Goal: Task Accomplishment & Management: Manage account settings

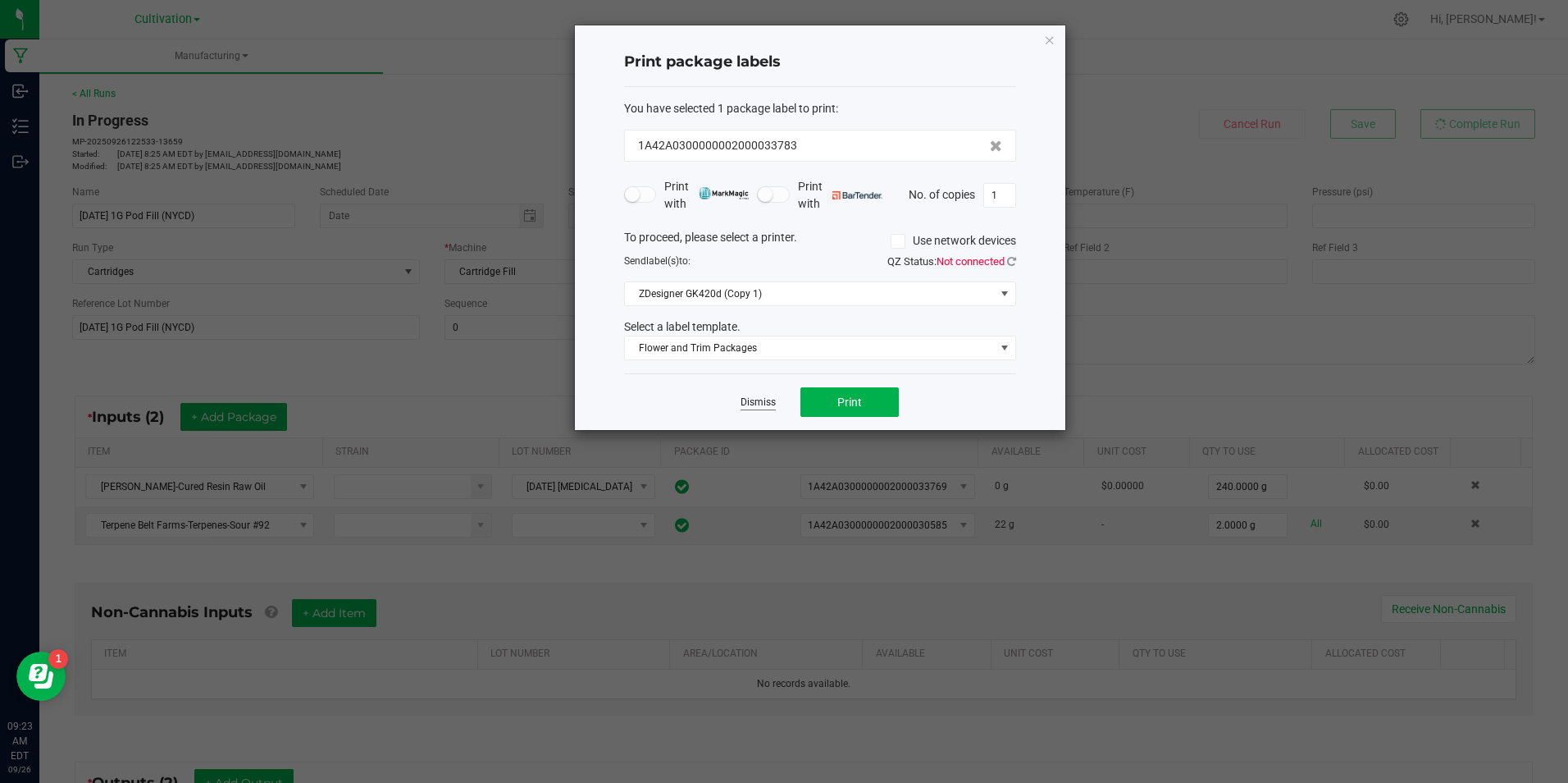
click at [753, 404] on link "Dismiss" at bounding box center [758, 402] width 35 height 14
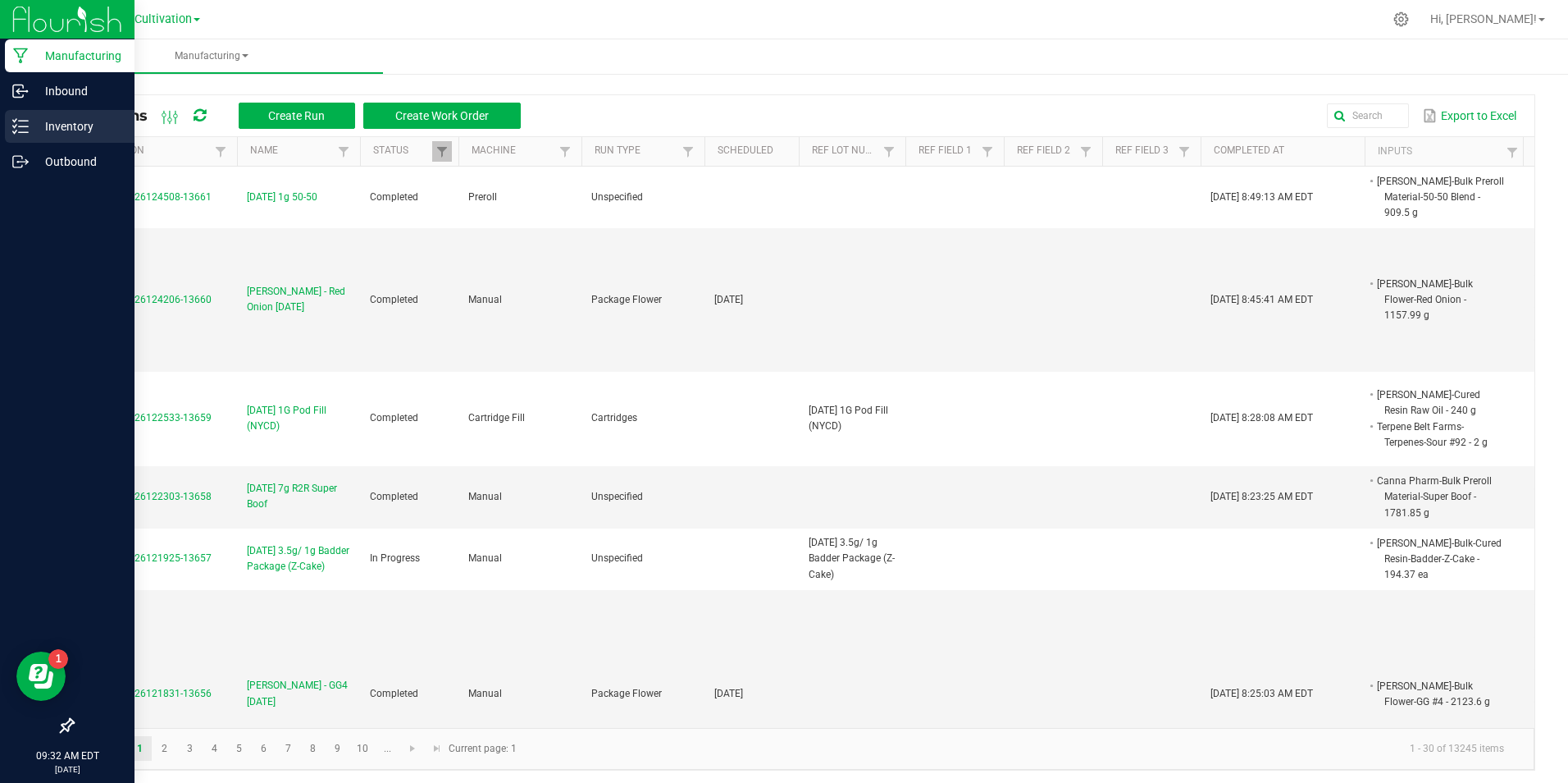
click at [34, 121] on p "Inventory" at bounding box center [78, 126] width 99 height 19
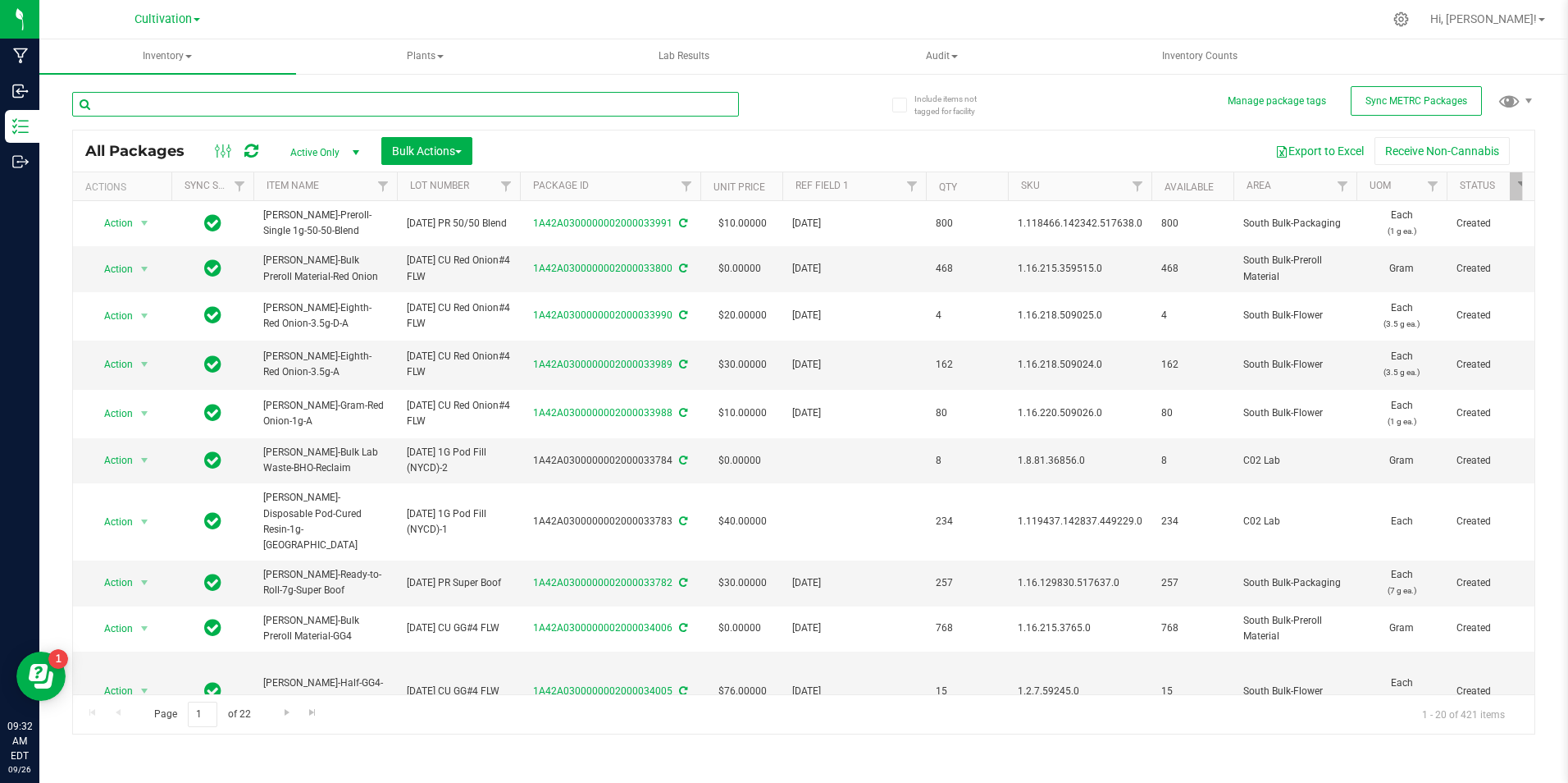
click at [254, 104] on input "text" at bounding box center [406, 104] width 667 height 24
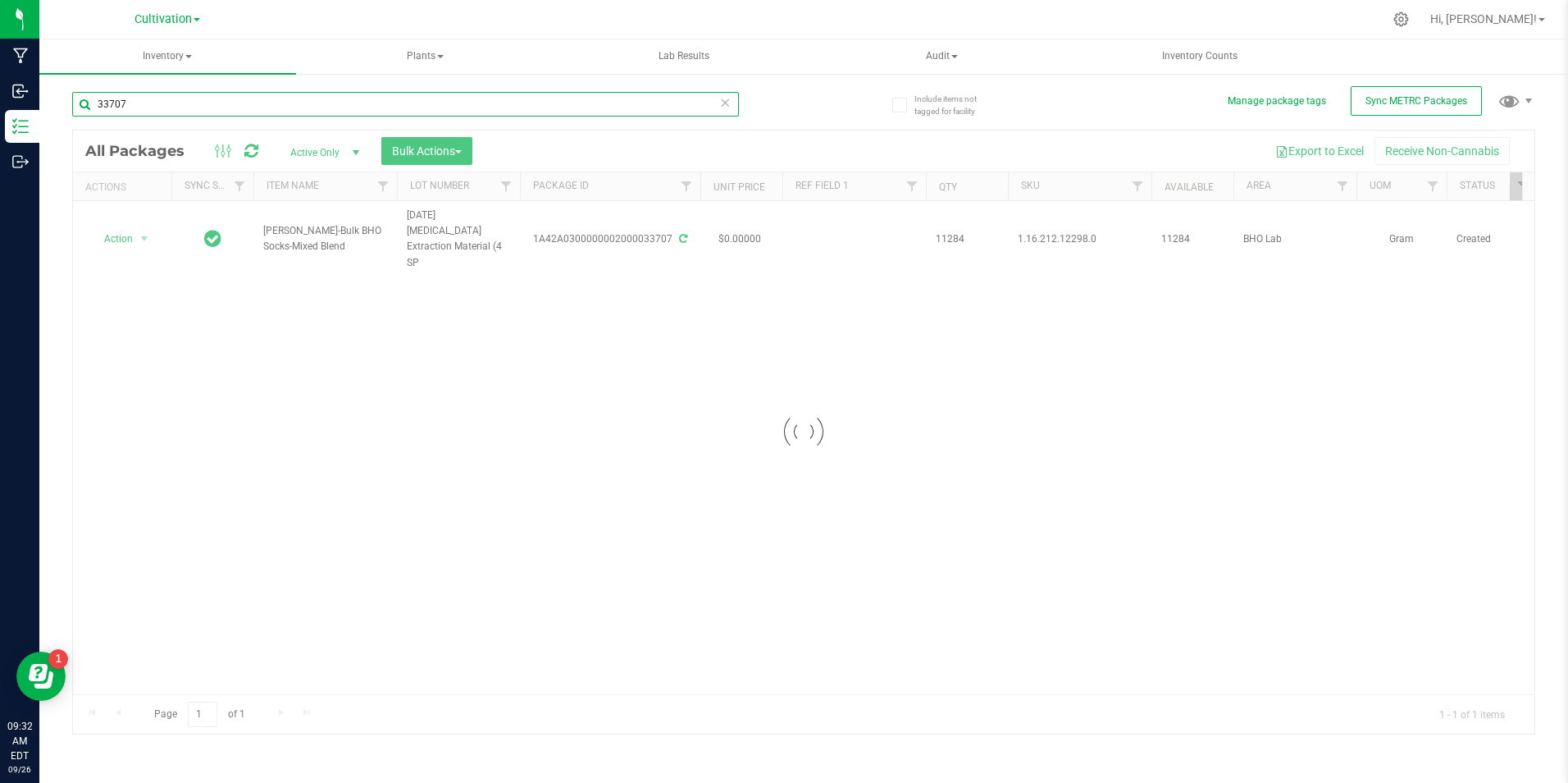
type input "33707"
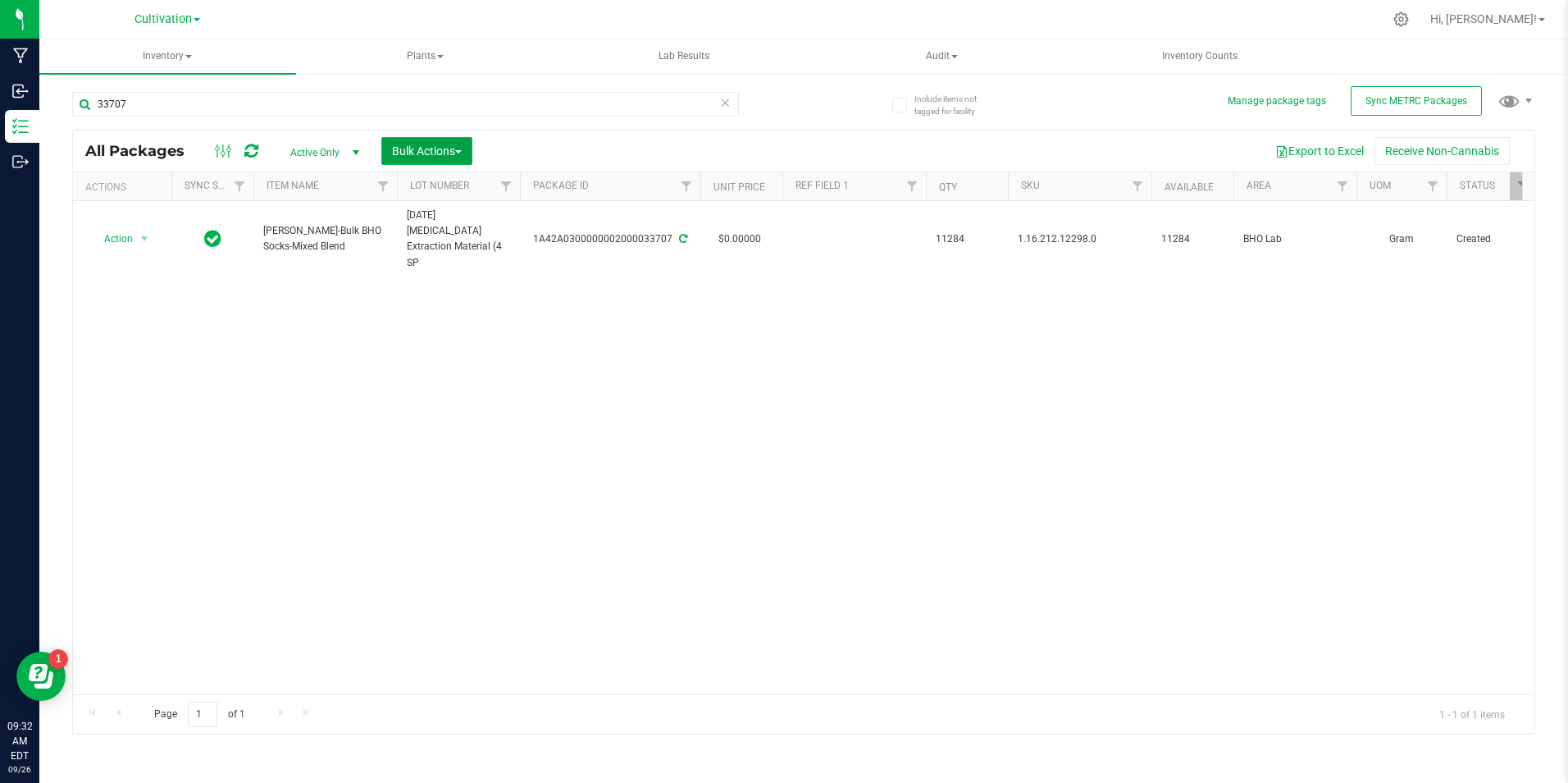
click at [443, 159] on button "Bulk Actions" at bounding box center [427, 150] width 91 height 28
click at [445, 192] on span "Add to manufacturing run" at bounding box center [453, 188] width 124 height 14
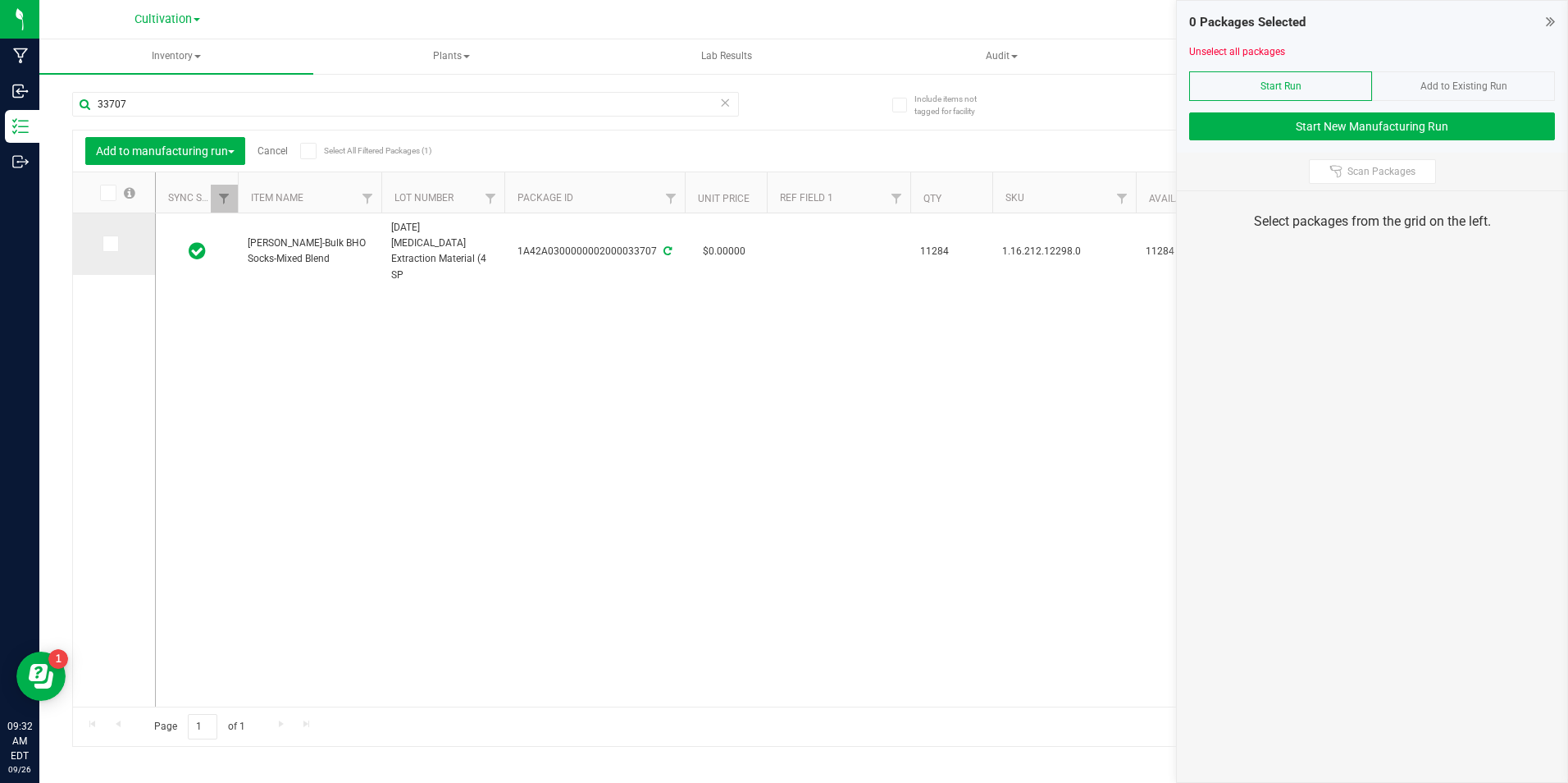
click at [112, 244] on icon at bounding box center [109, 244] width 11 height 0
click at [0, 0] on input "checkbox" at bounding box center [0, 0] width 0 height 0
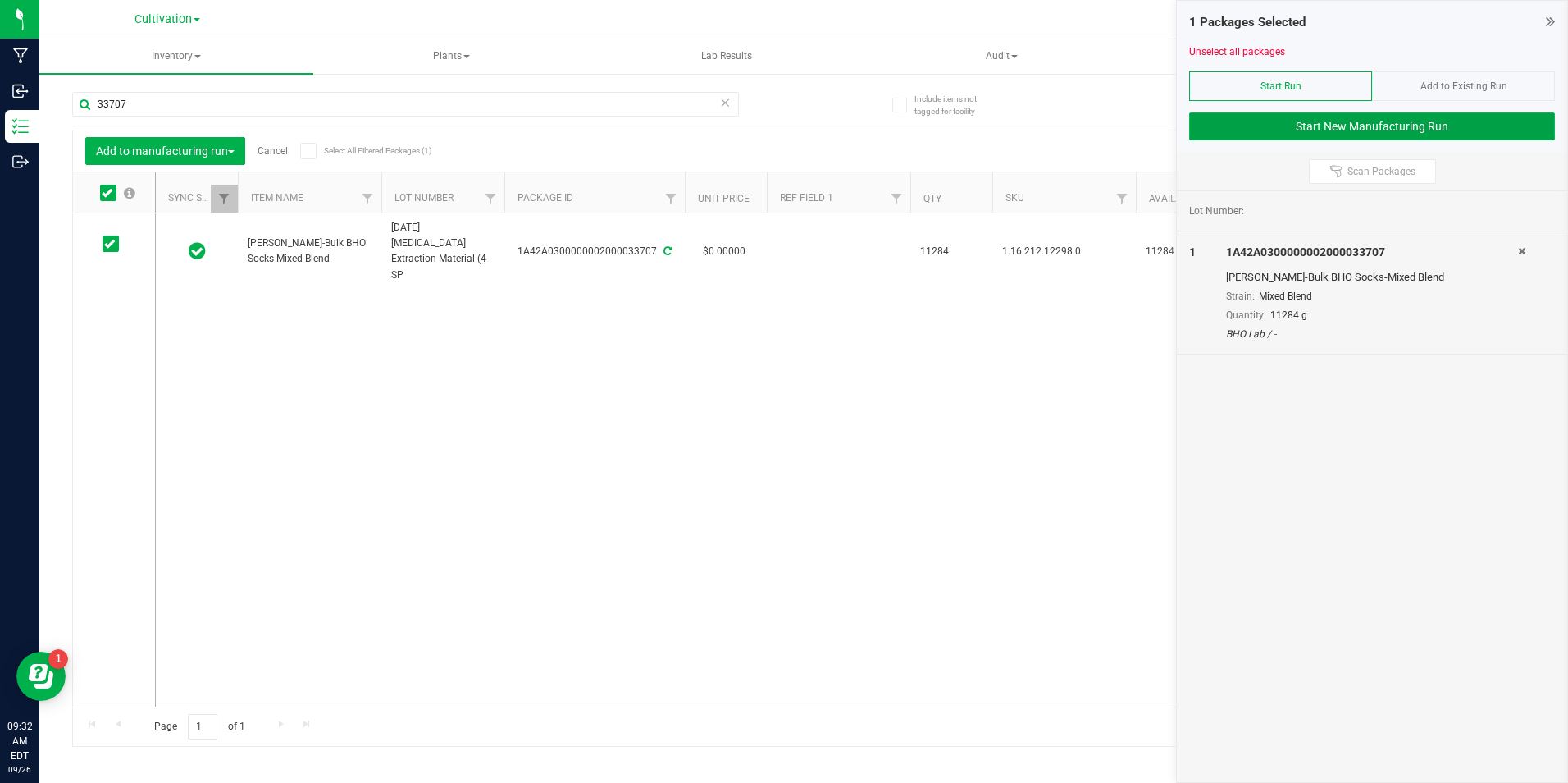
click at [1420, 122] on button "Start New Manufacturing Run" at bounding box center [1372, 126] width 366 height 28
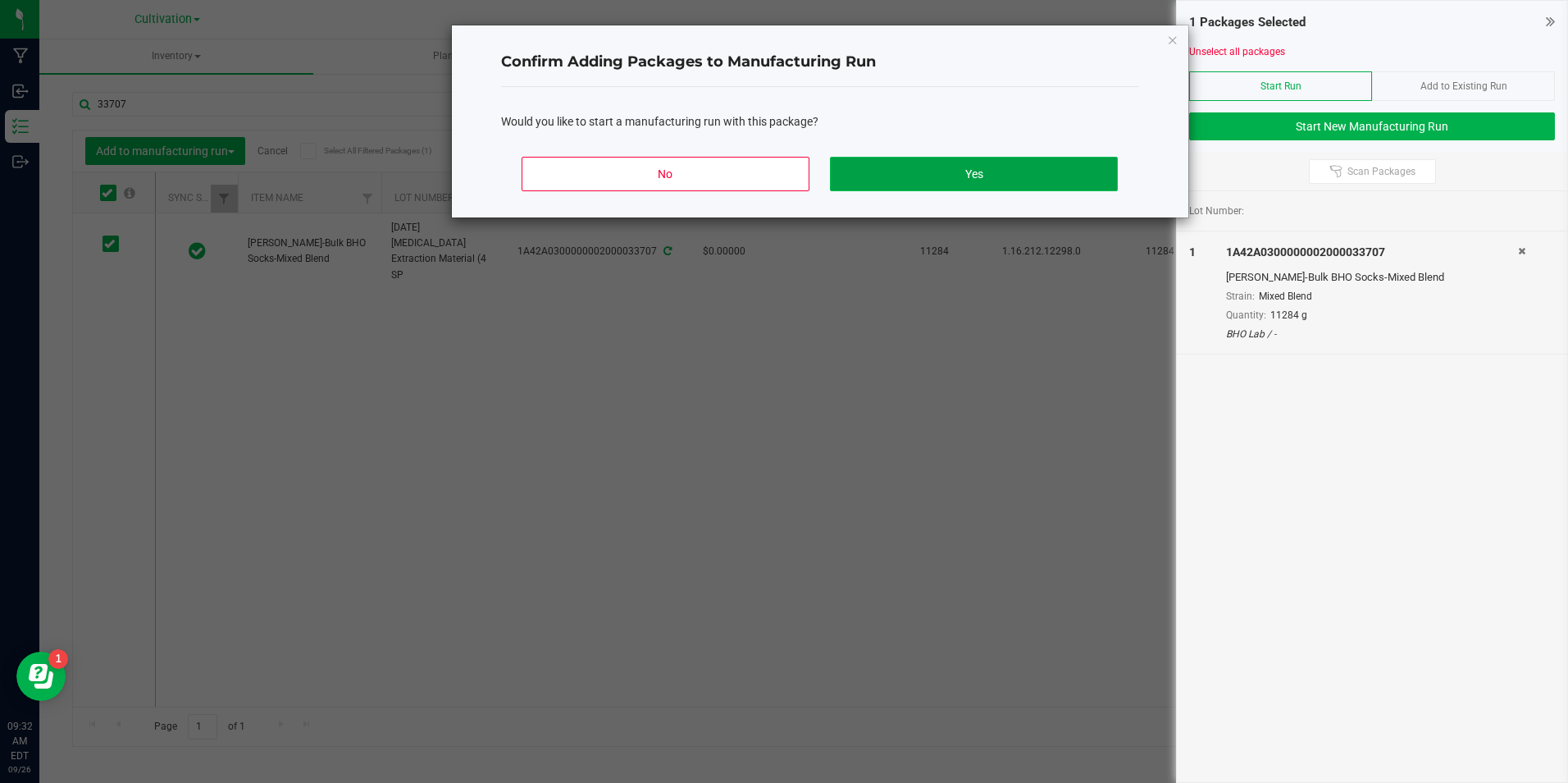
click at [988, 170] on button "Yes" at bounding box center [973, 174] width 287 height 35
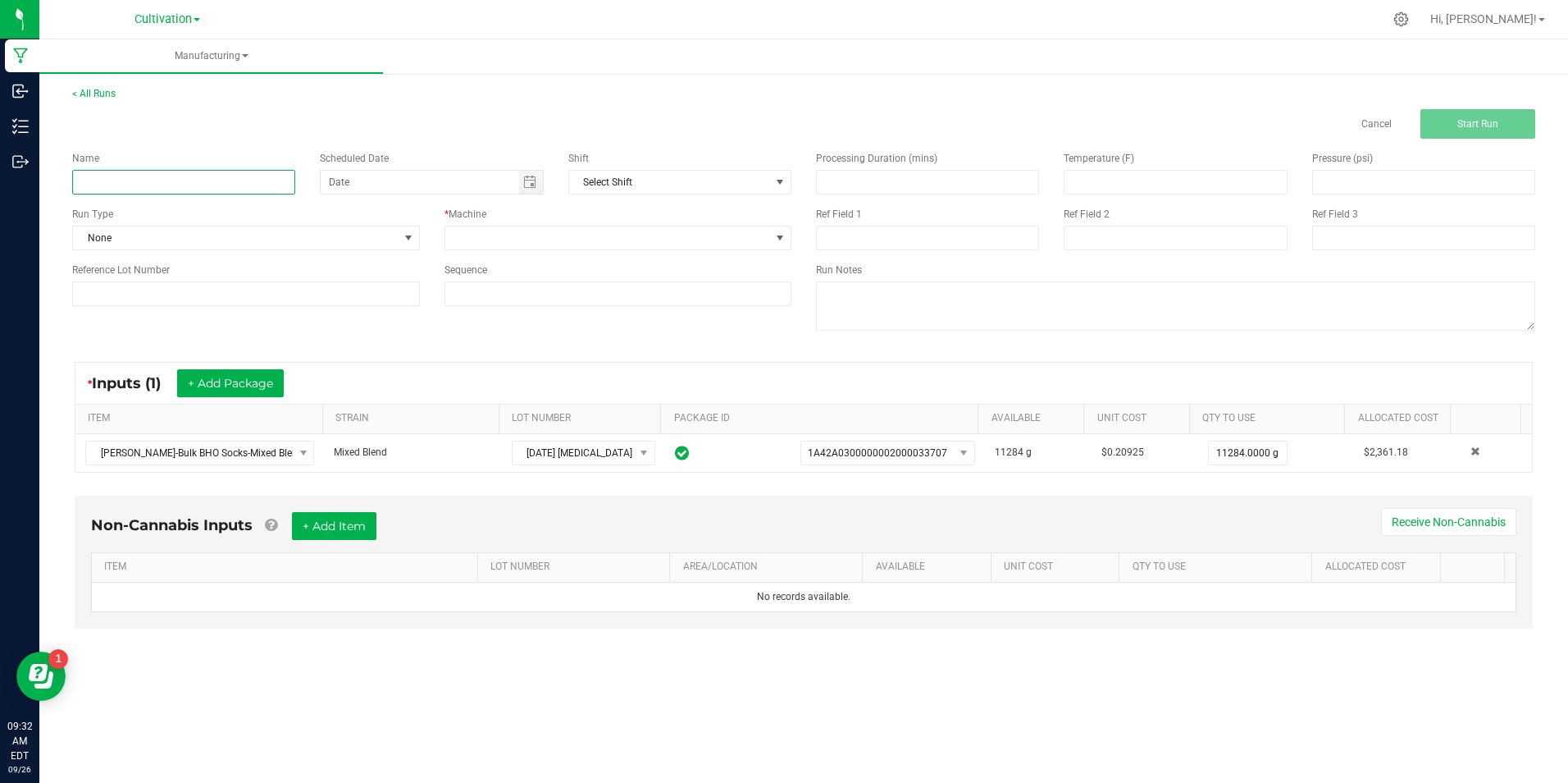
click at [171, 187] on input at bounding box center [184, 181] width 223 height 24
type input "9/25/25 Hydrocarbon Extraction (4 SP)"
click at [897, 306] on textarea at bounding box center [1176, 305] width 720 height 49
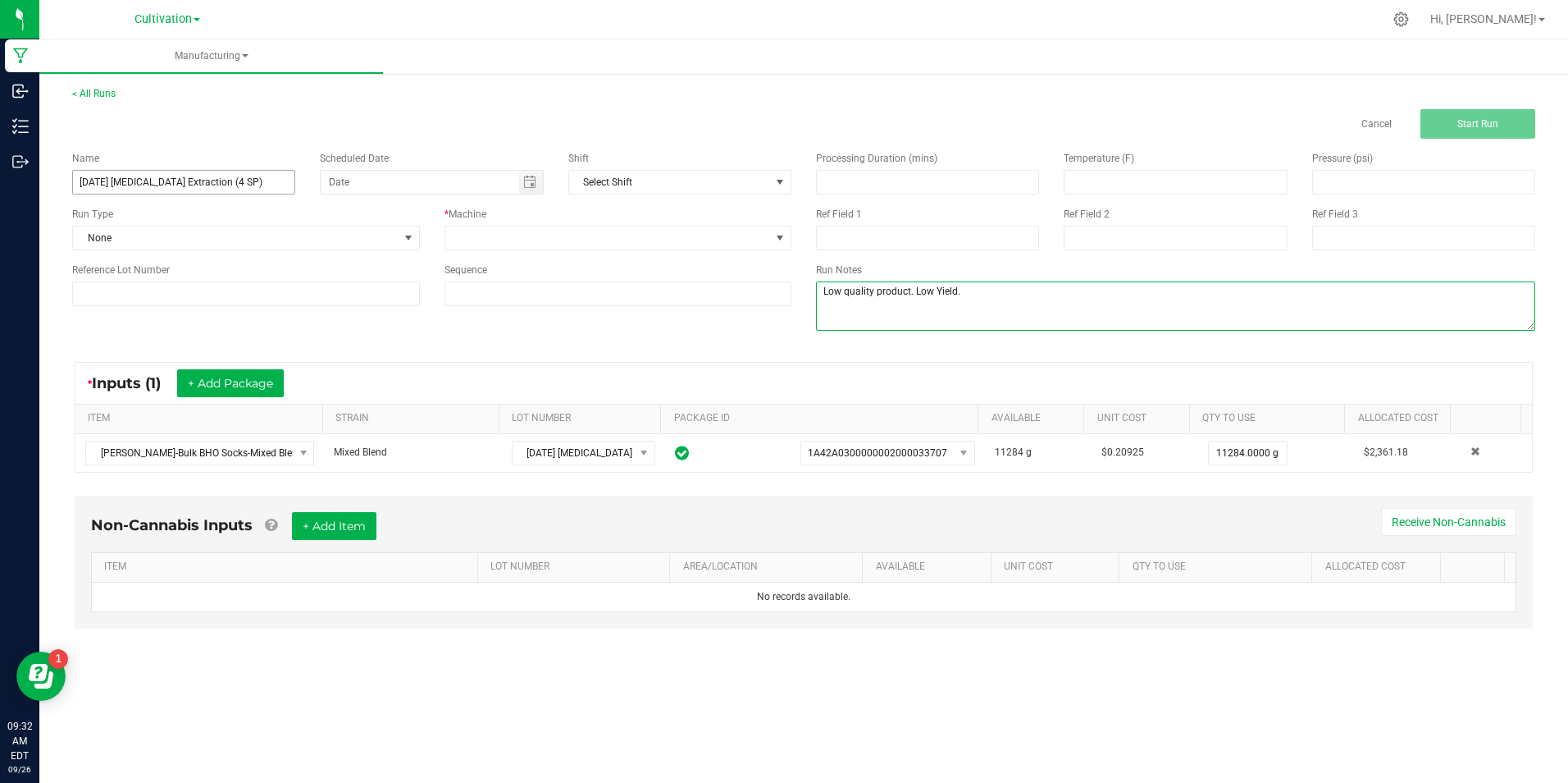
type textarea "Low quality product. Low Yield."
click at [184, 179] on input "9/25/25 Hydrocarbon Extraction (4 SP)" at bounding box center [184, 181] width 223 height 24
click at [246, 279] on div "Reference Lot Number" at bounding box center [246, 284] width 372 height 44
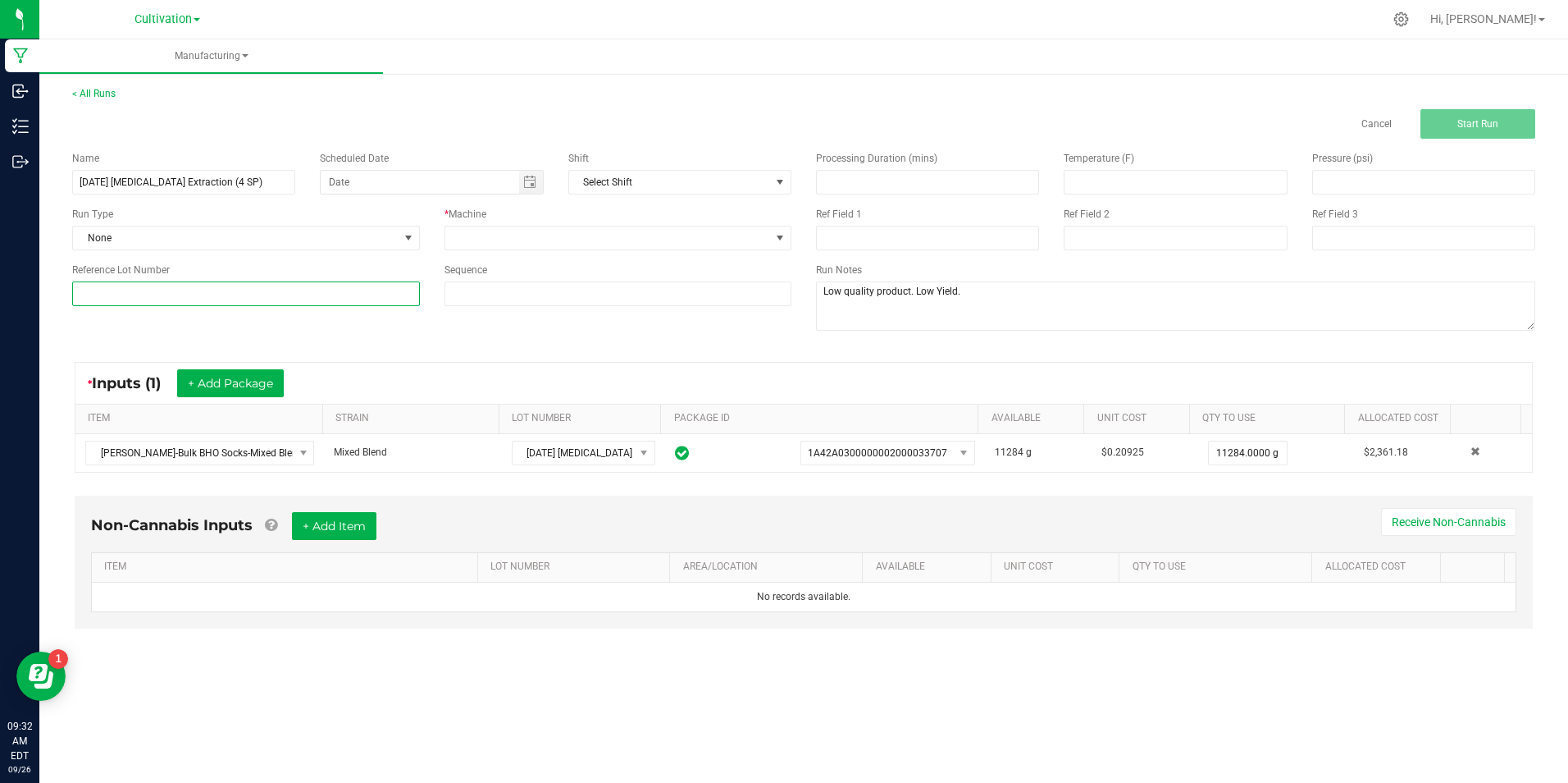
click at [247, 291] on input at bounding box center [246, 293] width 348 height 24
paste input "9/25/25 Hydrocarbon Extraction (4 SP)"
type input "9/25/25 Hydrocarbon Extraction (4 SP)"
click at [646, 236] on span at bounding box center [608, 238] width 325 height 23
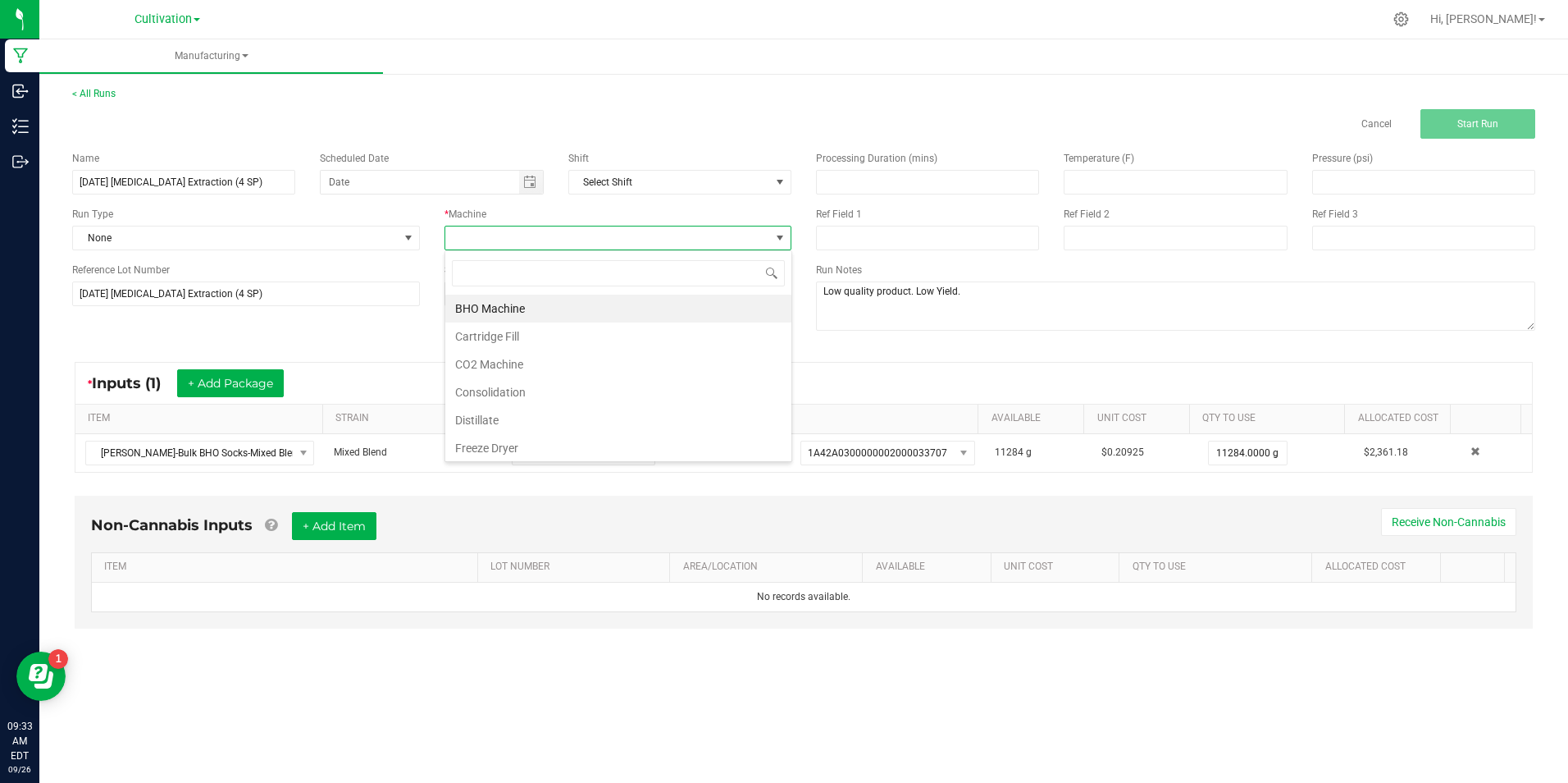
scroll to position [24, 347]
click at [626, 302] on li "BHO Machine" at bounding box center [618, 308] width 346 height 28
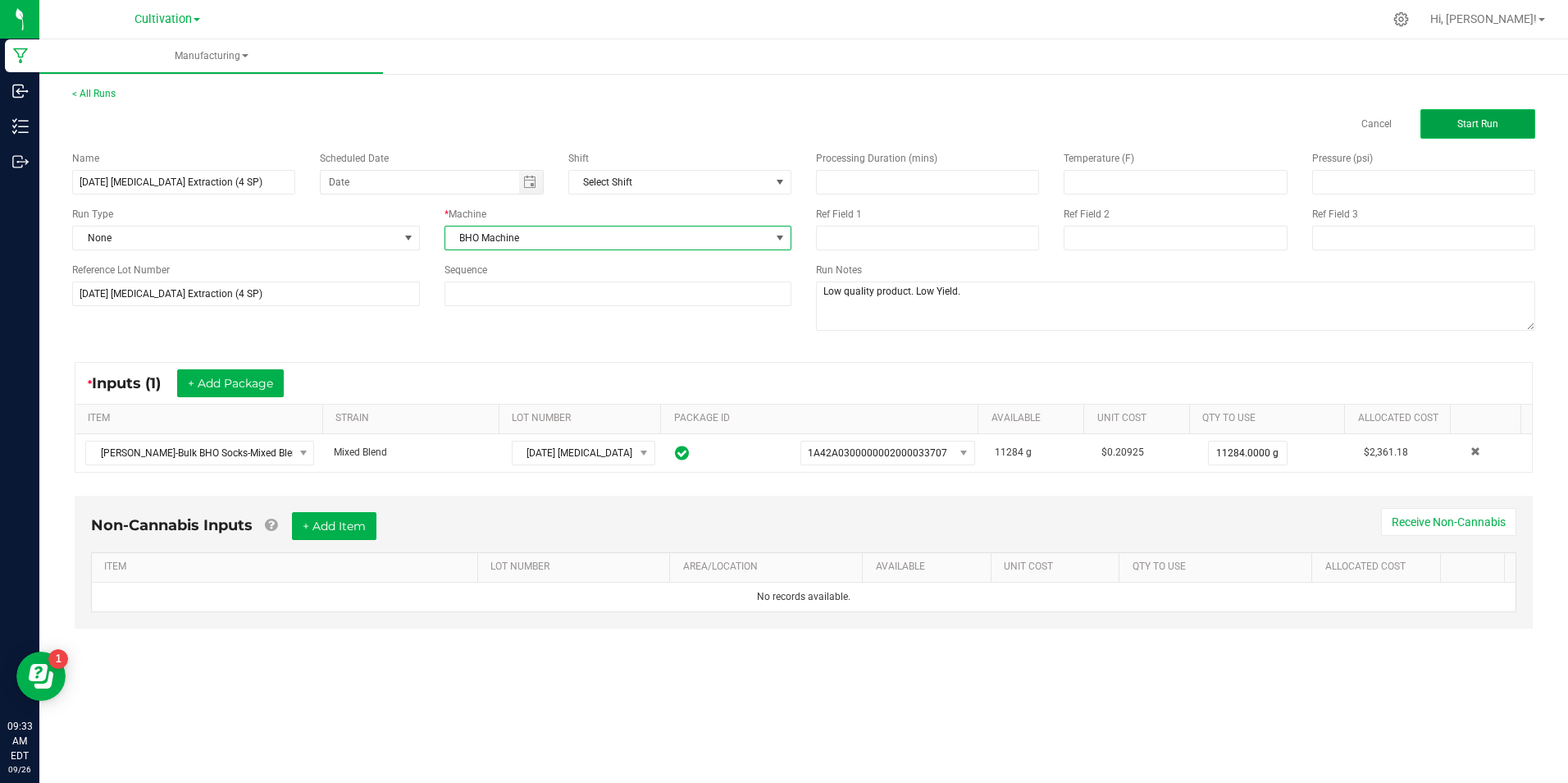
click at [1446, 123] on button "Start Run" at bounding box center [1478, 124] width 115 height 29
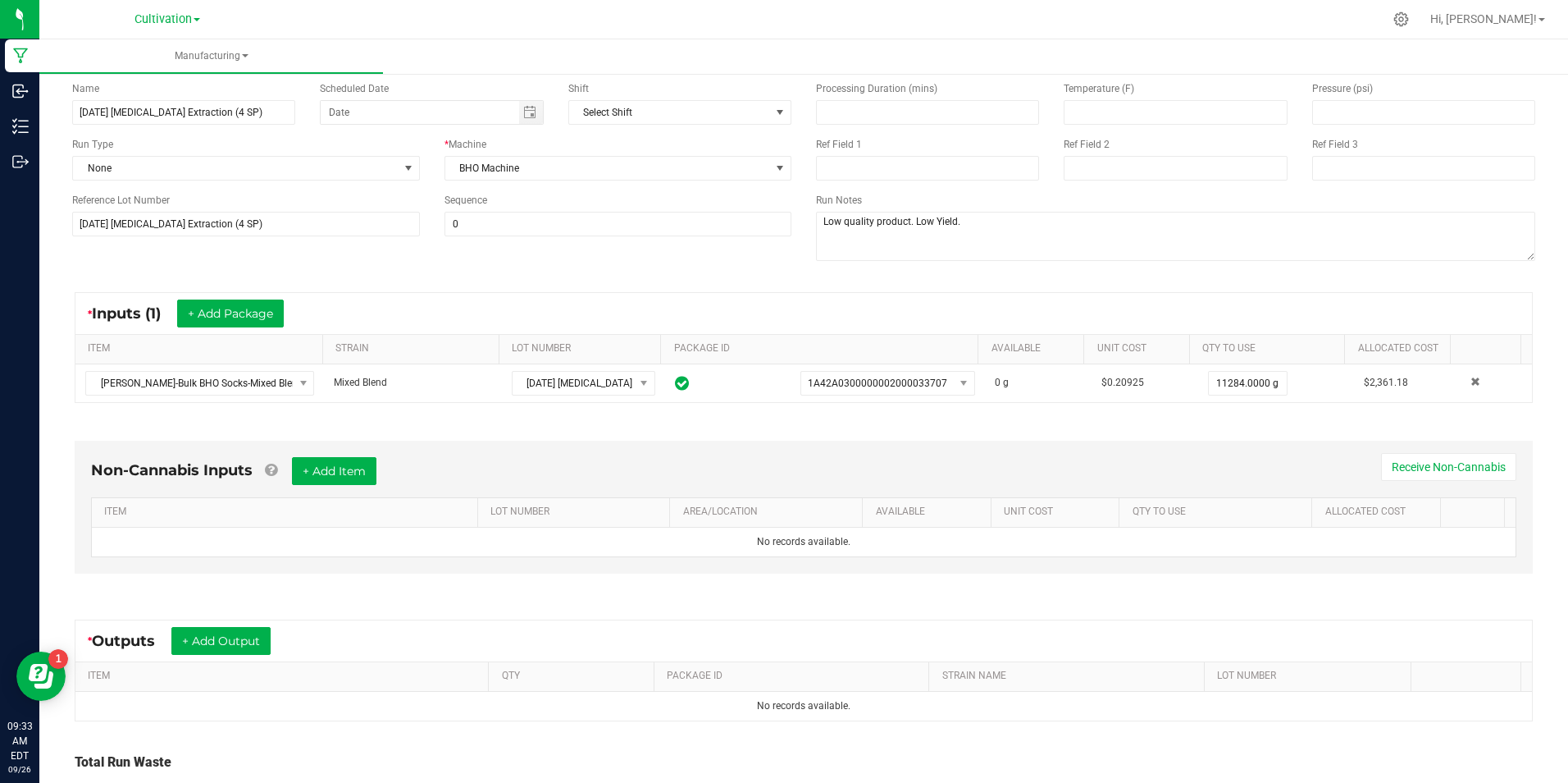
scroll to position [229, 0]
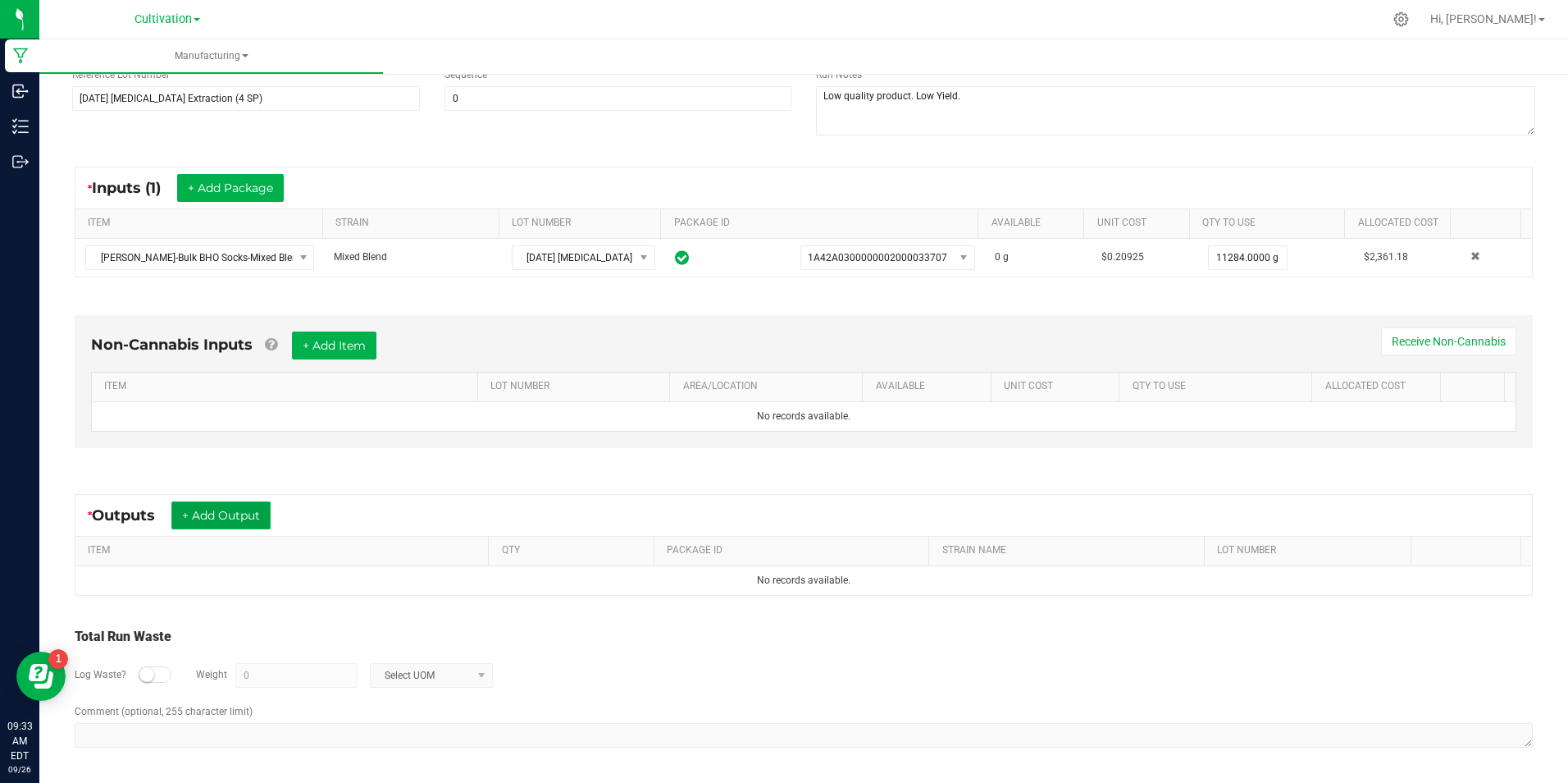
click at [237, 518] on button "+ Add Output" at bounding box center [221, 515] width 99 height 28
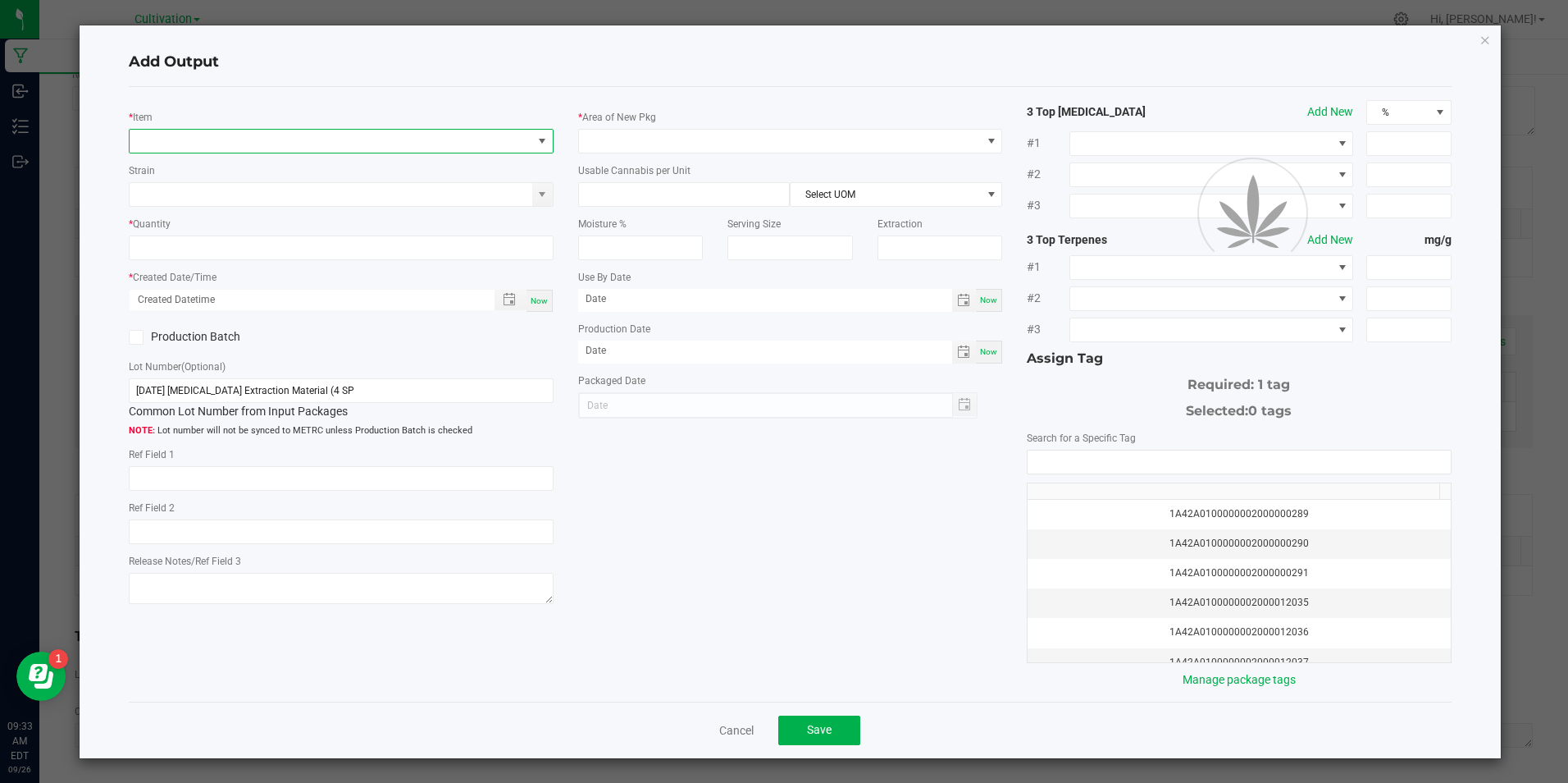
click at [249, 132] on span "NO DATA FOUND" at bounding box center [330, 141] width 402 height 23
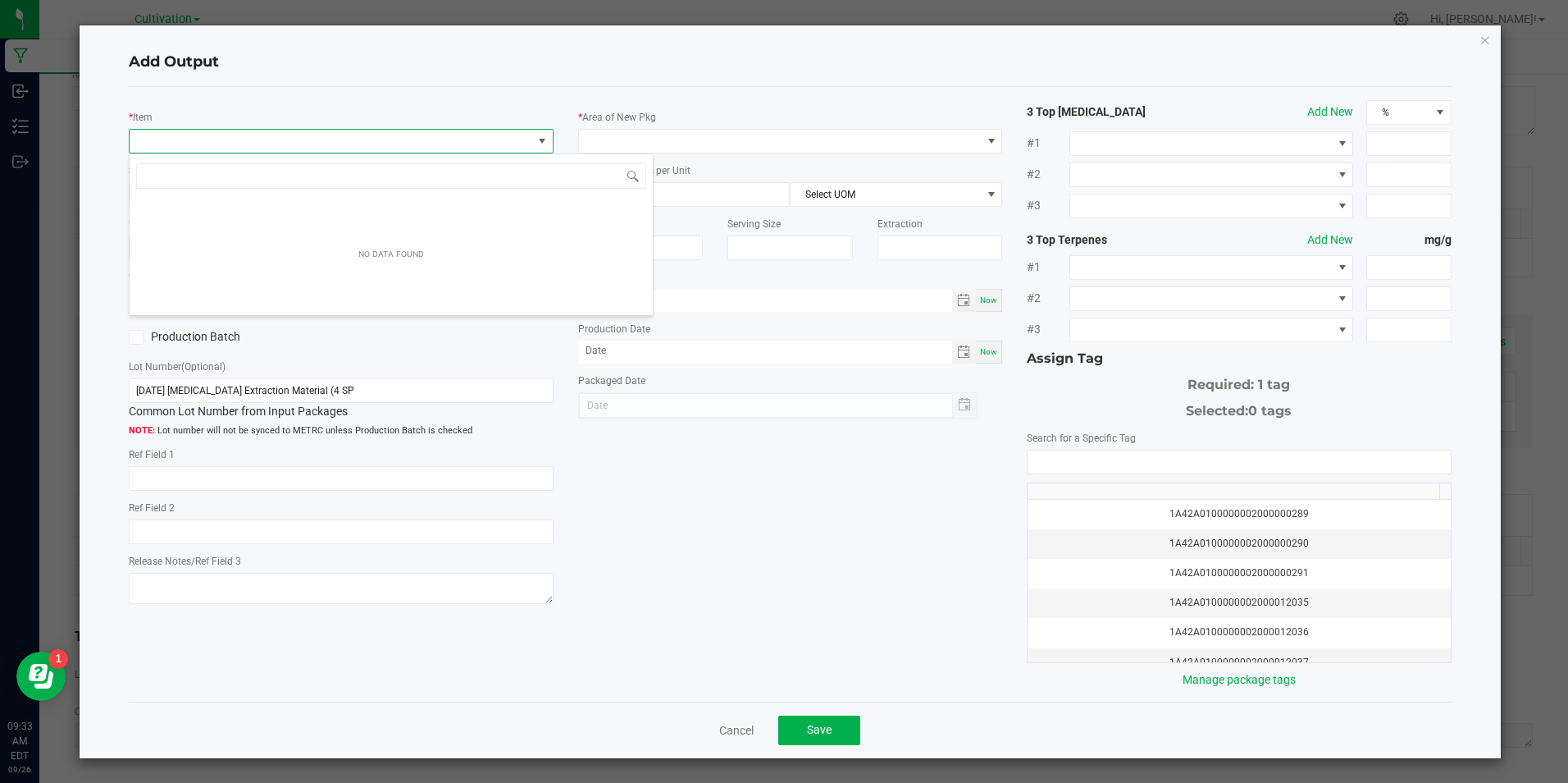
scroll to position [24, 420]
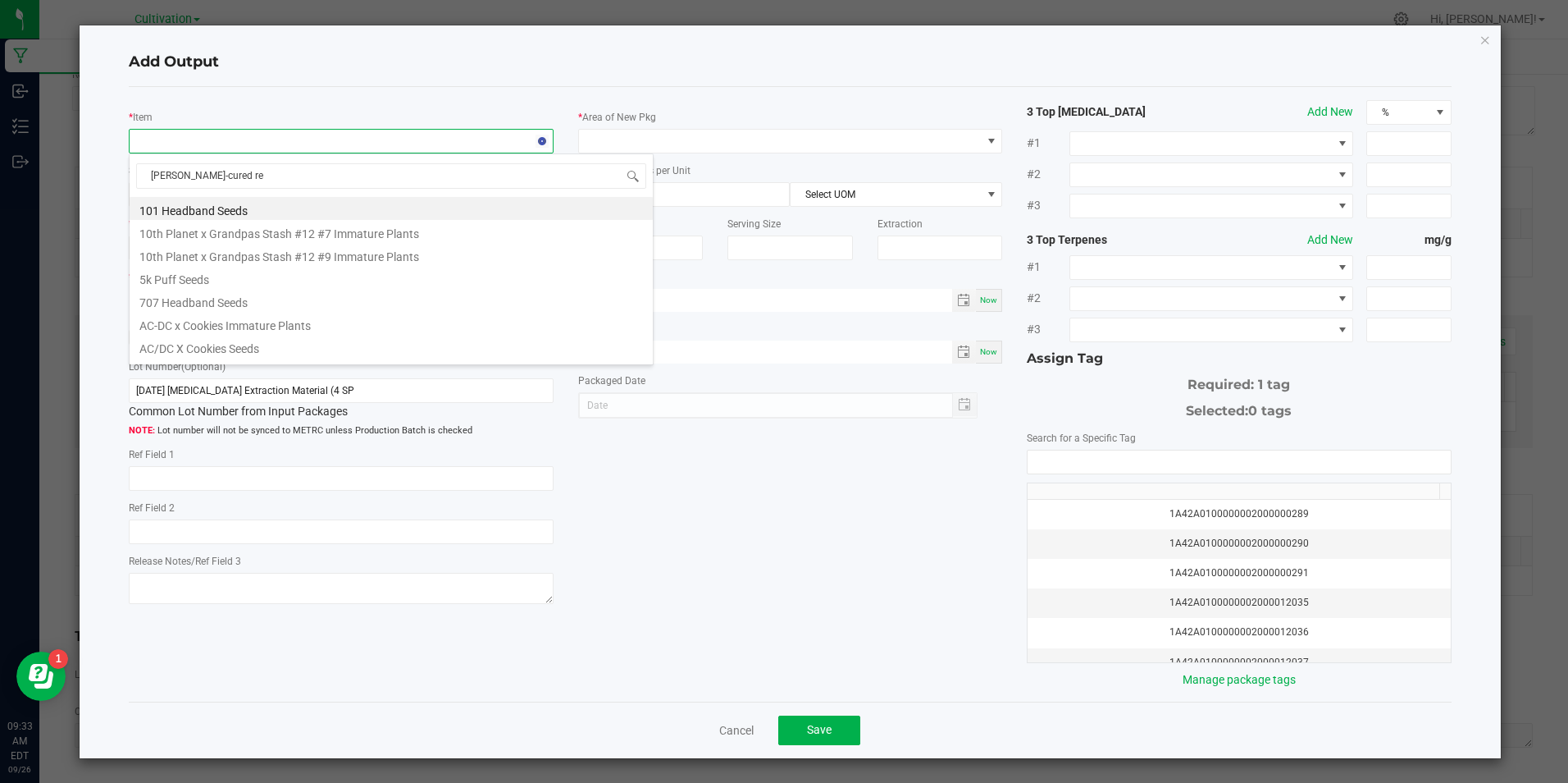
type input "slater-cured res"
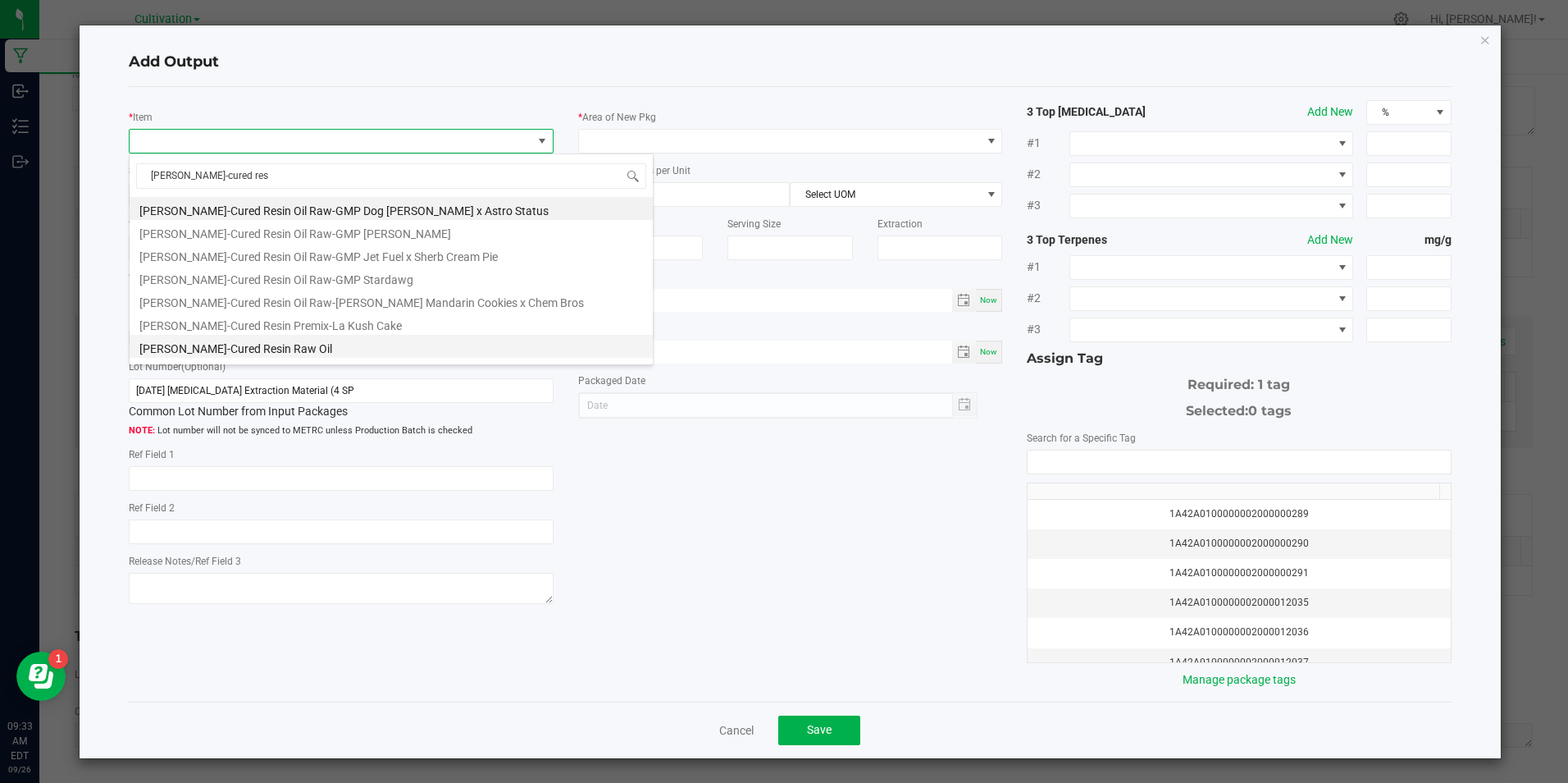
click at [286, 338] on li "Slater-Cured Resin Raw Oil" at bounding box center [391, 347] width 523 height 23
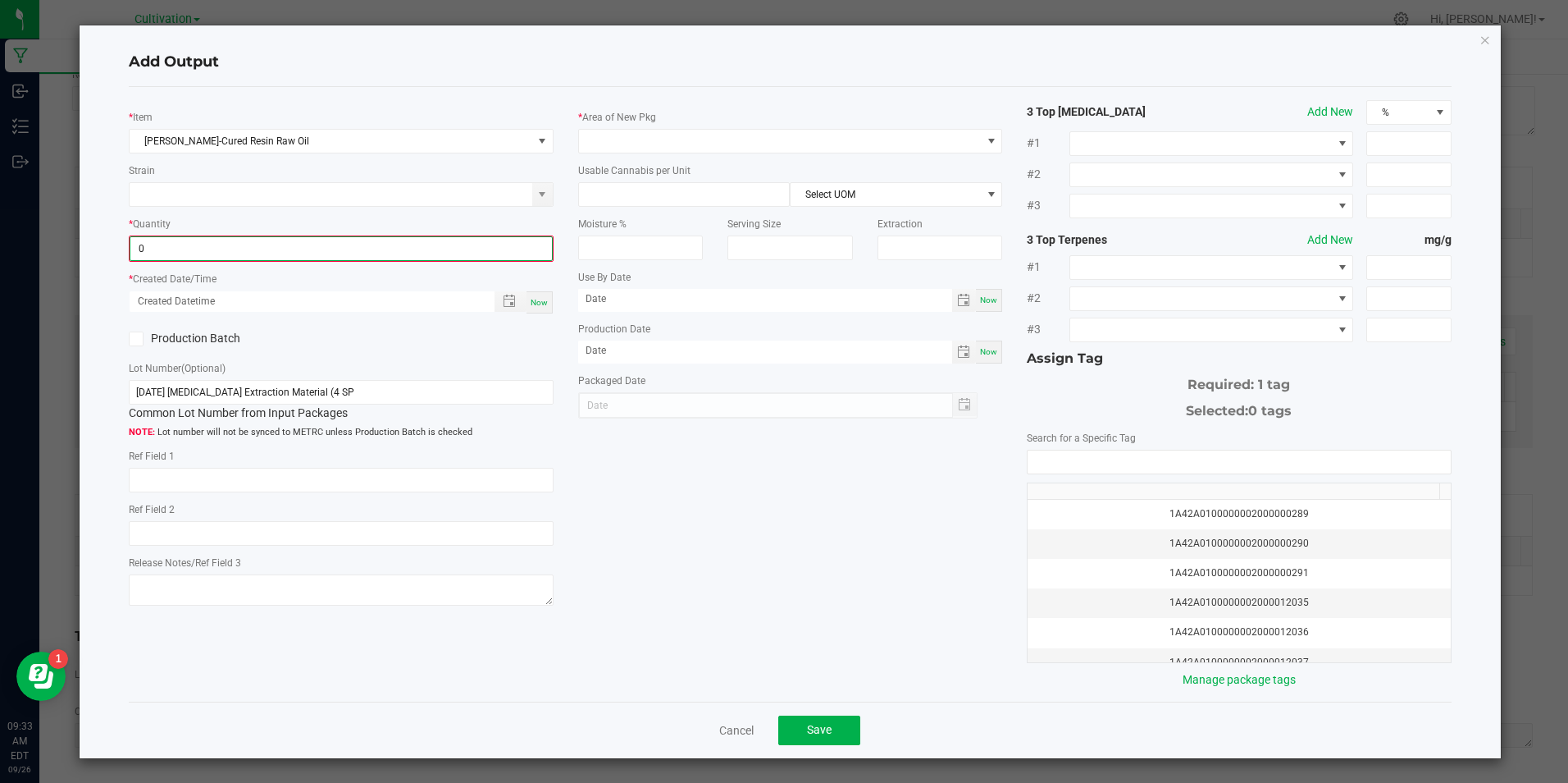
click at [286, 256] on input "0" at bounding box center [341, 249] width 420 height 23
type input "440.0000 g"
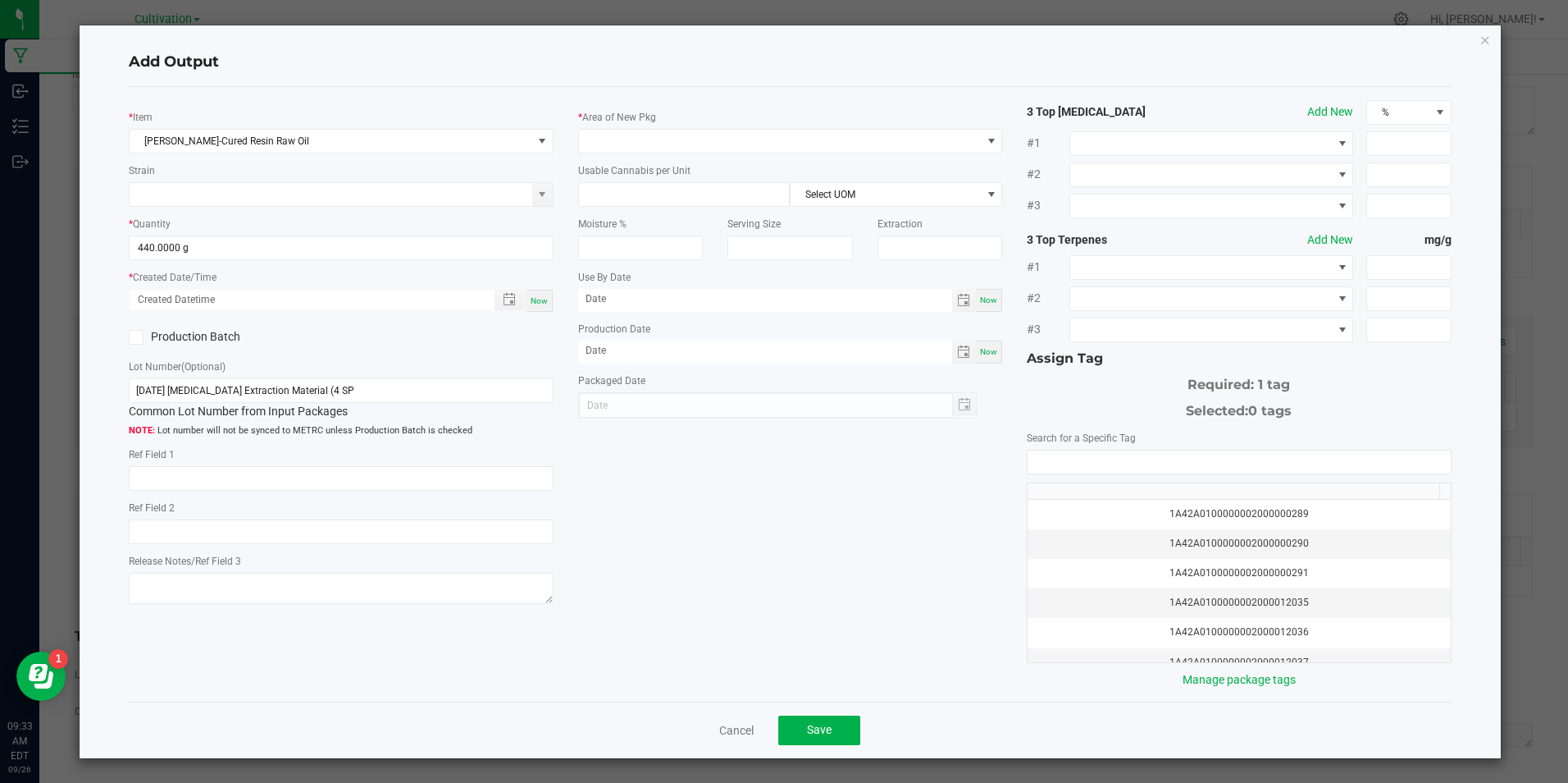
drag, startPoint x: 535, startPoint y: 297, endPoint x: 407, endPoint y: 337, distance: 134.1
click at [533, 297] on span "Now" at bounding box center [539, 300] width 17 height 9
type input "09/26/2025 9:33 AM"
type input "[DATE]"
click at [136, 337] on icon at bounding box center [137, 337] width 11 height 0
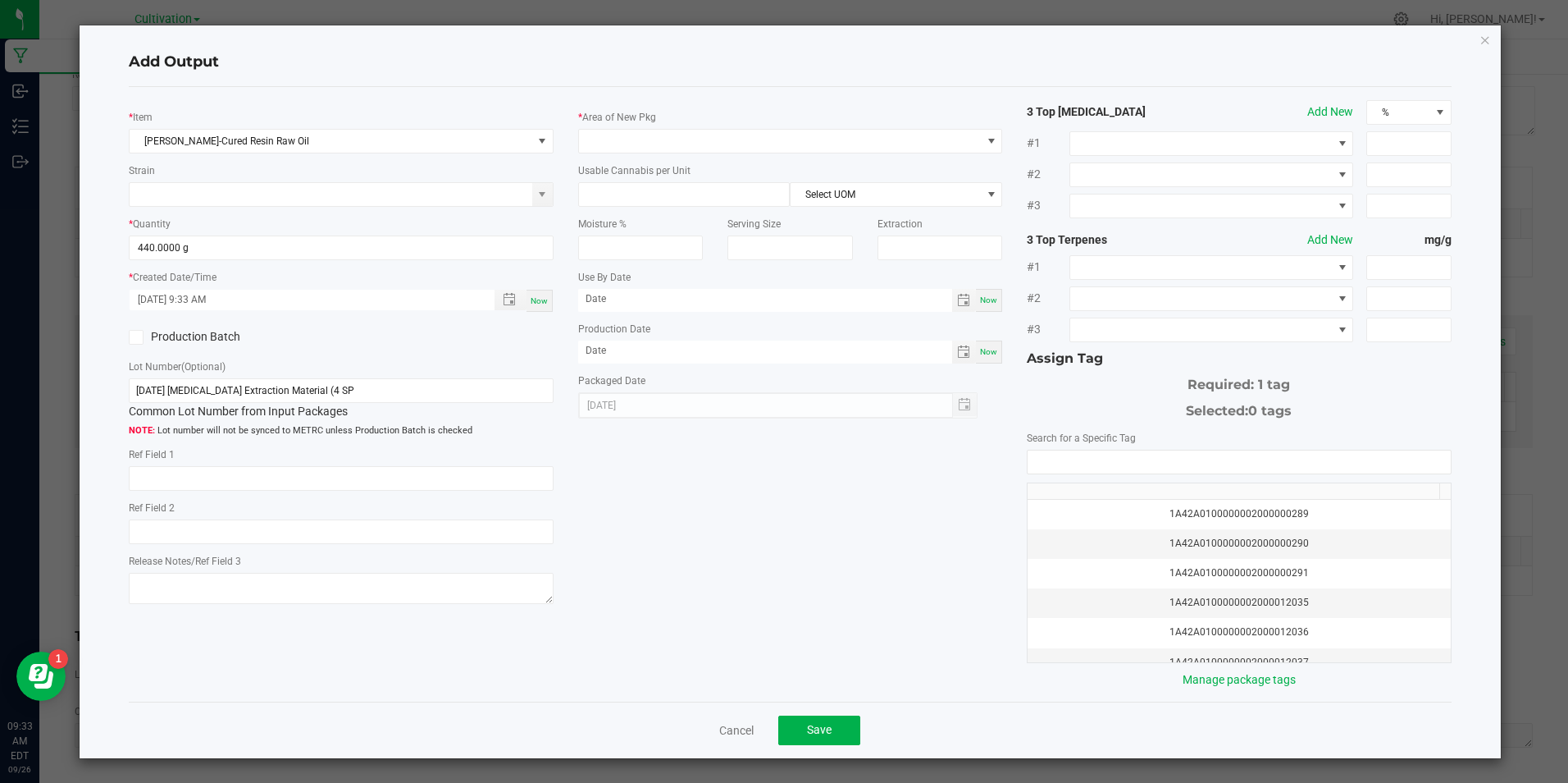
click at [0, 0] on input "Production Batch" at bounding box center [0, 0] width 0 height 0
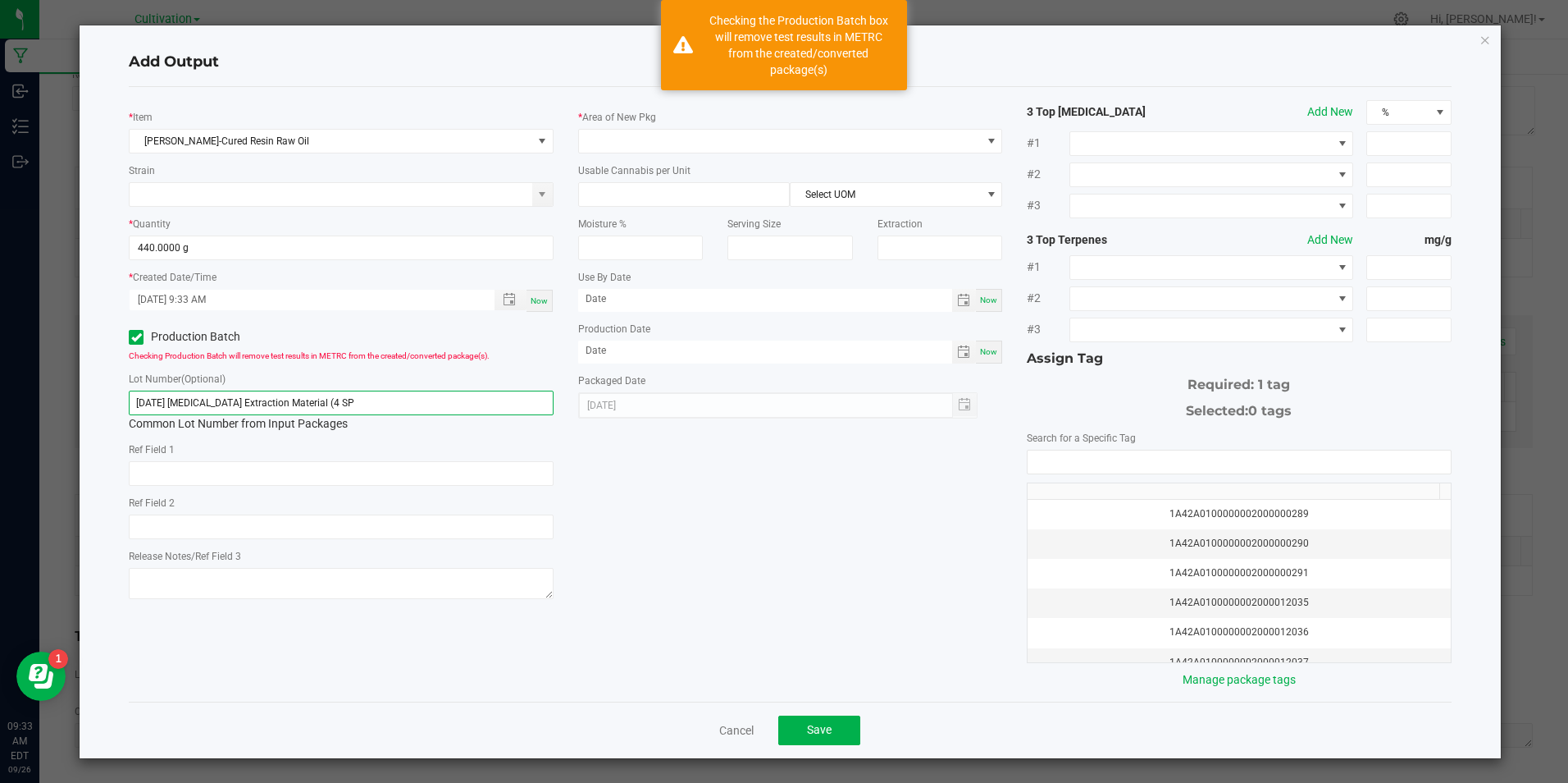
click at [399, 405] on input "9/22/25 Hydrocarbon Extraction Material (4 SP" at bounding box center [341, 402] width 424 height 24
paste input "5/25 Hydrocarbon Extraction (4 SP)"
type input "9/25/25 Hydrocarbon Extraction (4 SP)"
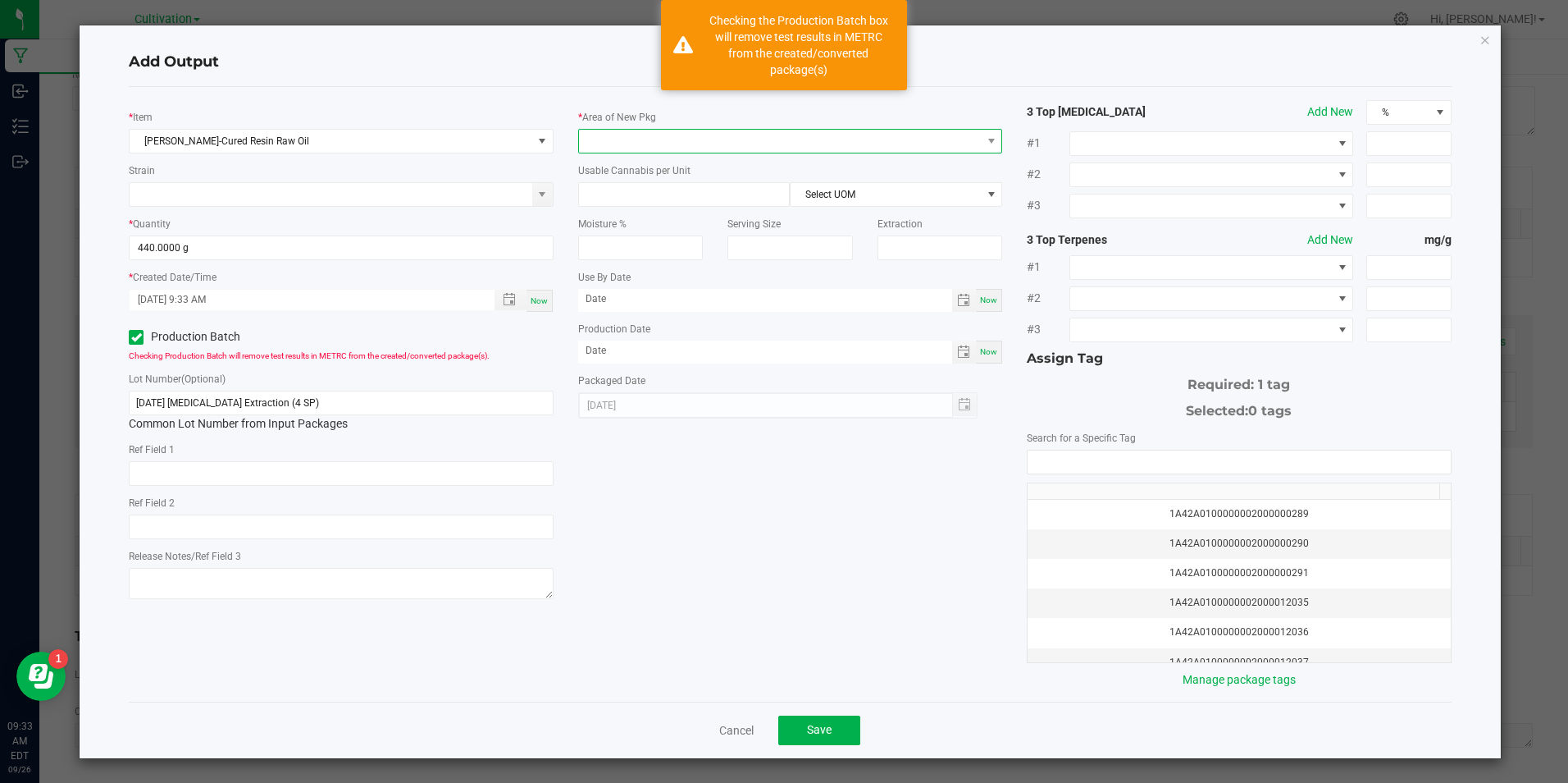
click at [592, 143] on span at bounding box center [780, 141] width 402 height 23
click at [608, 141] on span at bounding box center [780, 141] width 402 height 23
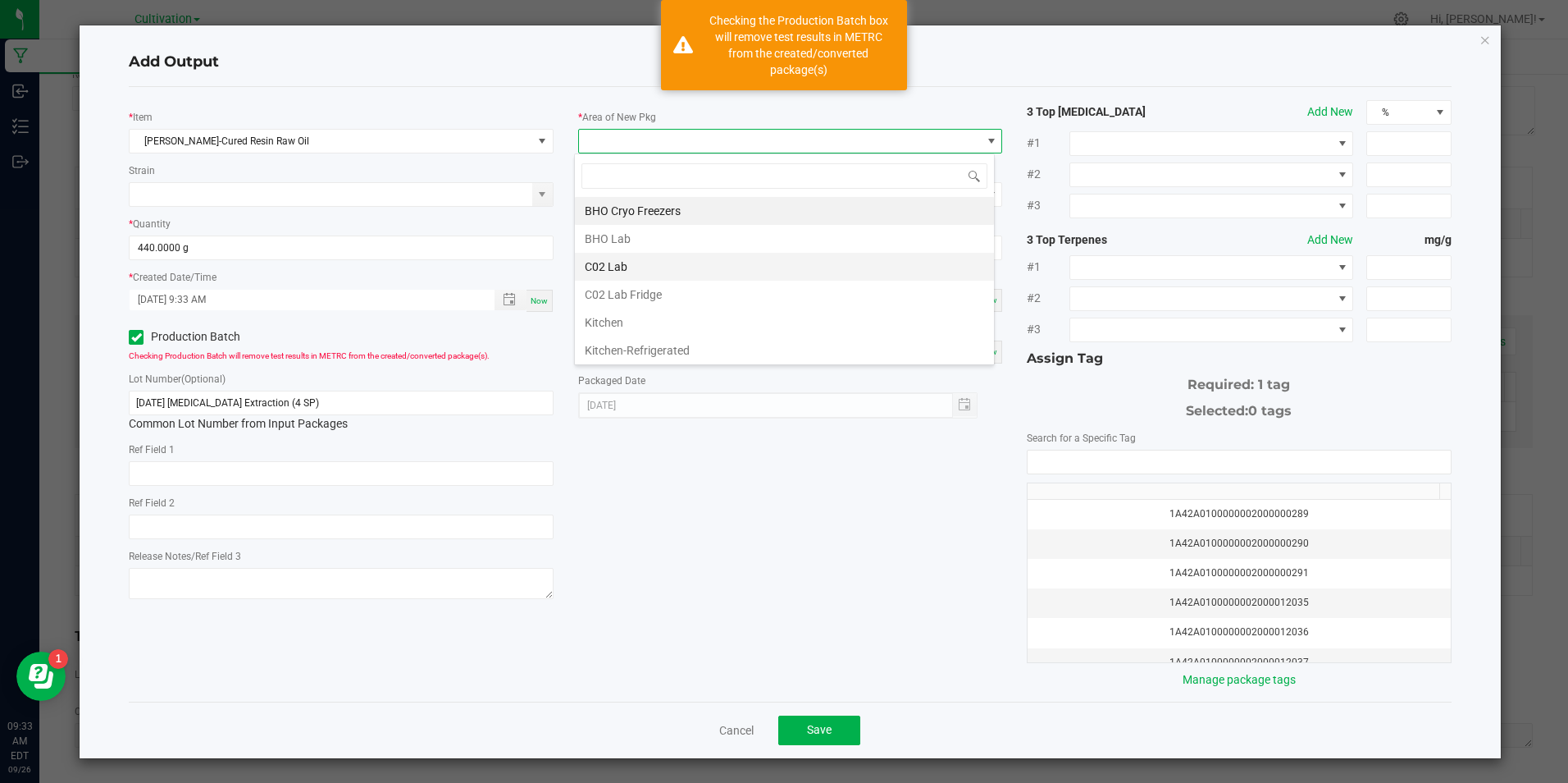
click at [608, 266] on li "C02 Lab" at bounding box center [784, 266] width 419 height 28
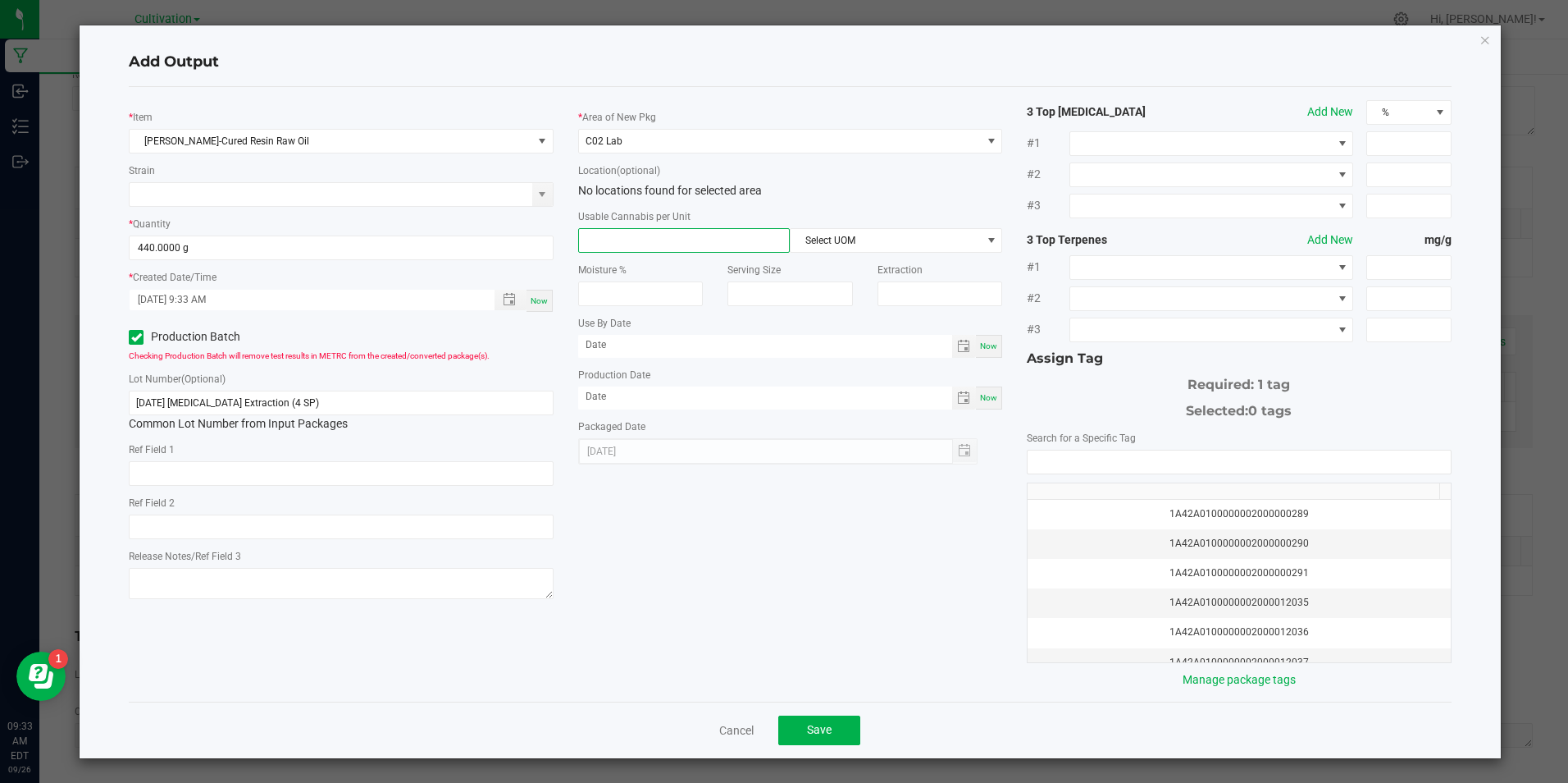
click at [613, 234] on input at bounding box center [685, 240] width 211 height 23
type input "1"
click at [987, 244] on span at bounding box center [992, 240] width 14 height 14
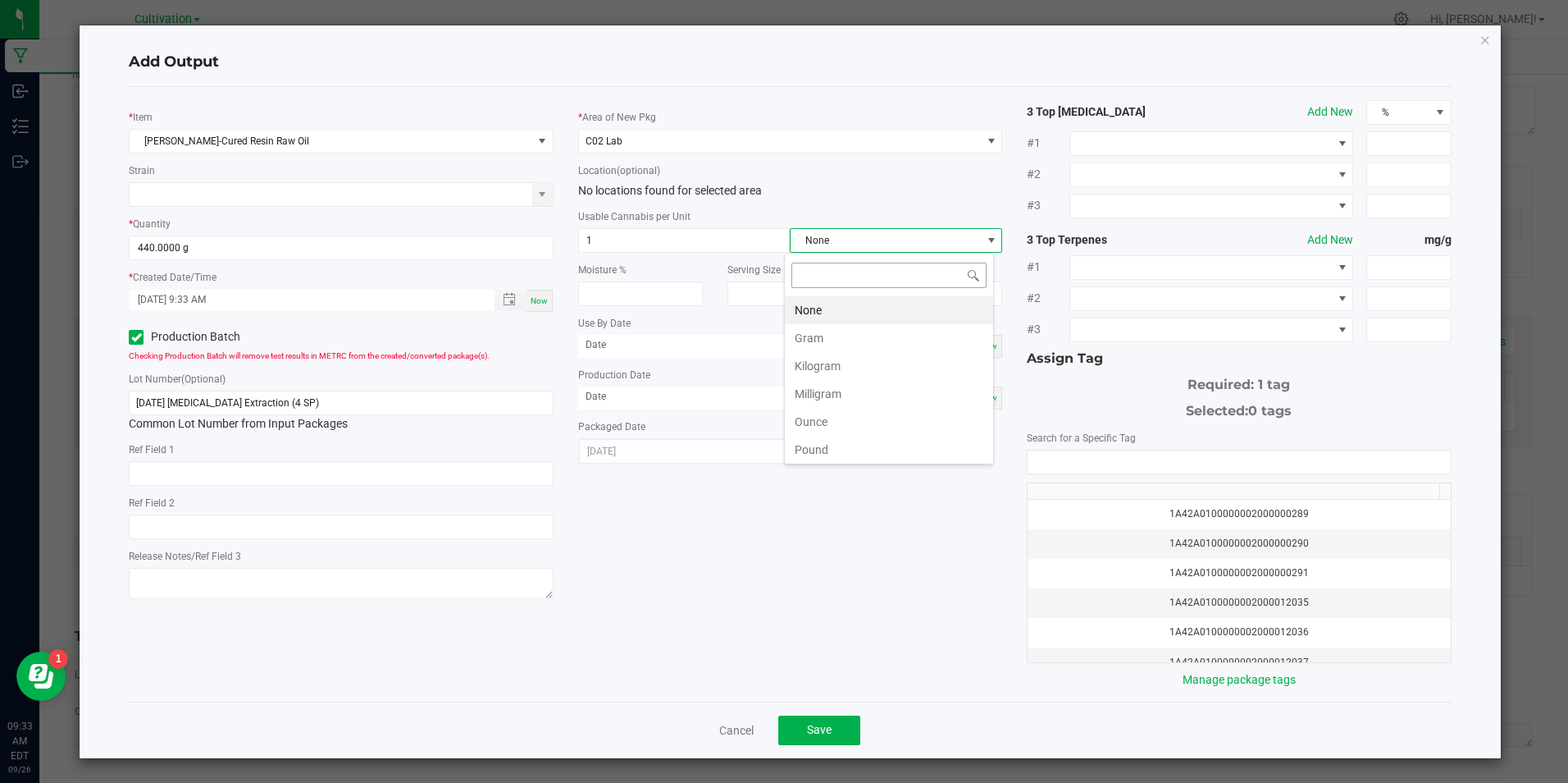
scroll to position [24, 211]
click at [883, 343] on li "Gram" at bounding box center [888, 338] width 208 height 28
click at [980, 399] on span "Now" at bounding box center [989, 397] width 17 height 9
type input "[DATE]"
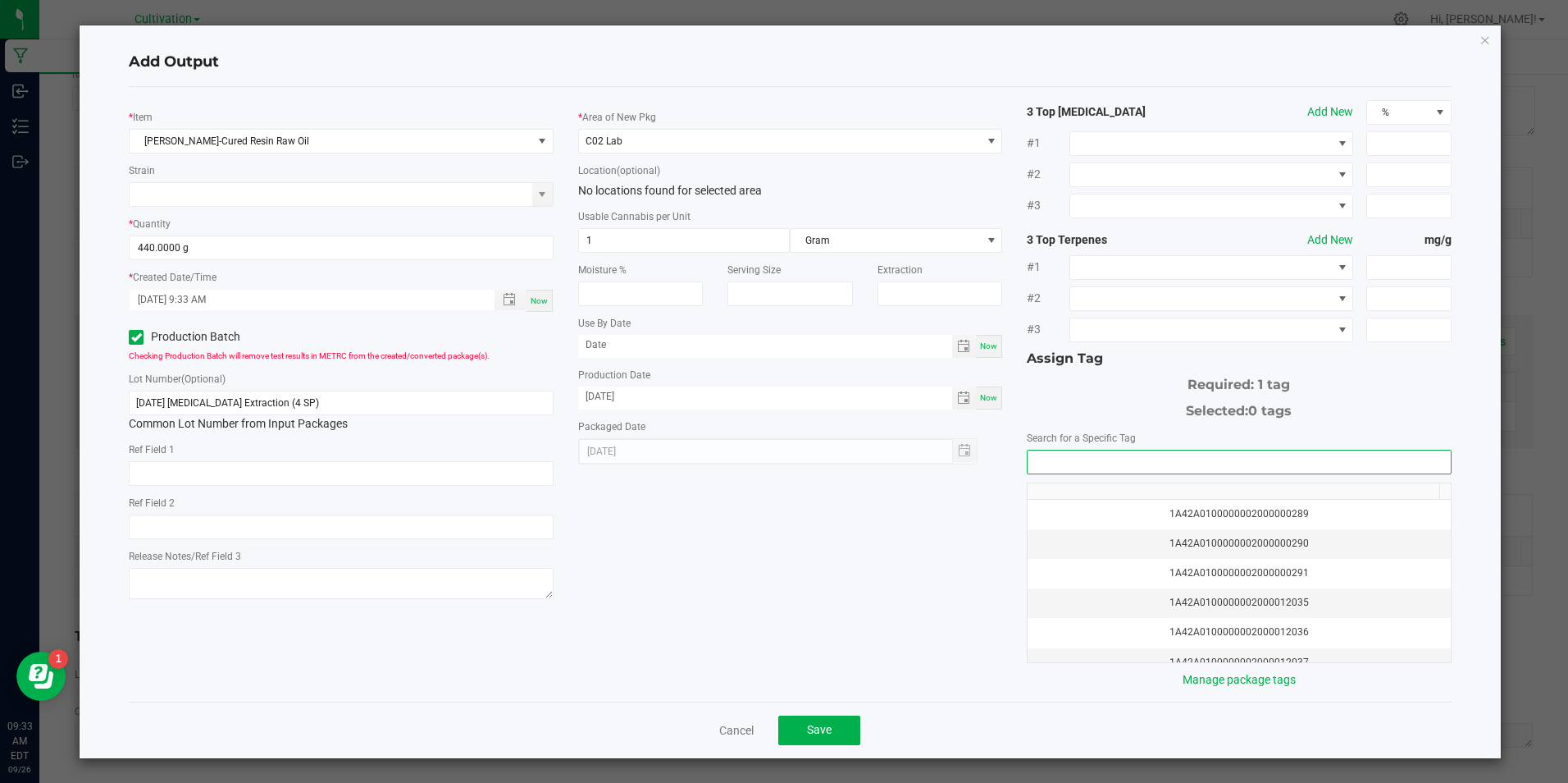
click at [1046, 469] on input "NO DATA FOUND" at bounding box center [1239, 462] width 422 height 23
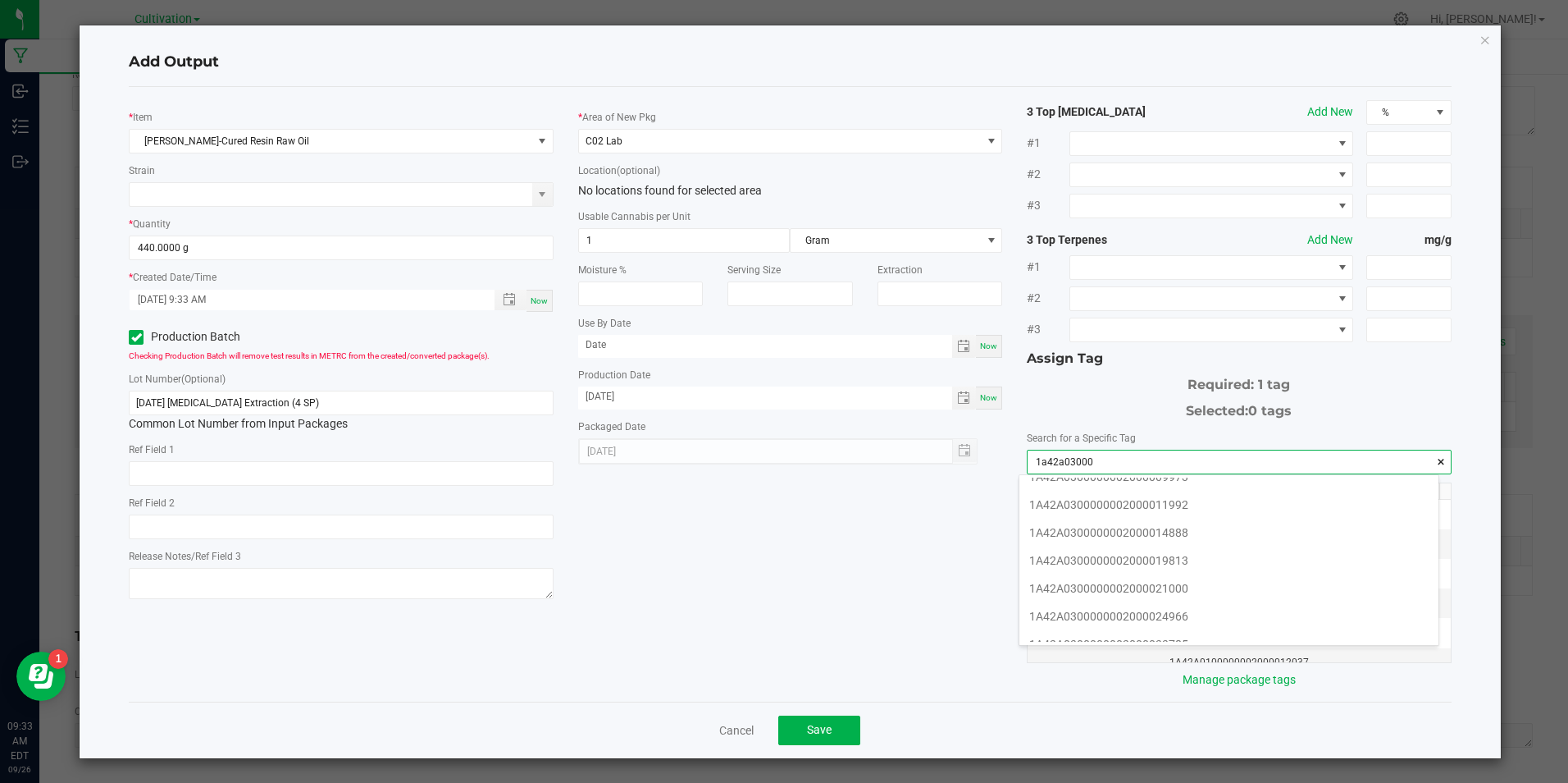
scroll to position [164, 0]
click at [1193, 638] on li "1A42A0300000002000033785" at bounding box center [1229, 634] width 419 height 28
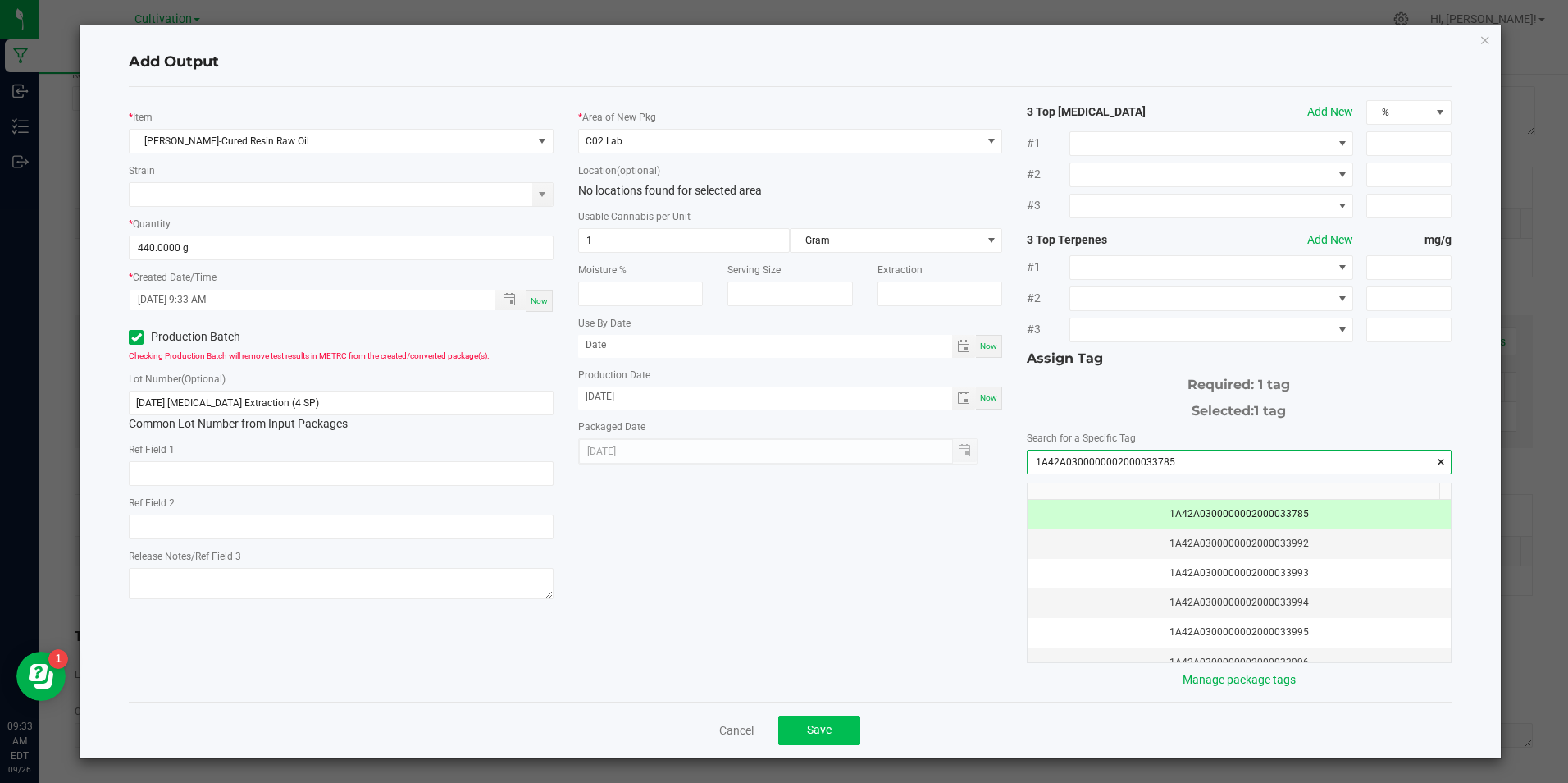
type input "1A42A0300000002000033785"
click at [782, 727] on button "Save" at bounding box center [819, 730] width 82 height 29
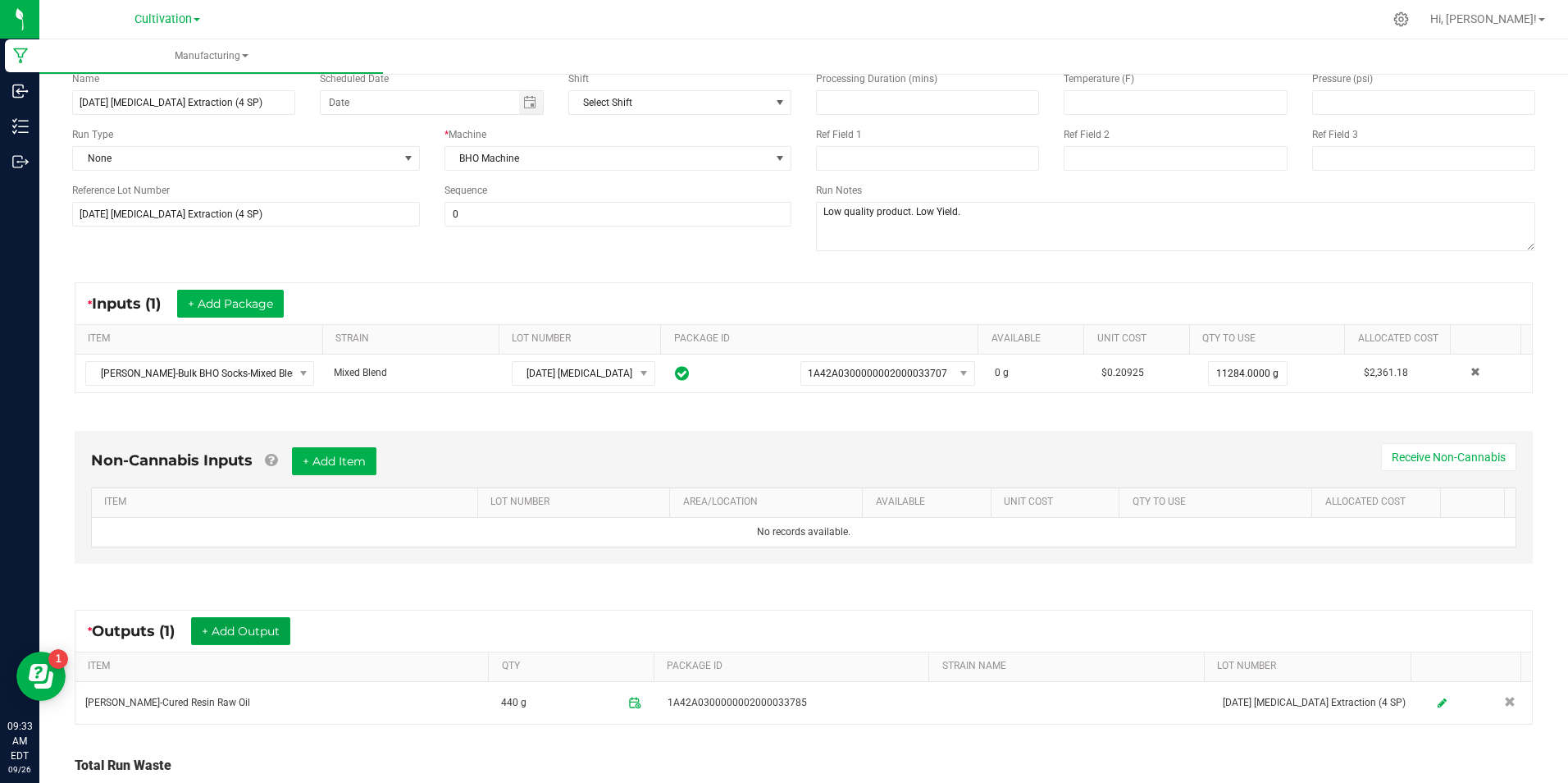
scroll to position [0, 0]
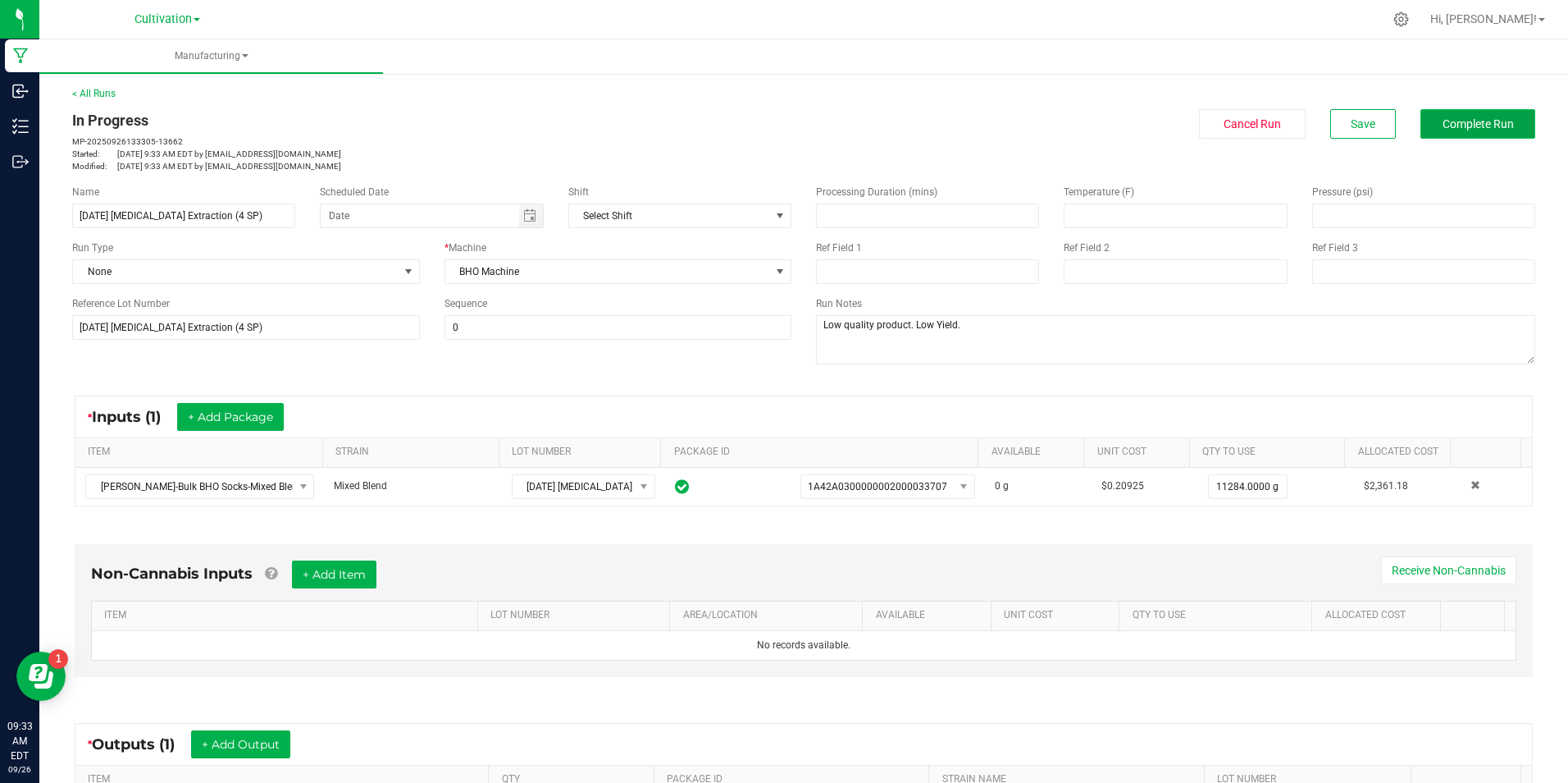
click at [1443, 135] on button "Complete Run" at bounding box center [1478, 124] width 115 height 29
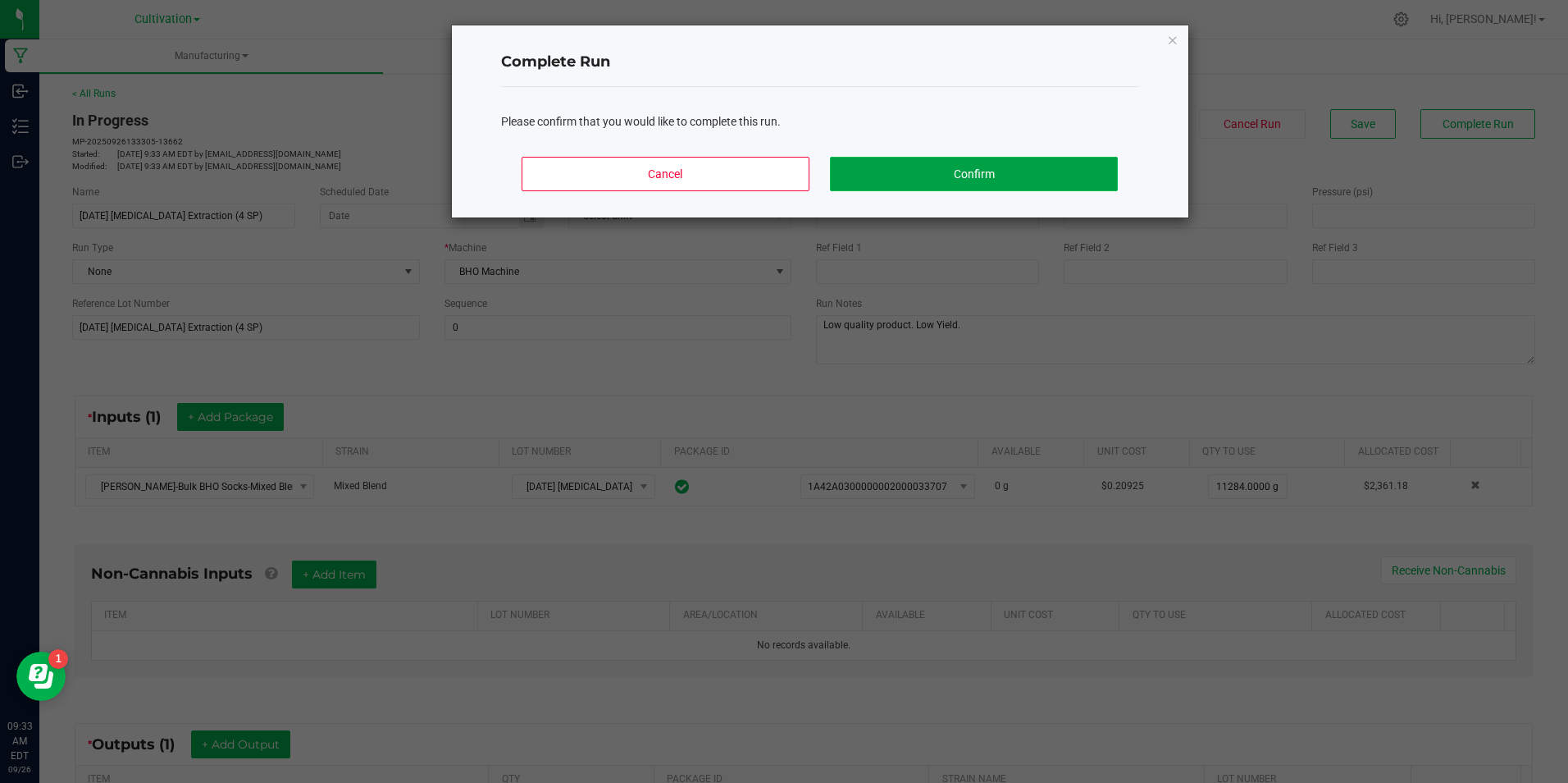
click at [1042, 175] on button "Confirm" at bounding box center [973, 174] width 287 height 35
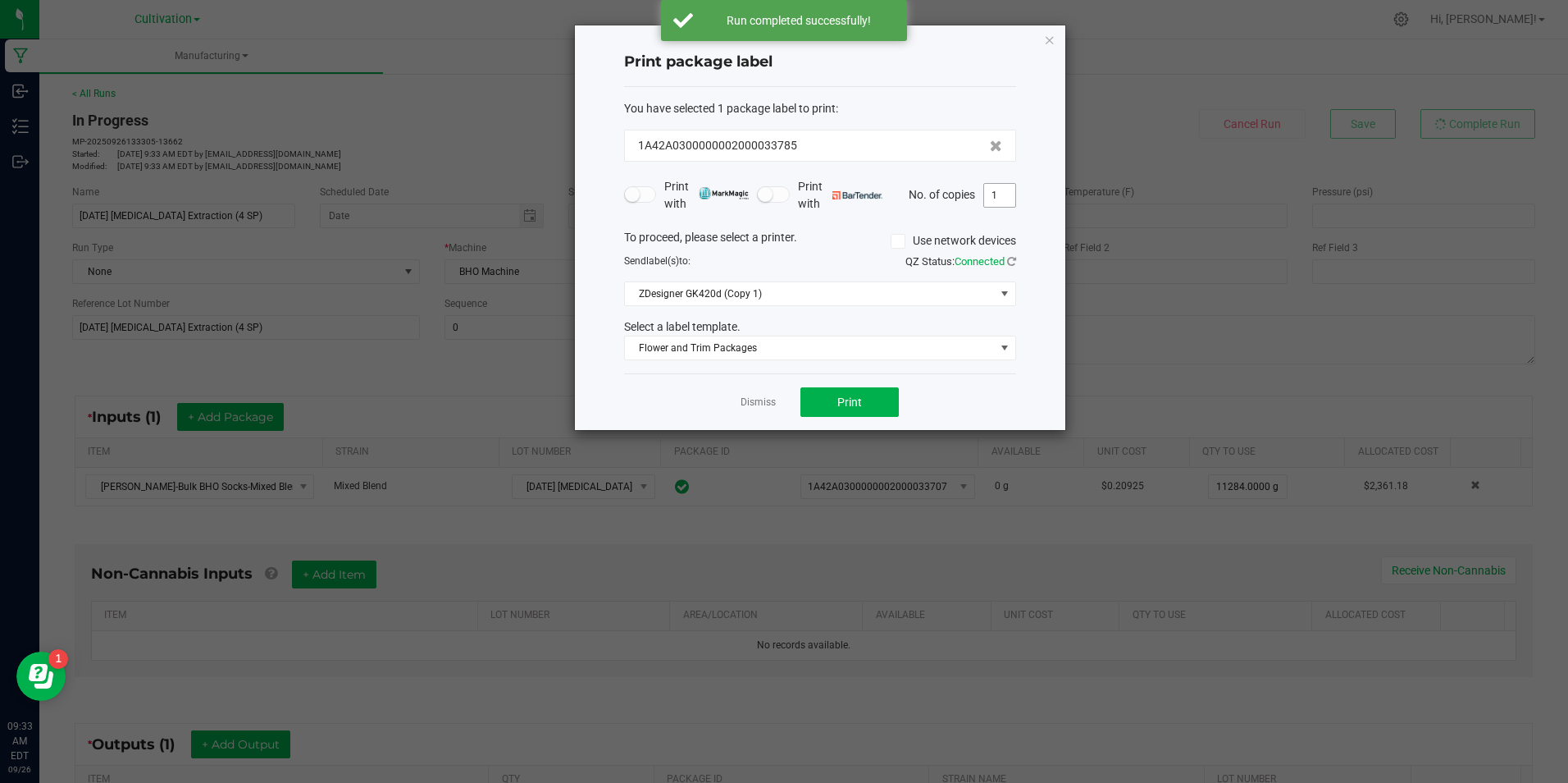
click at [1003, 203] on input "1" at bounding box center [999, 196] width 31 height 23
type input "3"
click at [857, 395] on span "Print" at bounding box center [849, 402] width 24 height 14
click at [761, 408] on link "Dismiss" at bounding box center [758, 402] width 35 height 14
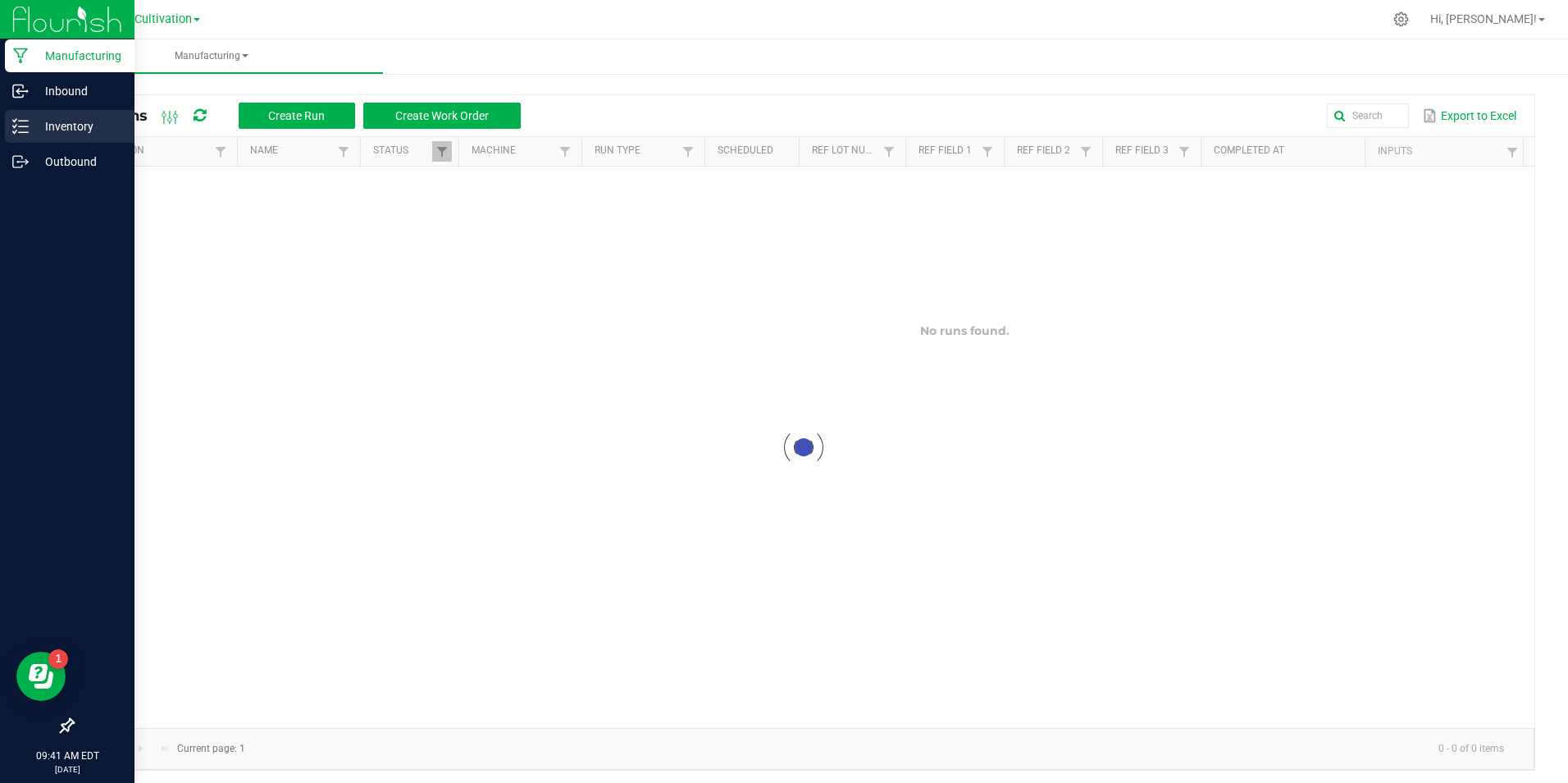
click at [14, 120] on icon at bounding box center [15, 120] width 3 height 3
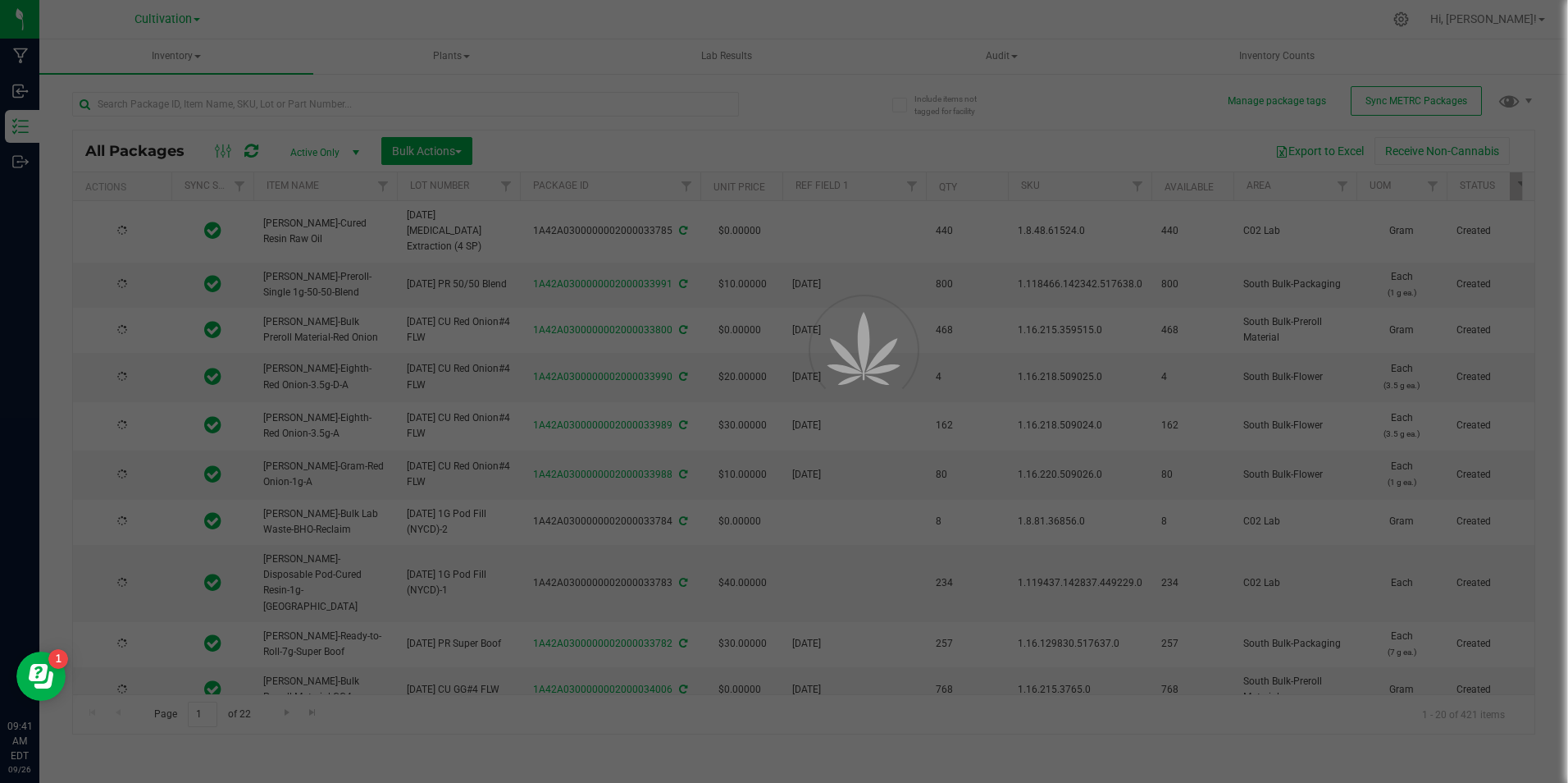
click at [284, 107] on div at bounding box center [784, 392] width 1568 height 783
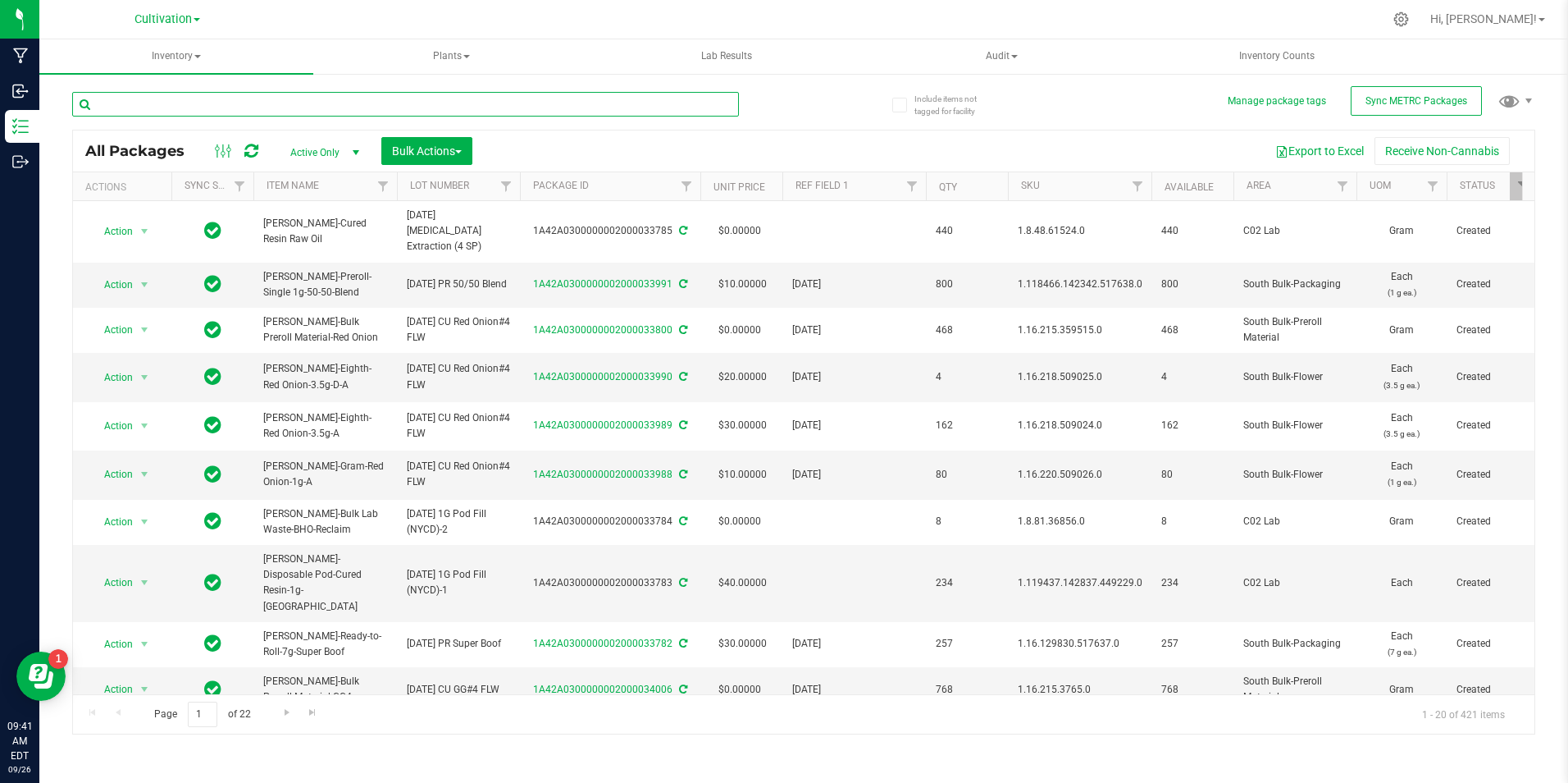
click at [284, 107] on input "text" at bounding box center [406, 104] width 667 height 24
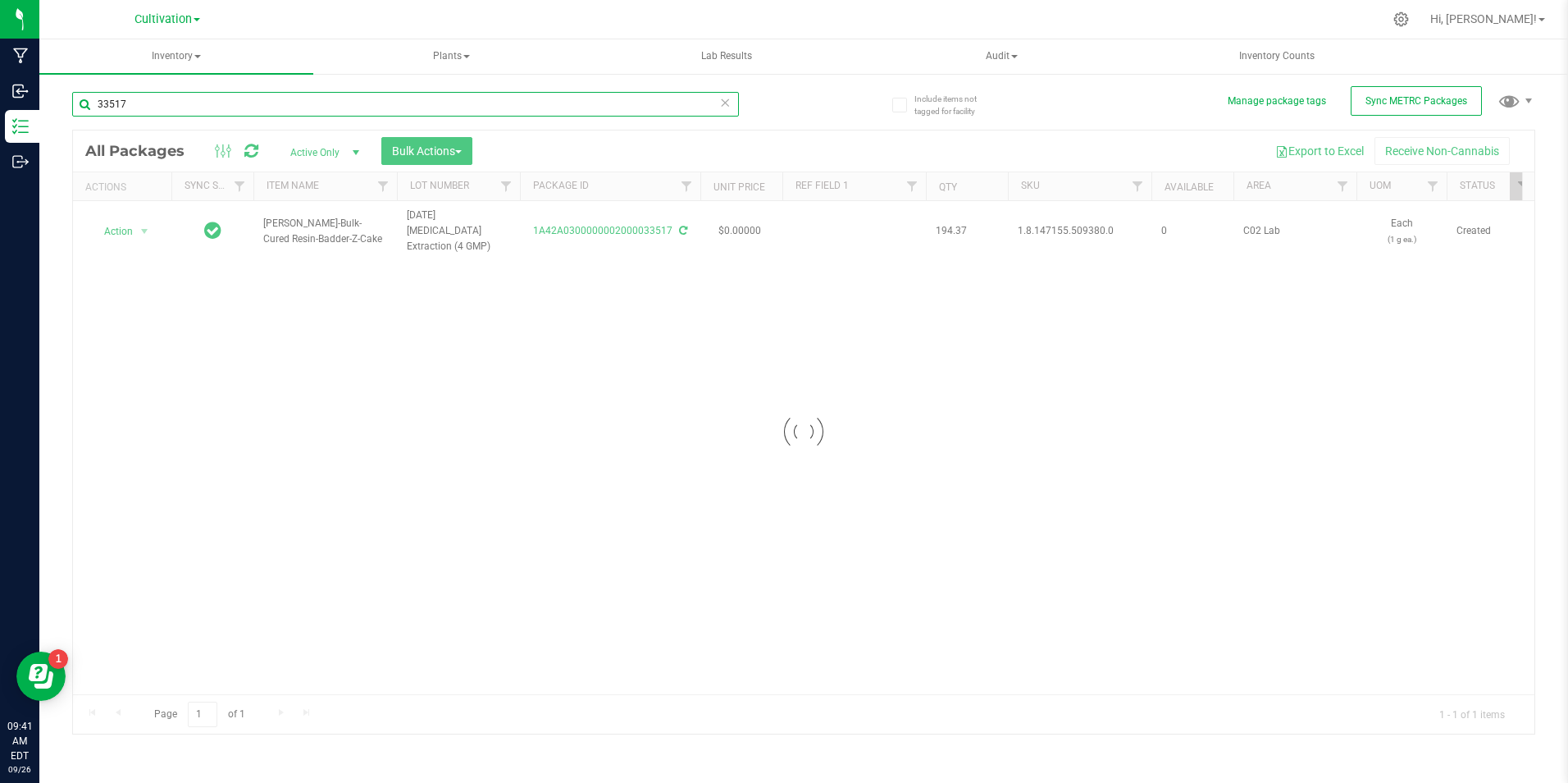
type input "33517"
click at [458, 156] on div at bounding box center [803, 432] width 1461 height 603
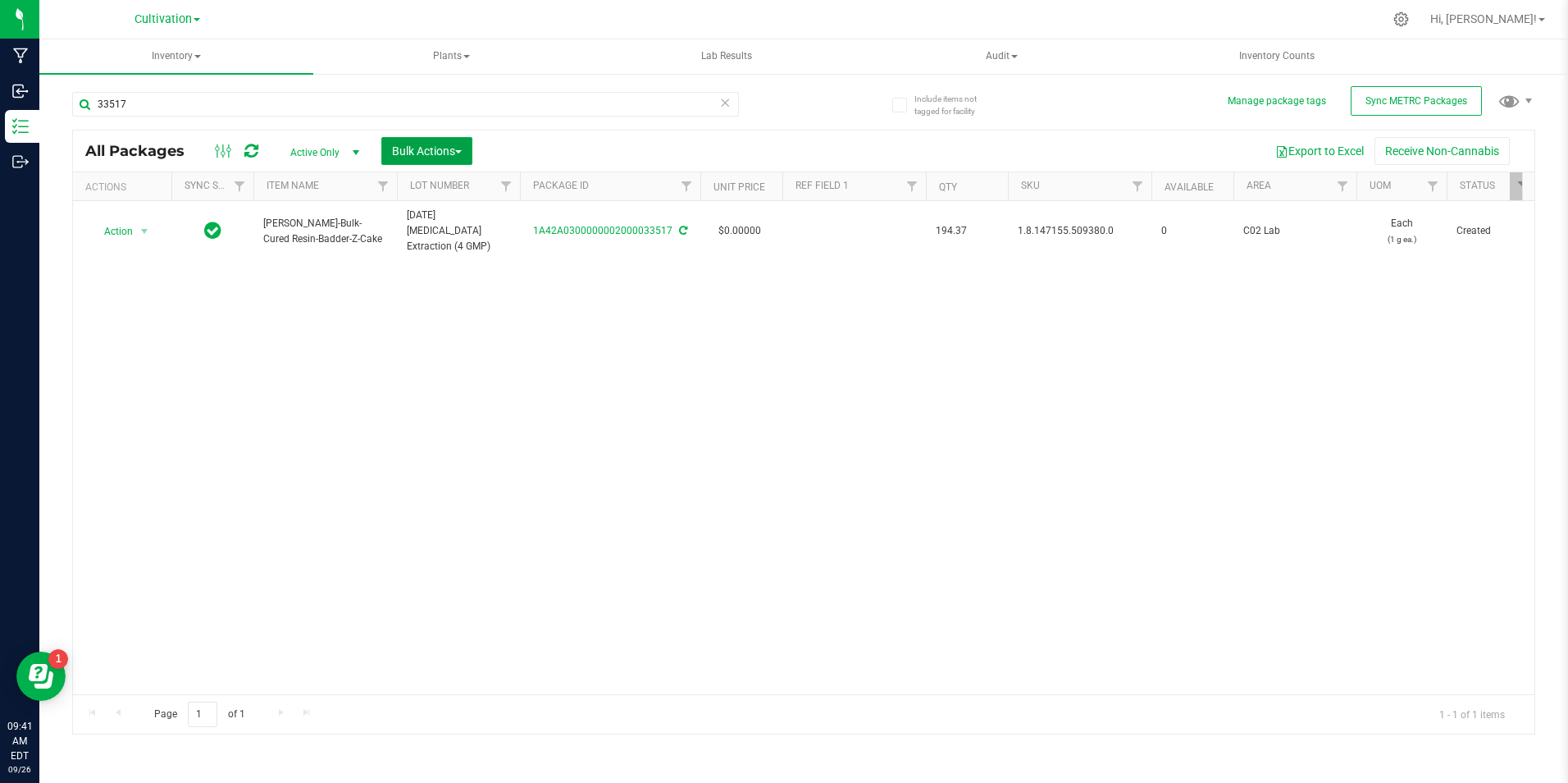
click at [458, 144] on span "Bulk Actions" at bounding box center [427, 151] width 70 height 14
click at [443, 182] on span "Add to manufacturing run" at bounding box center [453, 188] width 124 height 14
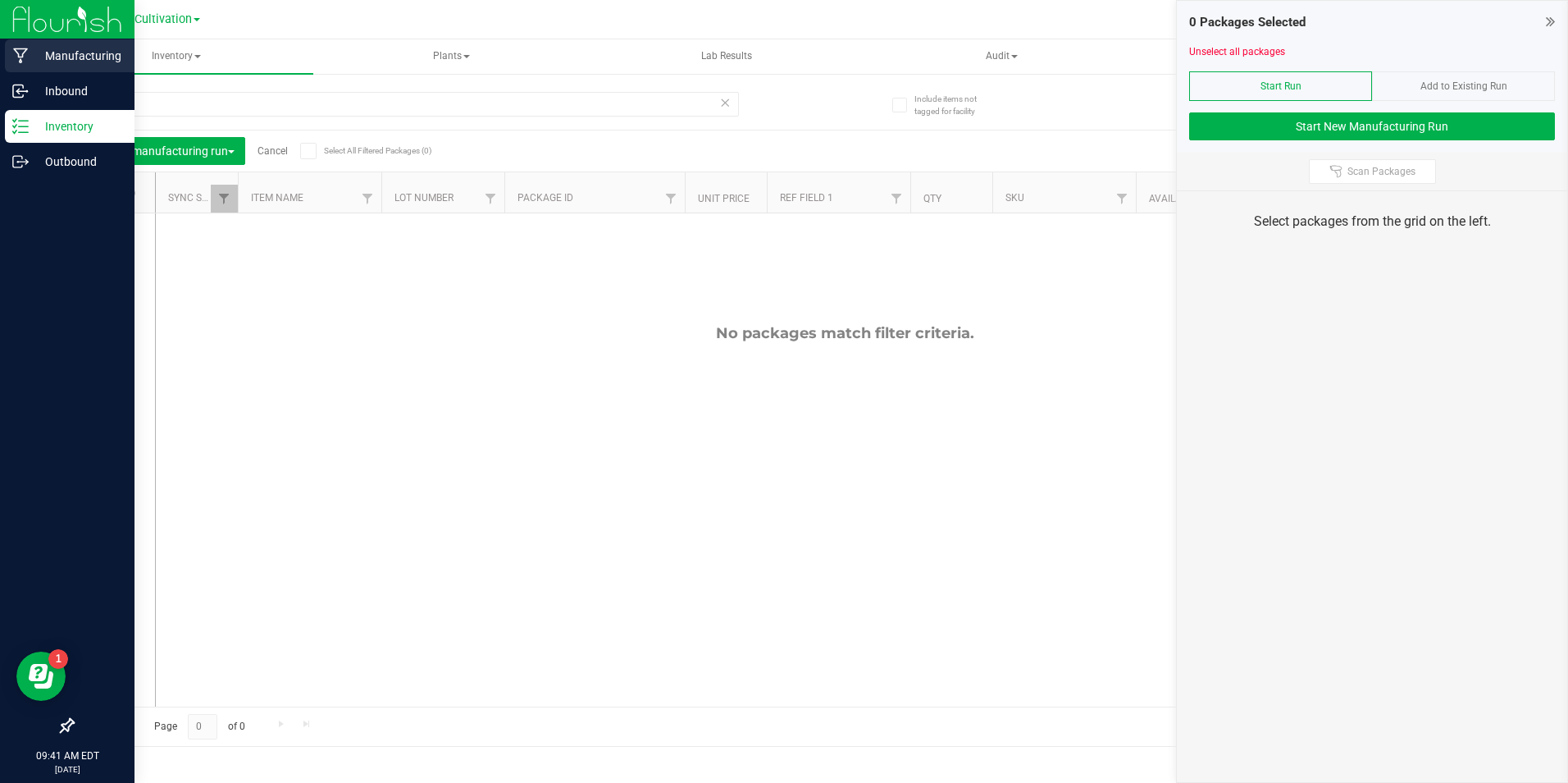
click at [50, 51] on p "Manufacturing" at bounding box center [78, 55] width 99 height 19
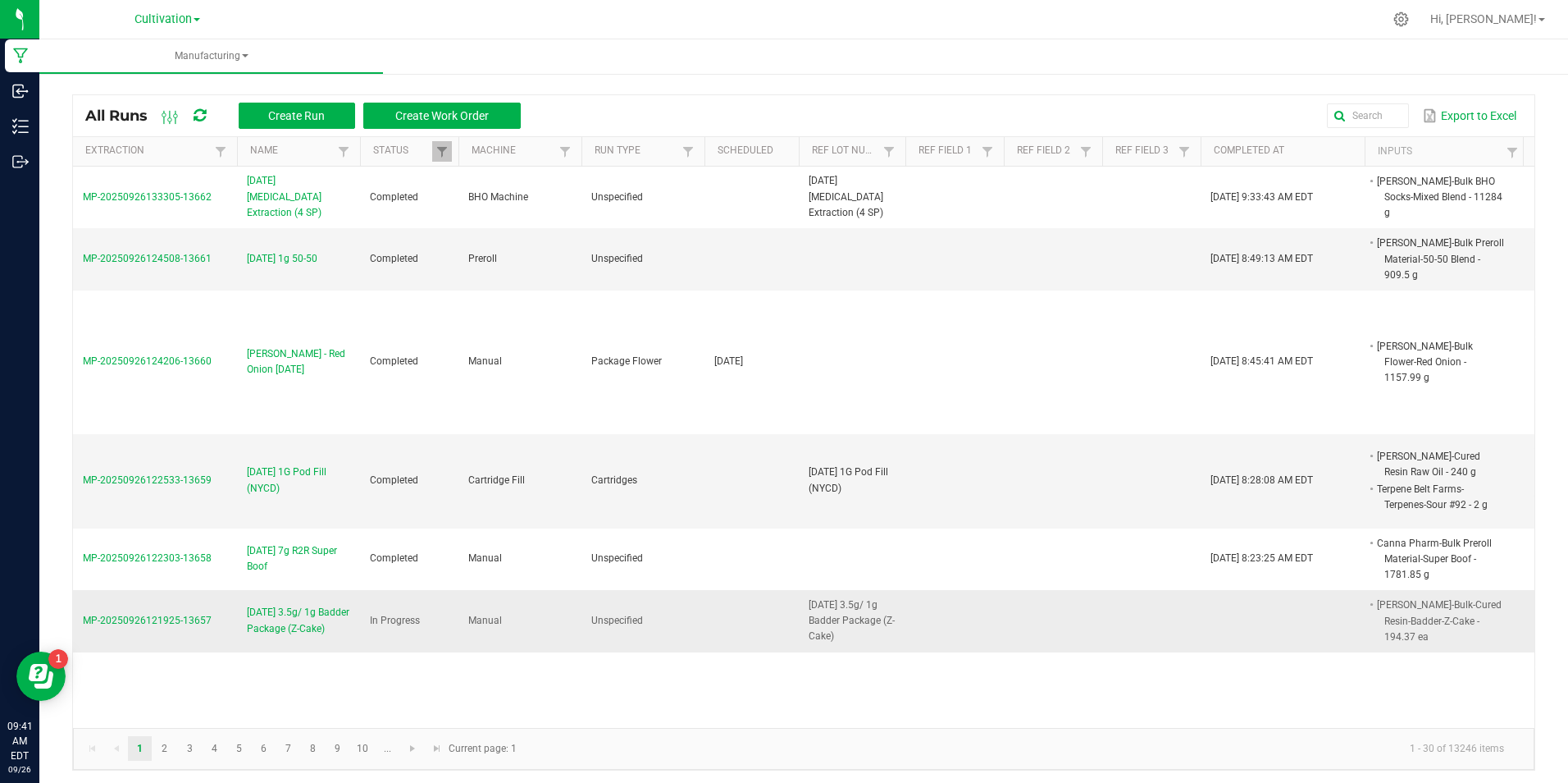
click at [305, 605] on span "[DATE] 3.5g/ 1g Badder Package (Z-Cake)" at bounding box center [298, 620] width 104 height 31
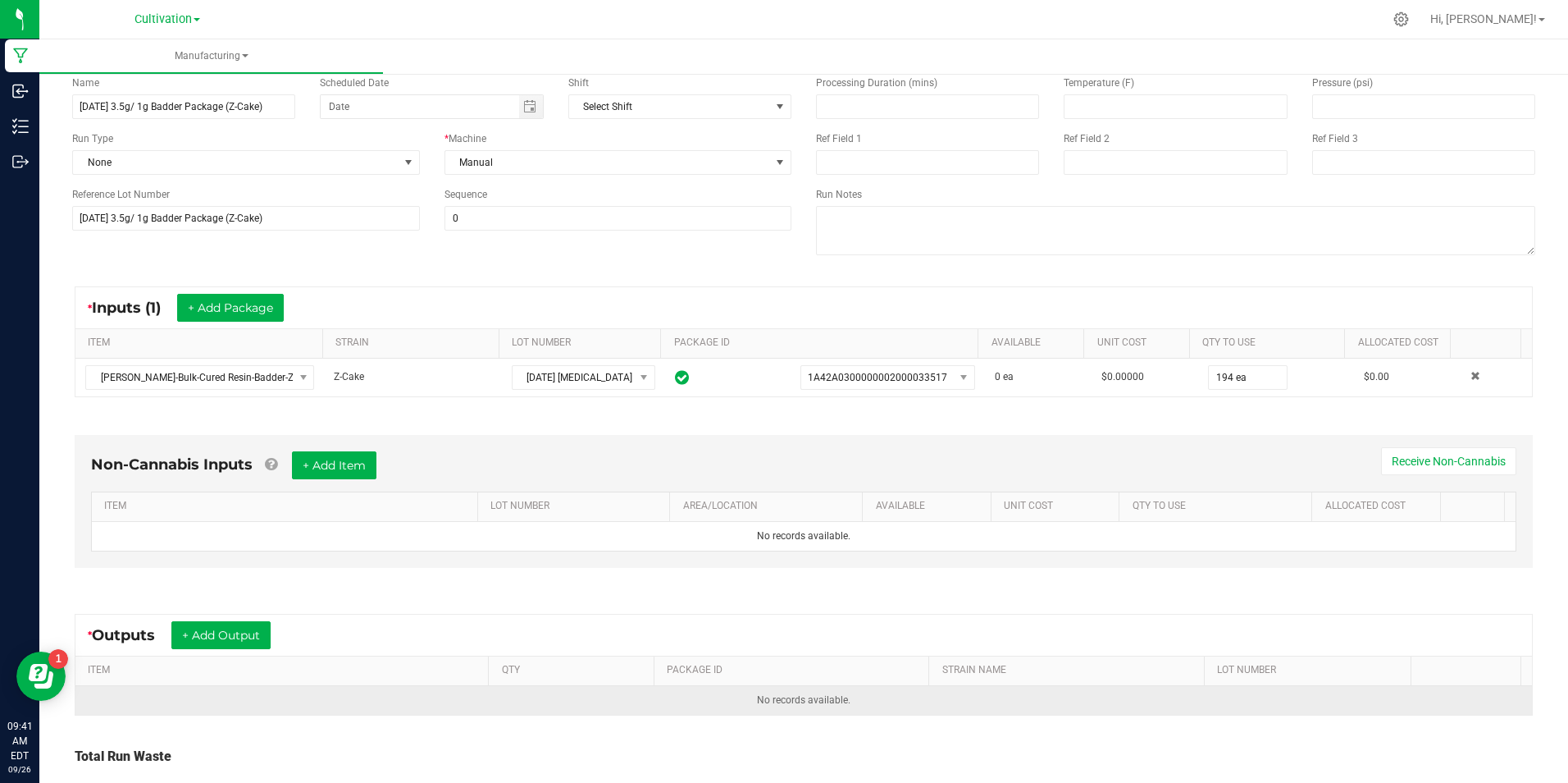
scroll to position [229, 0]
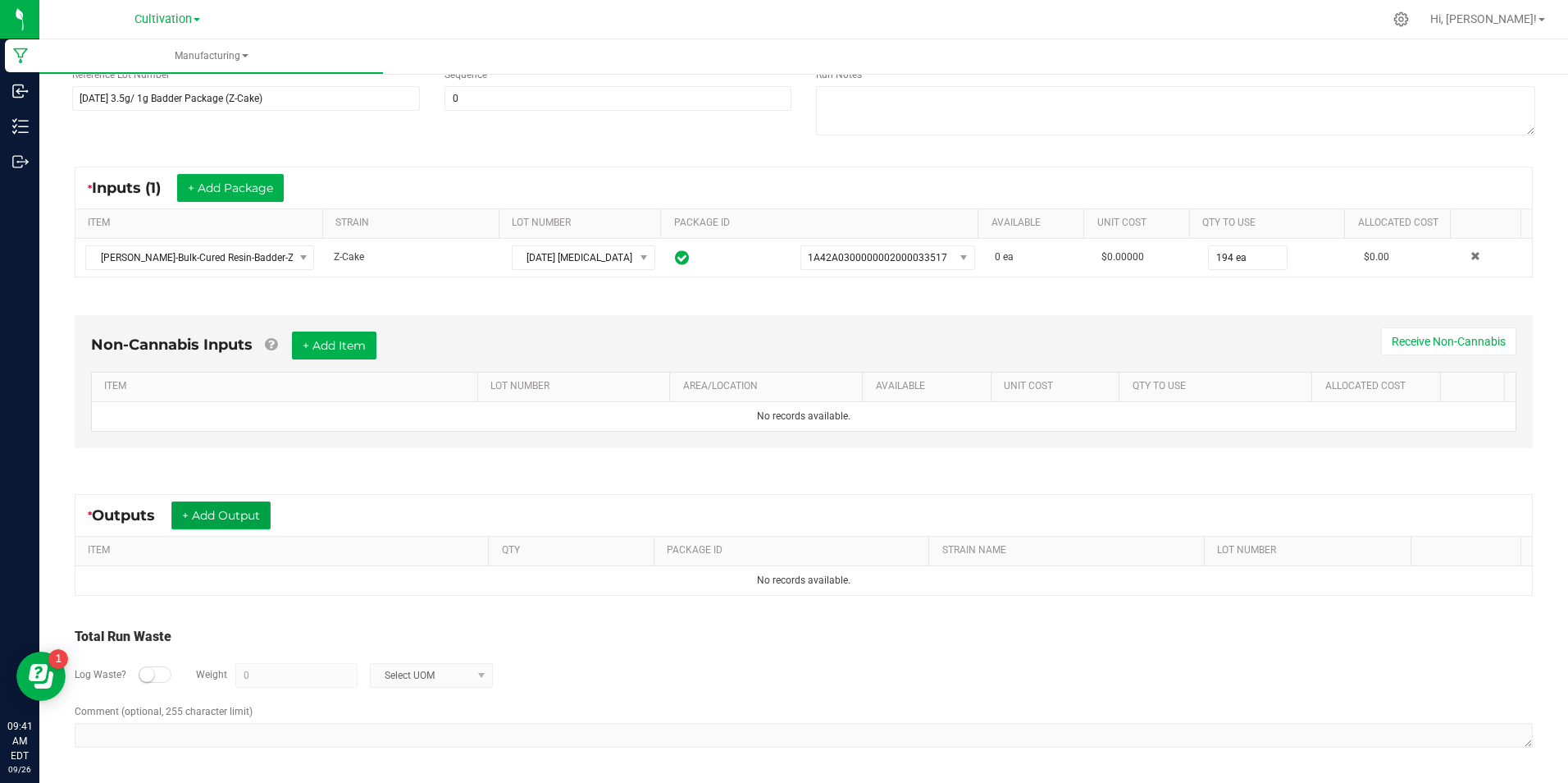
click at [222, 508] on button "+ Add Output" at bounding box center [221, 515] width 99 height 28
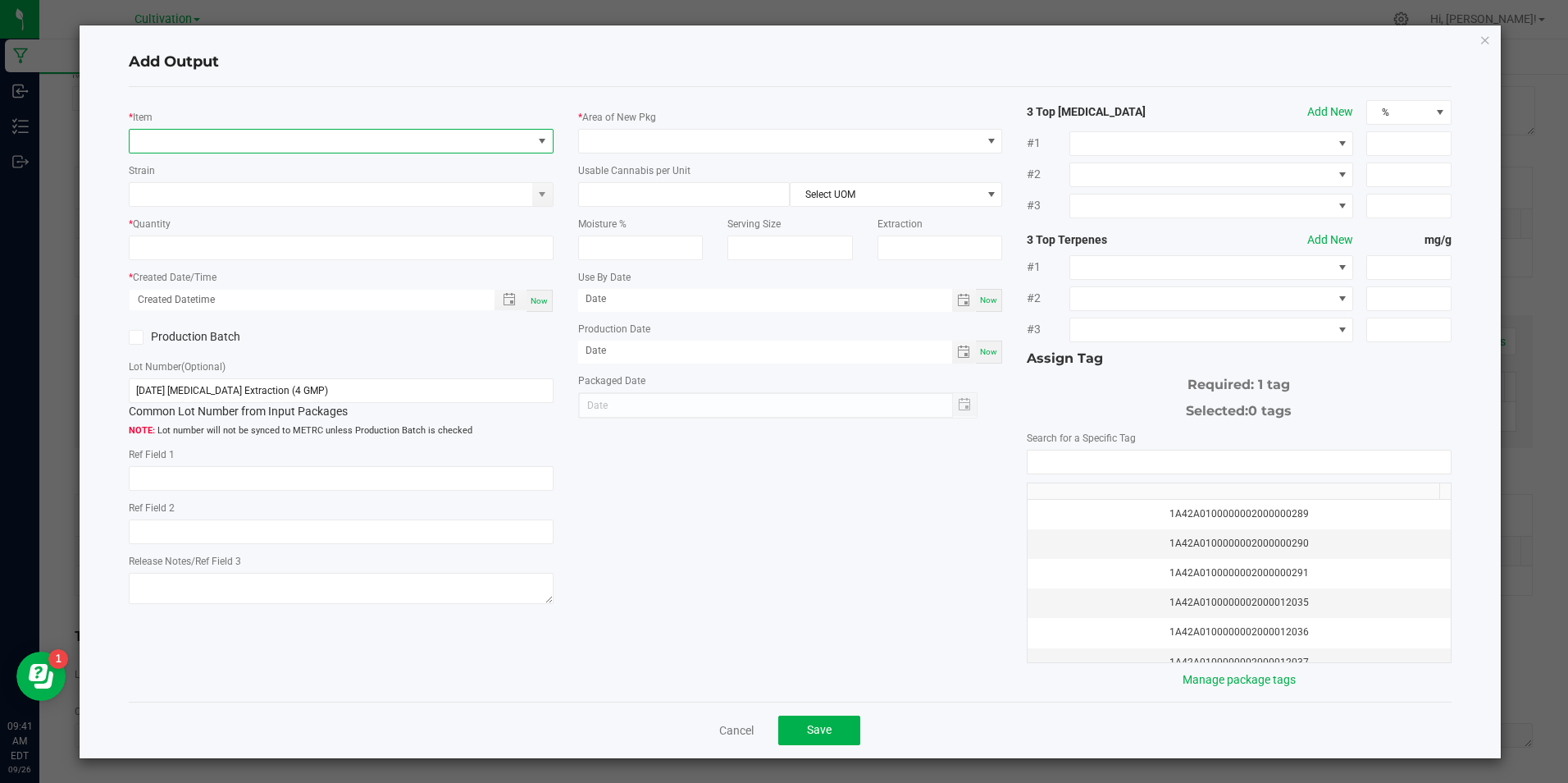
click at [281, 131] on span "NO DATA FOUND" at bounding box center [330, 141] width 402 height 23
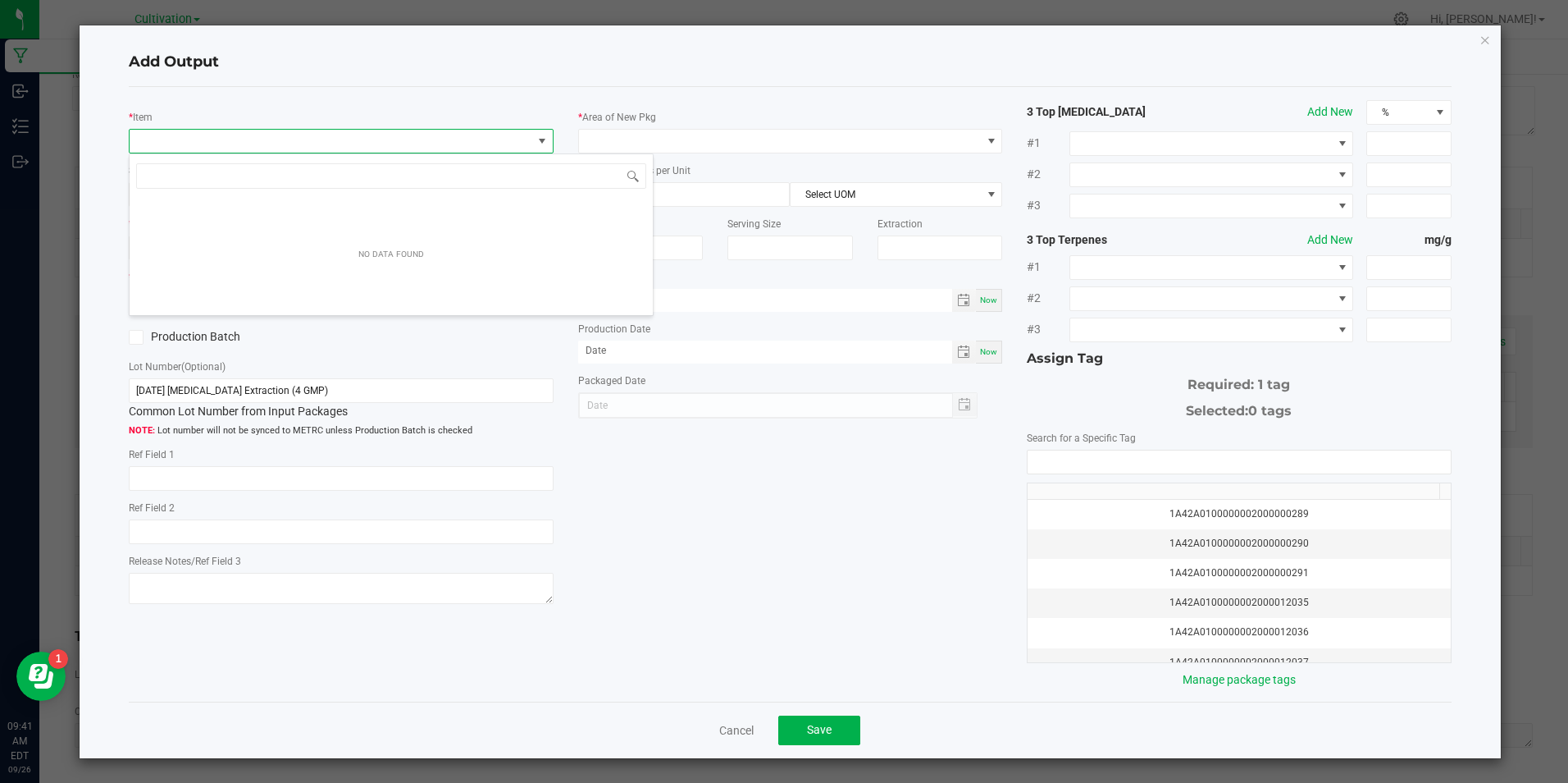
scroll to position [24, 420]
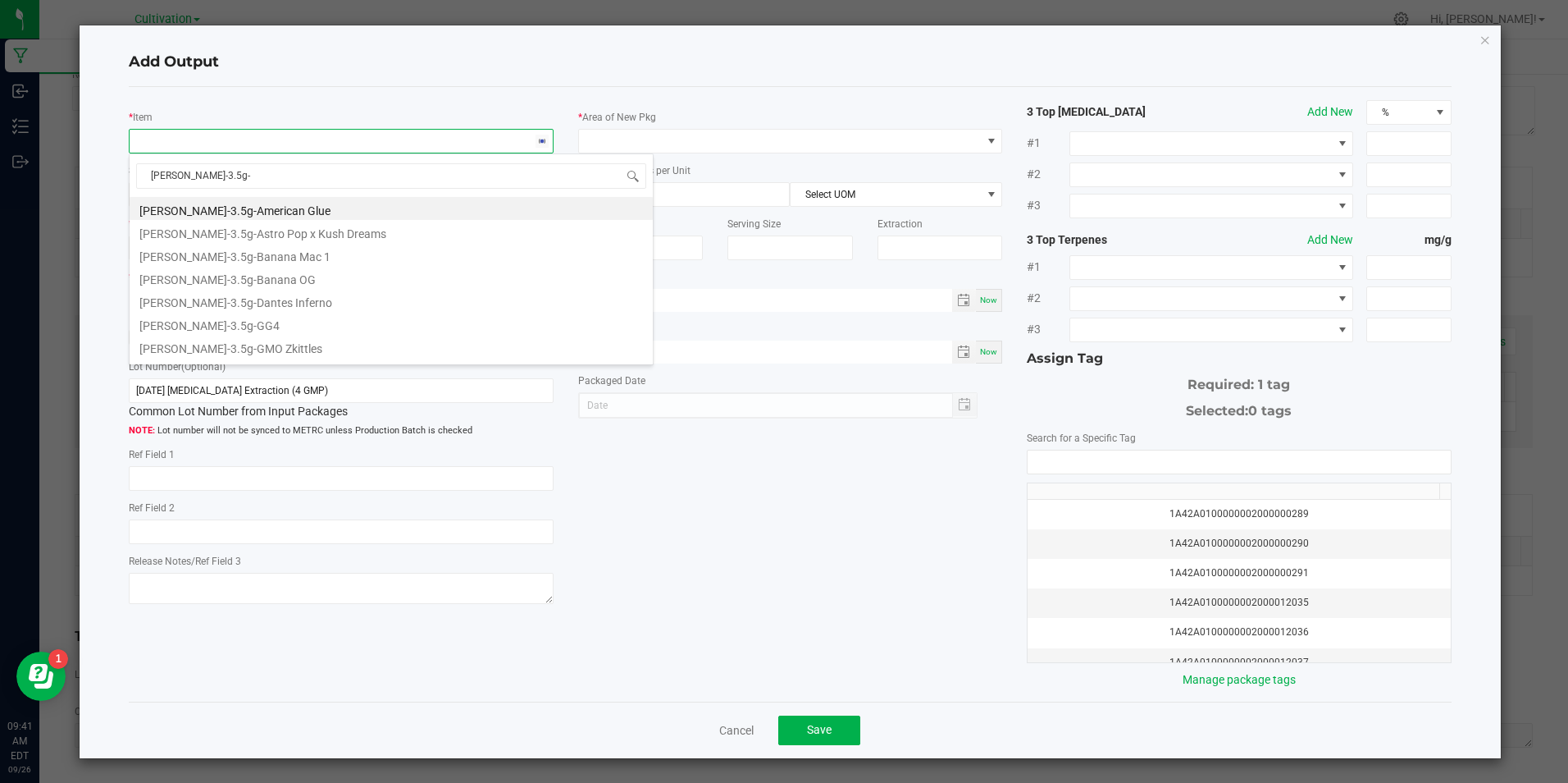
type input "slater-badder-3.5g-z"
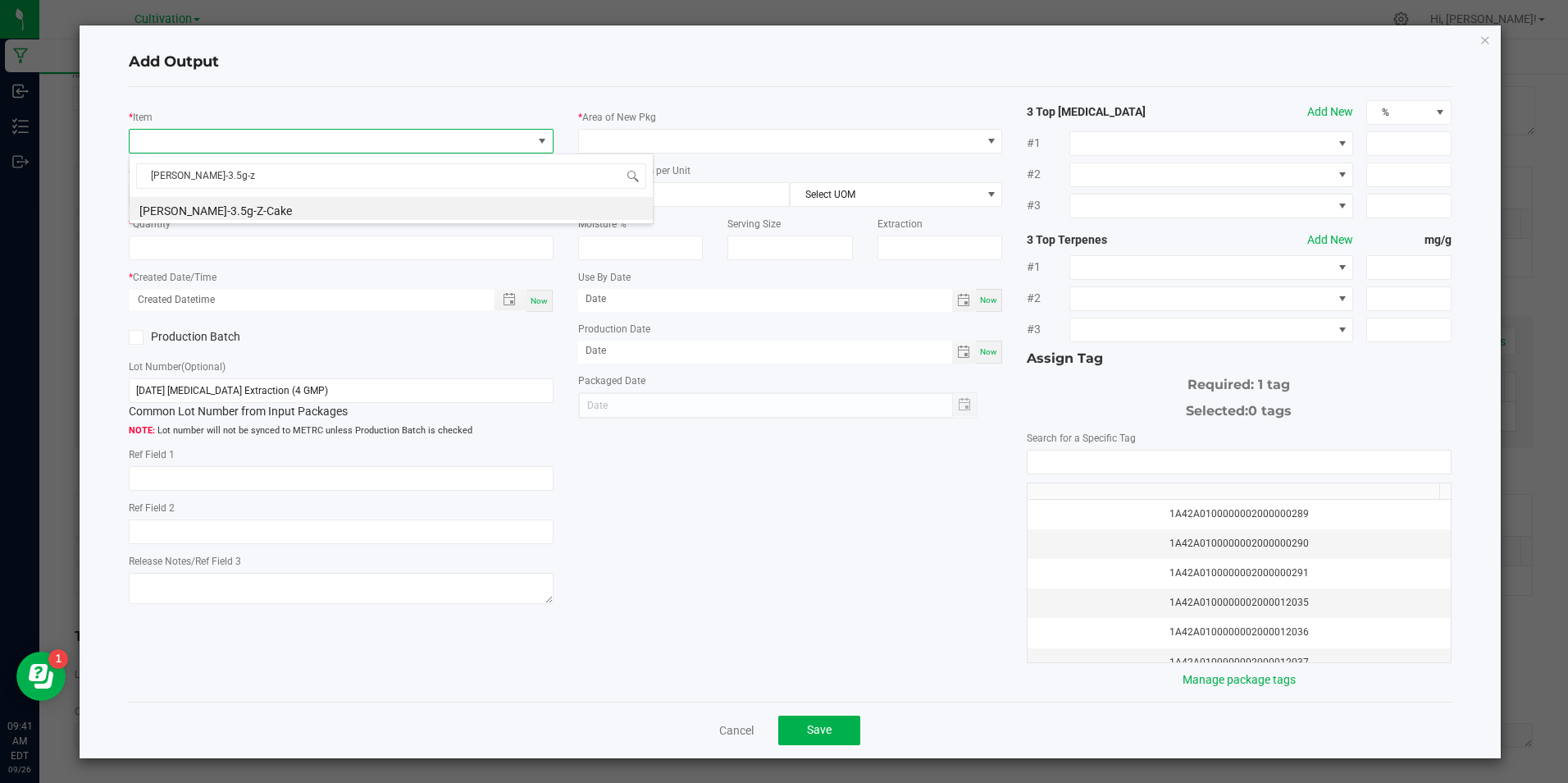
click at [276, 201] on li "[PERSON_NAME]-3.5g-Z-Cake" at bounding box center [391, 208] width 523 height 23
type input "0 ea"
type input "11.55"
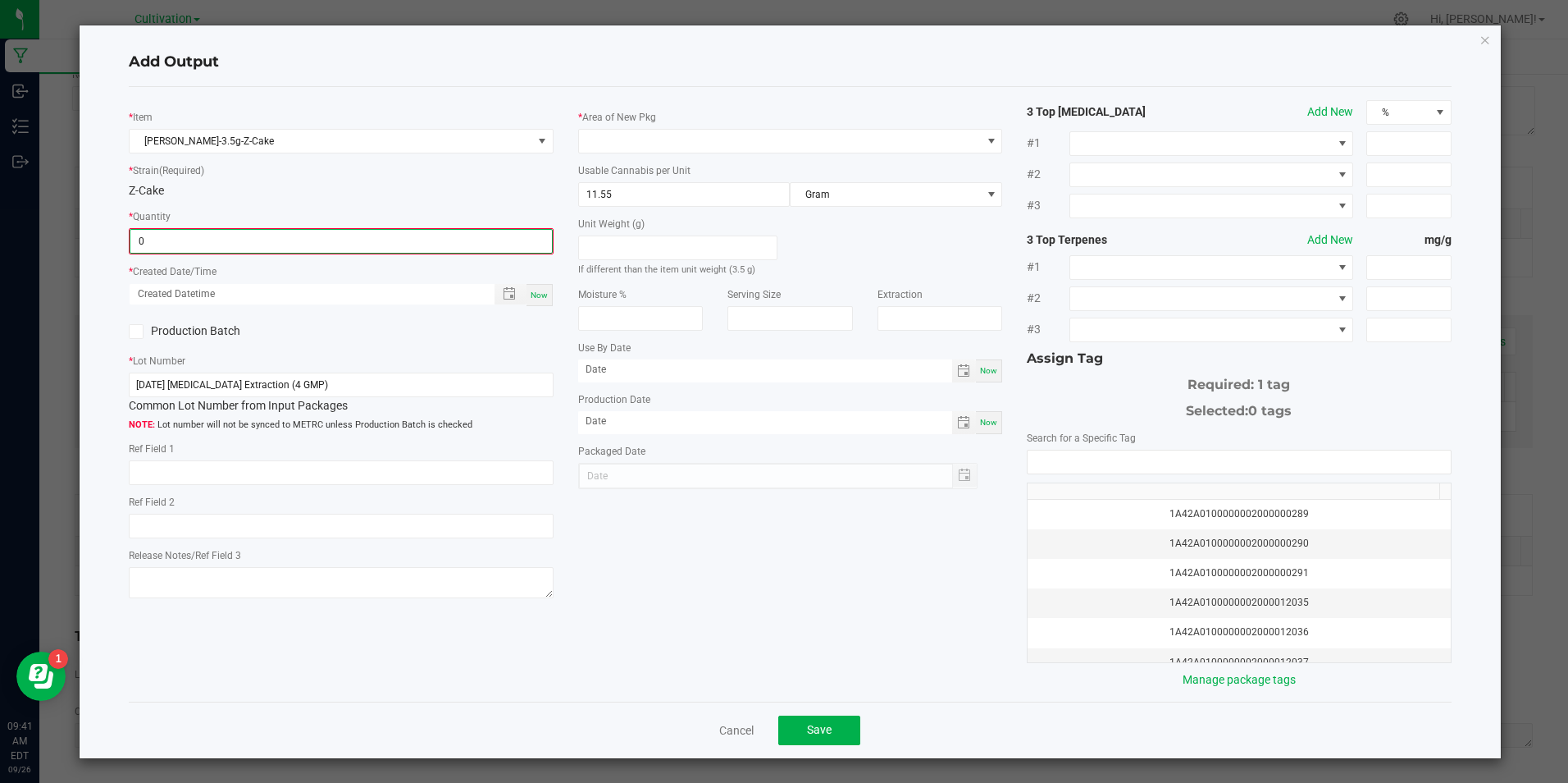
click at [287, 244] on input "0" at bounding box center [341, 241] width 420 height 23
type input "25 ea"
click at [536, 296] on span "Now" at bounding box center [539, 293] width 17 height 9
type input "[DATE] 9:42 AM"
type input "[DATE]"
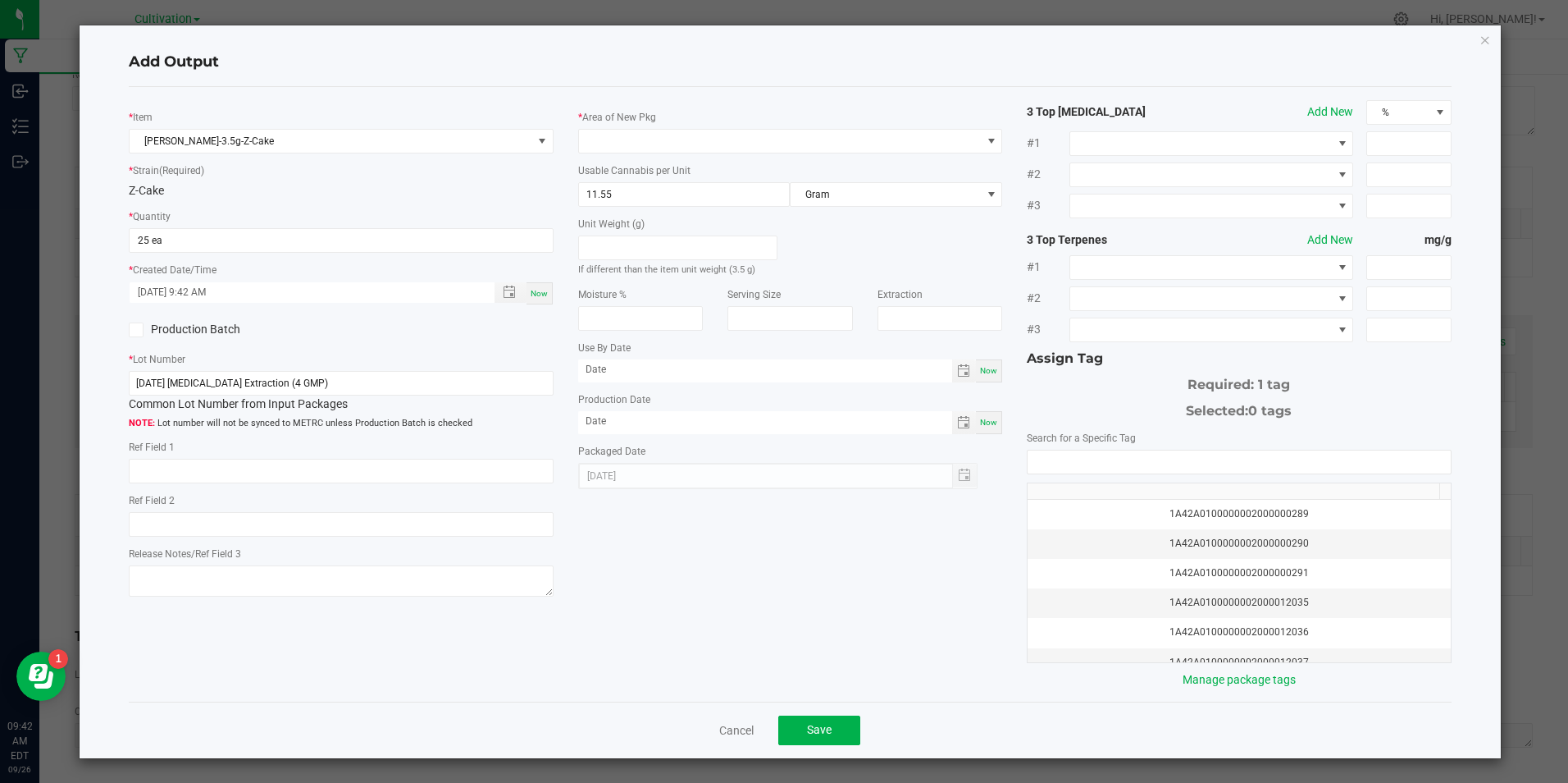
click at [137, 329] on icon at bounding box center [137, 329] width 11 height 0
click at [0, 0] on input "Production Batch" at bounding box center [0, 0] width 0 height 0
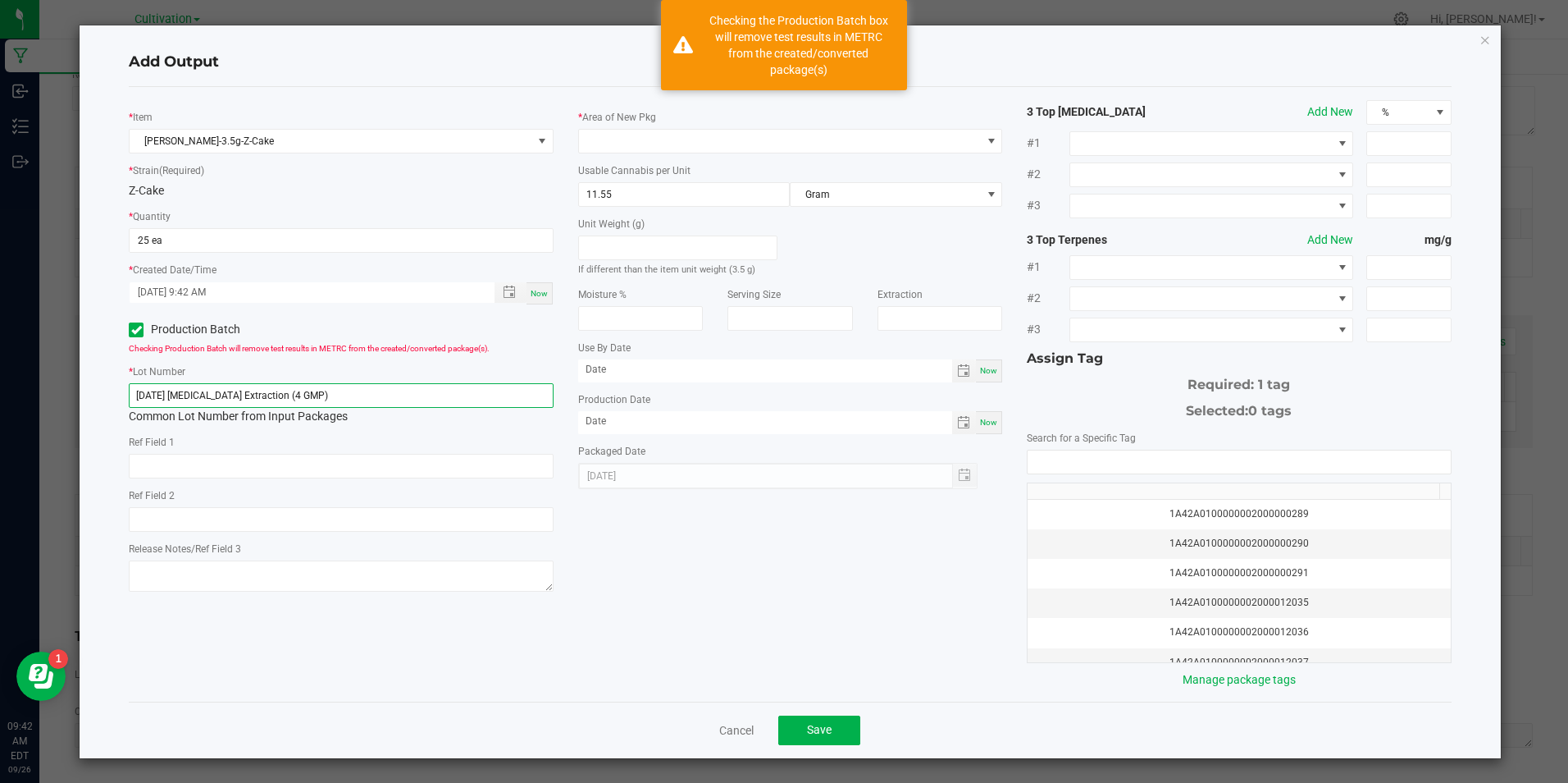
click at [329, 395] on input "[DATE] [MEDICAL_DATA] Extraction (4 GMP)" at bounding box center [341, 394] width 424 height 24
paste input "25/25 Hydrocarbon Extraction (4 S"
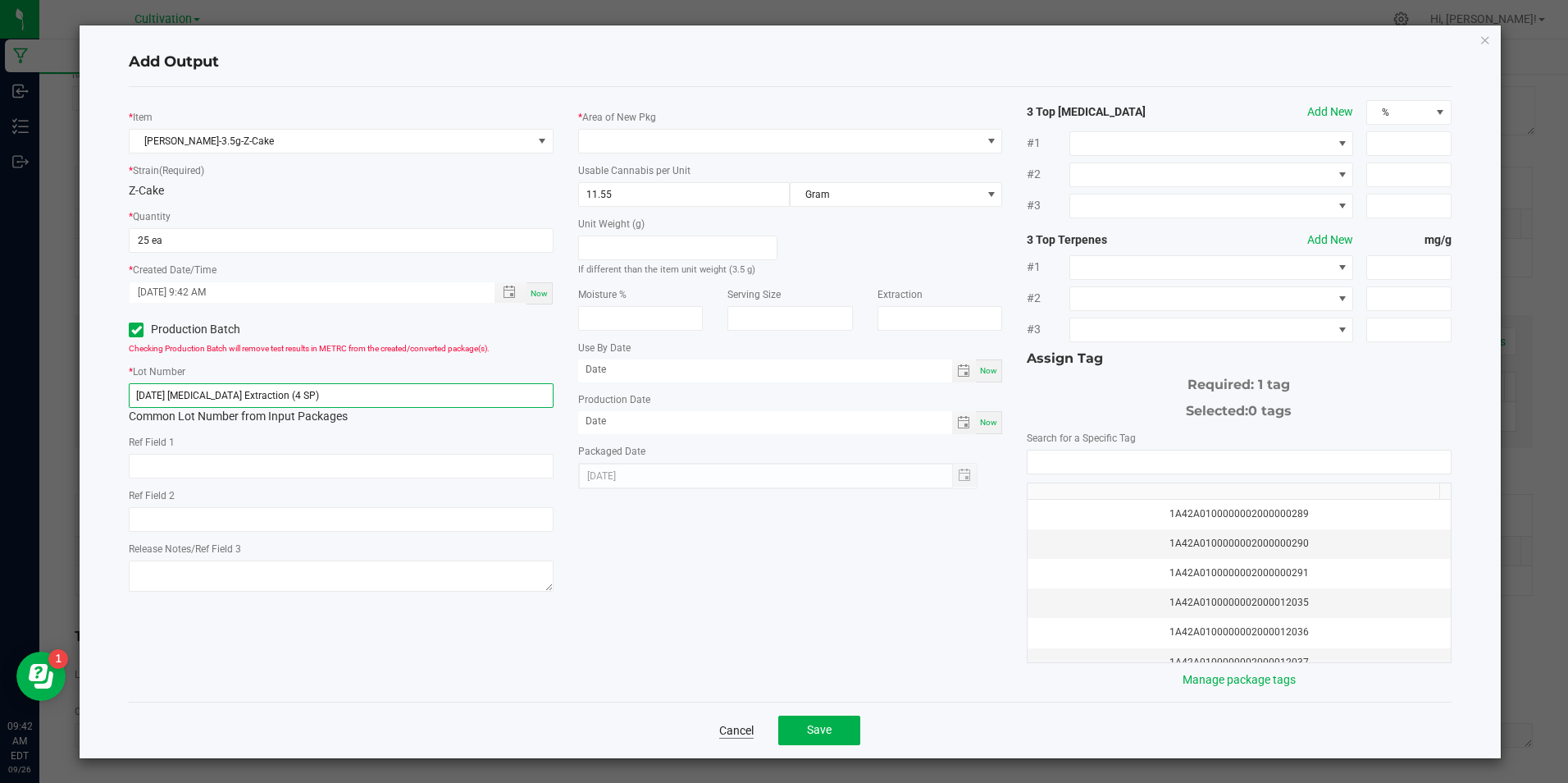
type input "9/25/25 Hydrocarbon Extraction (4 SP)"
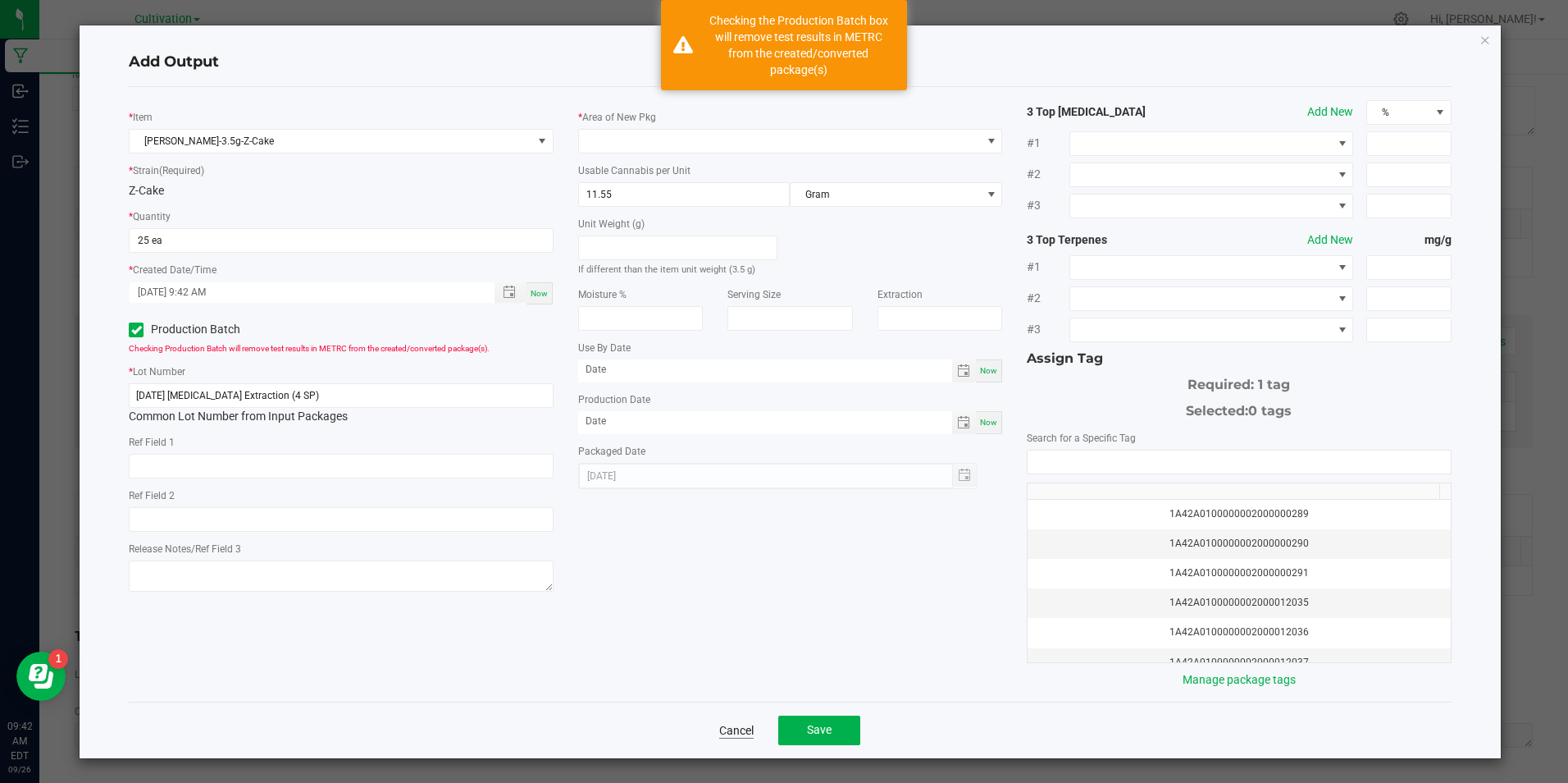
click at [732, 735] on link "Cancel" at bounding box center [737, 730] width 35 height 16
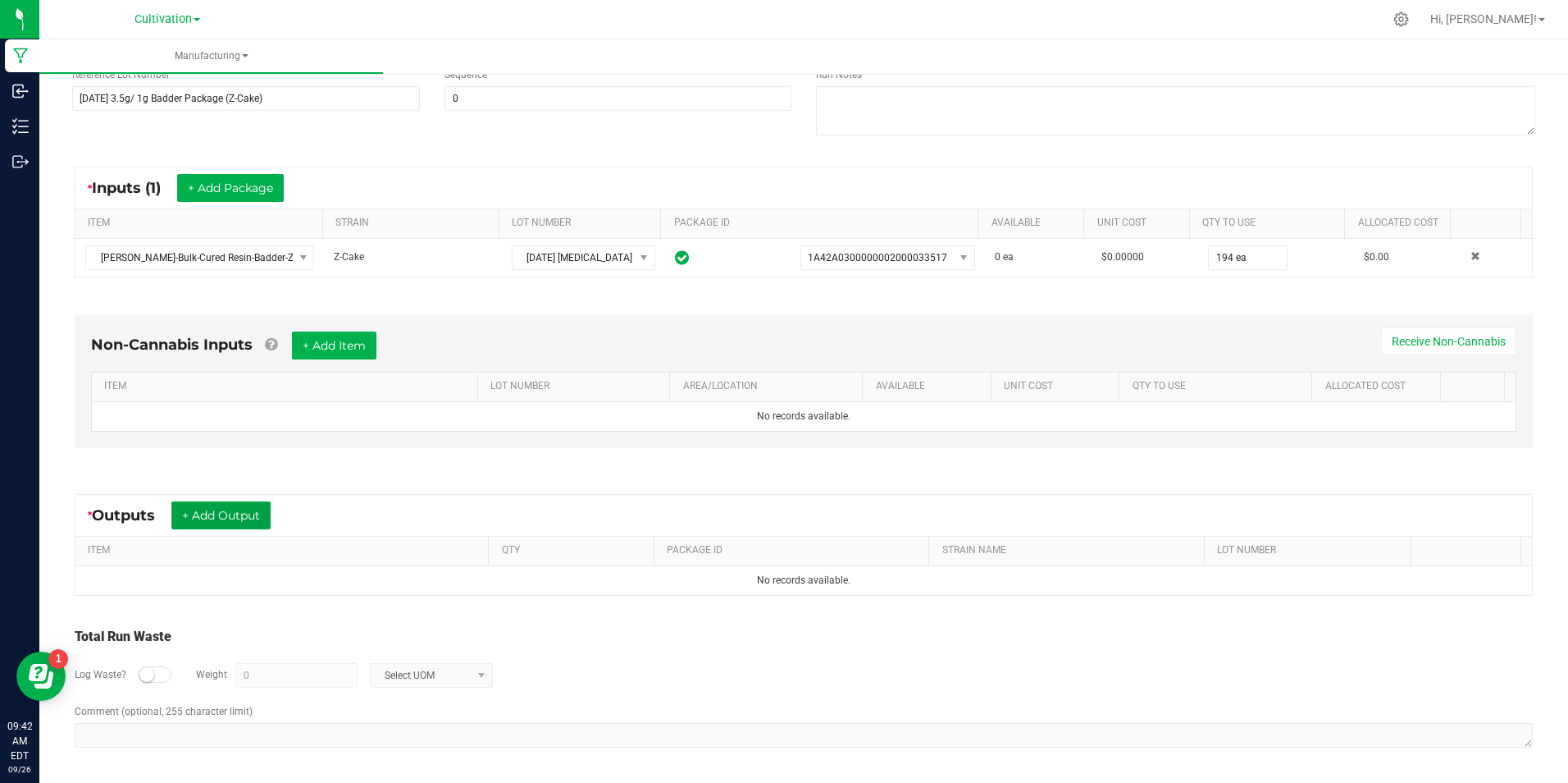
scroll to position [0, 0]
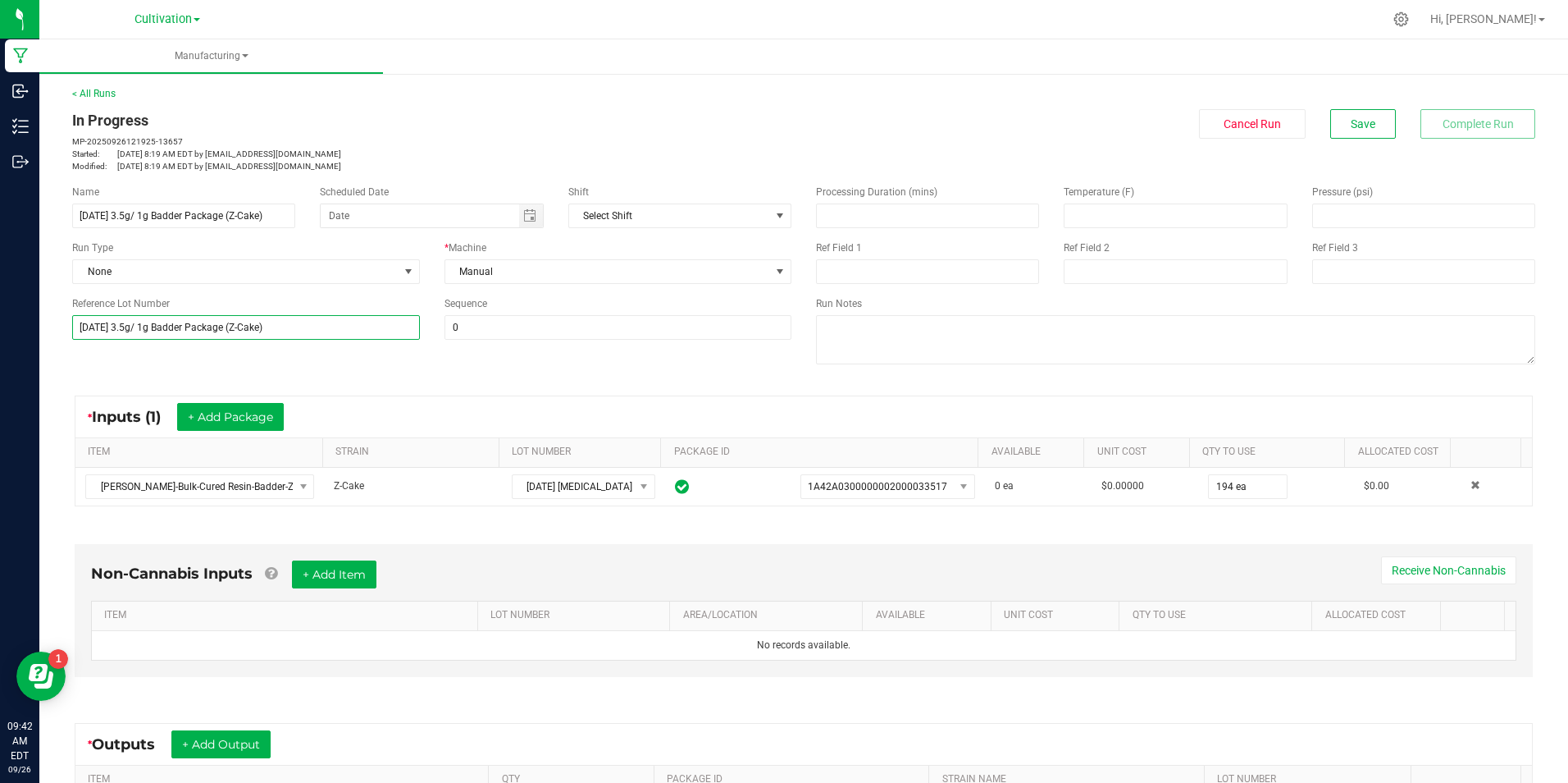
click at [203, 333] on input "[DATE] 3.5g/ 1g Badder Package (Z-Cake)" at bounding box center [246, 327] width 348 height 24
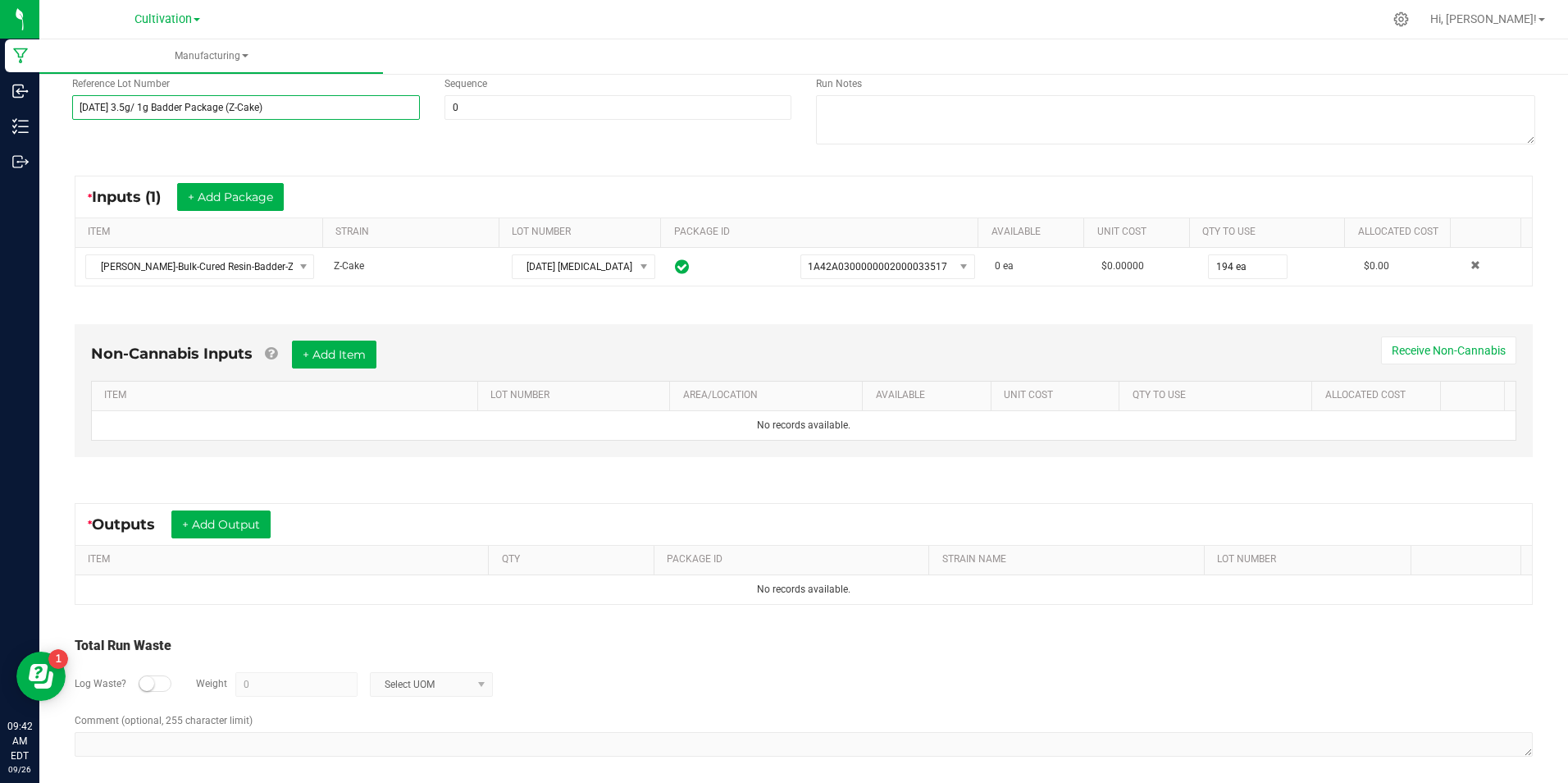
scroll to position [229, 0]
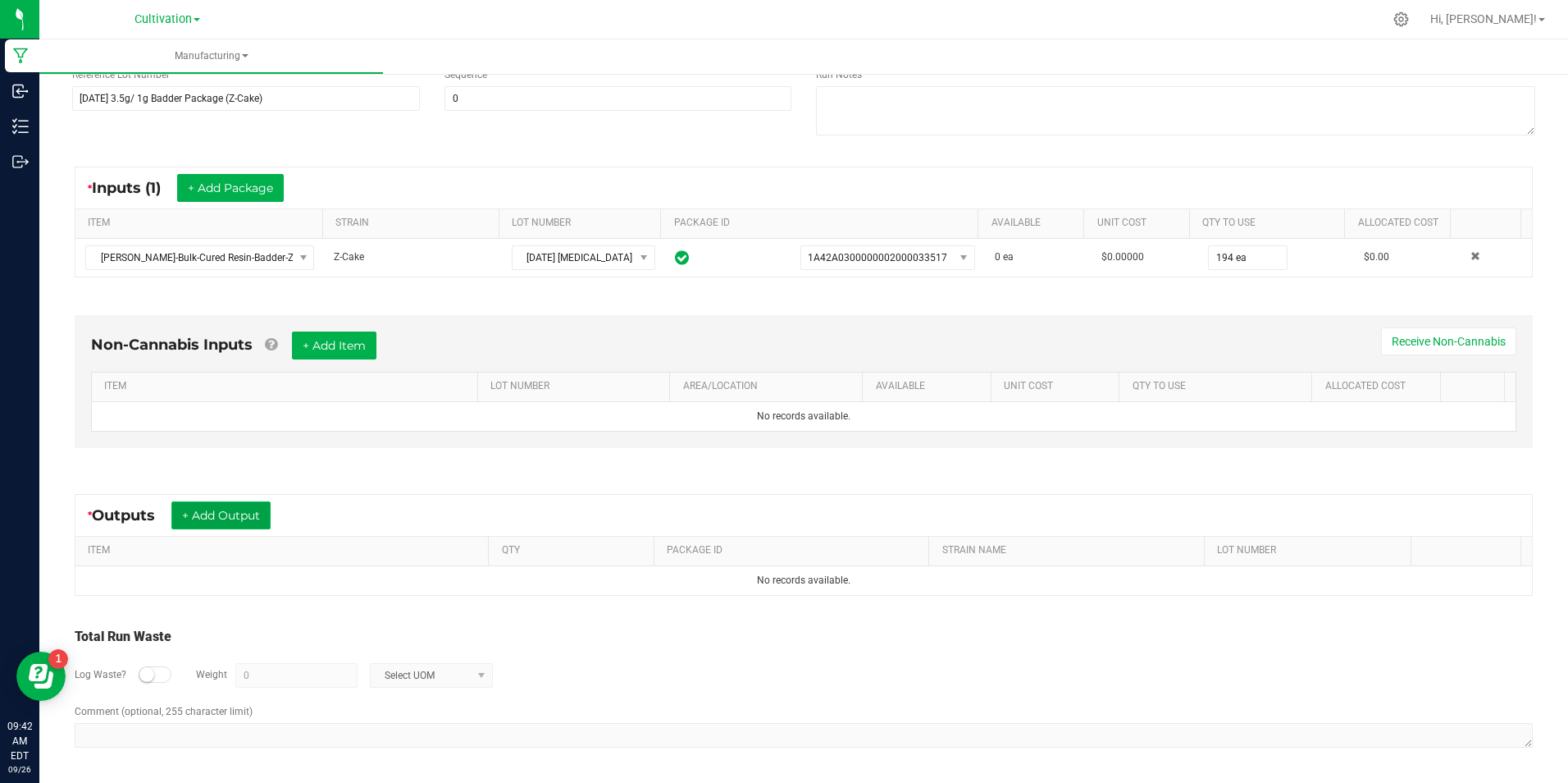
click at [237, 517] on button "+ Add Output" at bounding box center [221, 515] width 99 height 28
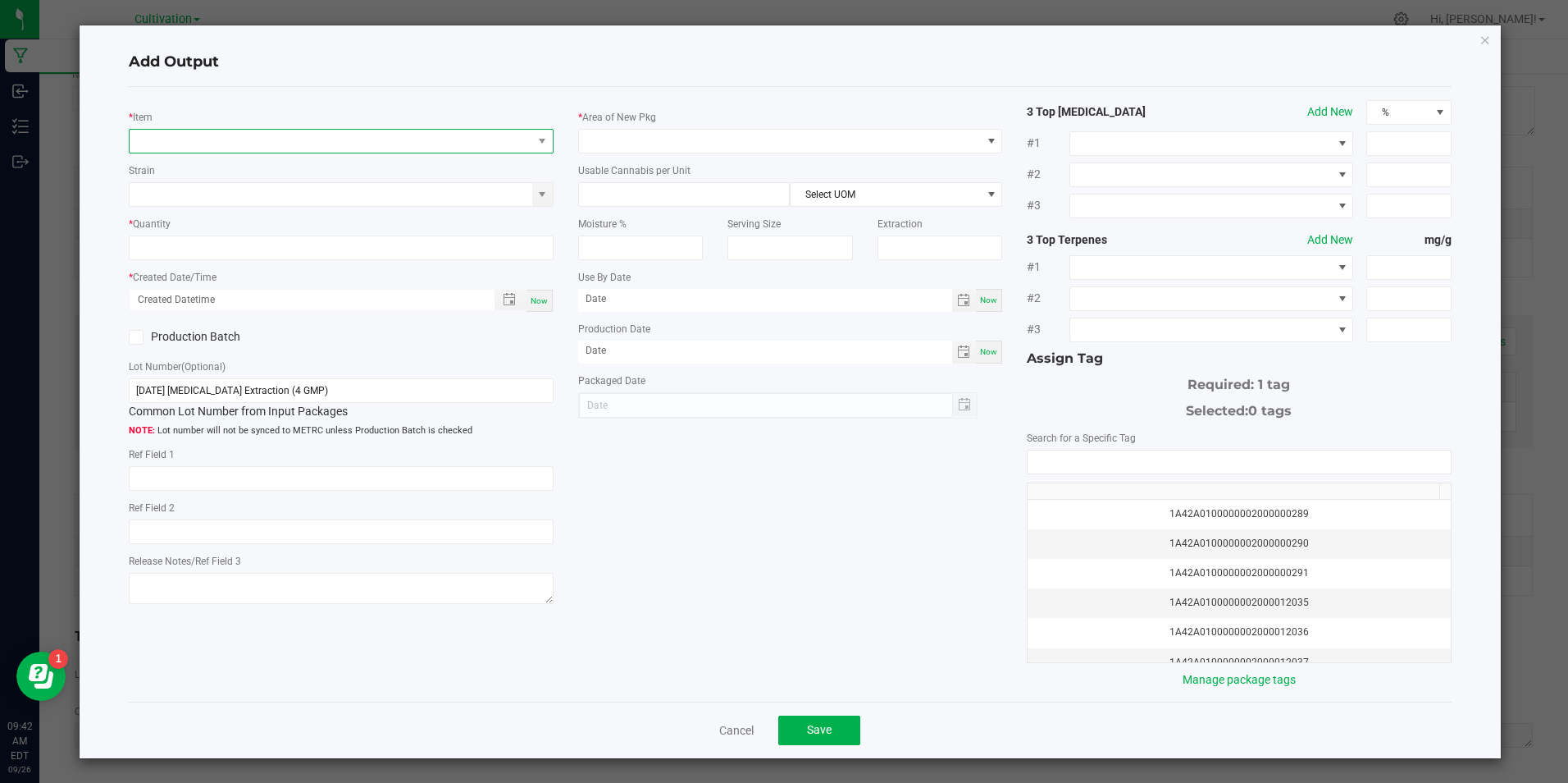
click at [245, 150] on span "NO DATA FOUND" at bounding box center [330, 141] width 402 height 23
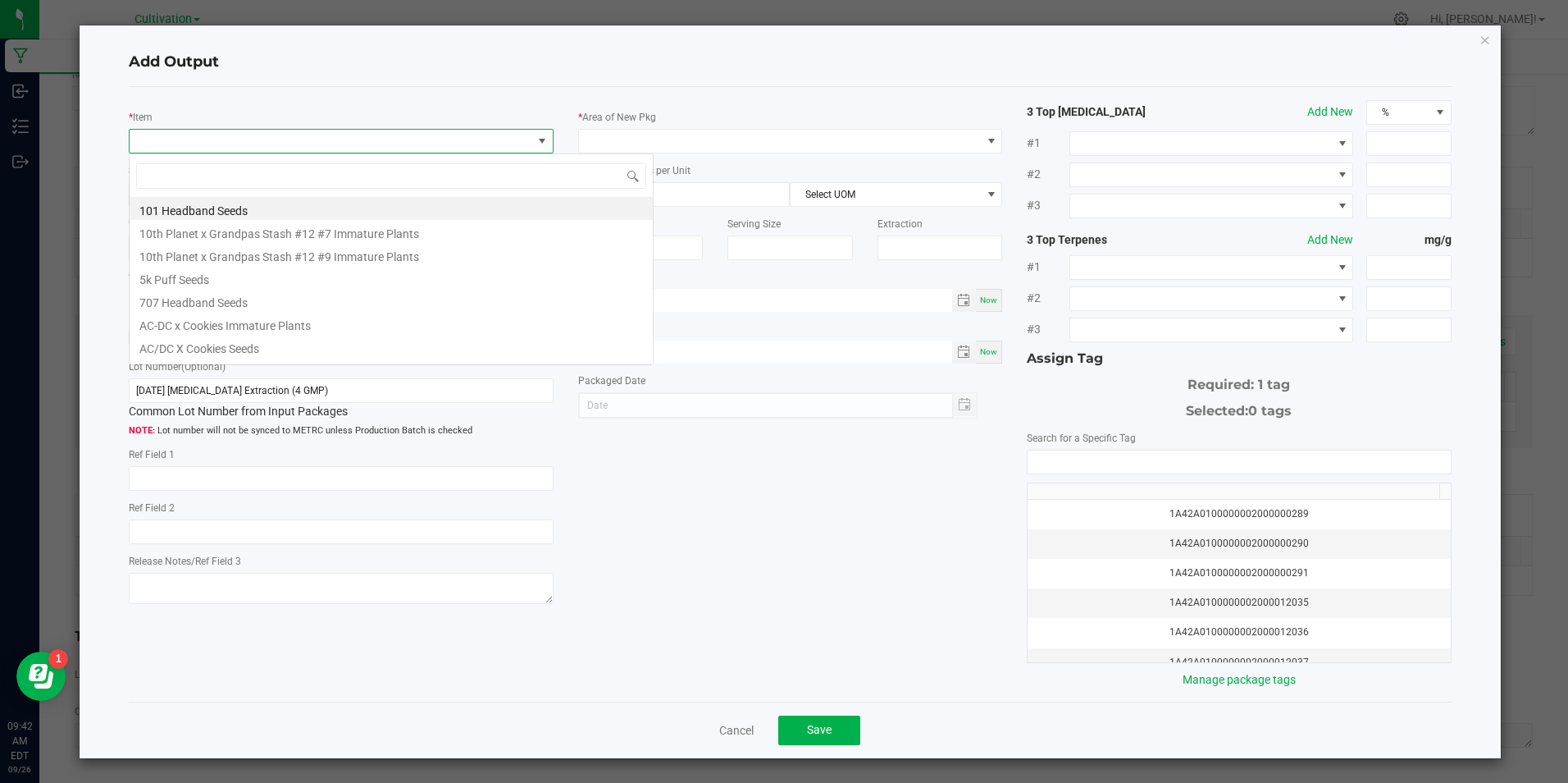
scroll to position [24, 420]
type input "slater-badder-3.5g-z"
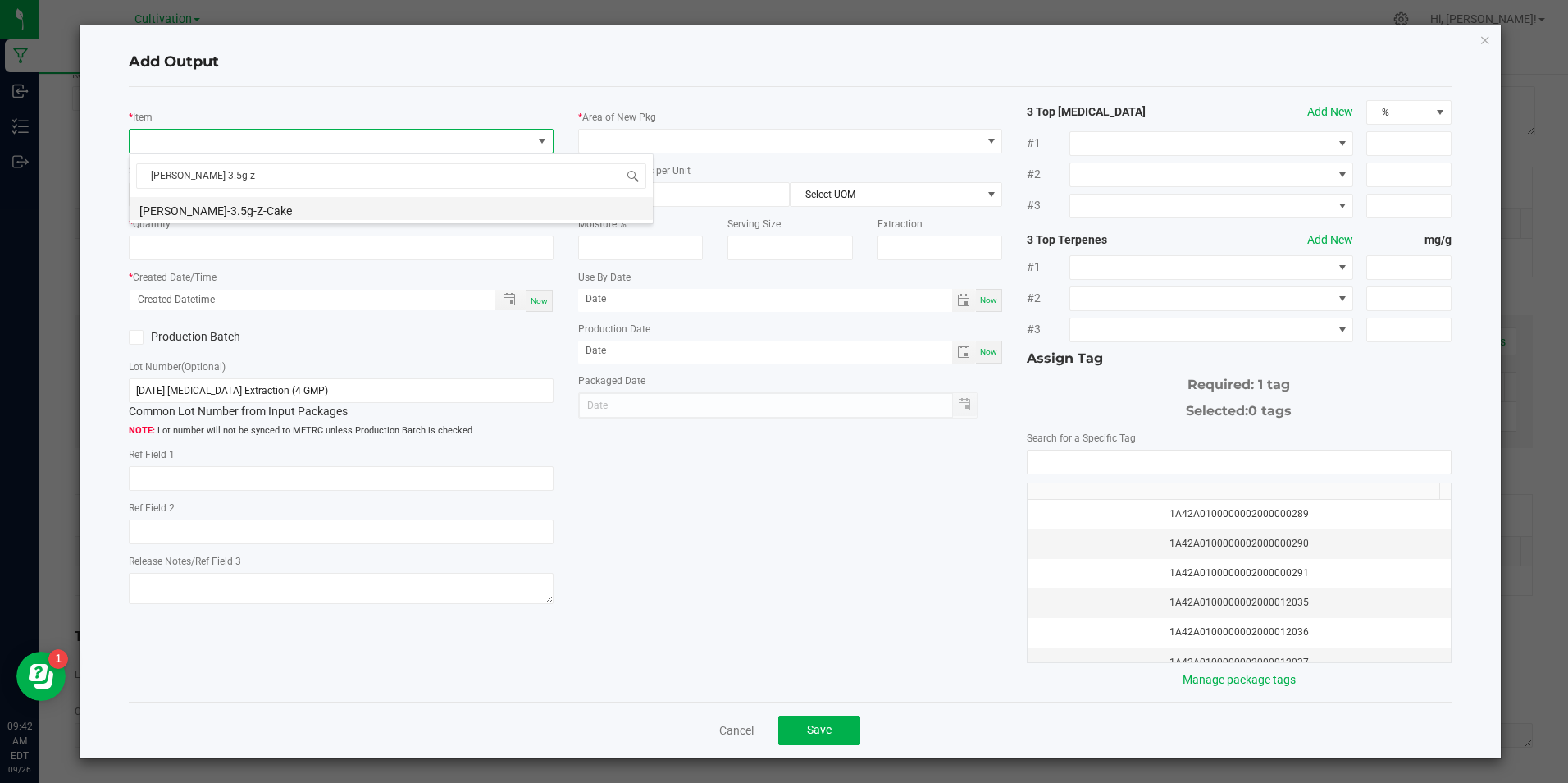
click at [274, 210] on li "[PERSON_NAME]-3.5g-Z-Cake" at bounding box center [391, 208] width 523 height 23
type input "0 ea"
type input "11.55"
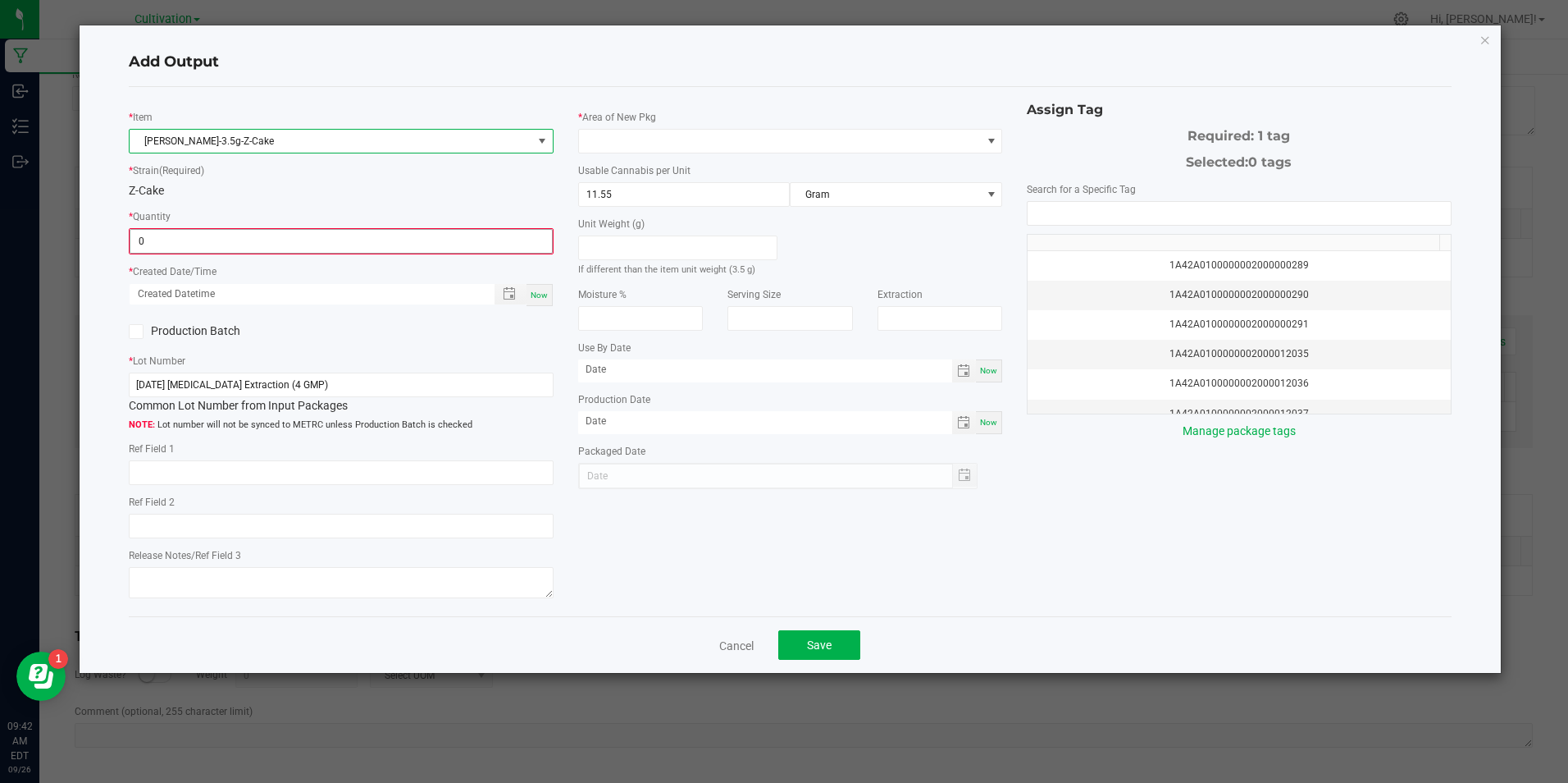
click at [280, 239] on input "0" at bounding box center [341, 241] width 420 height 23
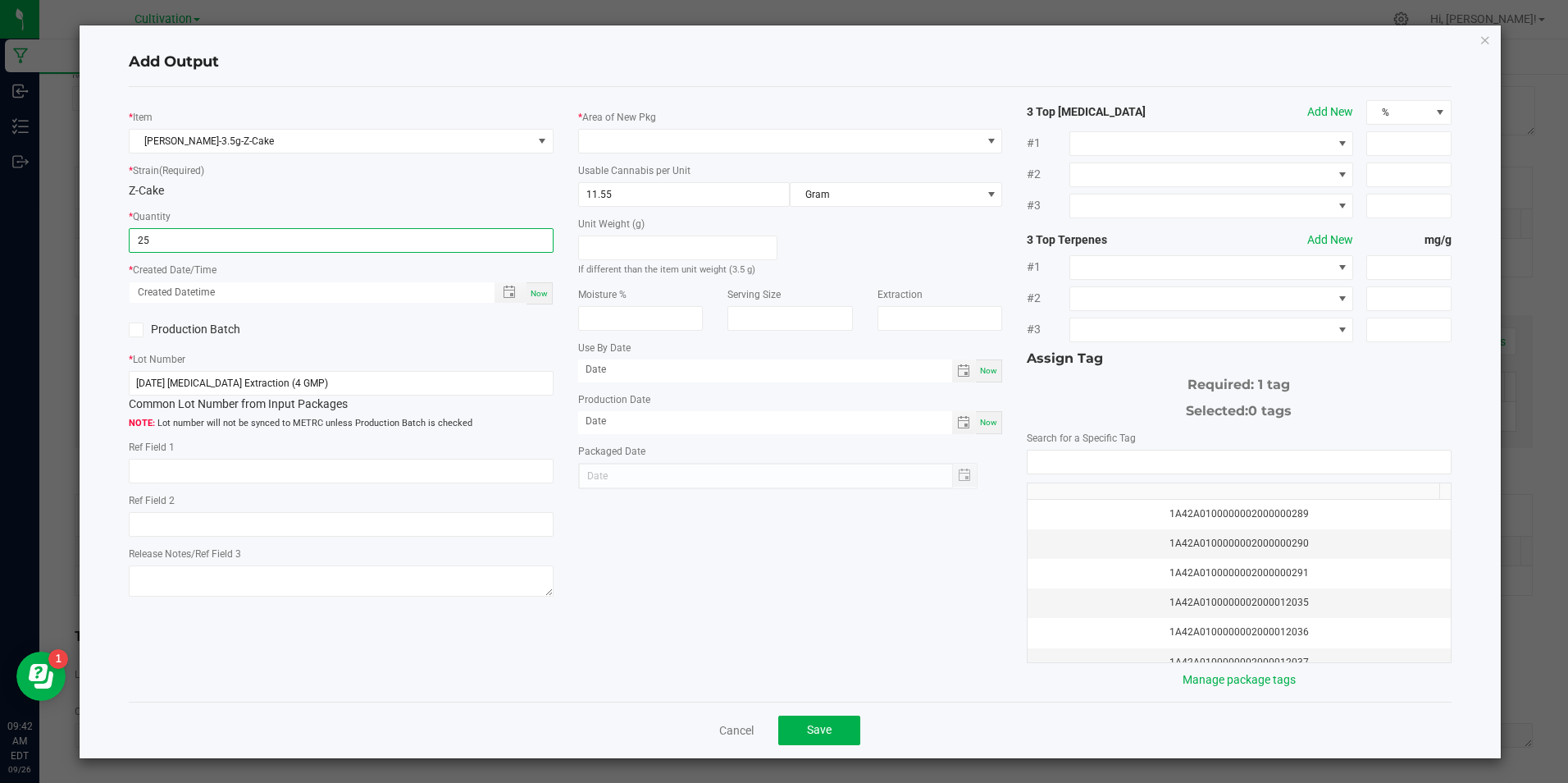
type input "25 ea"
click at [528, 283] on div "Now" at bounding box center [539, 293] width 26 height 22
type input "[DATE] 9:42 AM"
type input "[DATE]"
click at [138, 329] on icon at bounding box center [137, 329] width 11 height 0
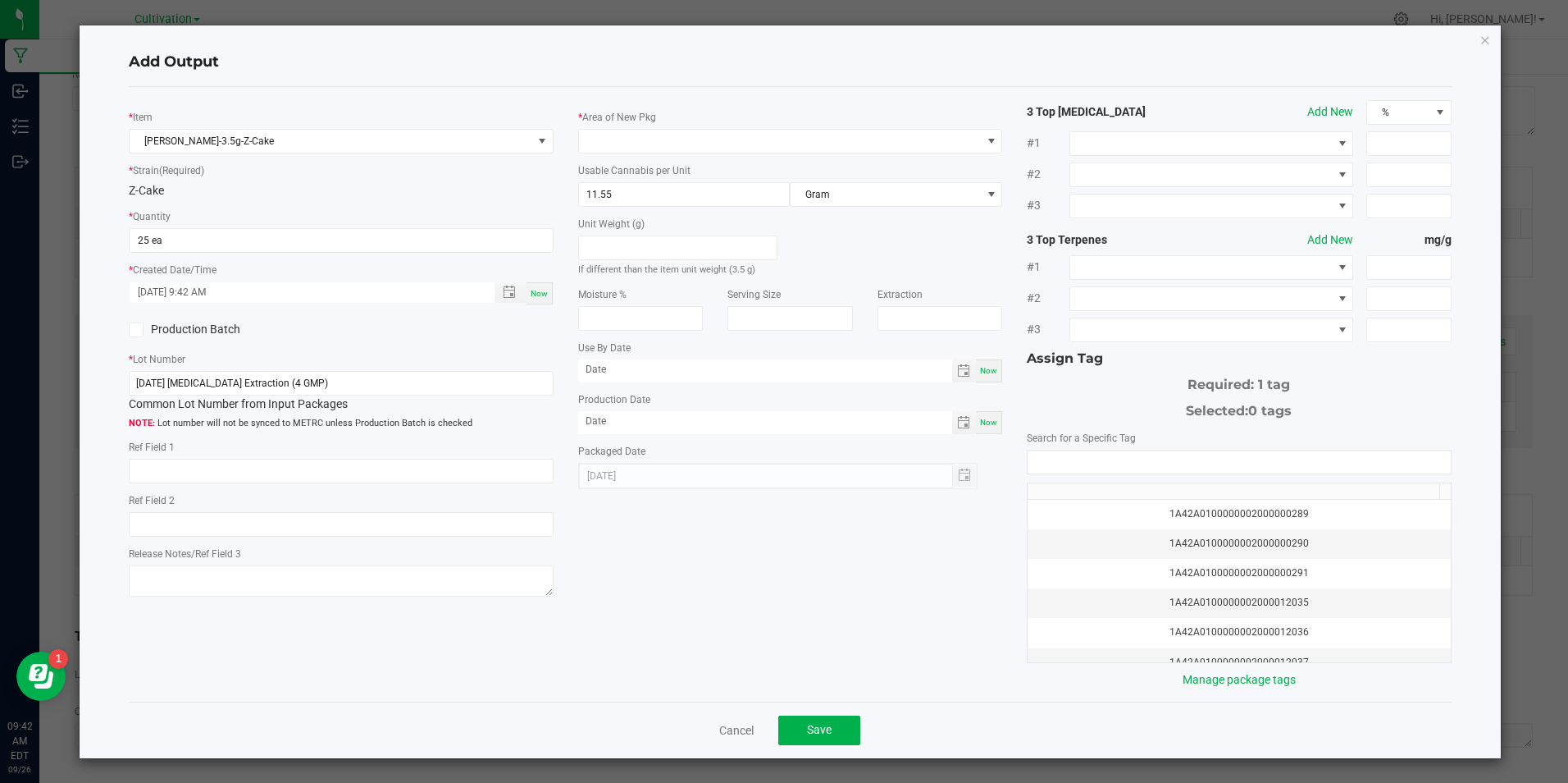
click at [0, 0] on input "Production Batch" at bounding box center [0, 0] width 0 height 0
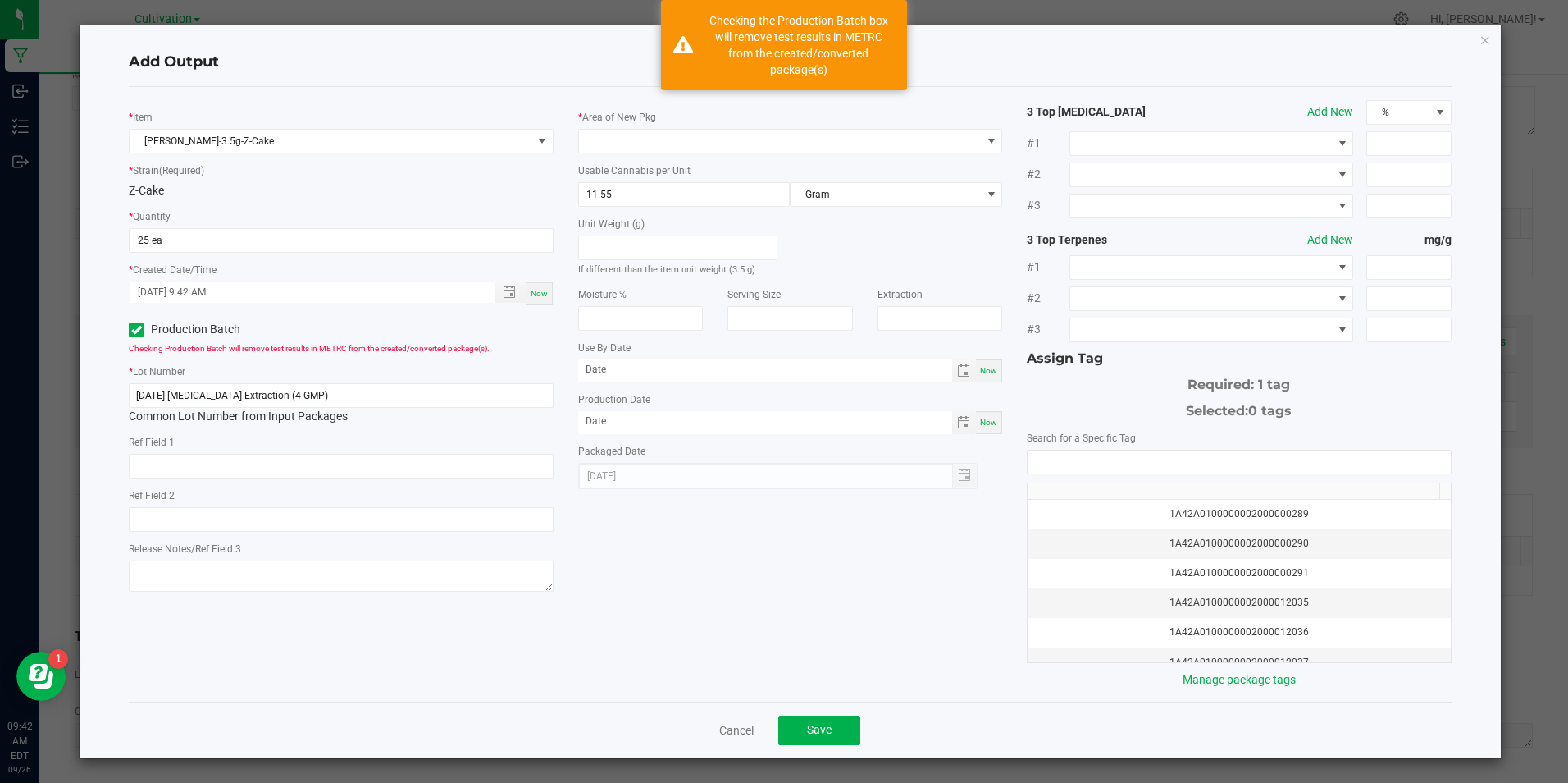
click at [132, 329] on icon at bounding box center [137, 329] width 11 height 0
click at [0, 0] on input "Production Batch" at bounding box center [0, 0] width 0 height 0
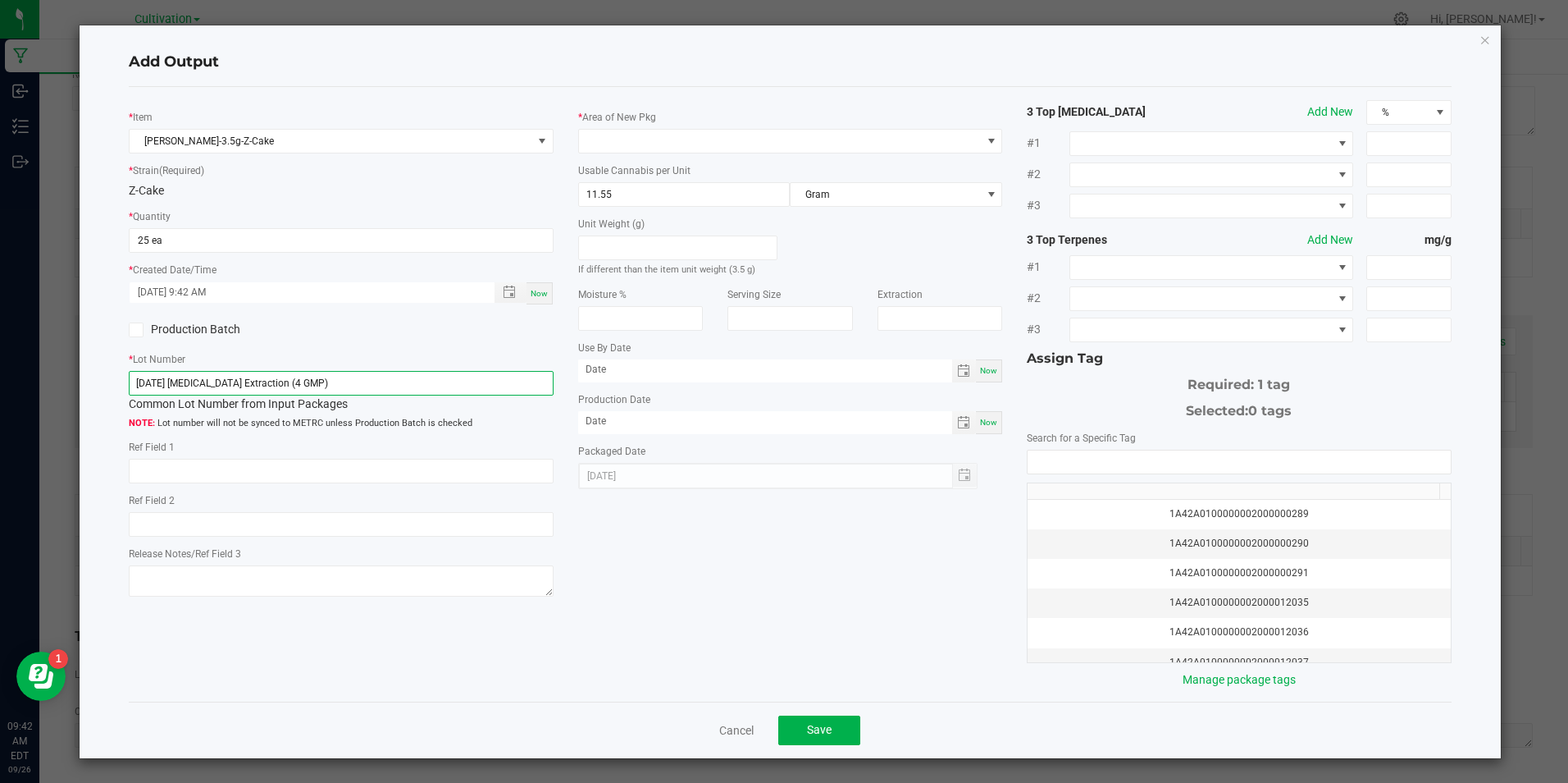
click at [330, 384] on input "[DATE] [MEDICAL_DATA] Extraction (4 GMP)" at bounding box center [341, 383] width 424 height 24
type input "[DATE] [MEDICAL_DATA] Extraction (4 GMP)-1"
click at [718, 144] on span at bounding box center [780, 141] width 402 height 23
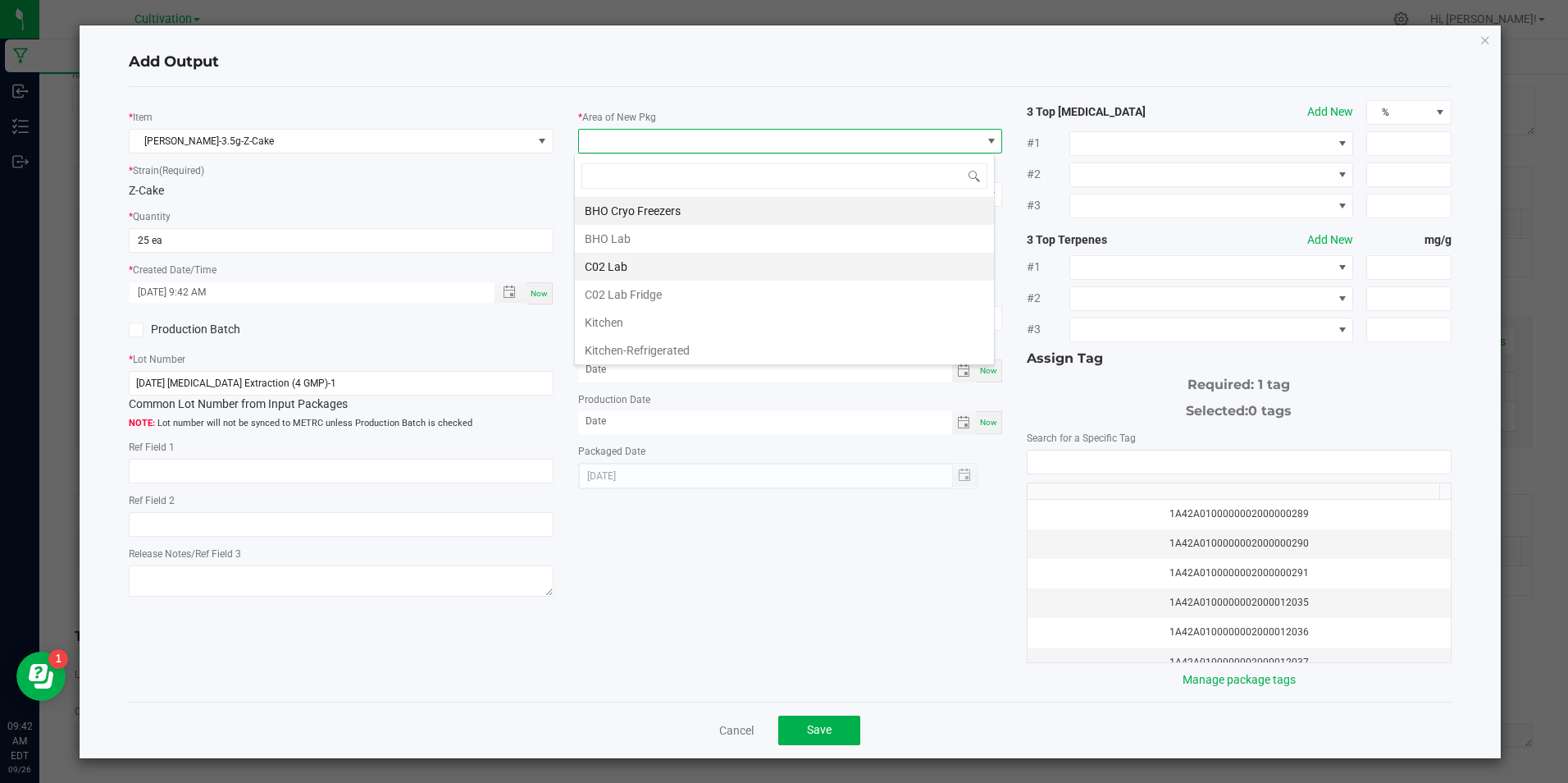
click at [704, 268] on li "C02 Lab" at bounding box center [784, 266] width 419 height 28
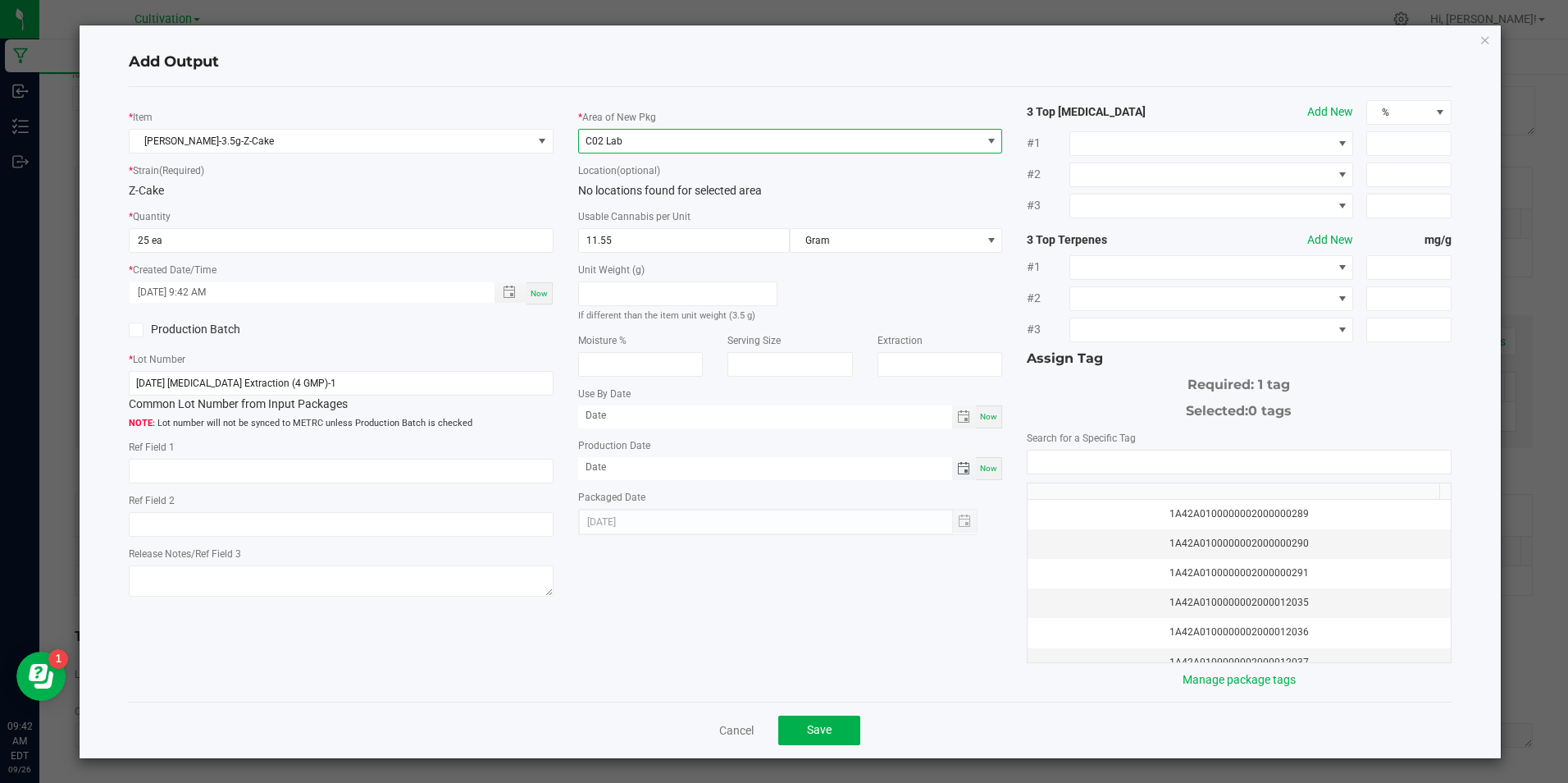
click at [957, 469] on span "Toggle calendar" at bounding box center [964, 469] width 14 height 14
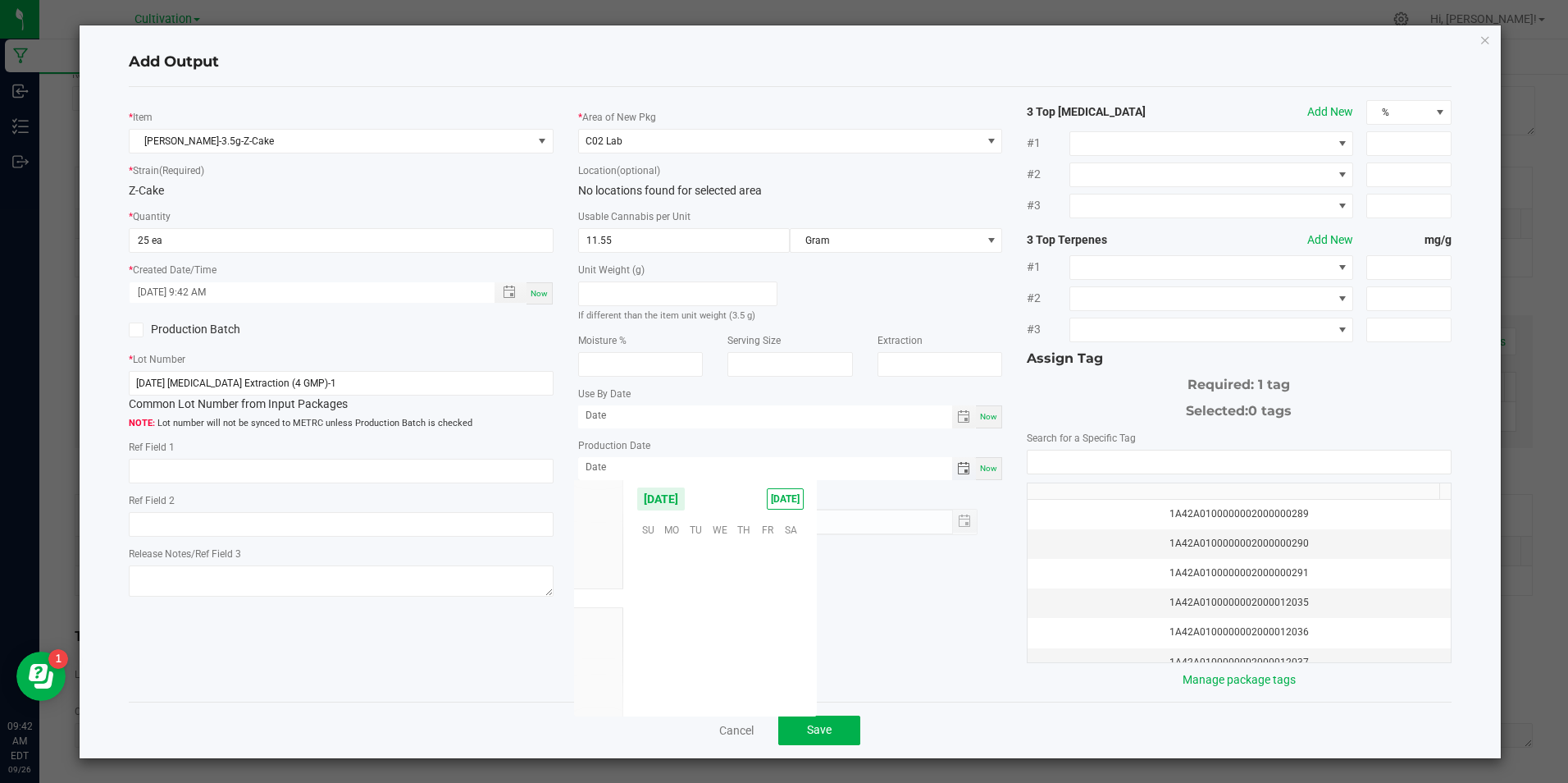
scroll to position [266160, 0]
click at [677, 582] on span "8" at bounding box center [672, 579] width 24 height 25
type input "[DATE]"
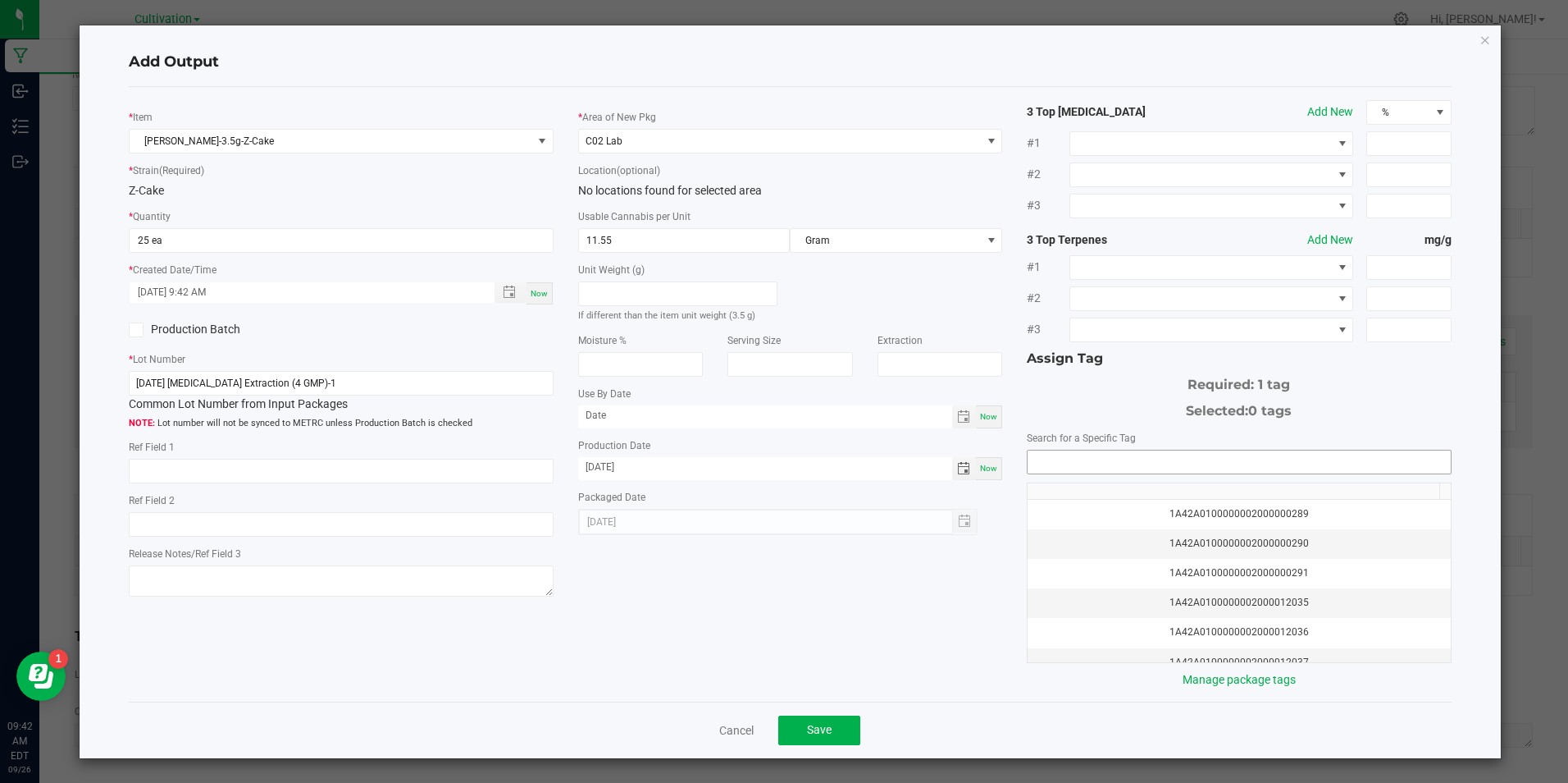
click at [1052, 457] on input "NO DATA FOUND" at bounding box center [1239, 462] width 422 height 23
type input "1a42a0"
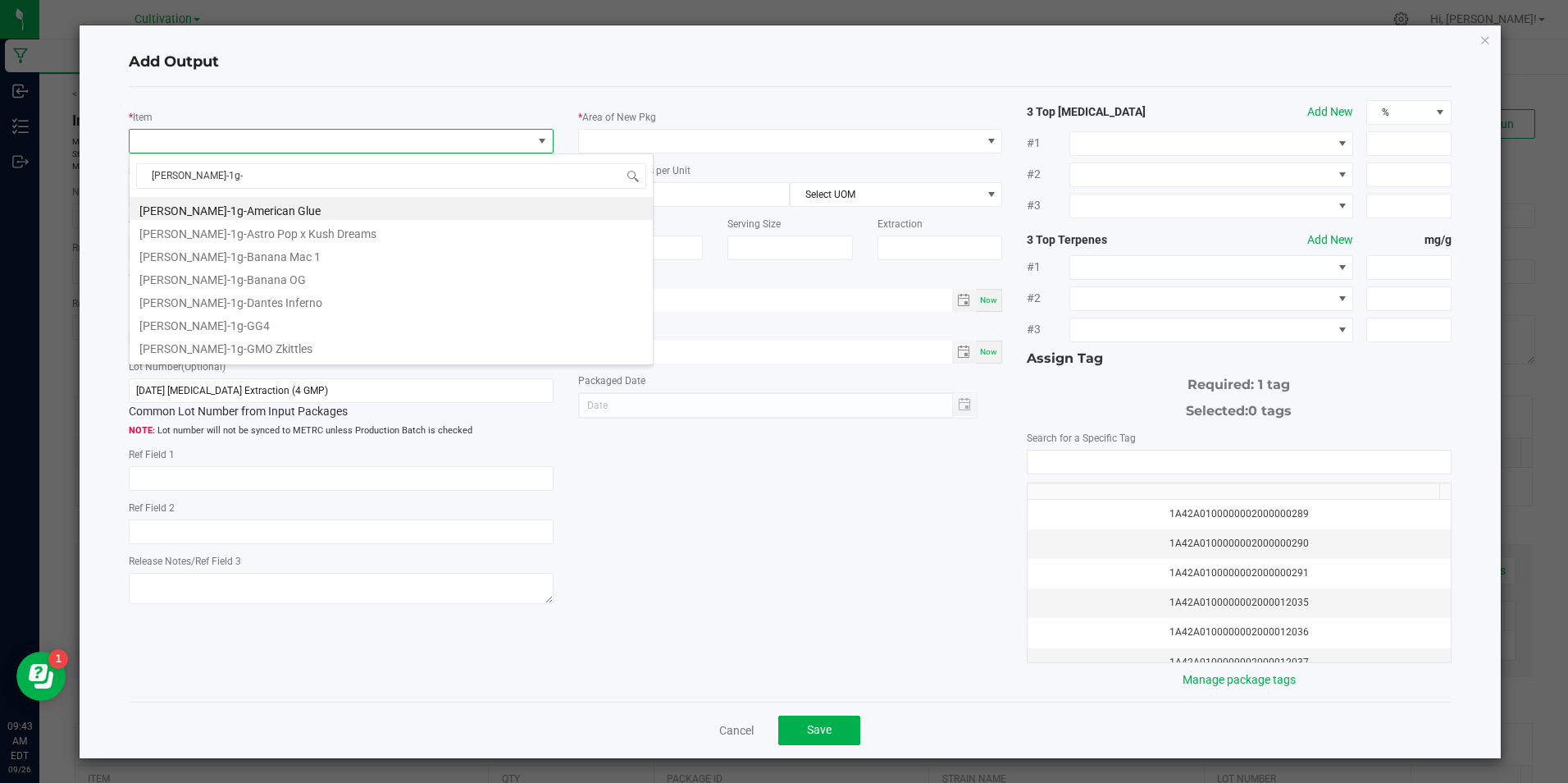
scroll to position [24, 420]
type input "[PERSON_NAME]-1g-z"
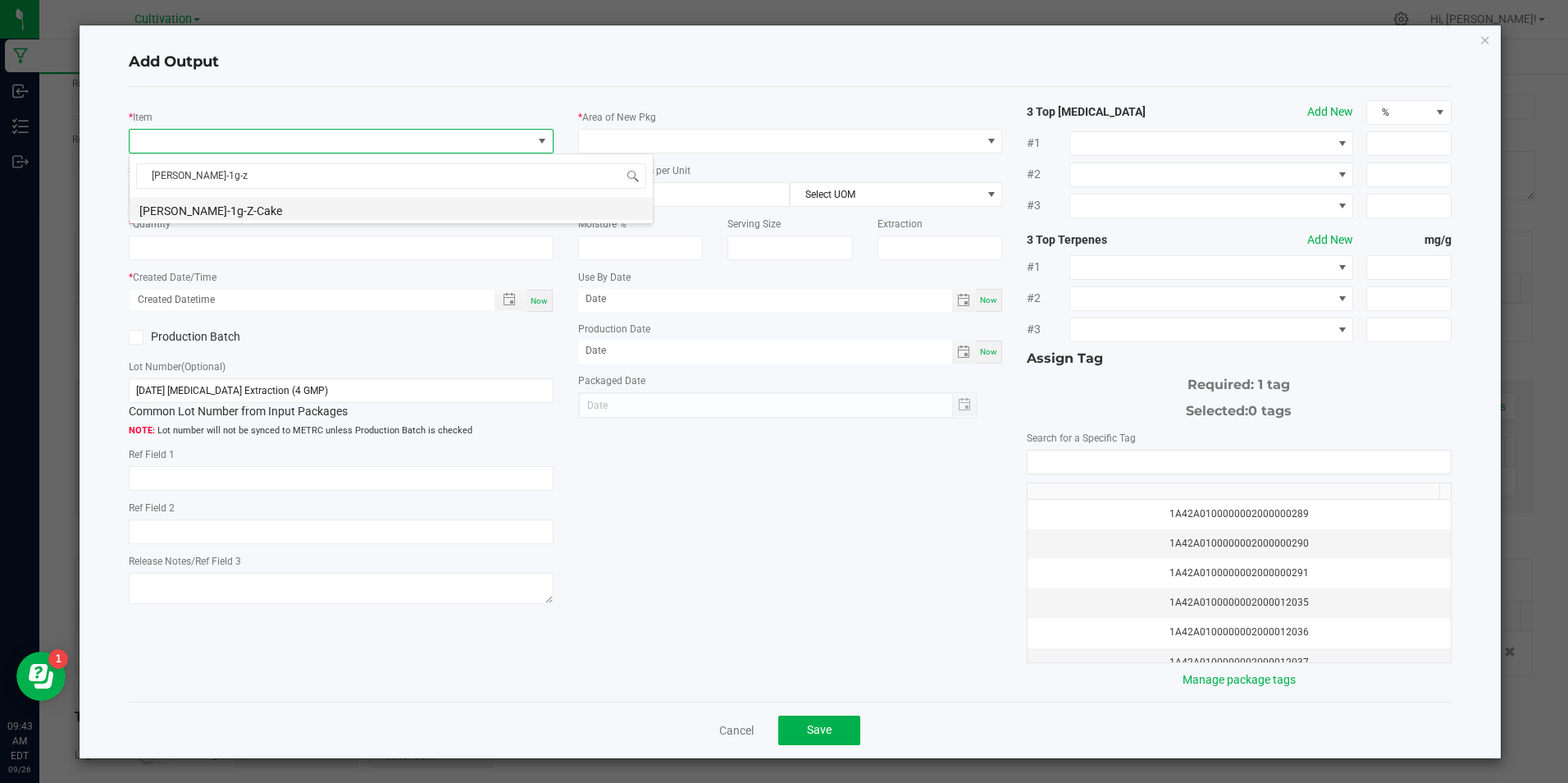
click at [322, 206] on li "[PERSON_NAME]-1g-Z-Cake" at bounding box center [391, 208] width 523 height 23
type input "0 ea"
type input "3.3"
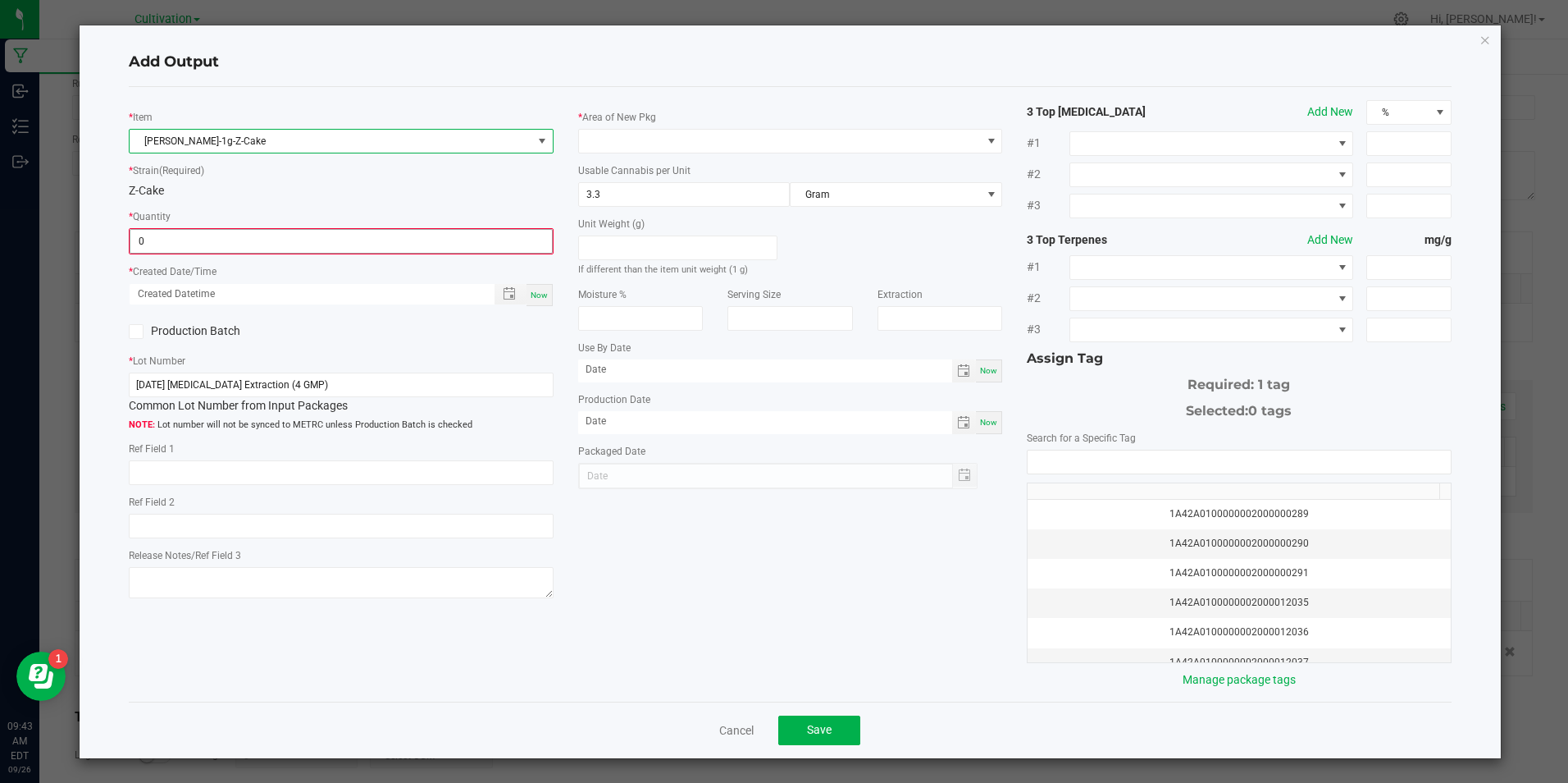
click at [329, 234] on input "0" at bounding box center [341, 241] width 420 height 23
type input "100 ea"
click at [538, 289] on span "Now" at bounding box center [539, 293] width 17 height 9
type input "[DATE] 9:43 AM"
type input "[DATE]"
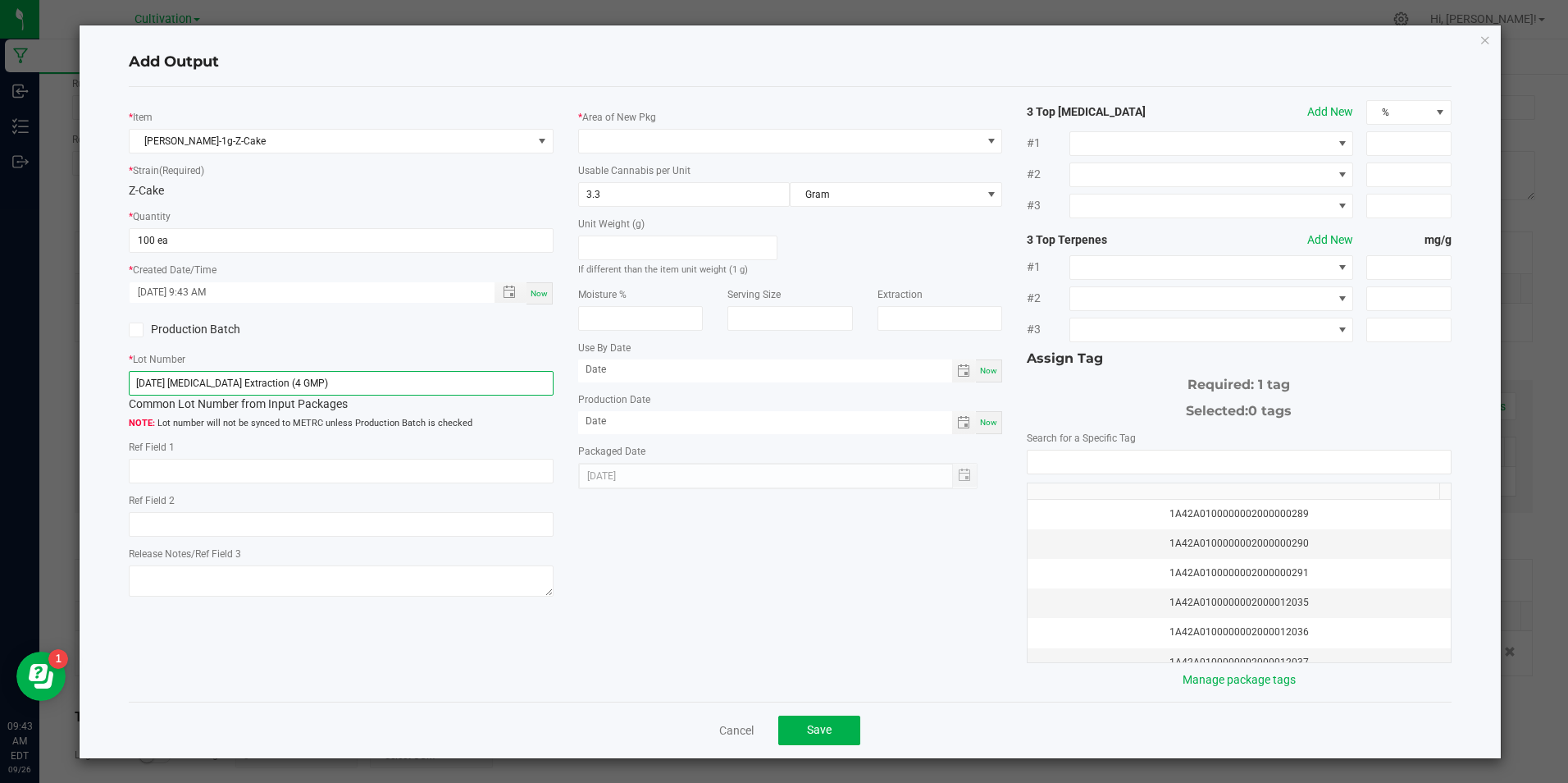
click at [431, 383] on input "[DATE] [MEDICAL_DATA] Extraction (4 GMP)" at bounding box center [341, 383] width 424 height 24
click at [954, 414] on span "Toggle calendar" at bounding box center [964, 423] width 24 height 23
type input "[DATE] [MEDICAL_DATA] Extraction (4 GMP)-2"
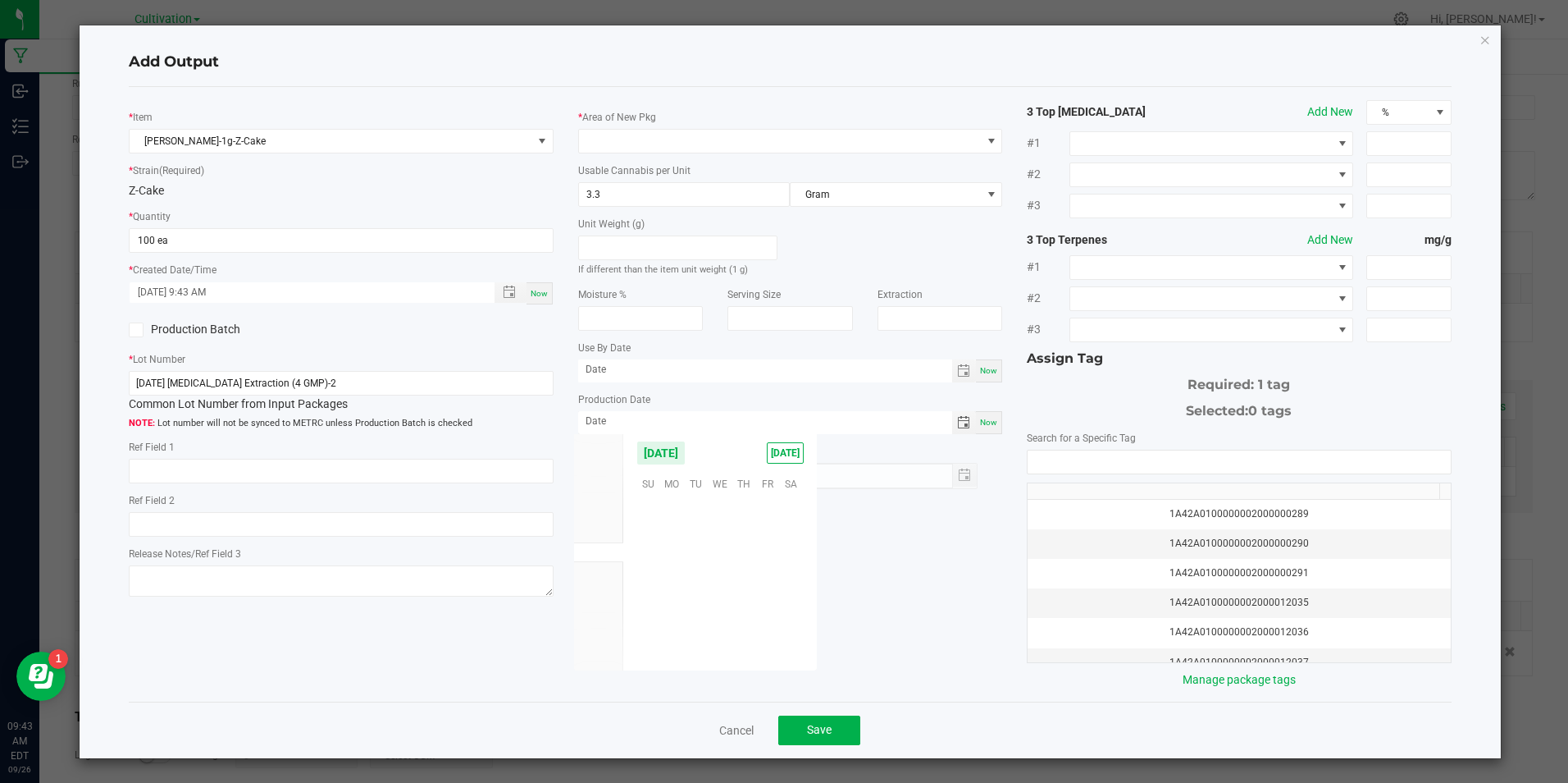
scroll to position [266160, 0]
click at [670, 537] on span "8" at bounding box center [672, 534] width 24 height 25
type input "[DATE]"
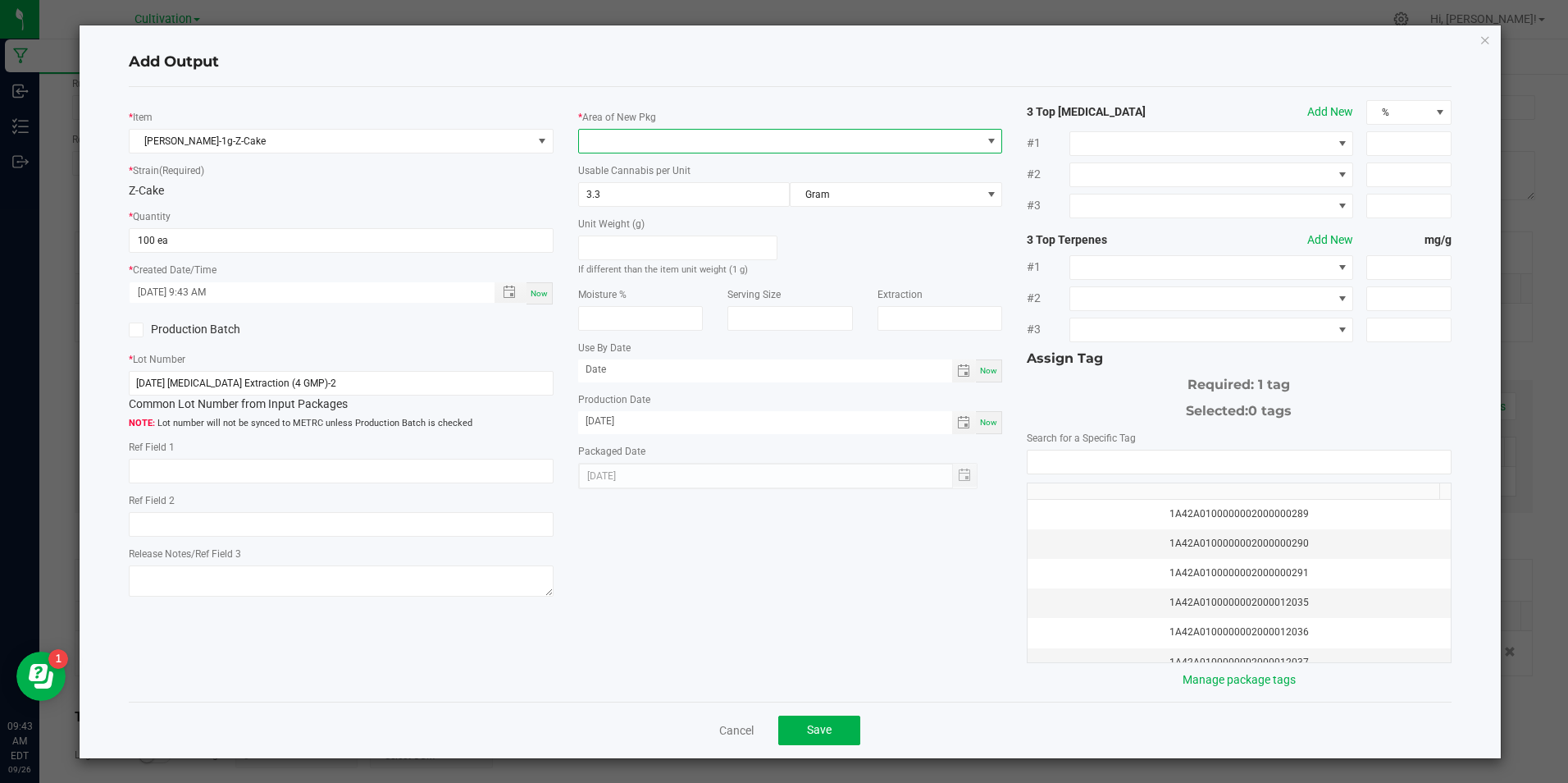
click at [749, 142] on span at bounding box center [780, 141] width 402 height 23
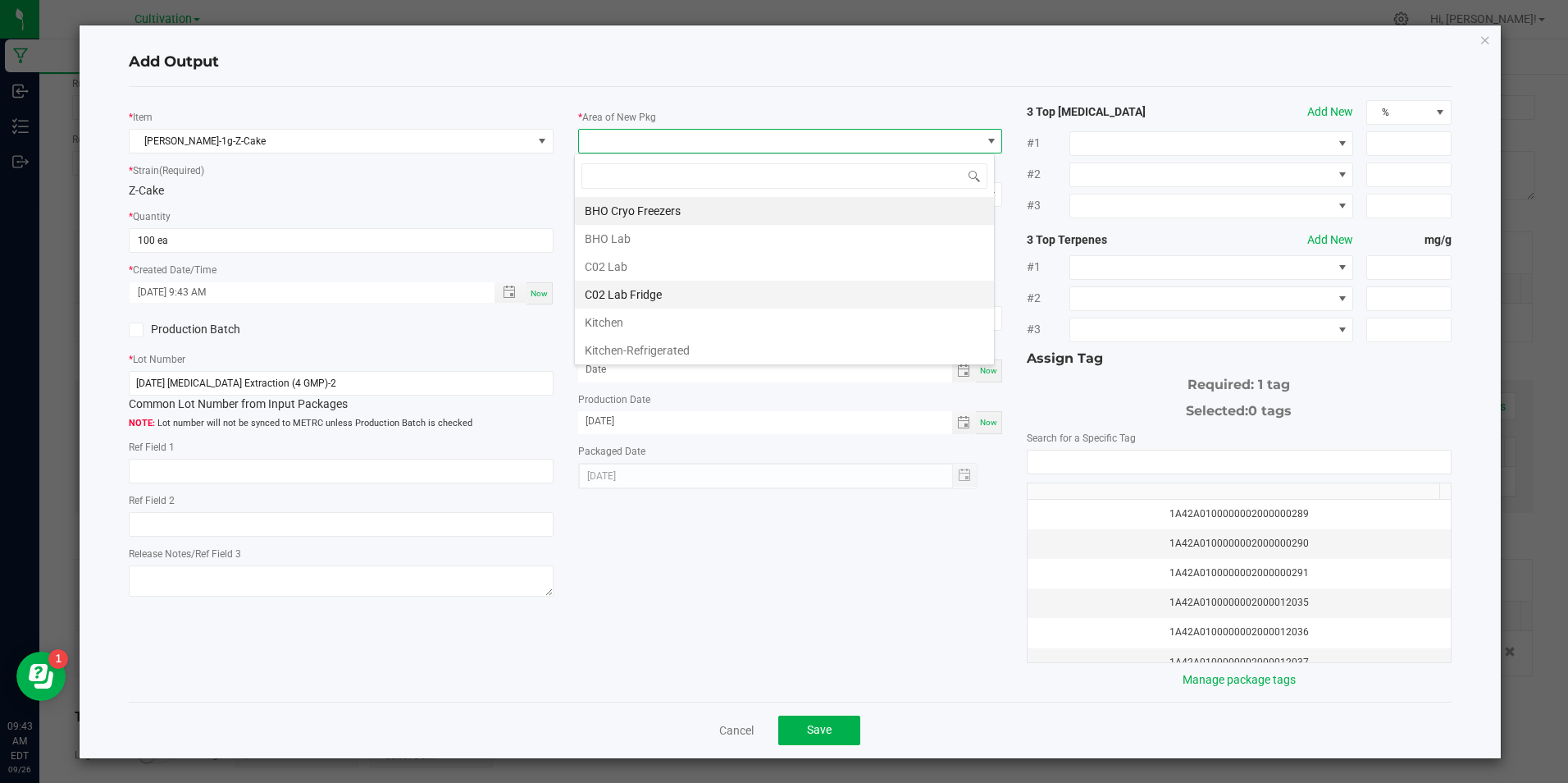
scroll to position [24, 420]
click at [681, 270] on li "C02 Lab" at bounding box center [784, 266] width 419 height 28
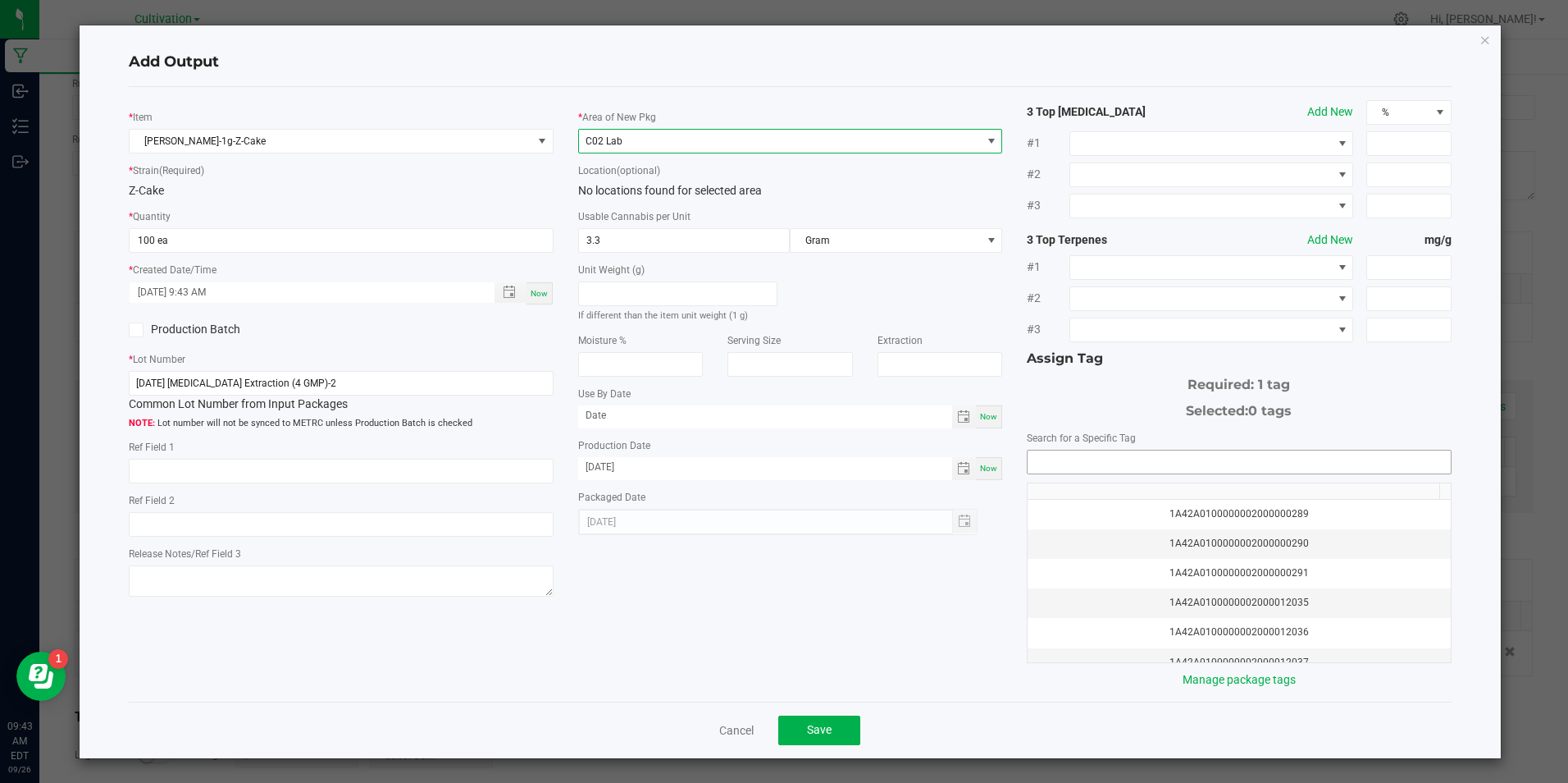
click at [1138, 468] on input "NO DATA FOUND" at bounding box center [1239, 462] width 422 height 23
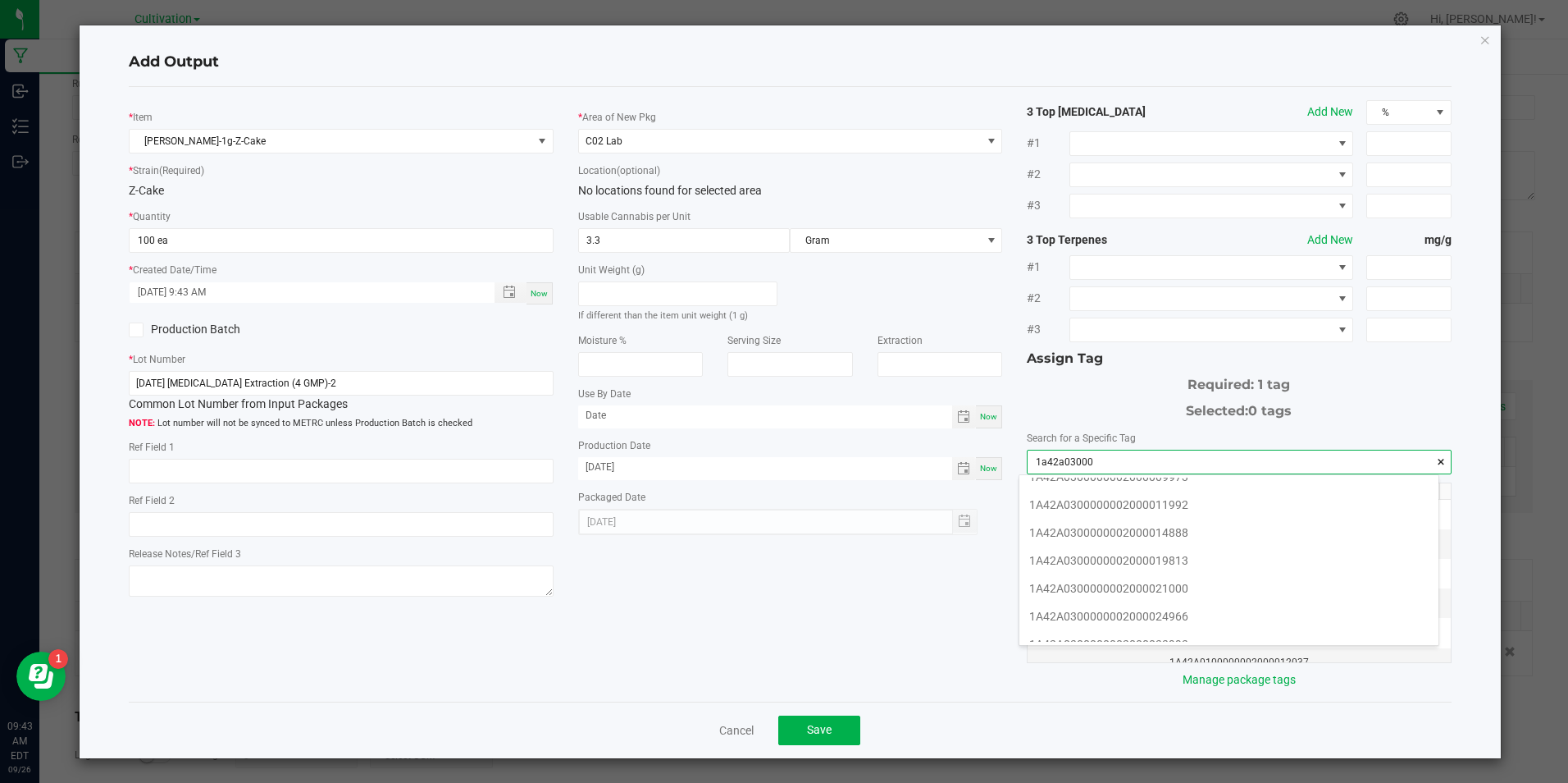
scroll to position [164, 0]
click at [1240, 638] on li "1A42A0300000002000033993" at bounding box center [1229, 634] width 419 height 28
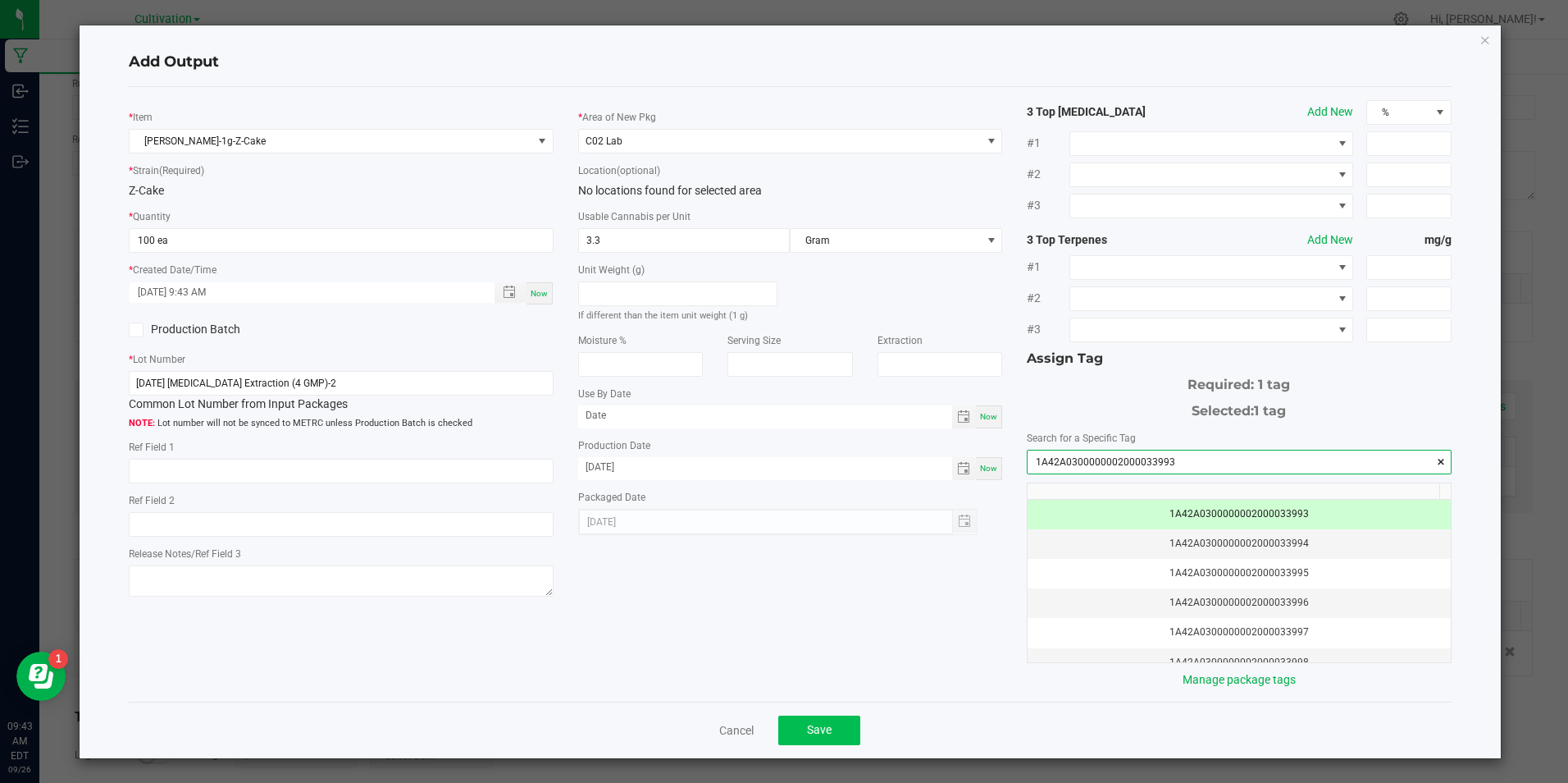
type input "1A42A0300000002000033993"
click at [824, 728] on span "Save" at bounding box center [818, 730] width 24 height 14
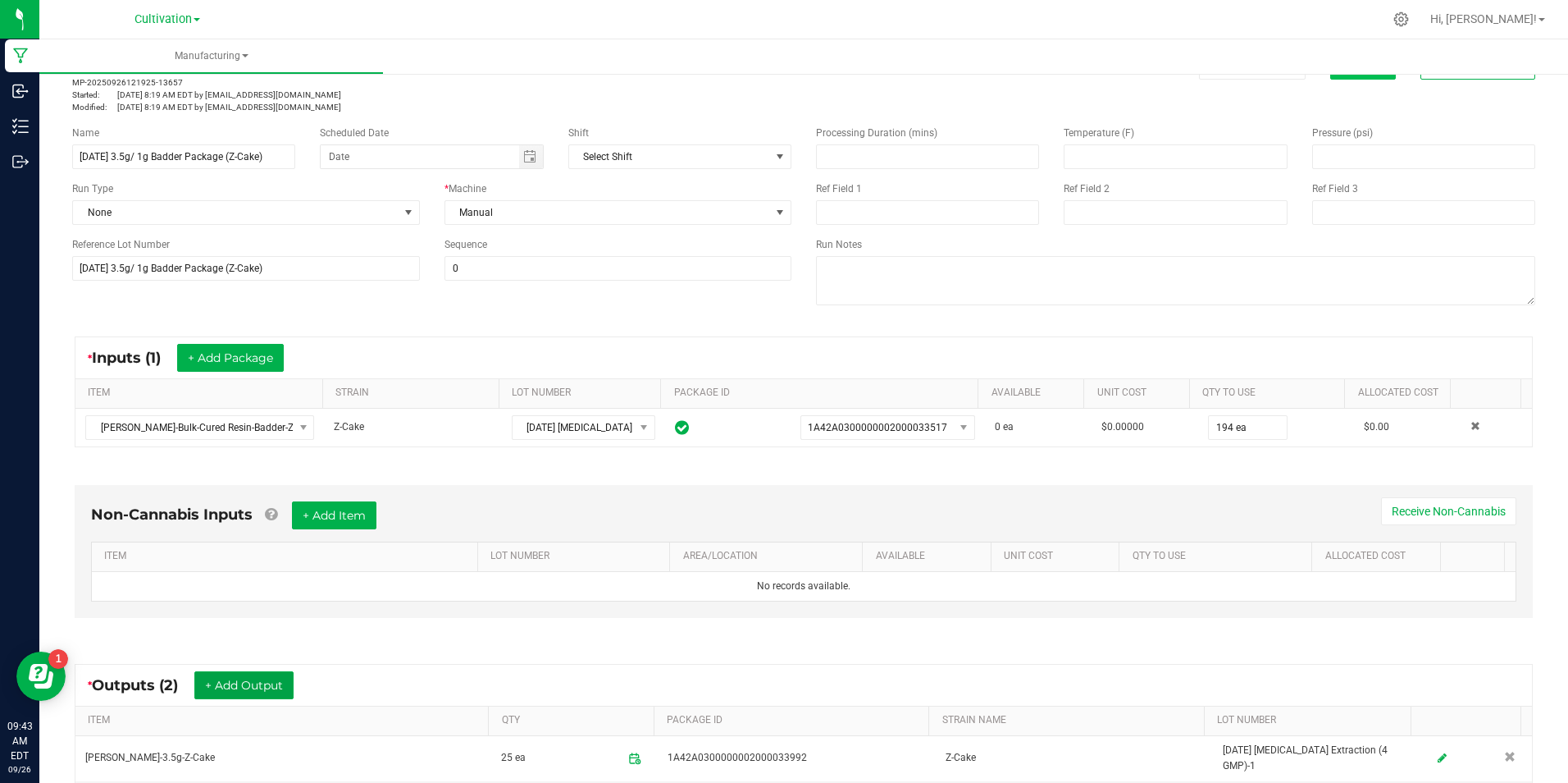
scroll to position [0, 0]
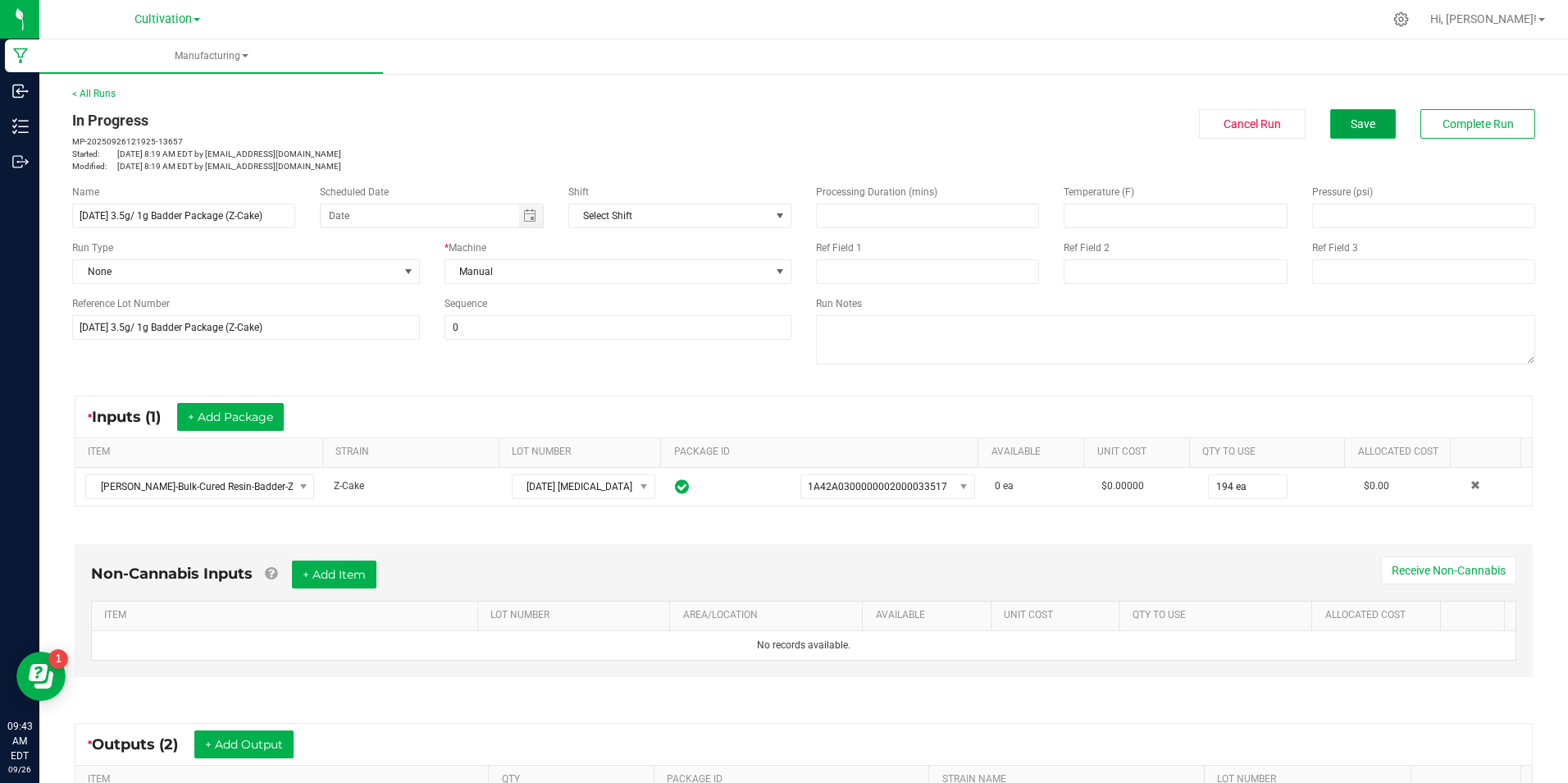
click at [1378, 119] on button "Save" at bounding box center [1364, 124] width 66 height 29
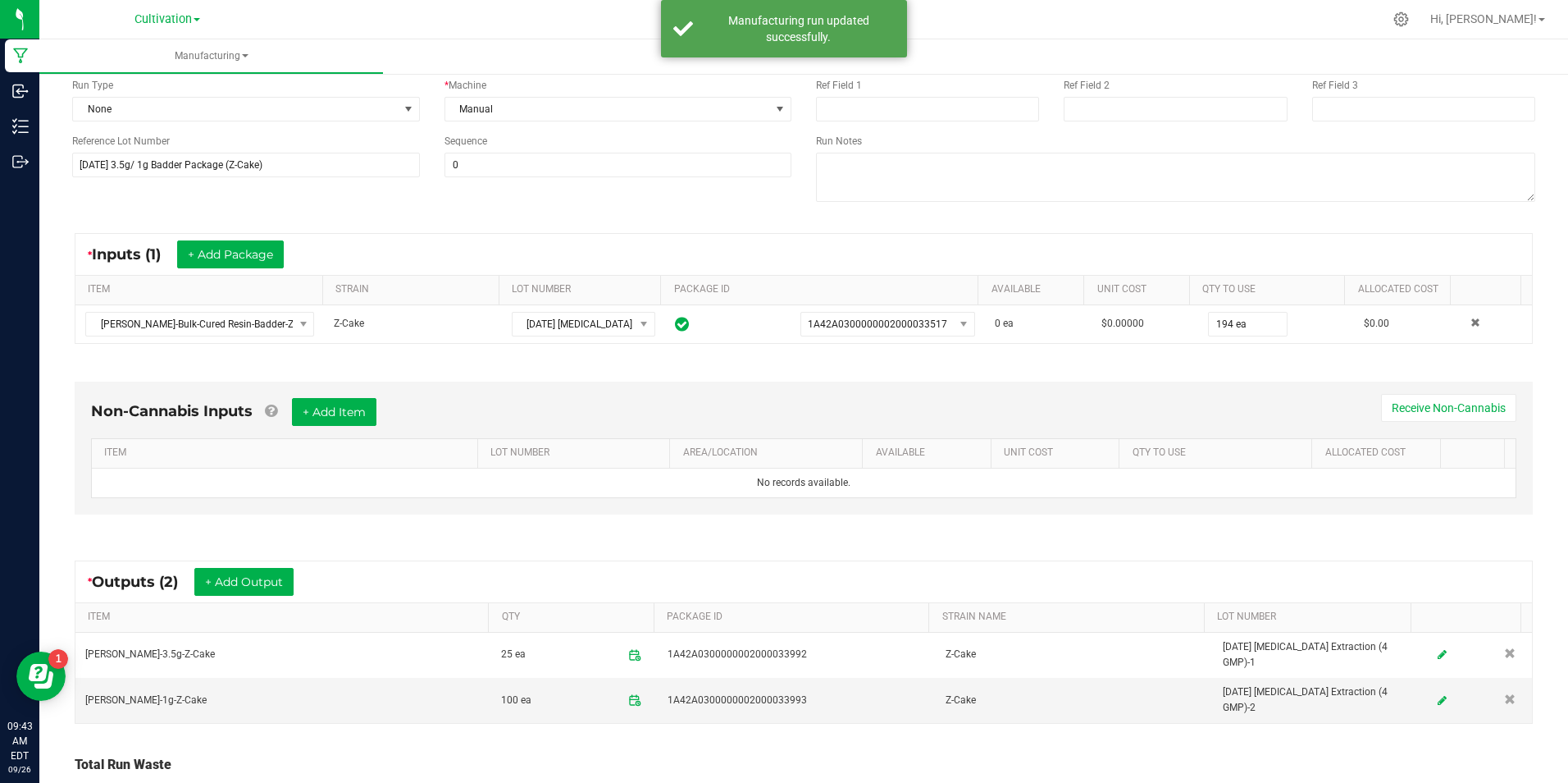
scroll to position [164, 0]
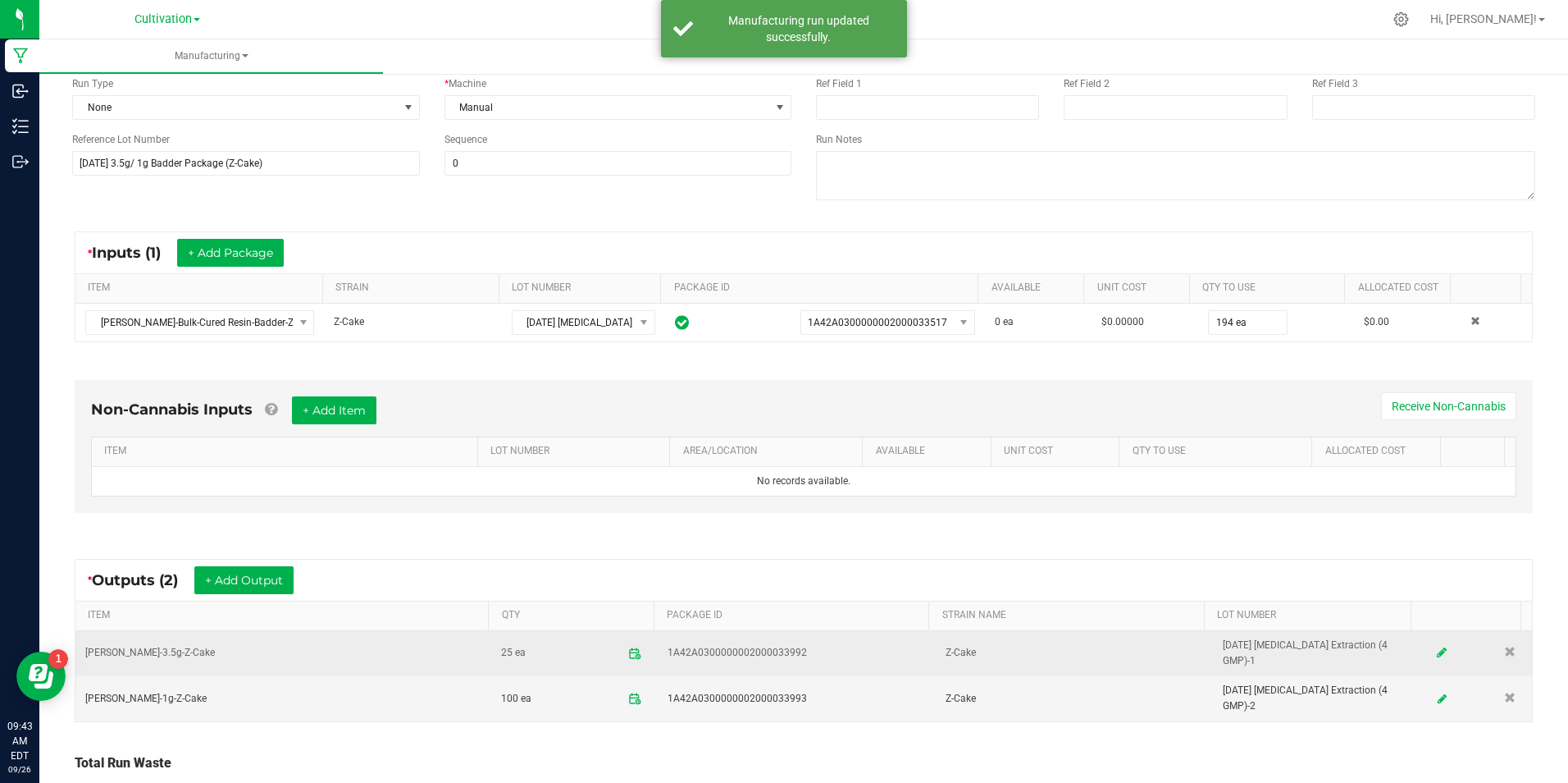
click at [1430, 653] on link at bounding box center [1441, 653] width 24 height 32
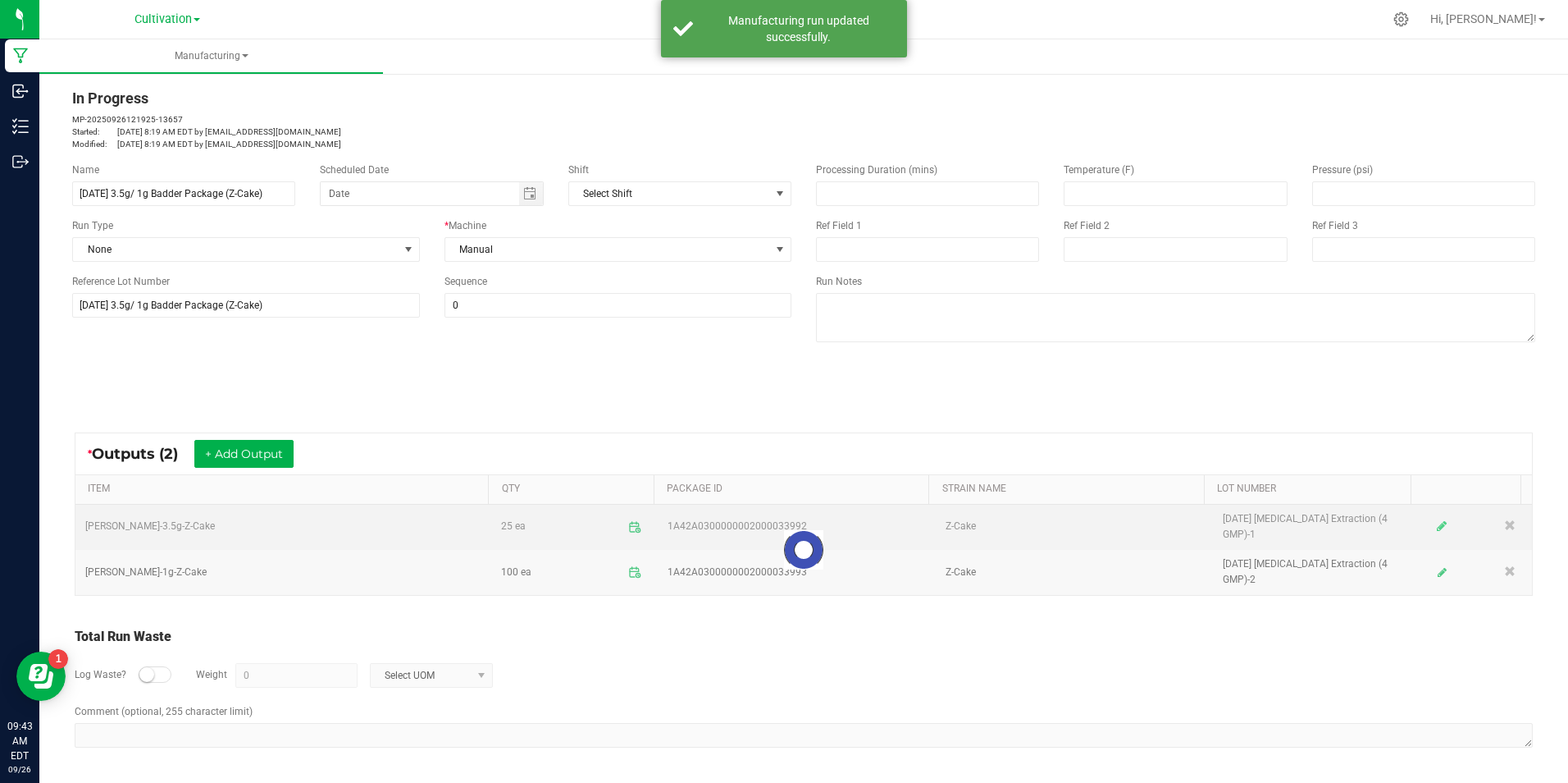
scroll to position [16, 0]
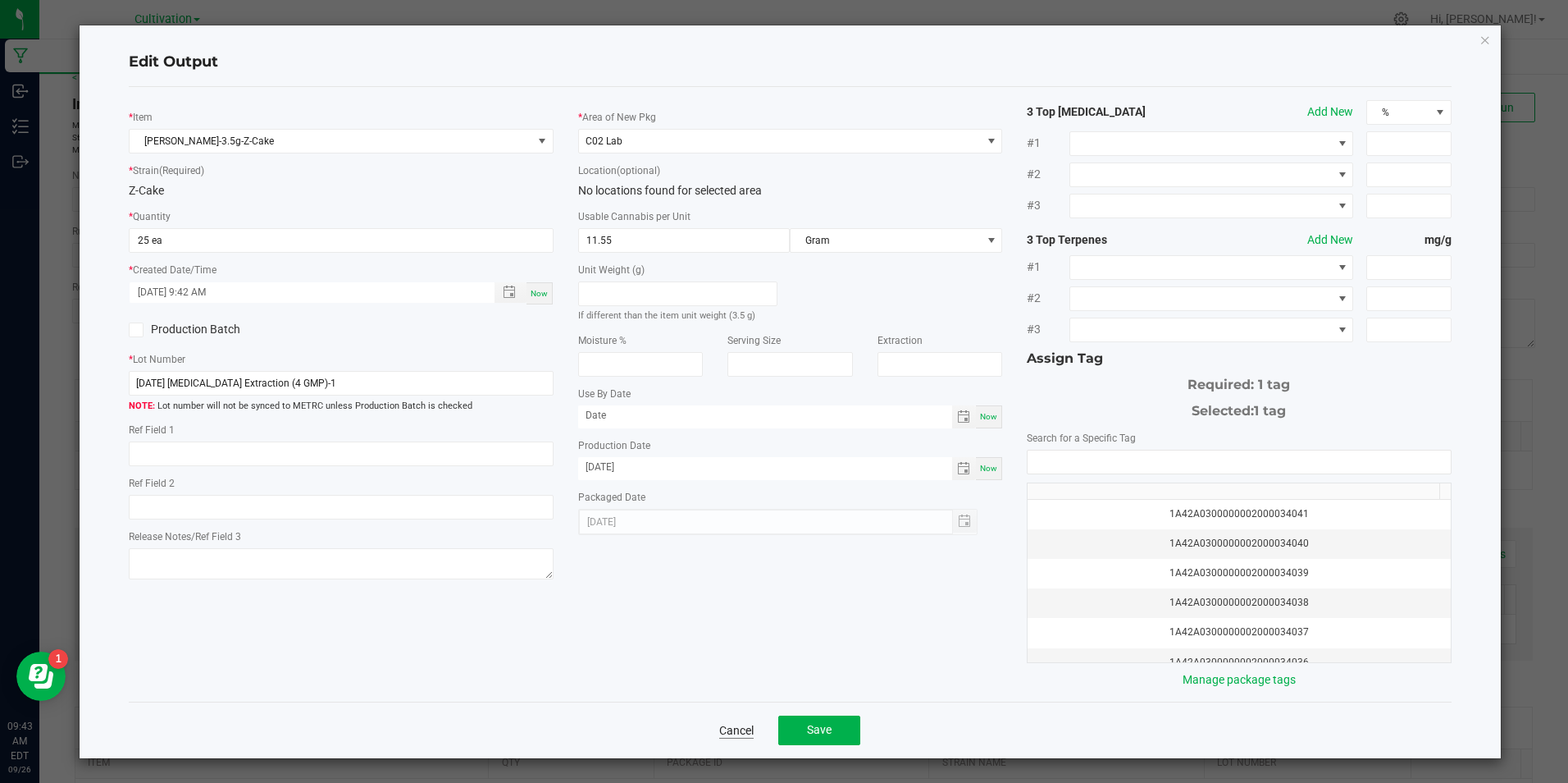
click at [736, 732] on link "Cancel" at bounding box center [737, 730] width 35 height 16
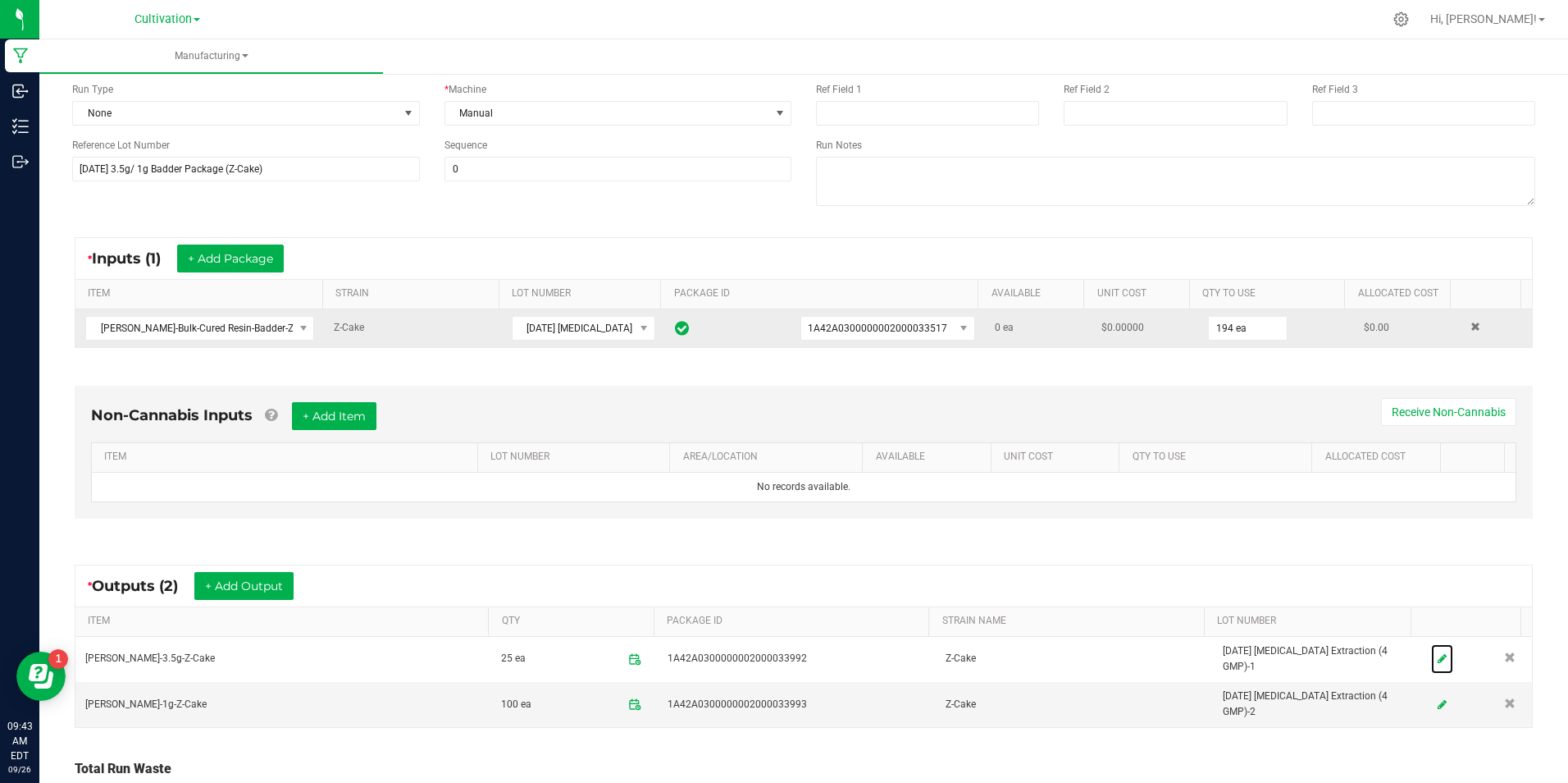
scroll to position [246, 0]
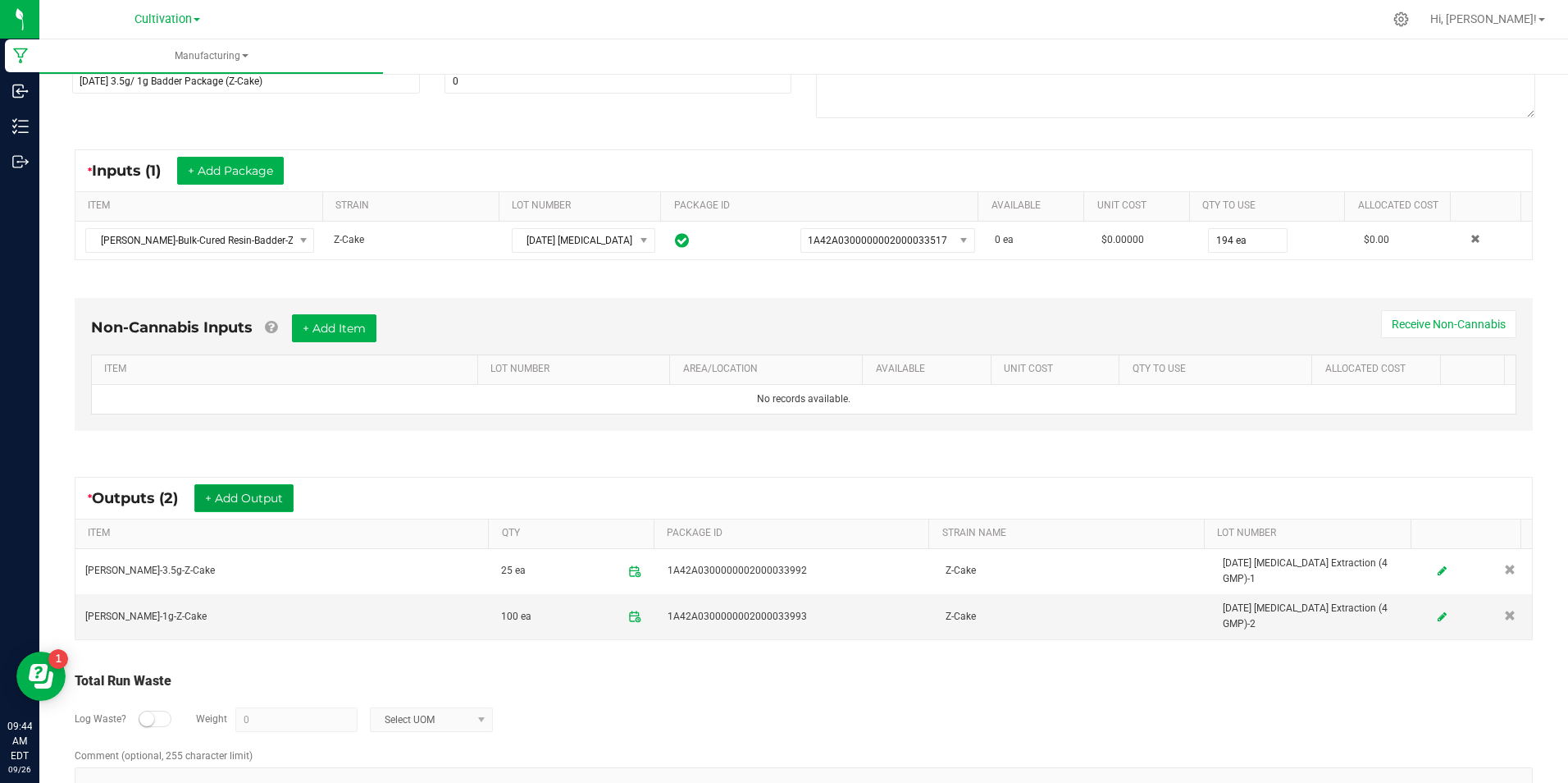
click at [274, 501] on button "+ Add Output" at bounding box center [244, 498] width 99 height 28
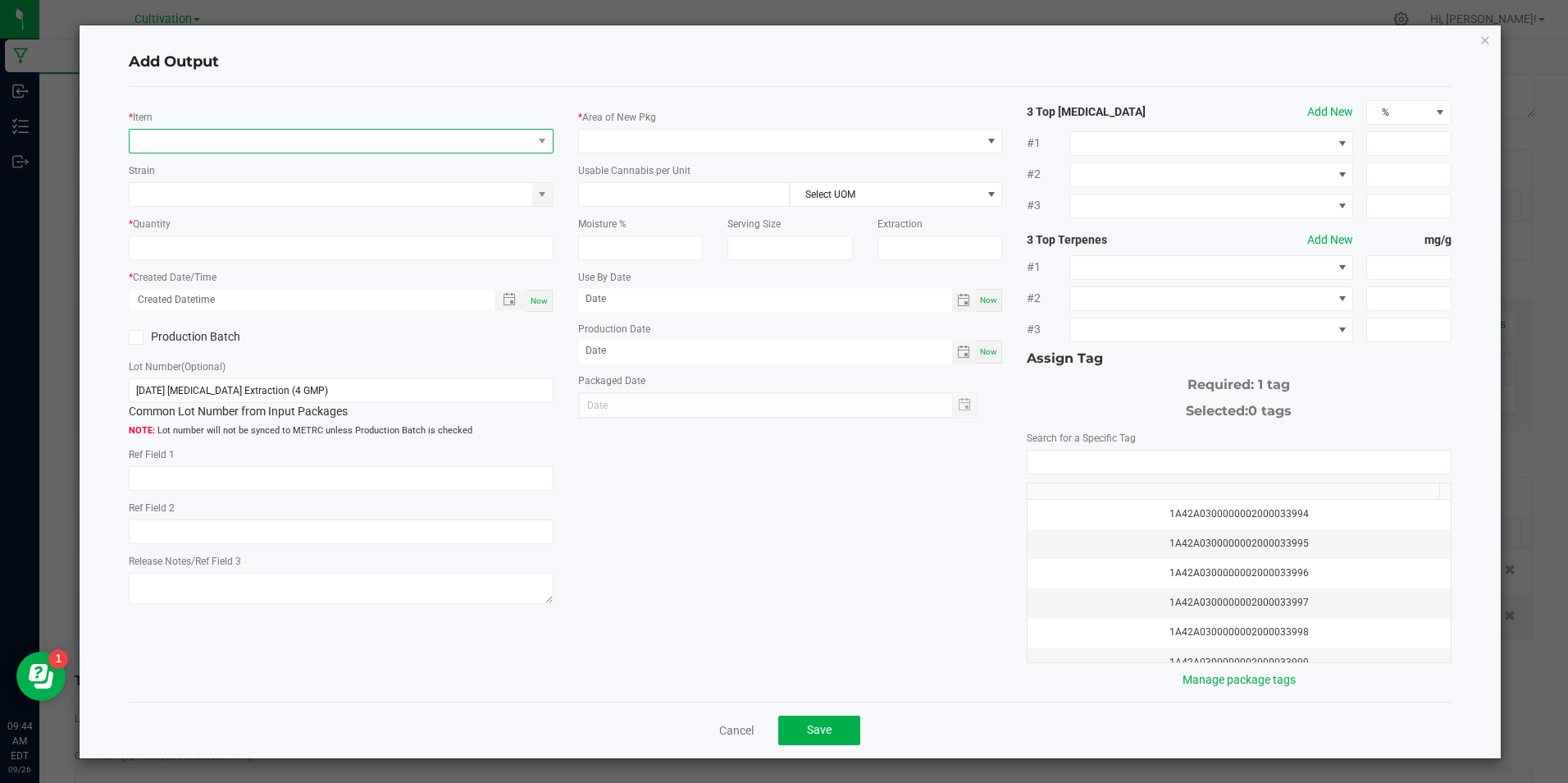
click at [356, 142] on span "NO DATA FOUND" at bounding box center [330, 141] width 402 height 23
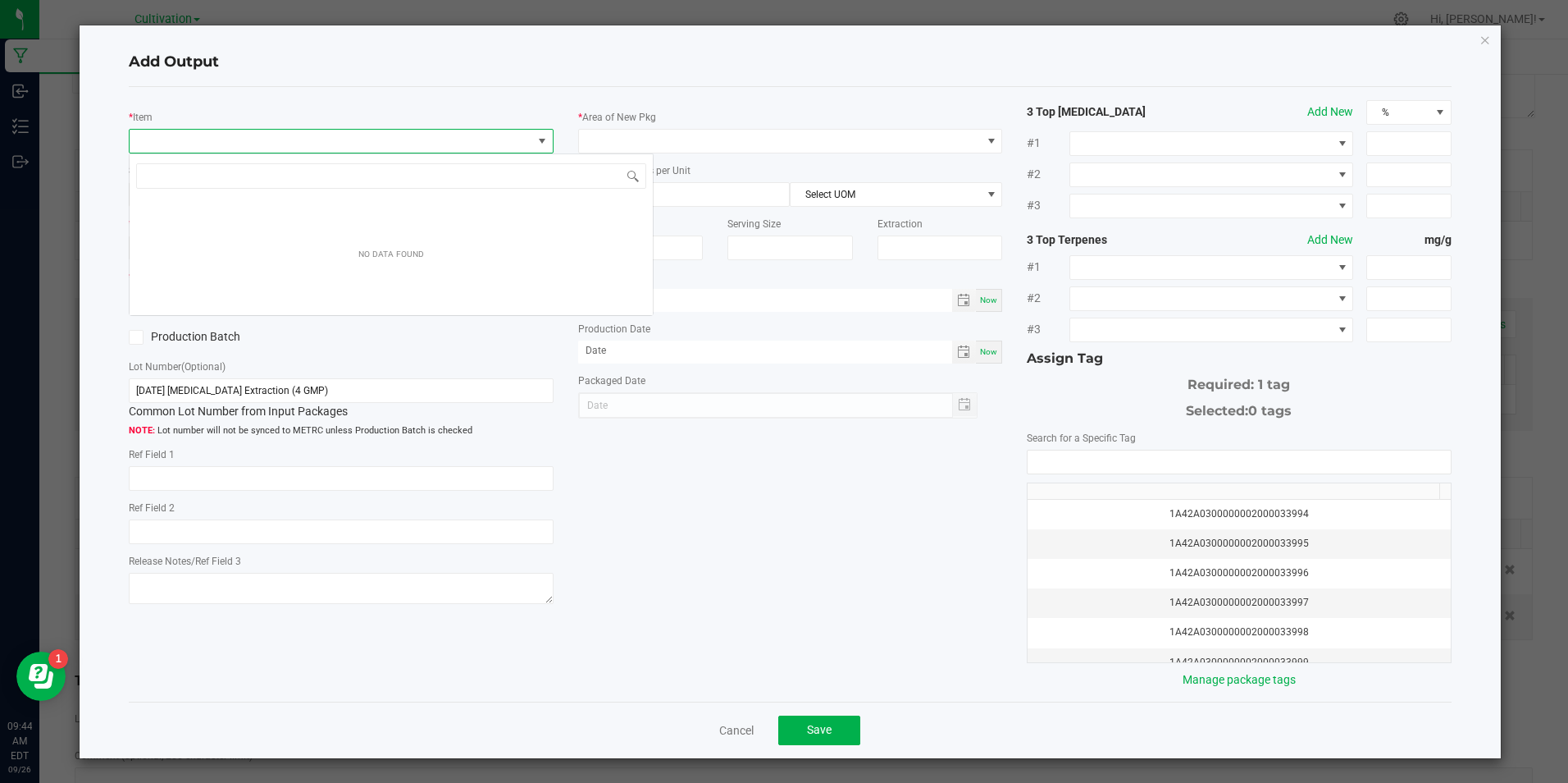
scroll to position [24, 420]
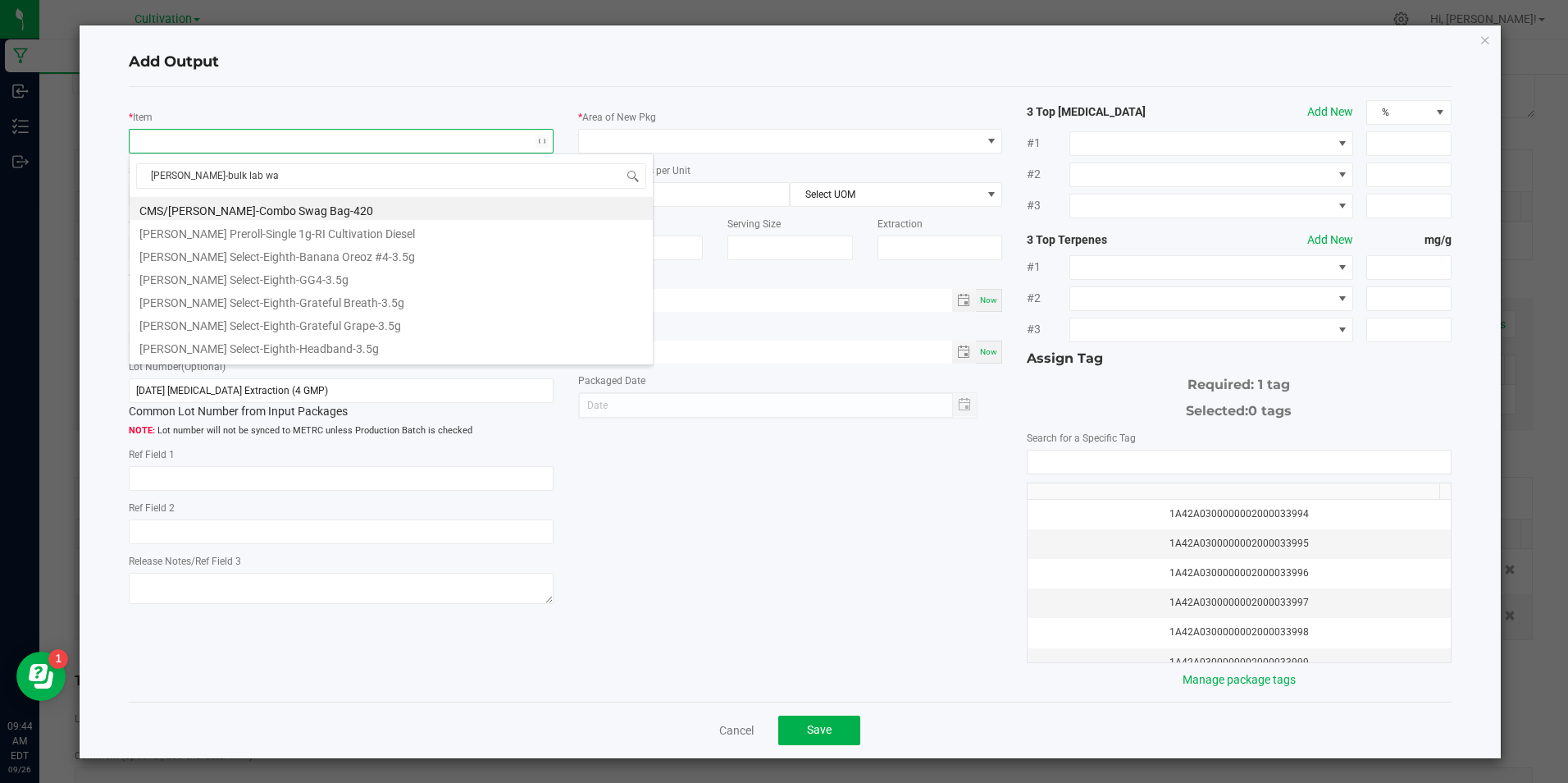
type input "[PERSON_NAME]-bulk lab was"
click at [346, 260] on li "[PERSON_NAME]-Bulk Lab Waste-BHO-Reclaim" at bounding box center [391, 255] width 523 height 23
type input "0.0000 g"
type input "1"
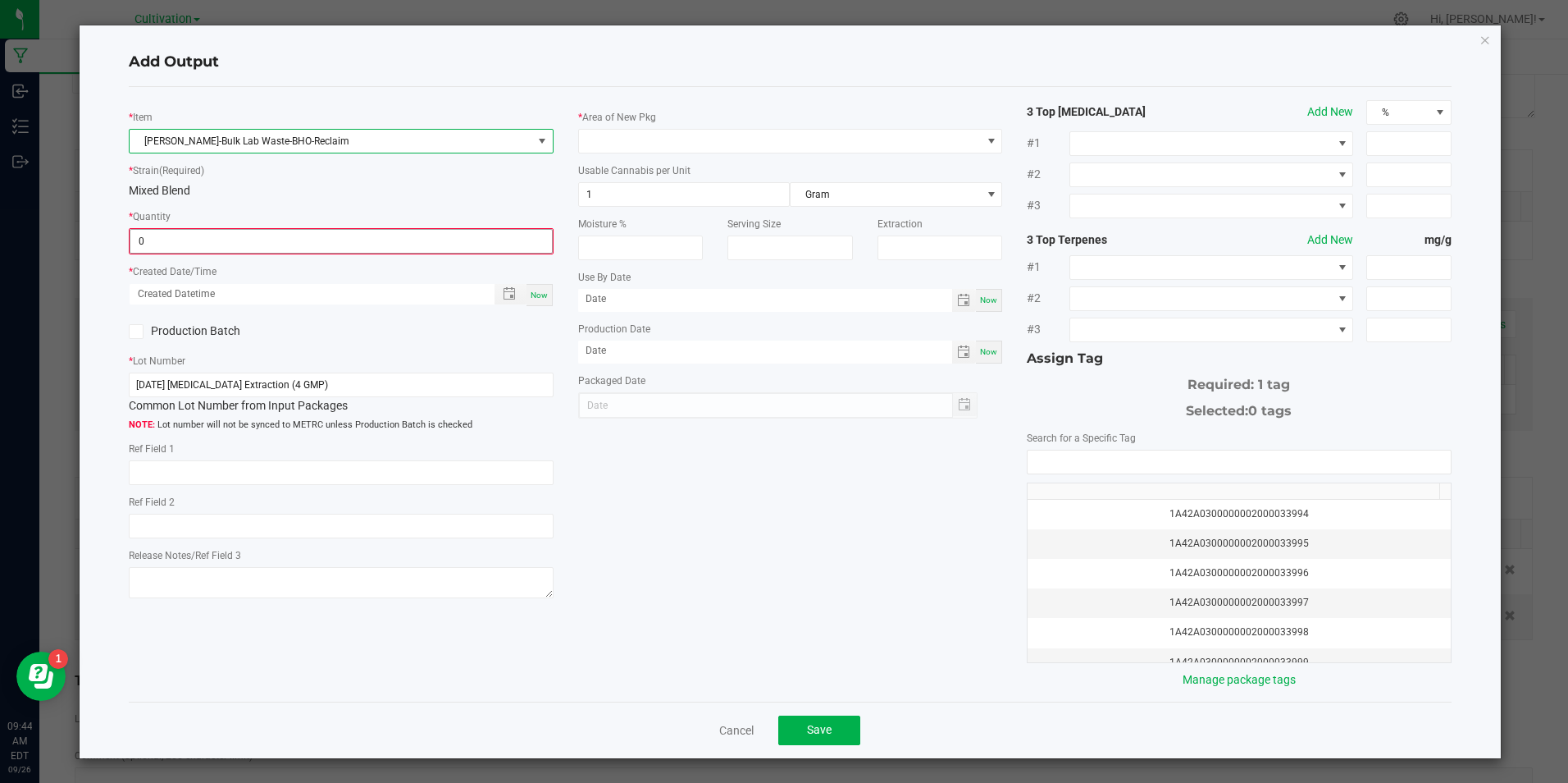
click at [346, 241] on input "0" at bounding box center [341, 241] width 420 height 23
type input "6.5000 g"
click at [540, 292] on span "Now" at bounding box center [539, 293] width 17 height 9
type input "[DATE] 9:44 AM"
type input "[DATE]"
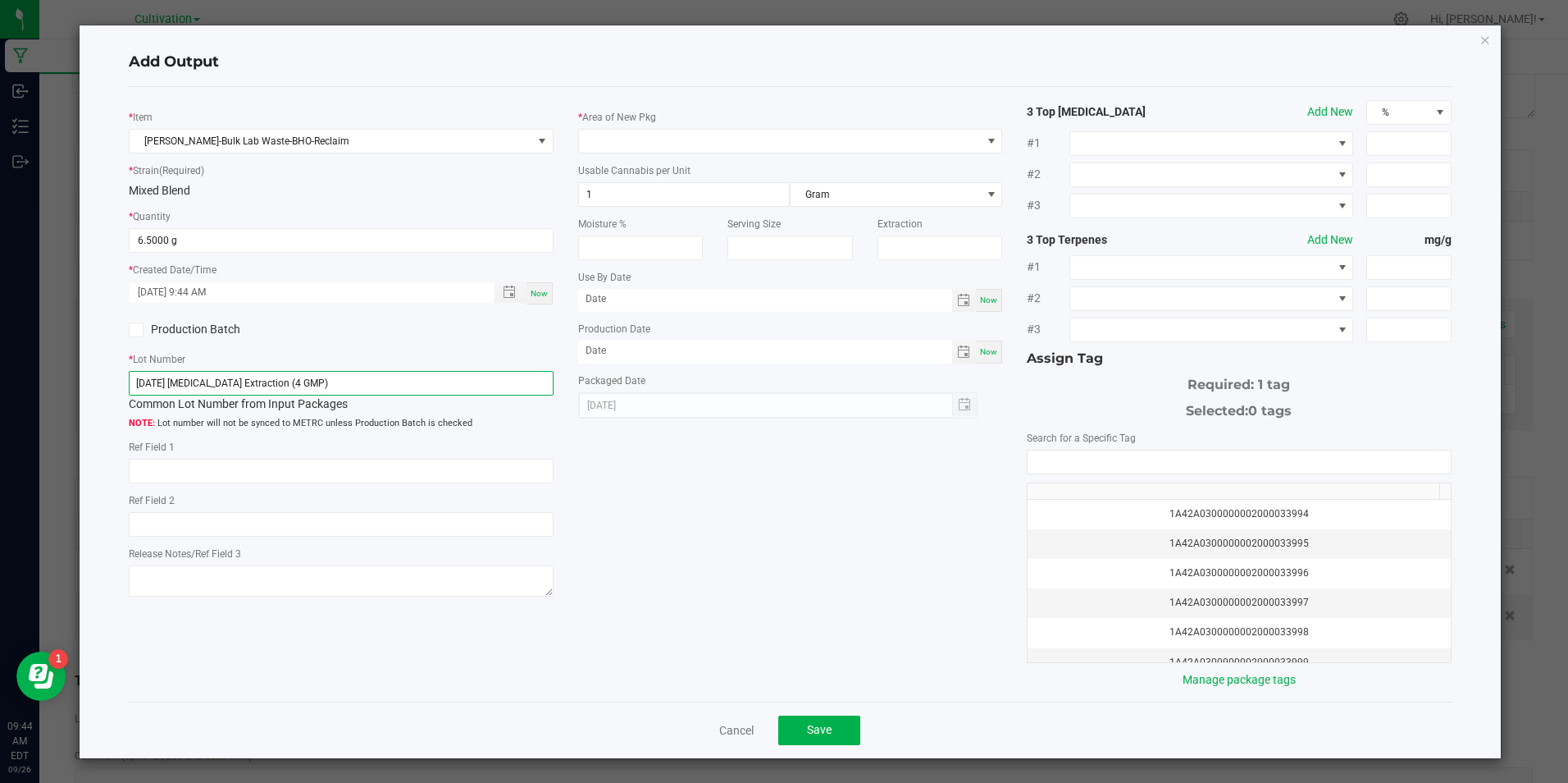
click at [376, 392] on input "[DATE] [MEDICAL_DATA] Extraction (4 GMP)" at bounding box center [341, 383] width 424 height 24
type input "[DATE] [MEDICAL_DATA] Extraction (4 GMP)-3"
click at [719, 153] on span at bounding box center [790, 141] width 424 height 24
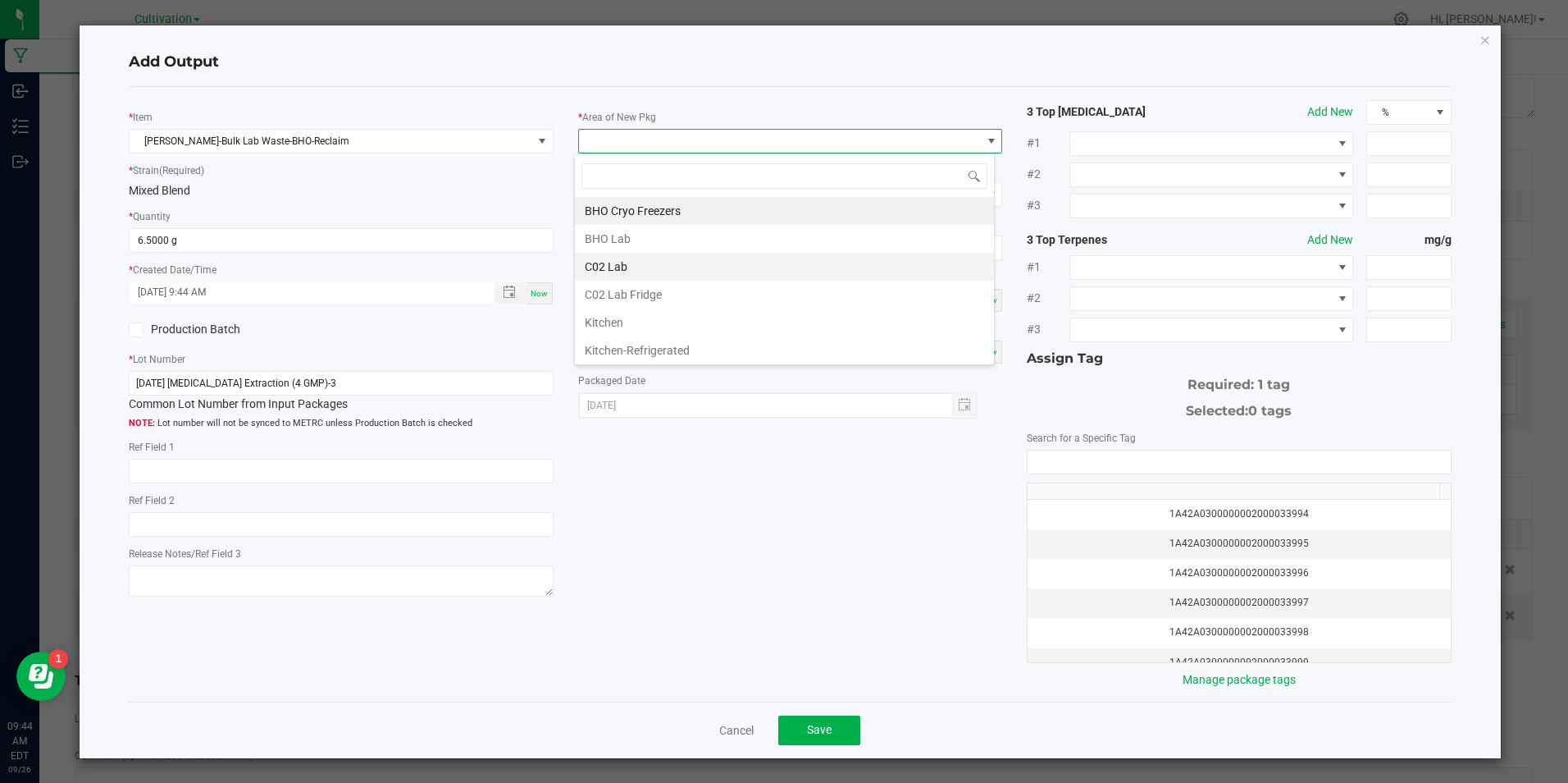
click at [622, 272] on li "C02 Lab" at bounding box center [784, 266] width 419 height 28
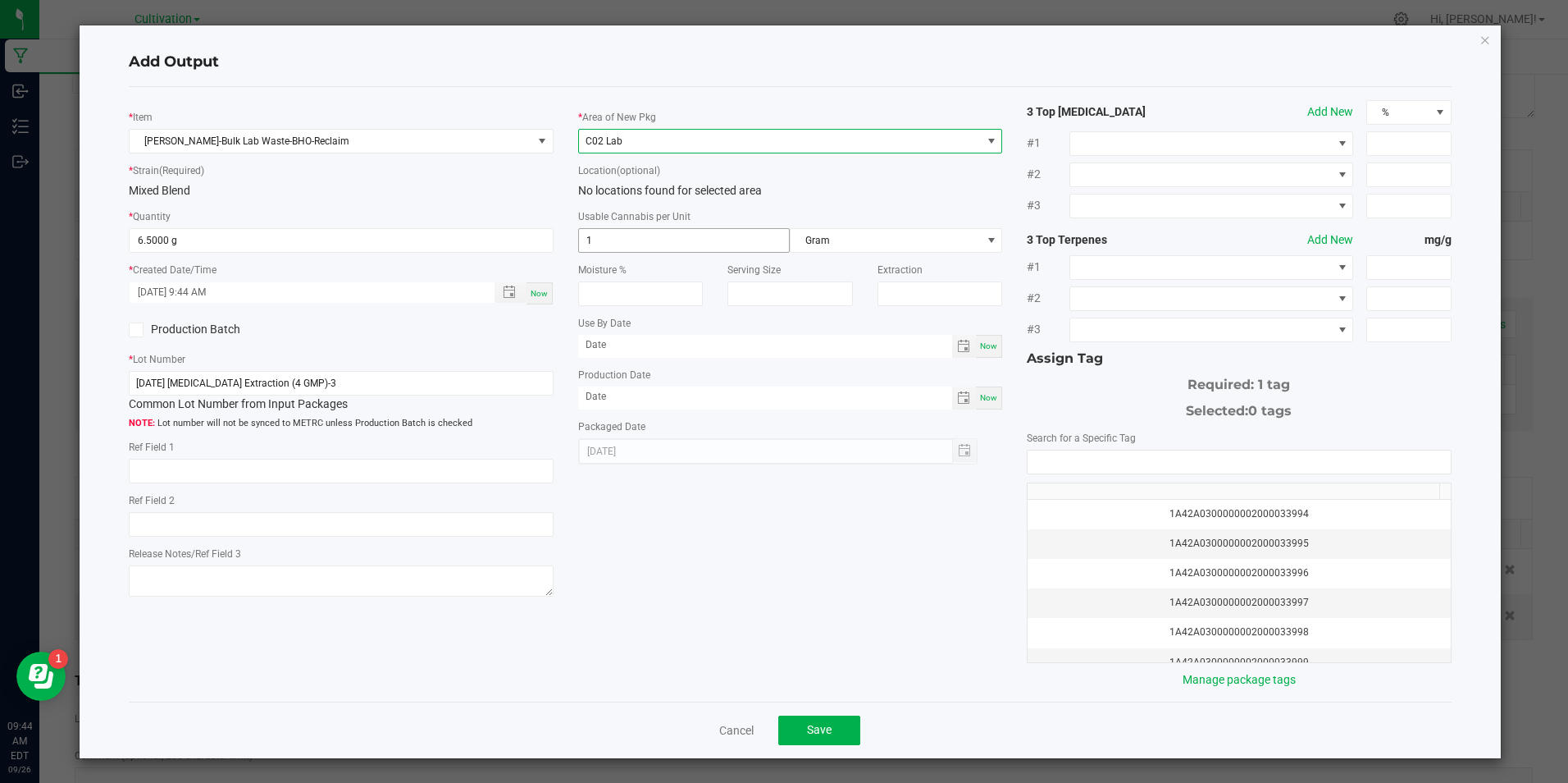
click at [629, 234] on input "1" at bounding box center [685, 240] width 211 height 23
type input "3.3"
click at [980, 399] on span "Now" at bounding box center [989, 397] width 17 height 9
type input "[DATE]"
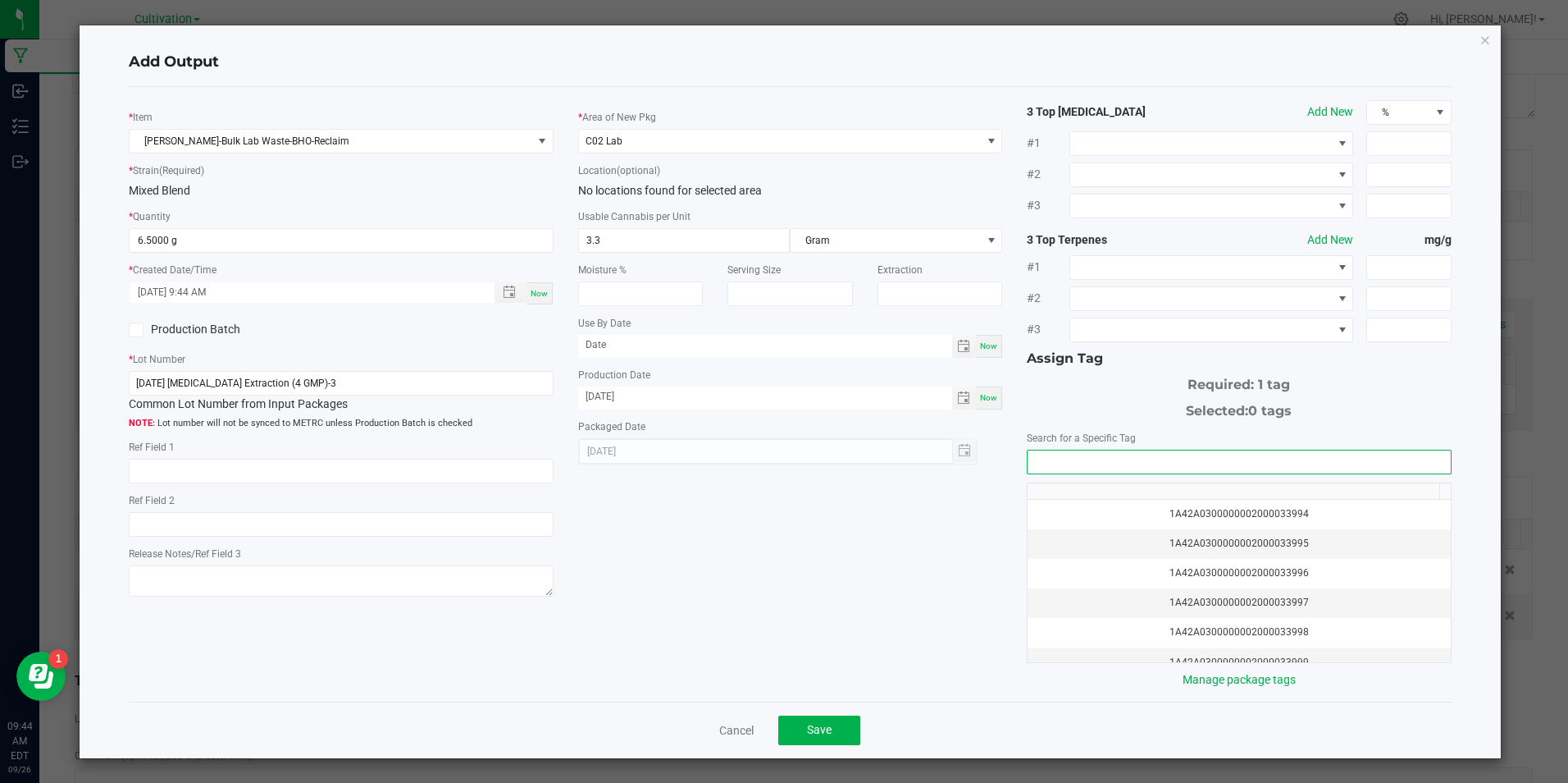
click at [1057, 458] on input "NO DATA FOUND" at bounding box center [1239, 462] width 422 height 23
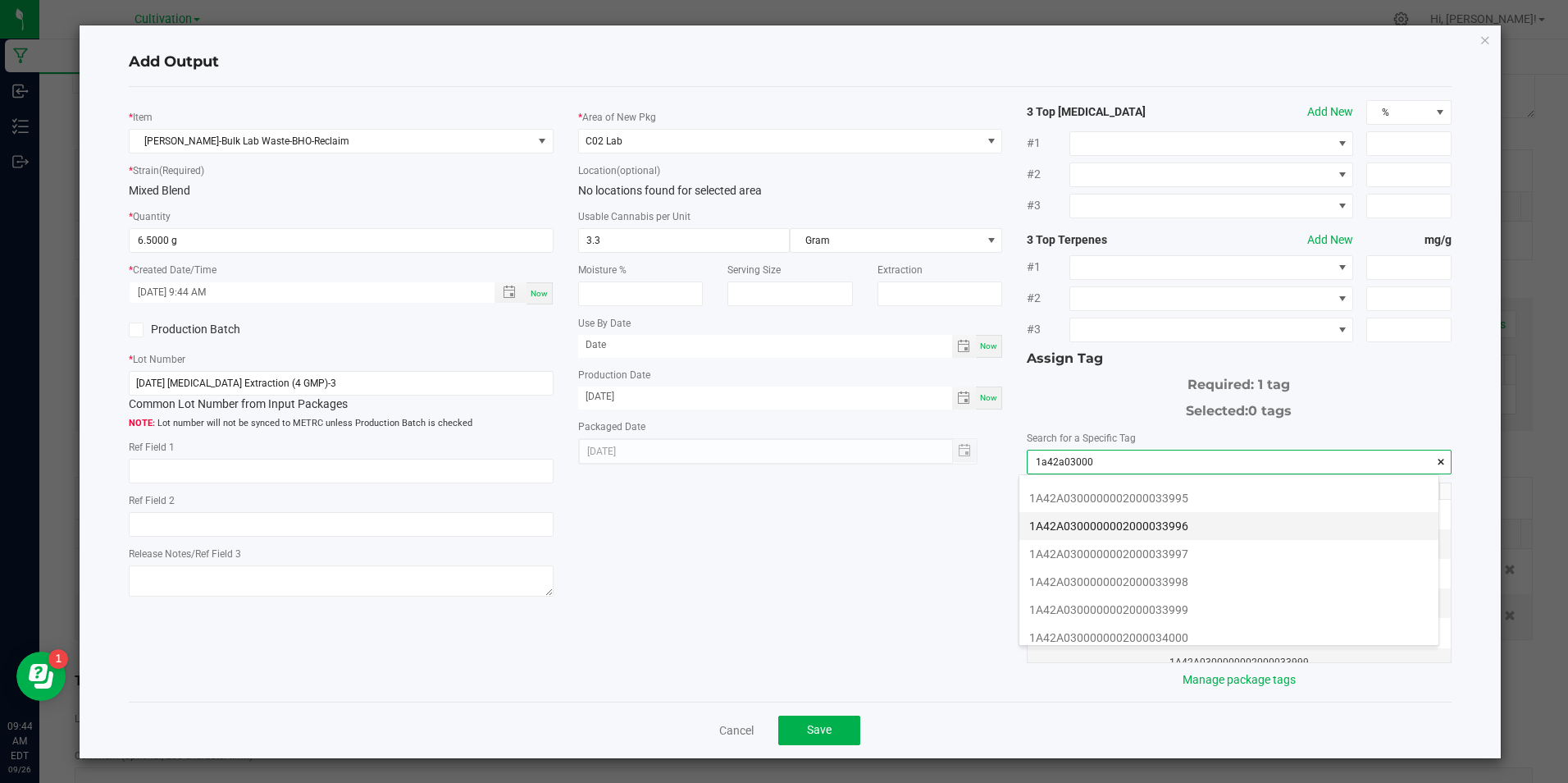
scroll to position [246, 0]
click at [1284, 554] on li "1A42A0300000002000033994" at bounding box center [1229, 552] width 419 height 28
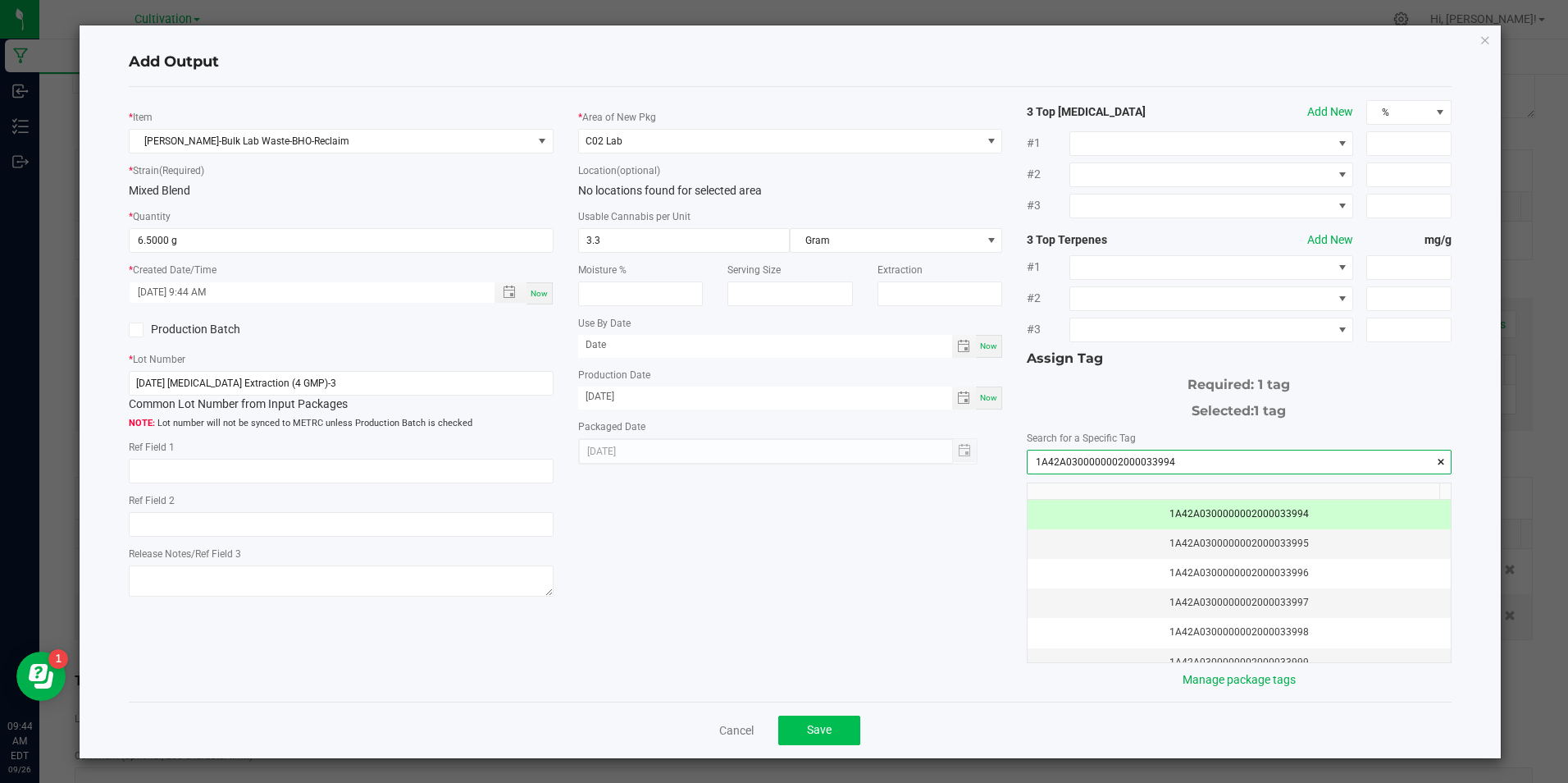
type input "1A42A0300000002000033994"
click at [839, 723] on button "Save" at bounding box center [819, 730] width 82 height 29
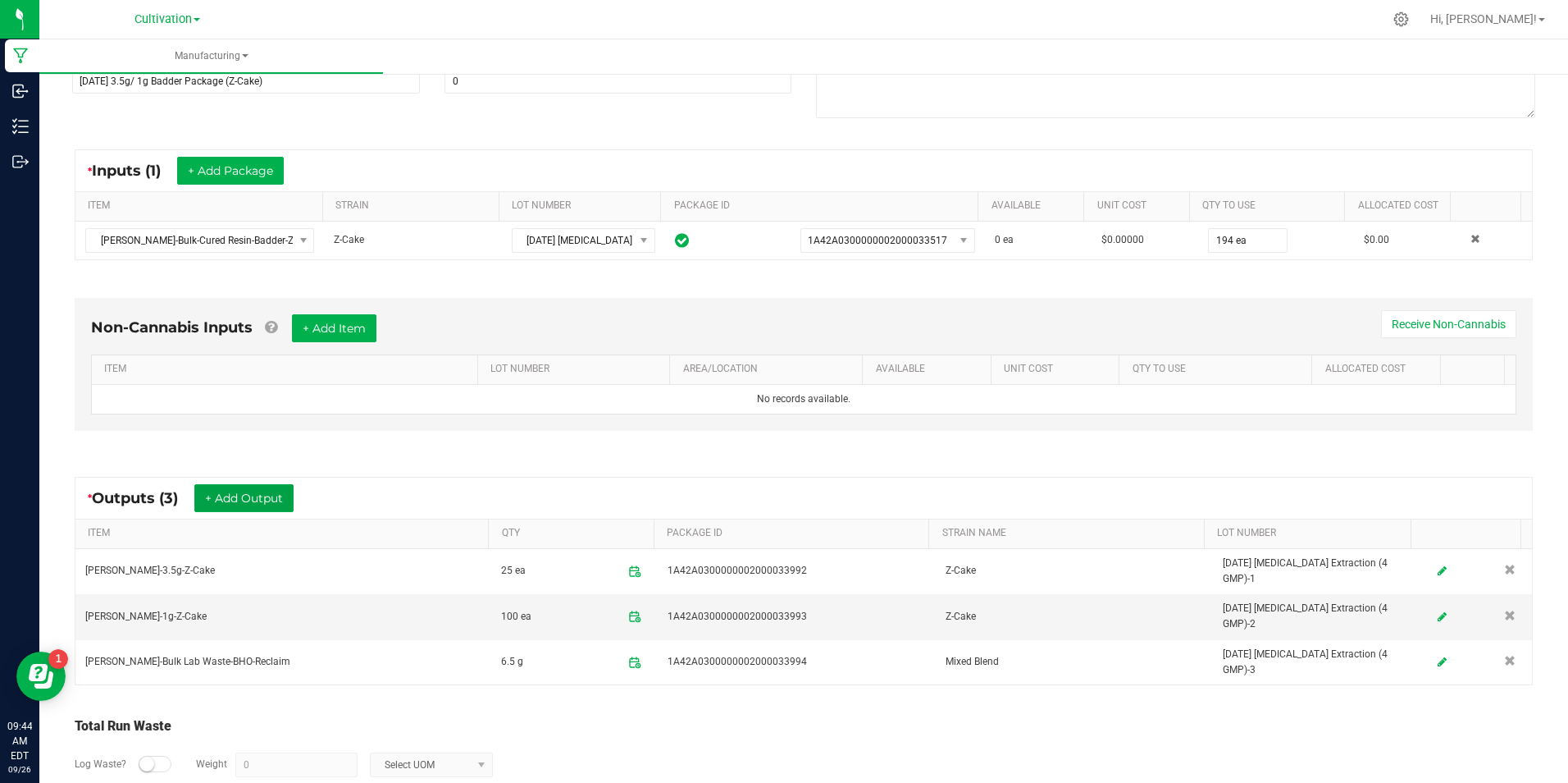
scroll to position [0, 0]
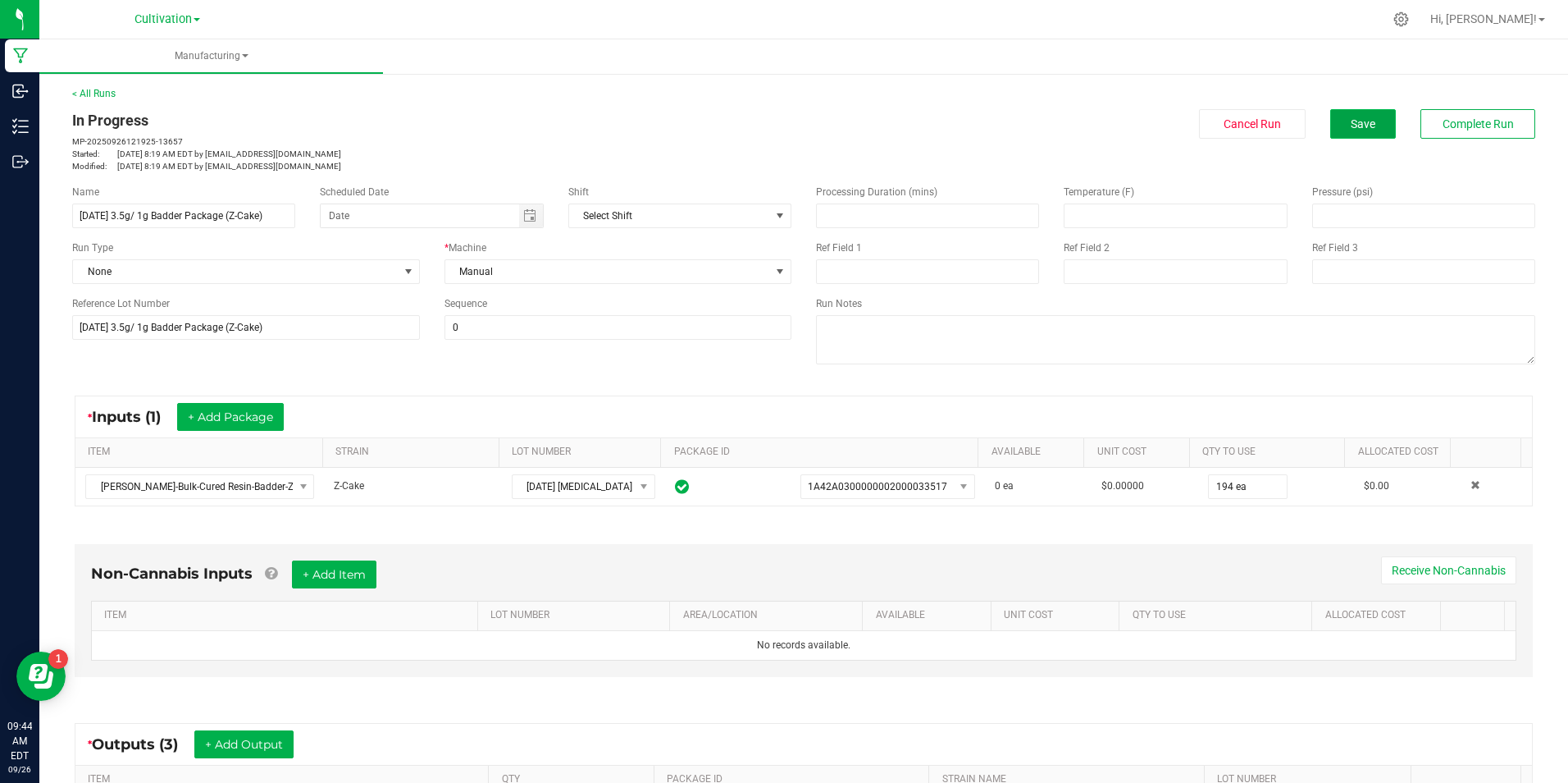
click at [1331, 127] on button "Save" at bounding box center [1364, 124] width 66 height 29
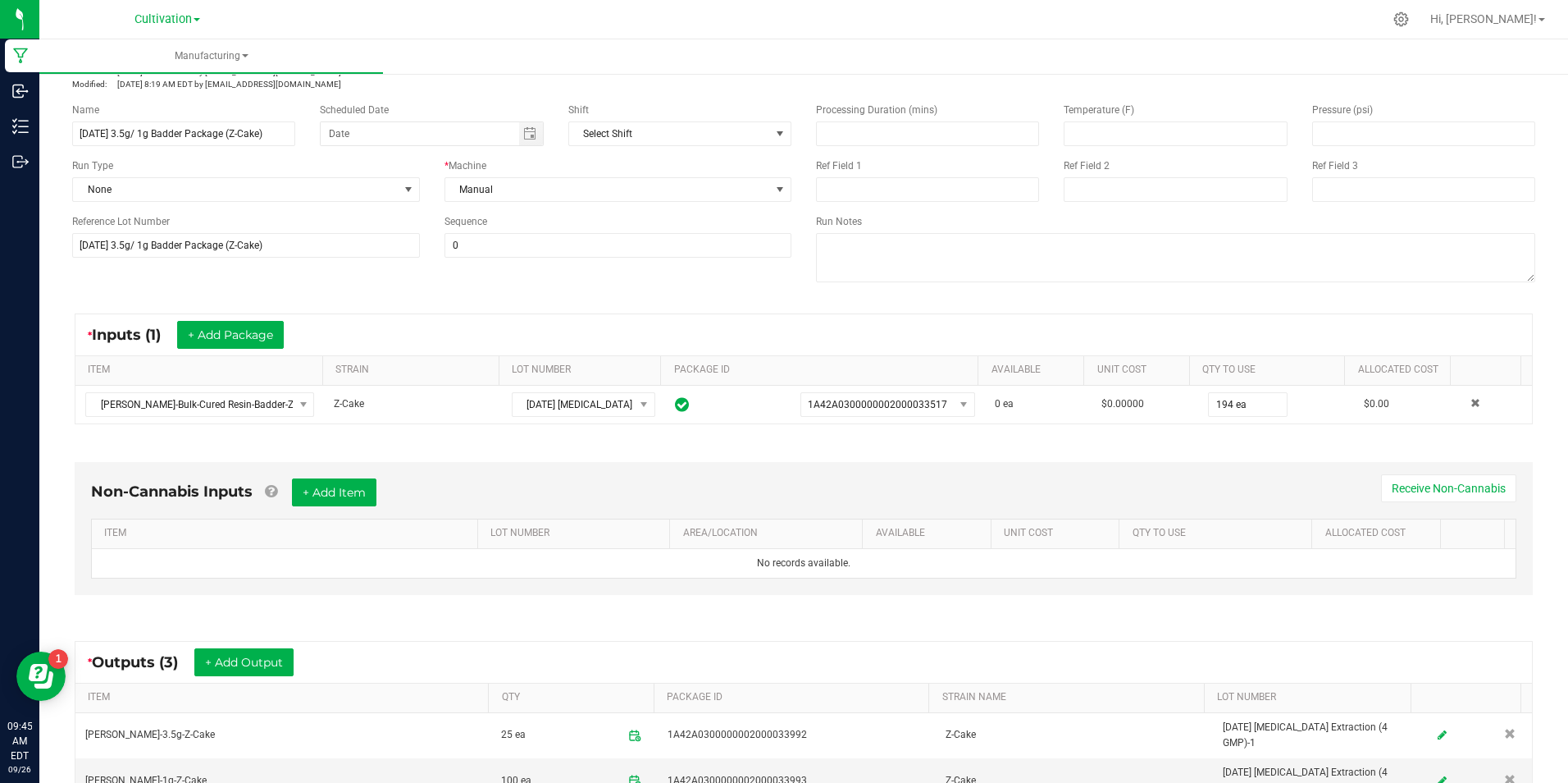
scroll to position [328, 0]
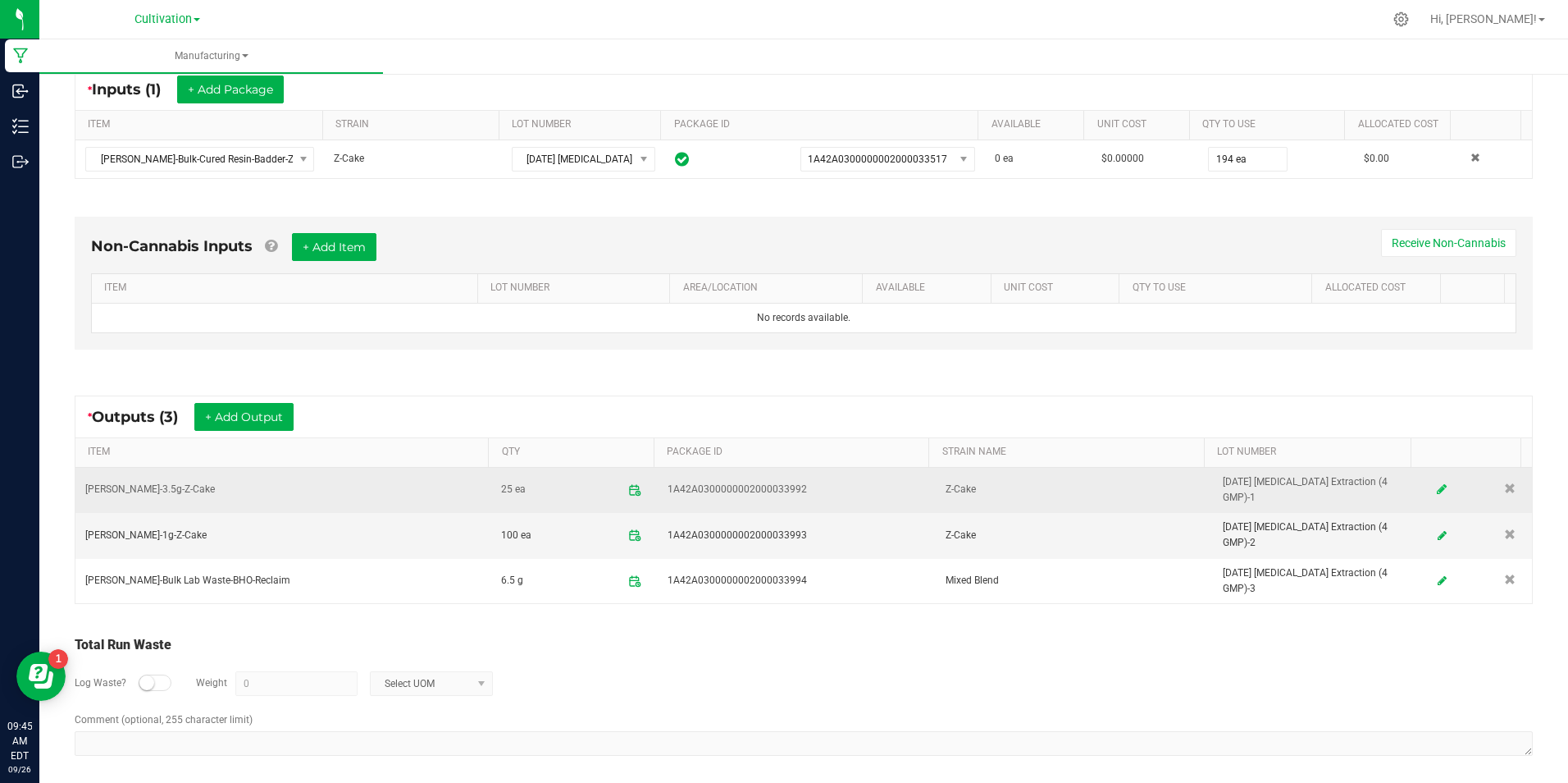
click at [1437, 485] on icon at bounding box center [1442, 490] width 10 height 12
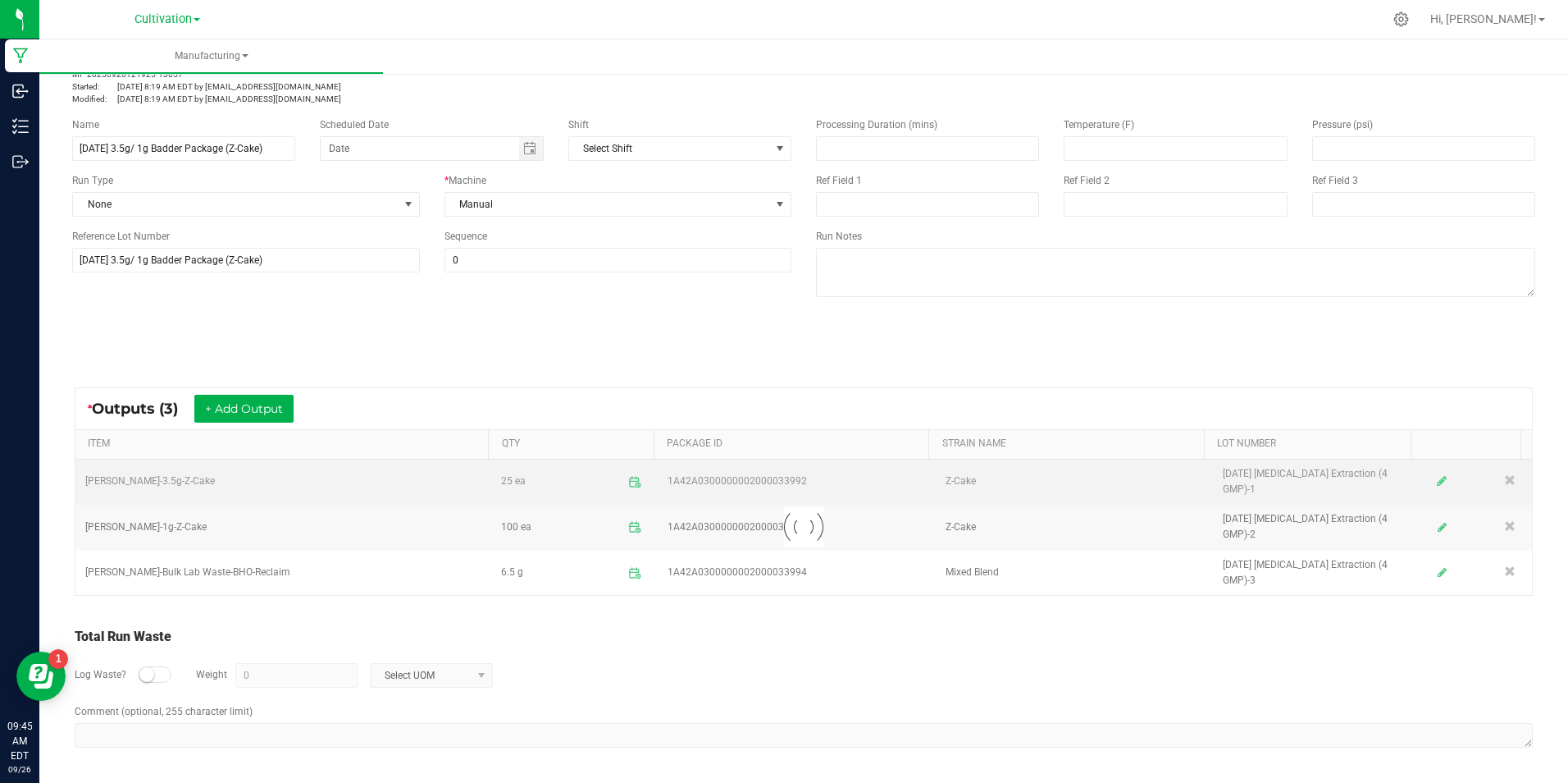
scroll to position [59, 0]
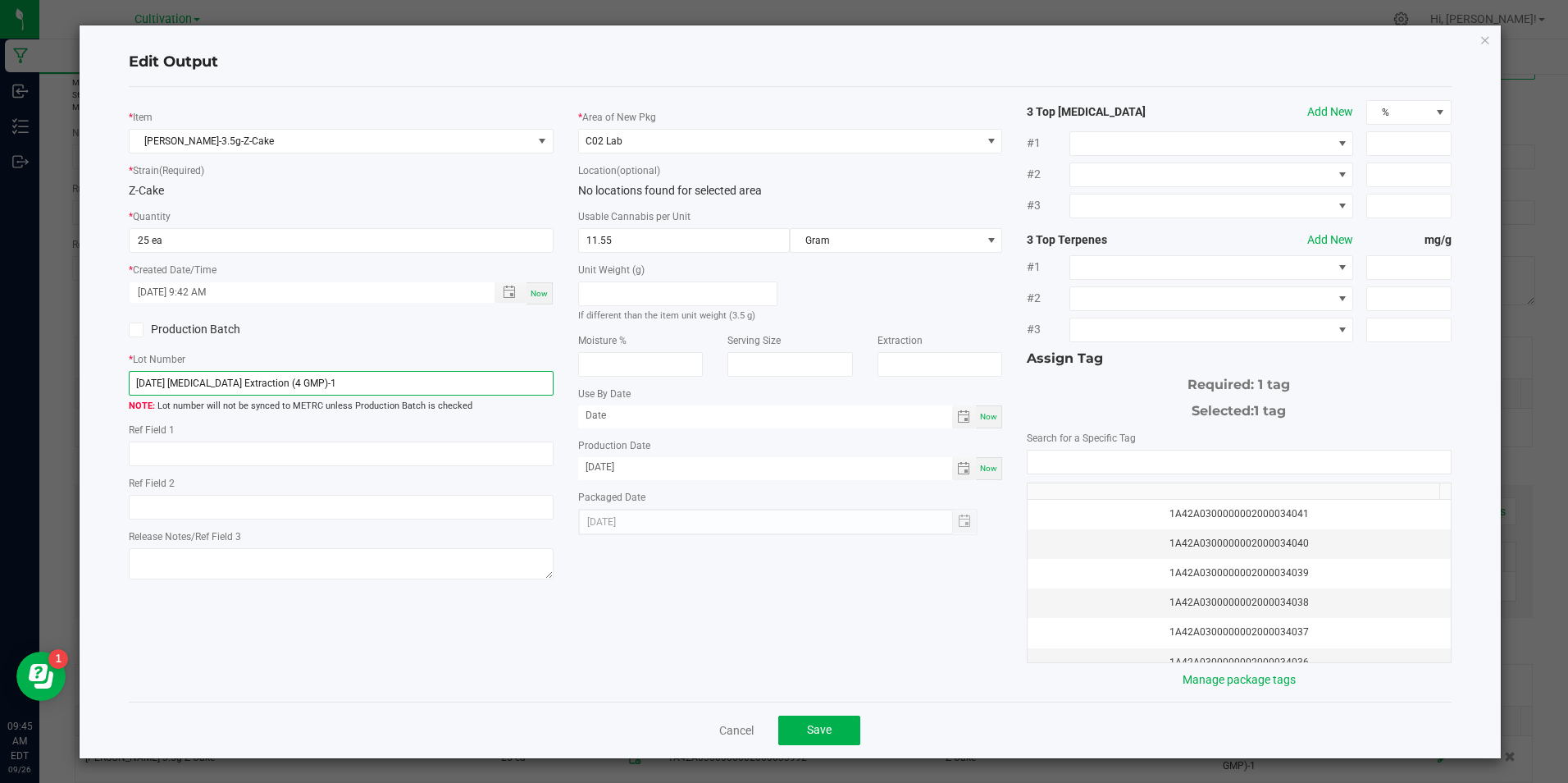
drag, startPoint x: 136, startPoint y: 383, endPoint x: 310, endPoint y: 396, distance: 174.5
click at [310, 396] on div "* Lot Number [DATE] [MEDICAL_DATA] Extraction (4 GMP)-1 Lot number will not be …" at bounding box center [341, 382] width 424 height 63
click at [736, 731] on link "Cancel" at bounding box center [737, 730] width 35 height 16
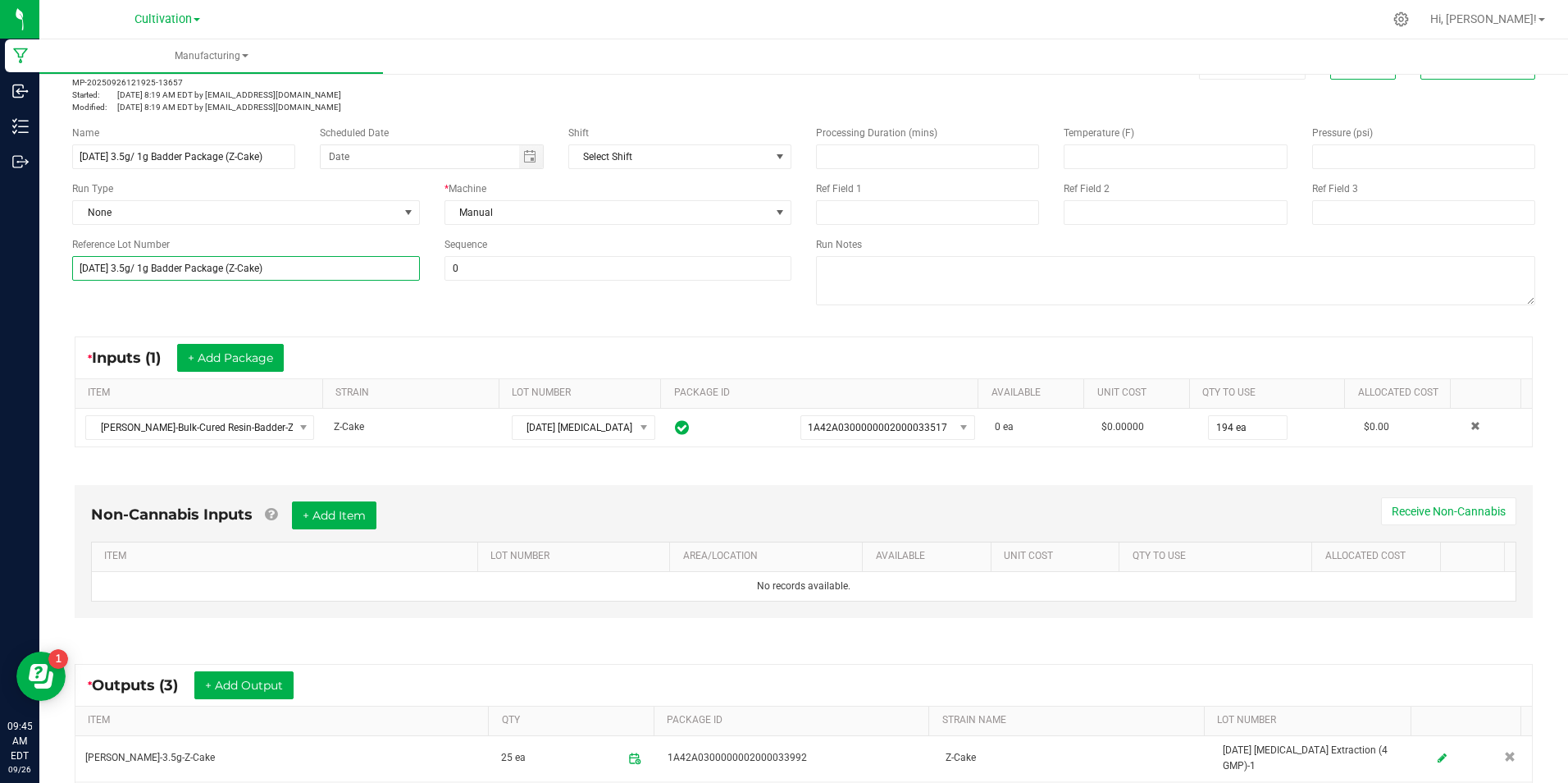
click at [268, 266] on input "[DATE] 3.5g/ 1g Badder Package (Z-Cake)" at bounding box center [246, 267] width 348 height 24
paste input "8/25 [MEDICAL_DATA] Extraction (4 GMP"
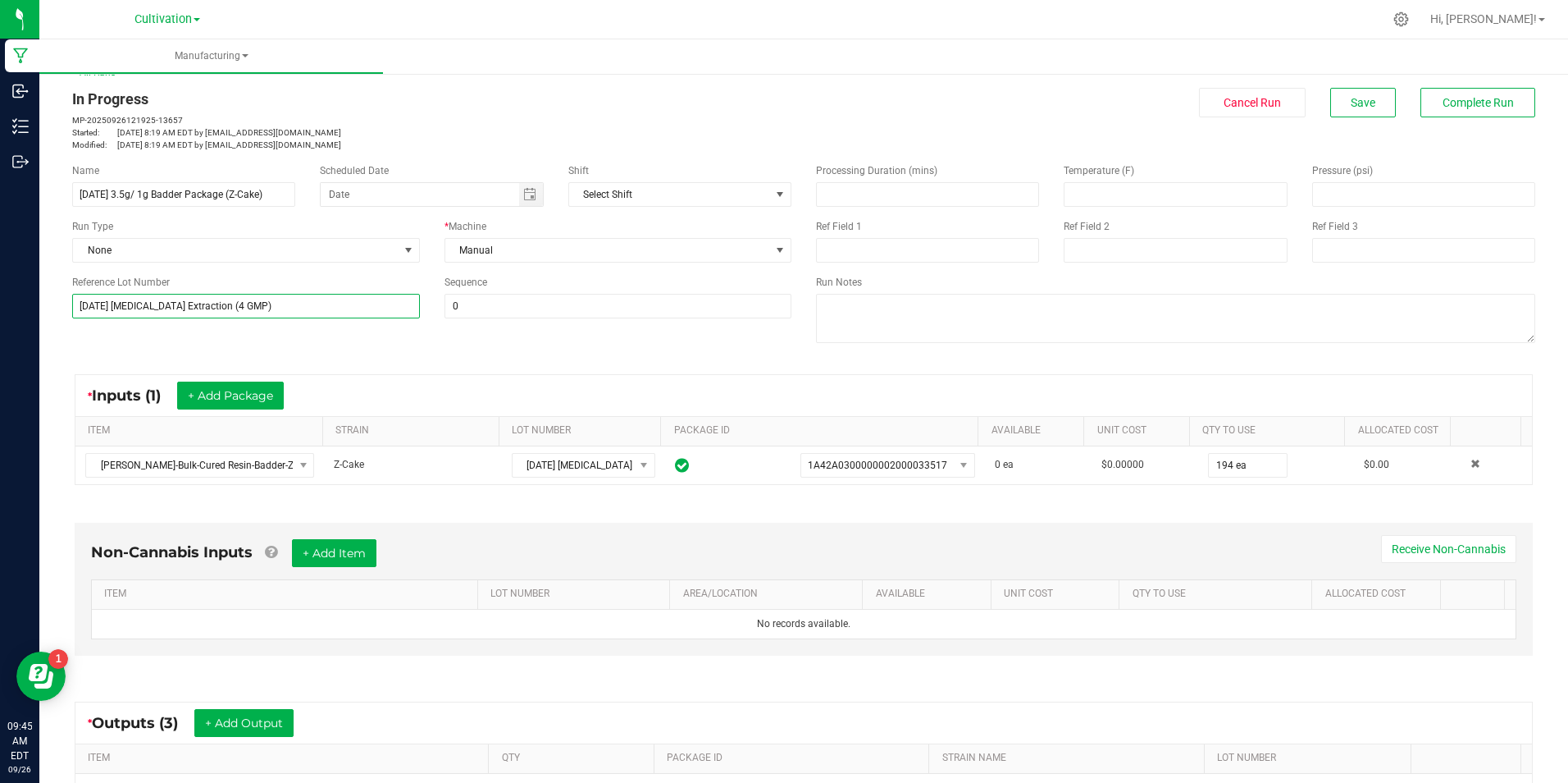
scroll to position [0, 0]
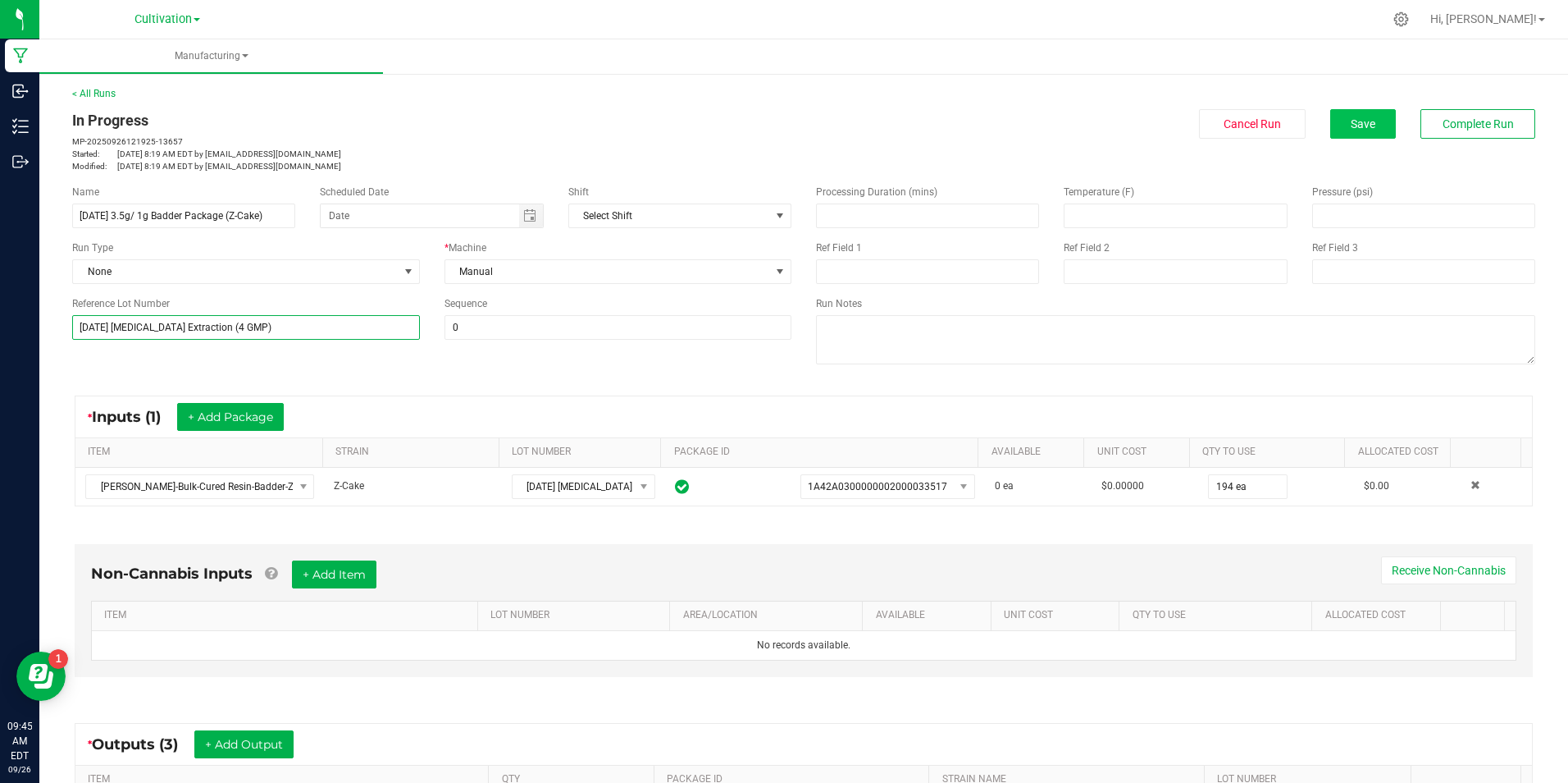
type input "[DATE] [MEDICAL_DATA] Extraction (4 GMP)"
click at [1363, 132] on button "Save" at bounding box center [1364, 124] width 66 height 29
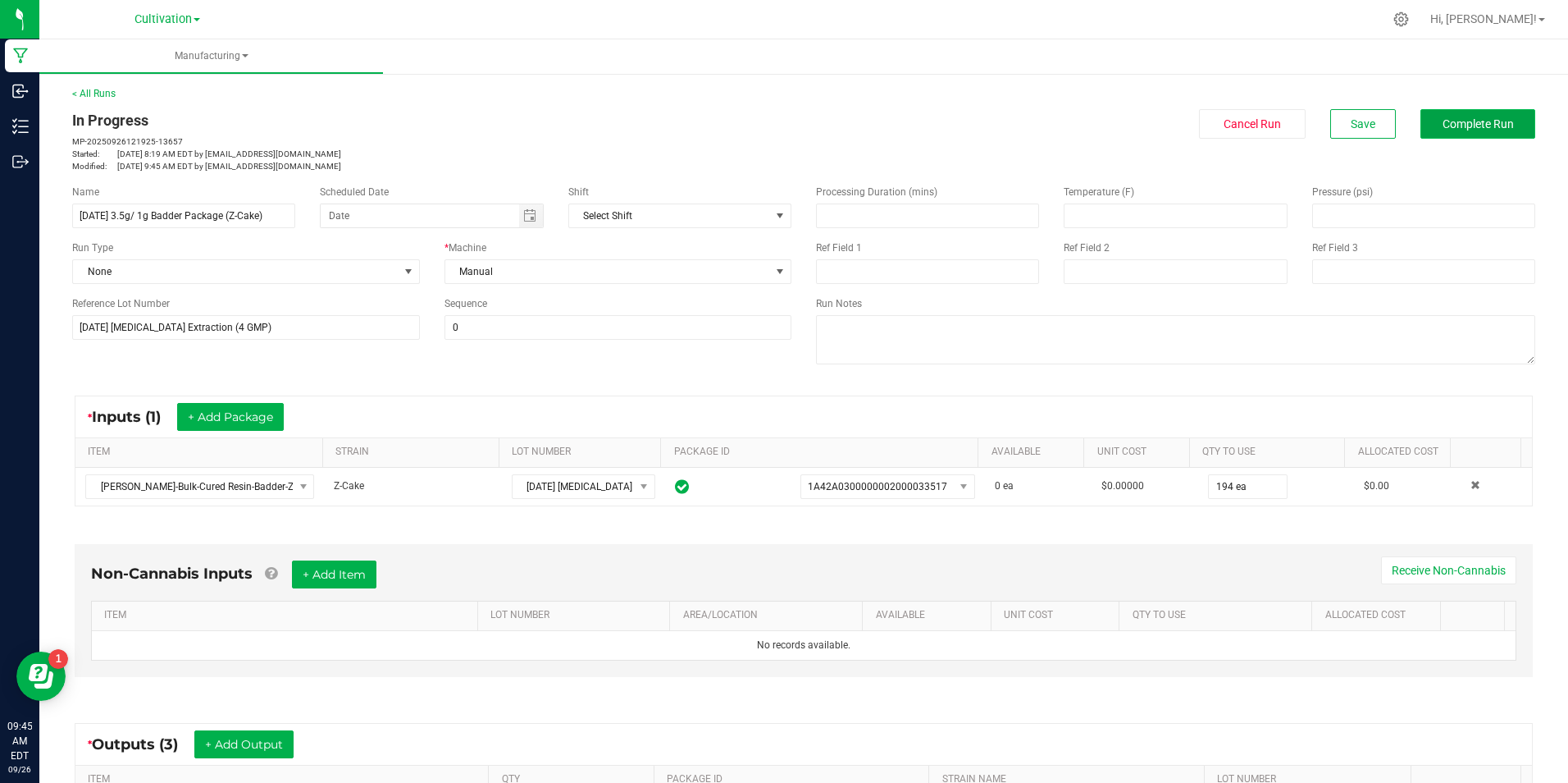
click at [1474, 110] on button "Complete Run" at bounding box center [1478, 124] width 115 height 29
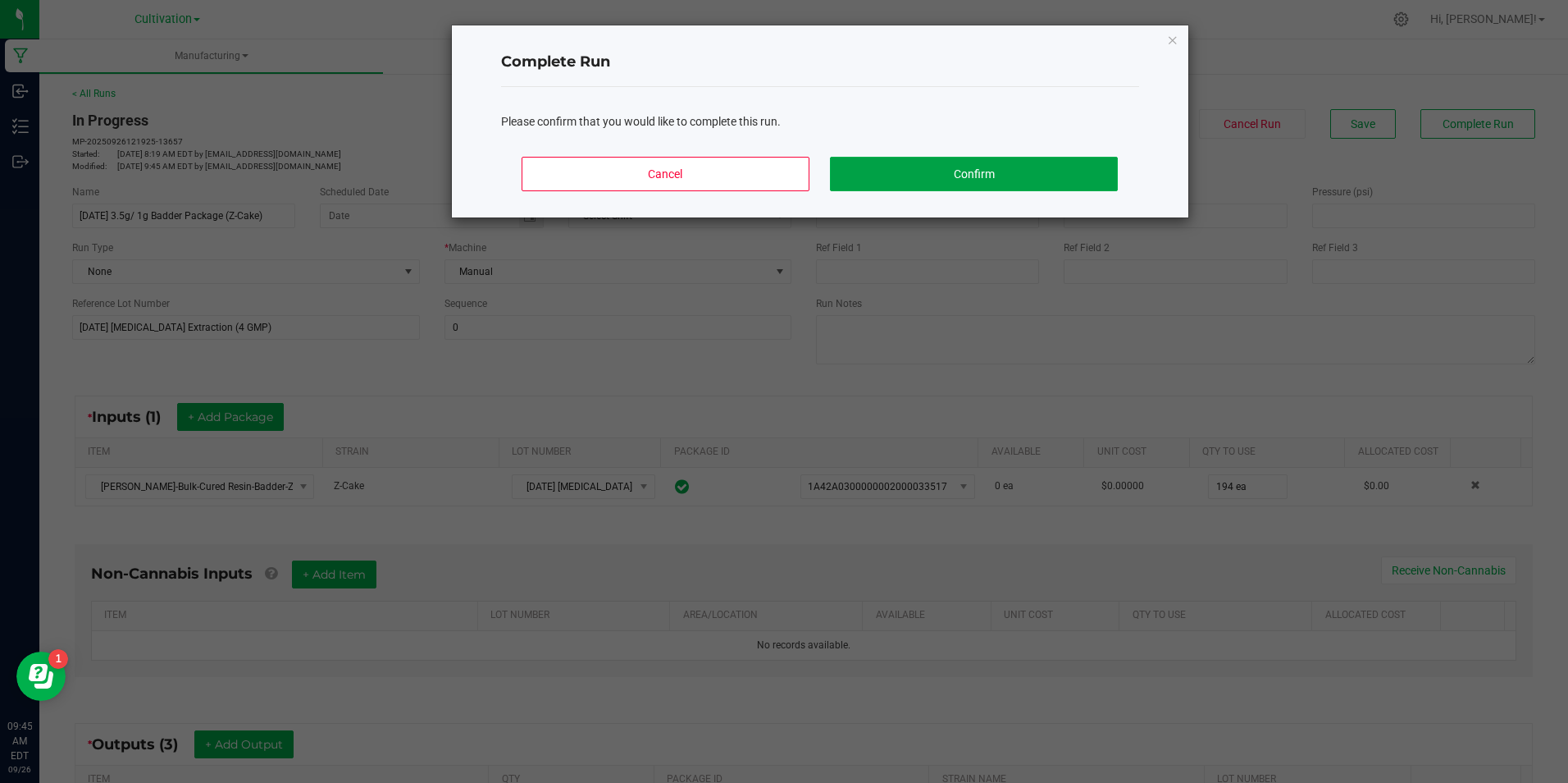
click at [944, 172] on button "Confirm" at bounding box center [973, 174] width 287 height 35
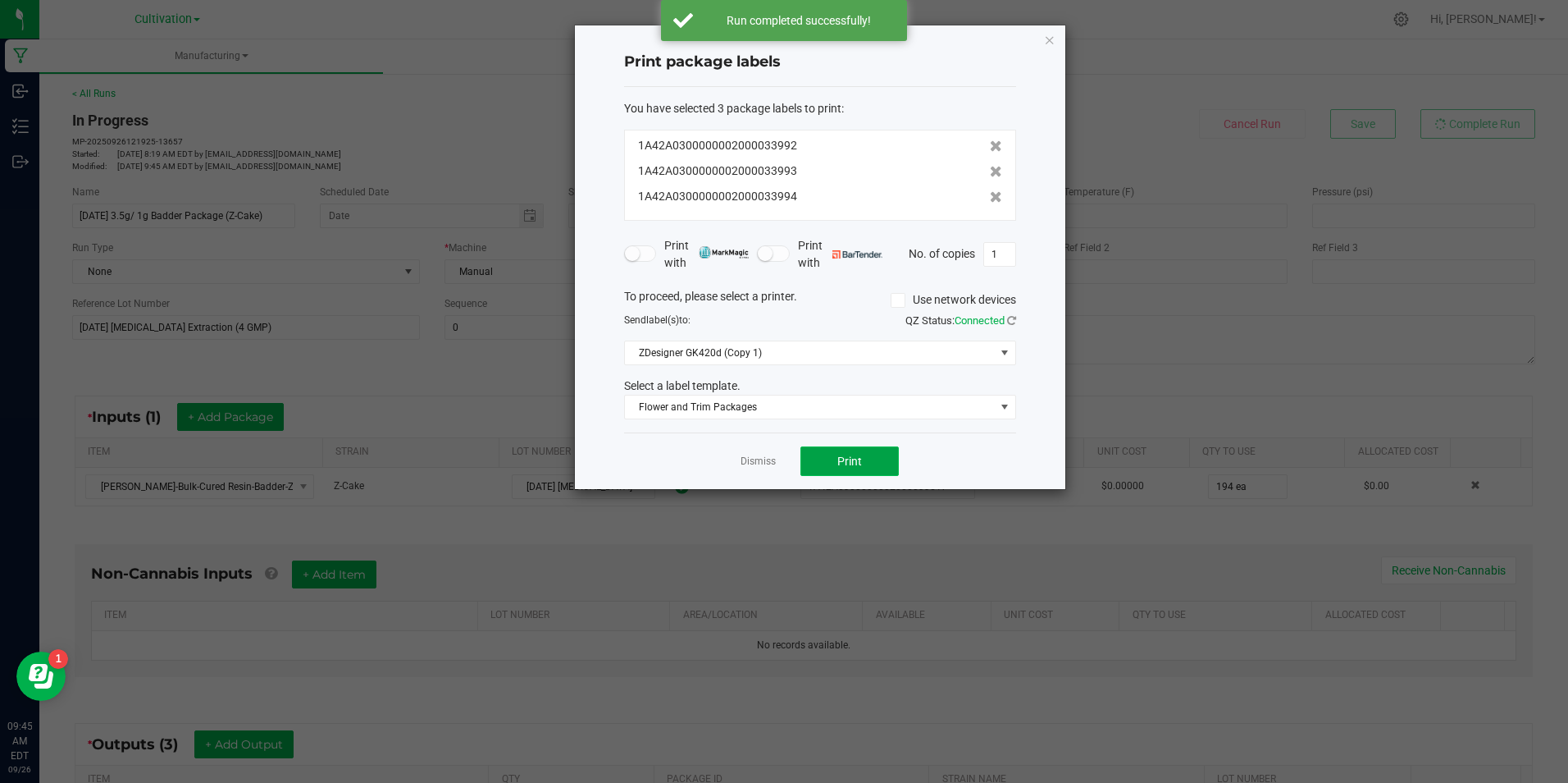
click at [839, 468] on span "Print" at bounding box center [849, 461] width 24 height 14
click at [851, 449] on button "Print" at bounding box center [850, 461] width 99 height 29
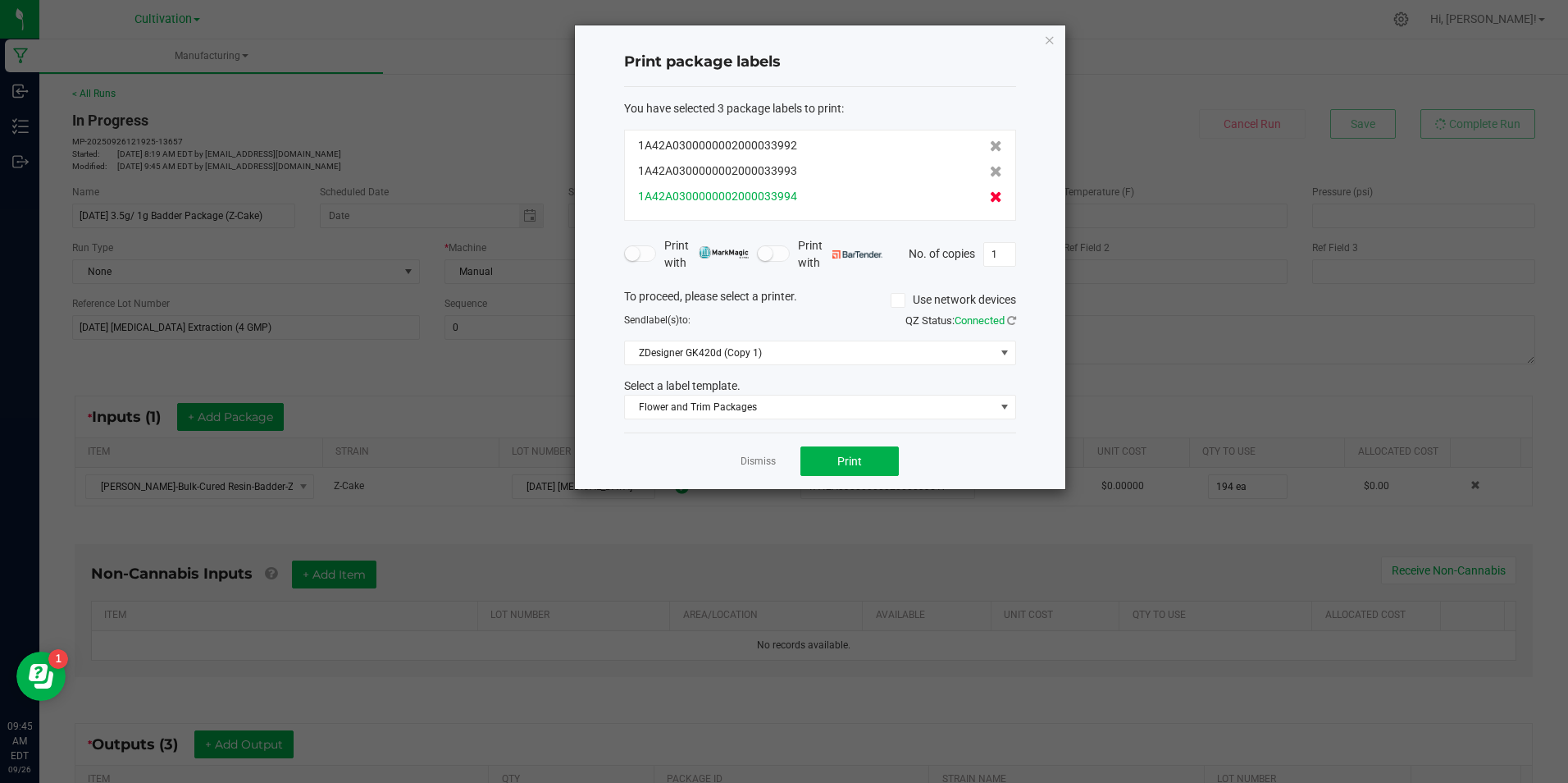
click at [990, 203] on icon at bounding box center [996, 197] width 13 height 12
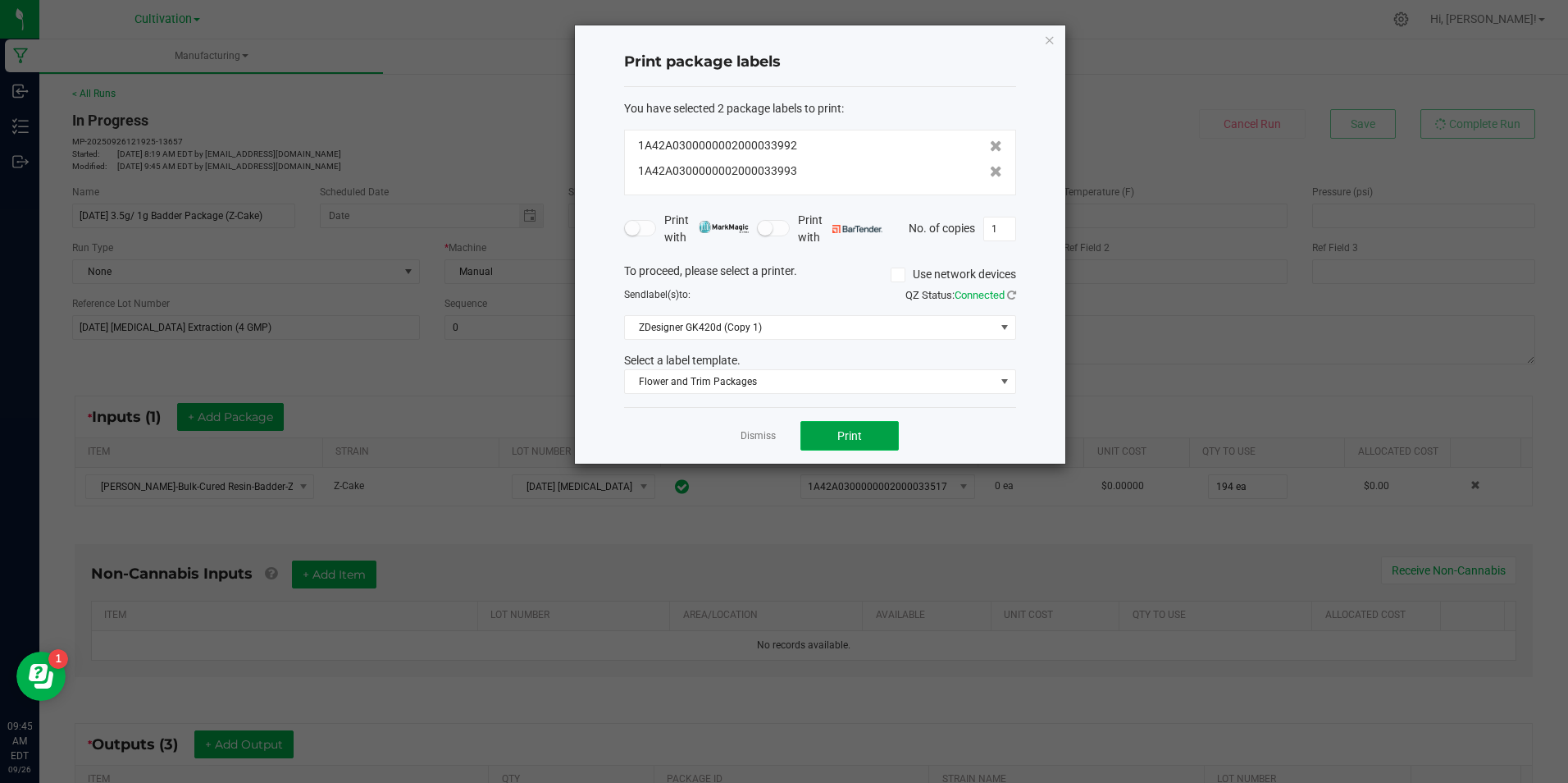
click at [887, 431] on button "Print" at bounding box center [850, 435] width 99 height 29
click at [753, 431] on link "Dismiss" at bounding box center [758, 436] width 35 height 14
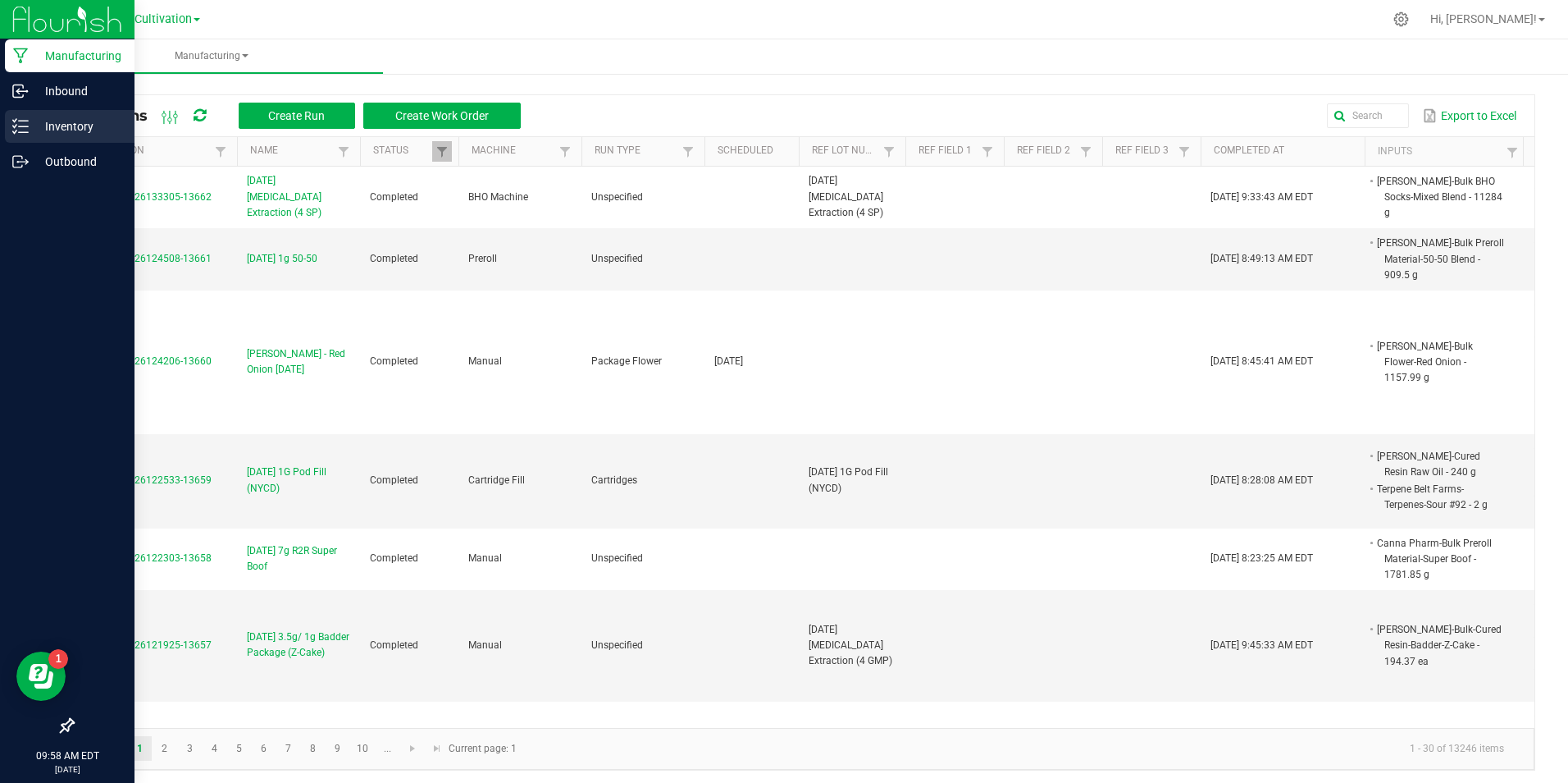
click at [24, 137] on div "Inventory" at bounding box center [70, 126] width 130 height 33
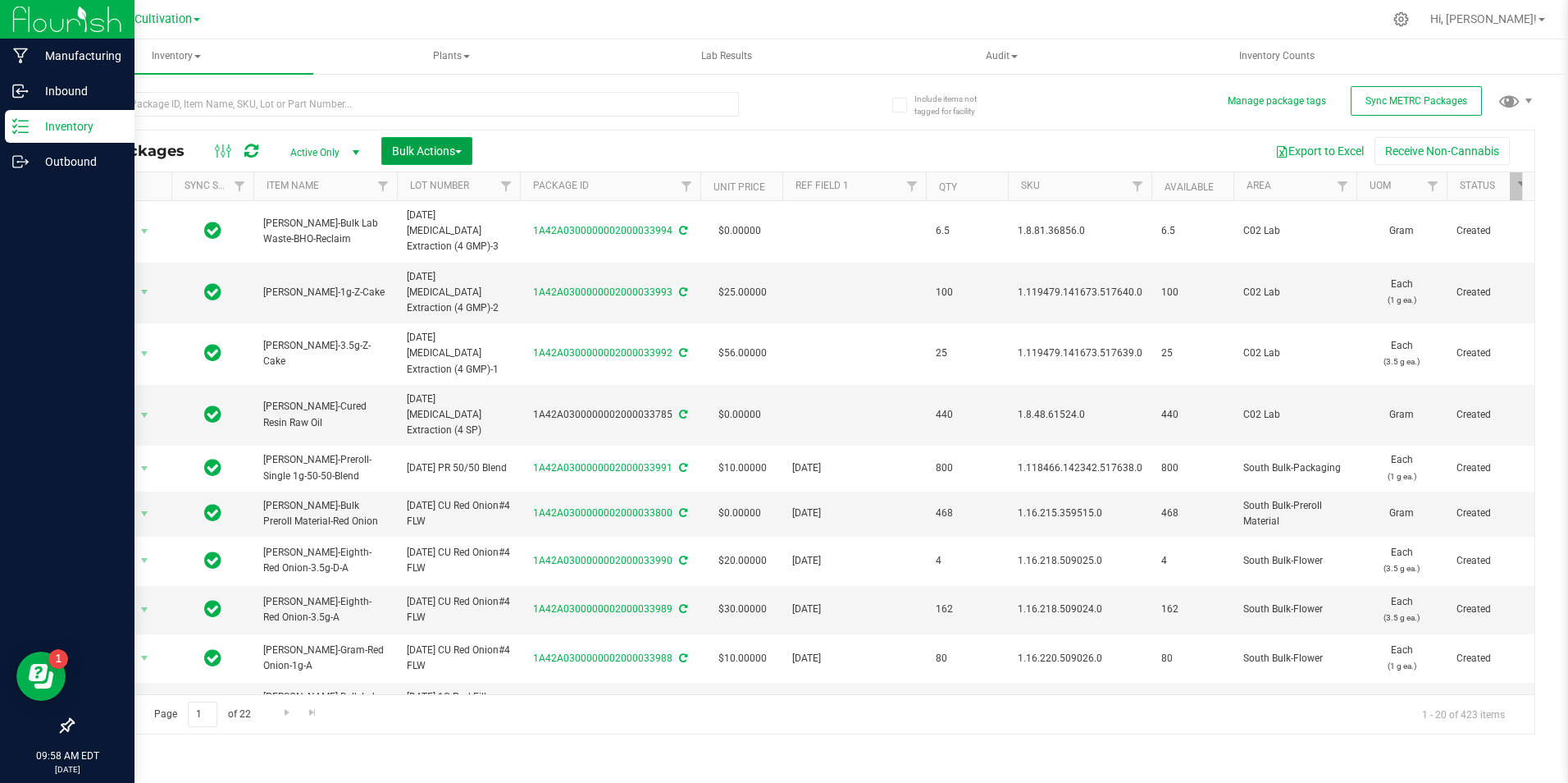
click at [473, 151] on button "Bulk Actions" at bounding box center [427, 150] width 91 height 28
click at [446, 287] on div "Locate packages" at bounding box center [444, 280] width 105 height 26
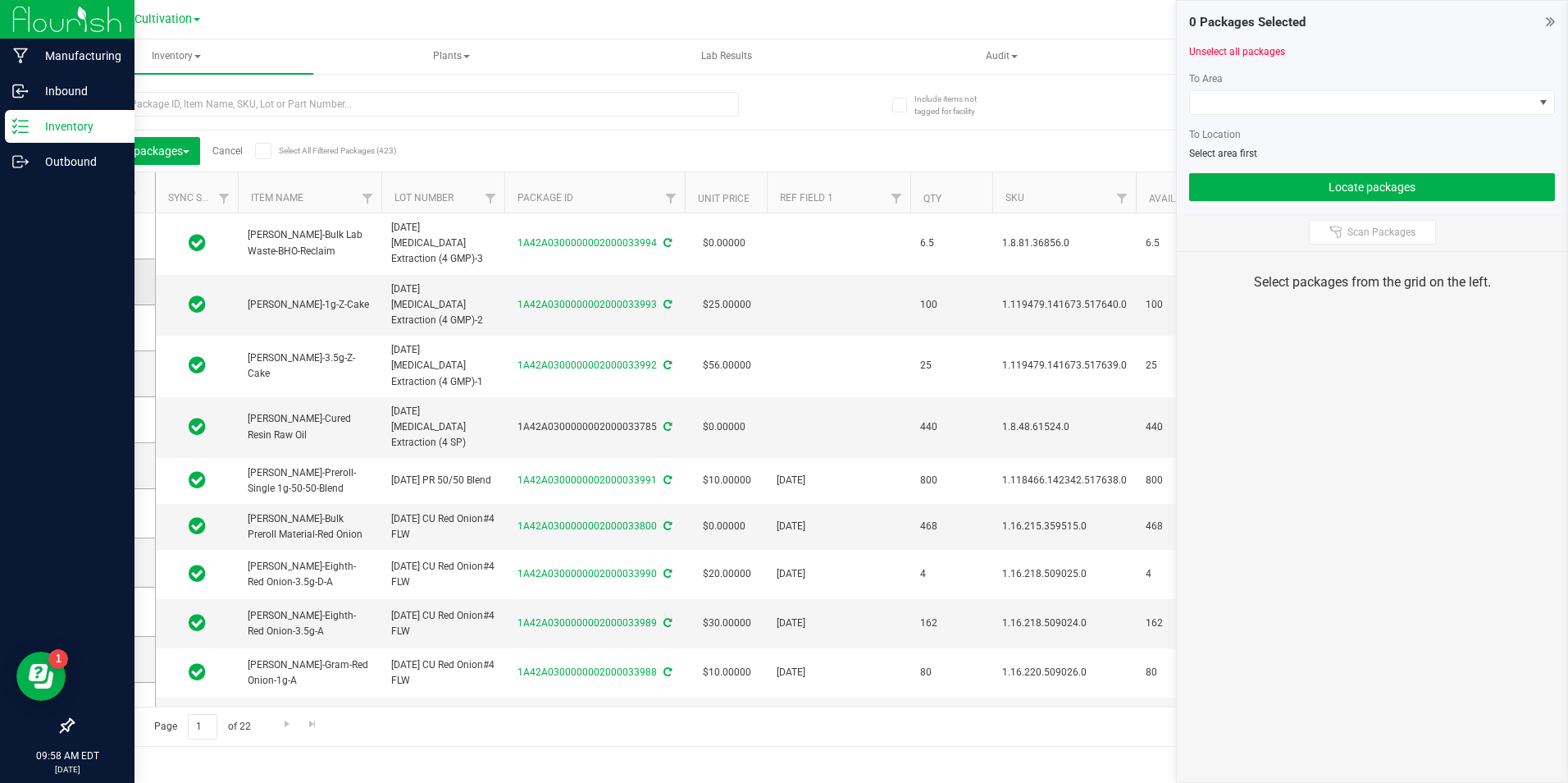
click at [115, 284] on span at bounding box center [110, 281] width 16 height 16
click at [0, 0] on input "checkbox" at bounding box center [0, 0] width 0 height 0
click at [117, 325] on span at bounding box center [110, 327] width 16 height 16
click at [0, 0] on input "checkbox" at bounding box center [0, 0] width 0 height 0
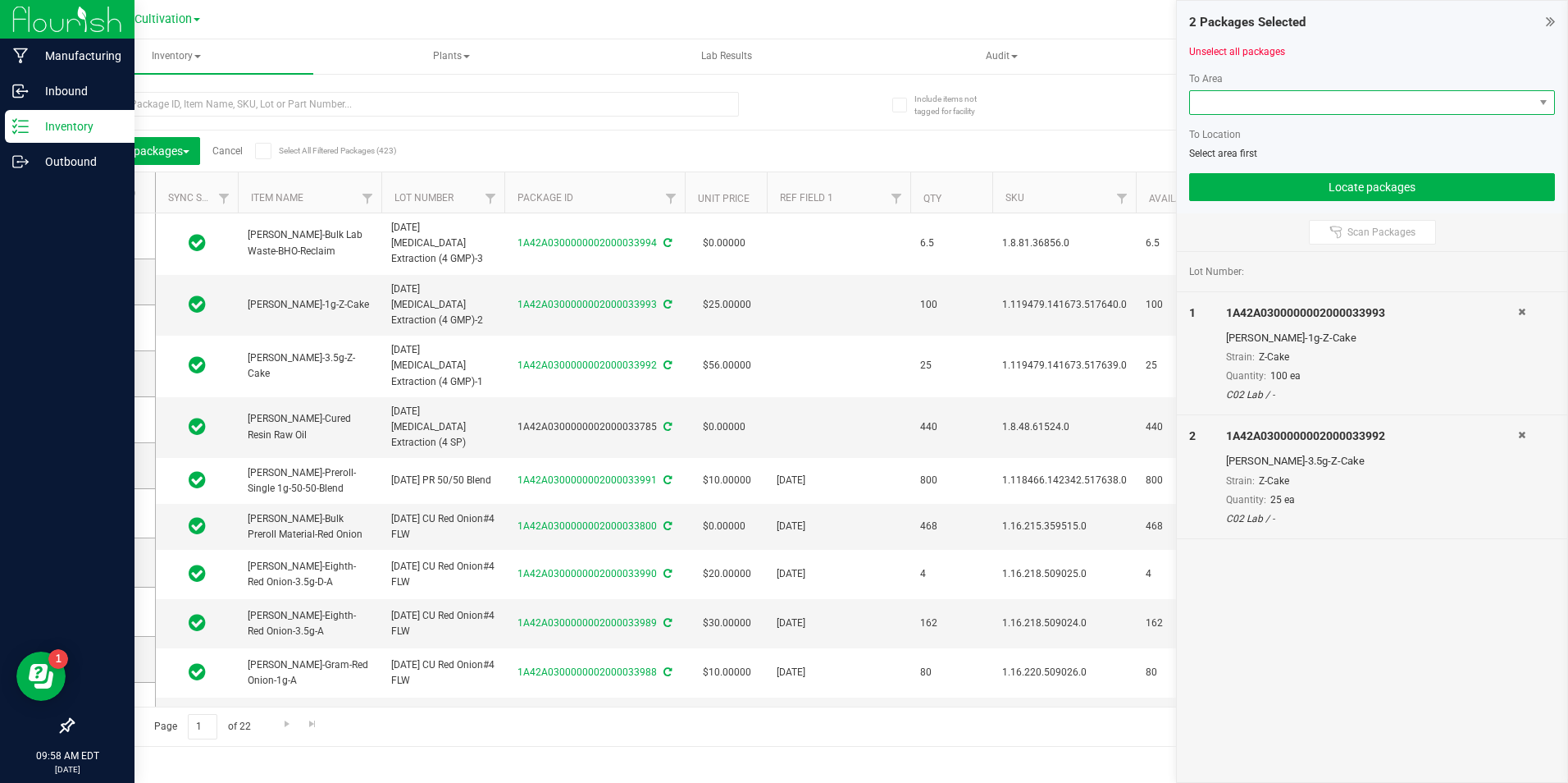
click at [1427, 95] on span at bounding box center [1362, 103] width 344 height 23
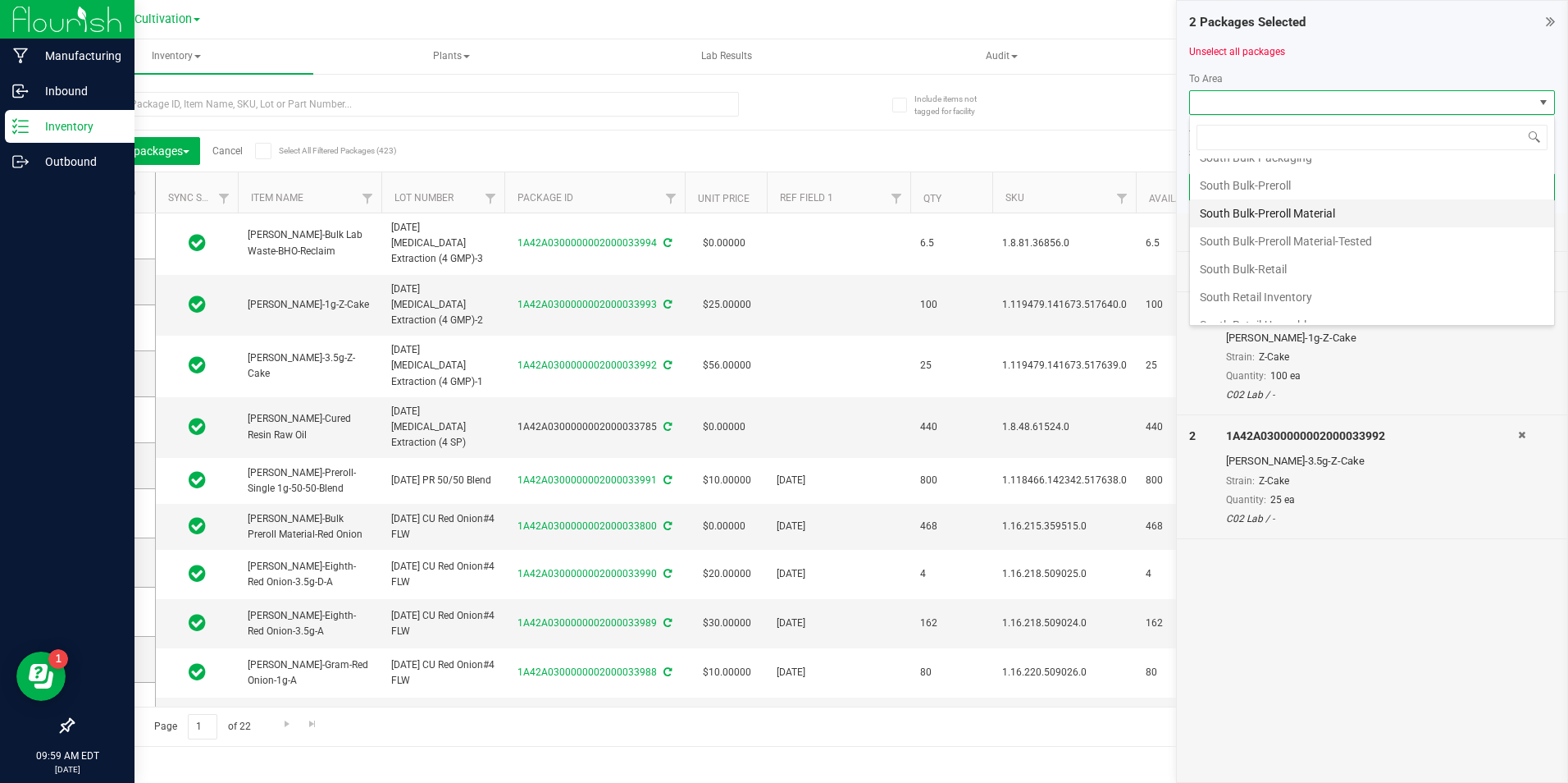
scroll to position [575, 0]
click at [1352, 238] on li "South Bulk-Packaging" at bounding box center [1372, 239] width 364 height 28
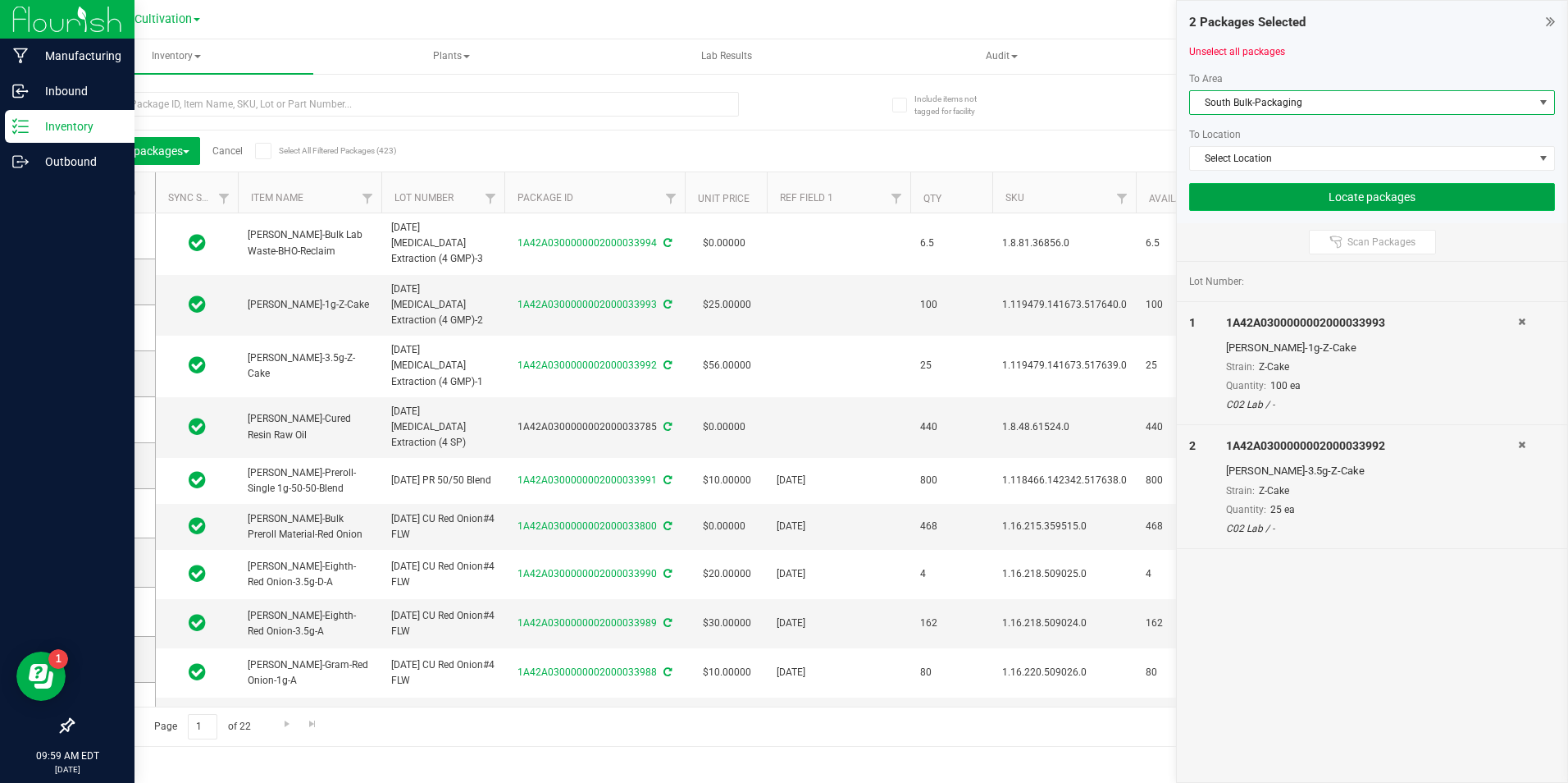
click at [1356, 196] on button "Locate packages" at bounding box center [1372, 197] width 366 height 28
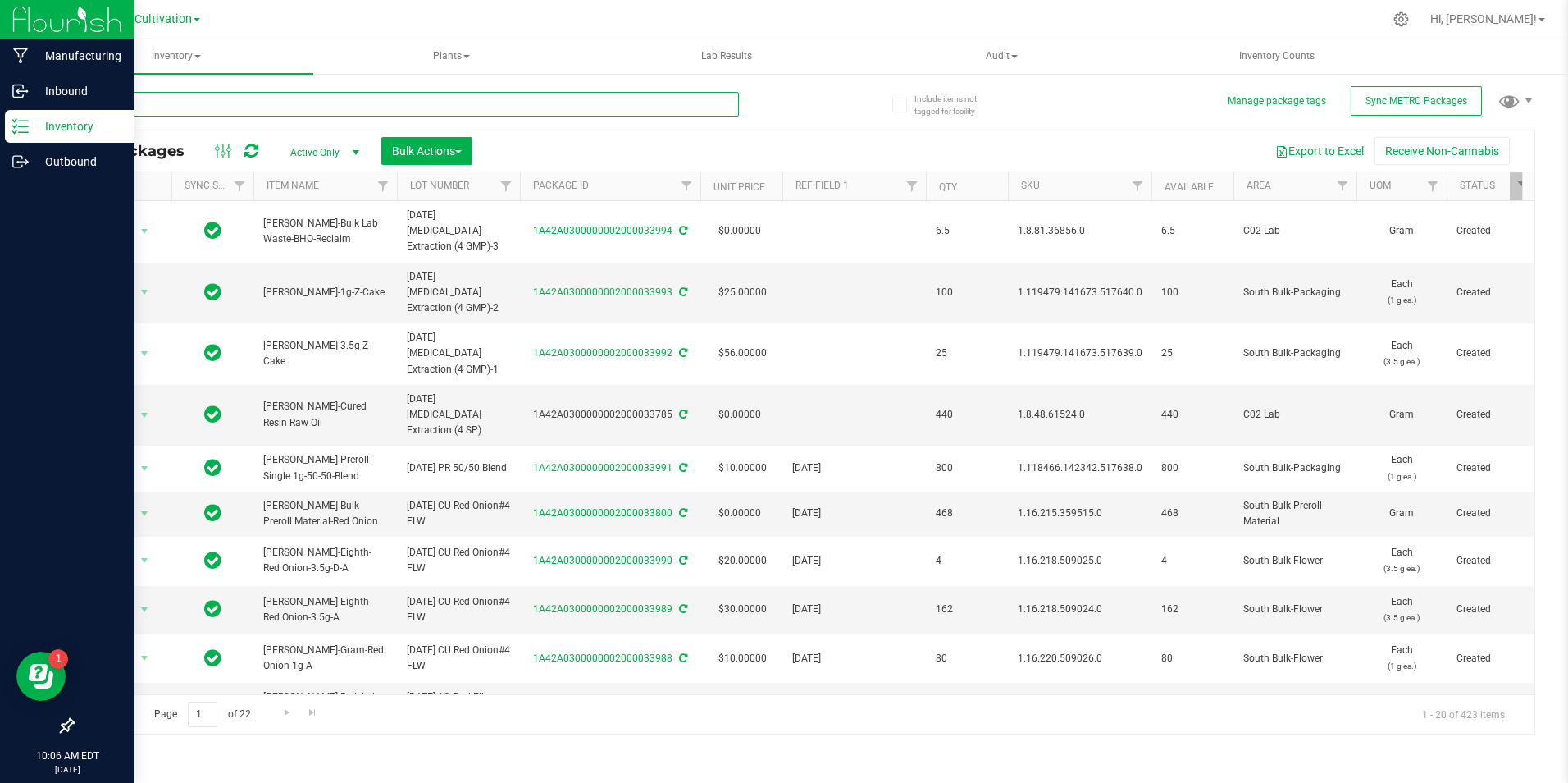
click at [490, 97] on input "text" at bounding box center [406, 104] width 667 height 24
click at [415, 98] on input "text" at bounding box center [406, 104] width 667 height 24
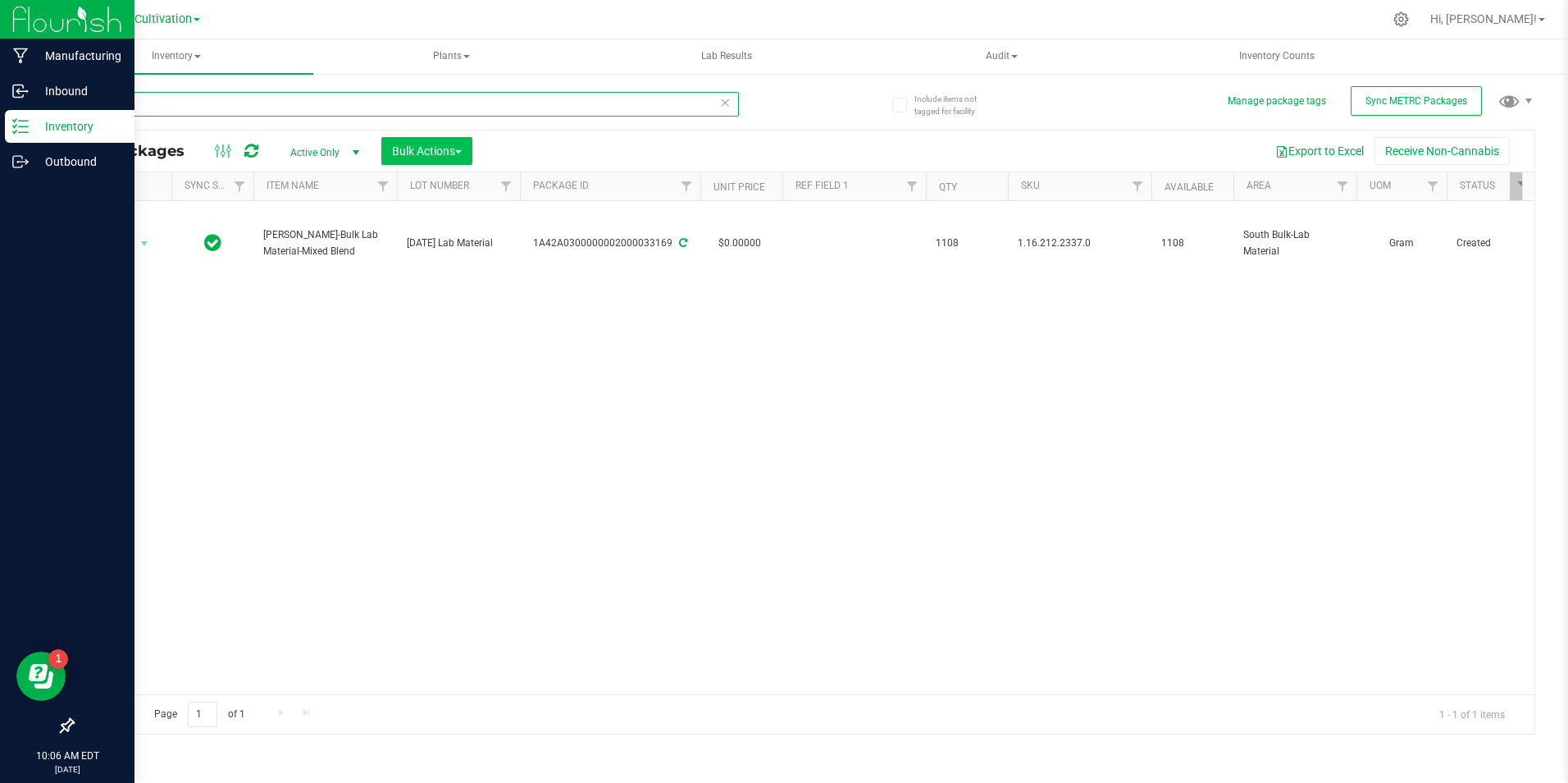
type input "33169"
click at [465, 150] on button "Bulk Actions" at bounding box center [427, 150] width 91 height 28
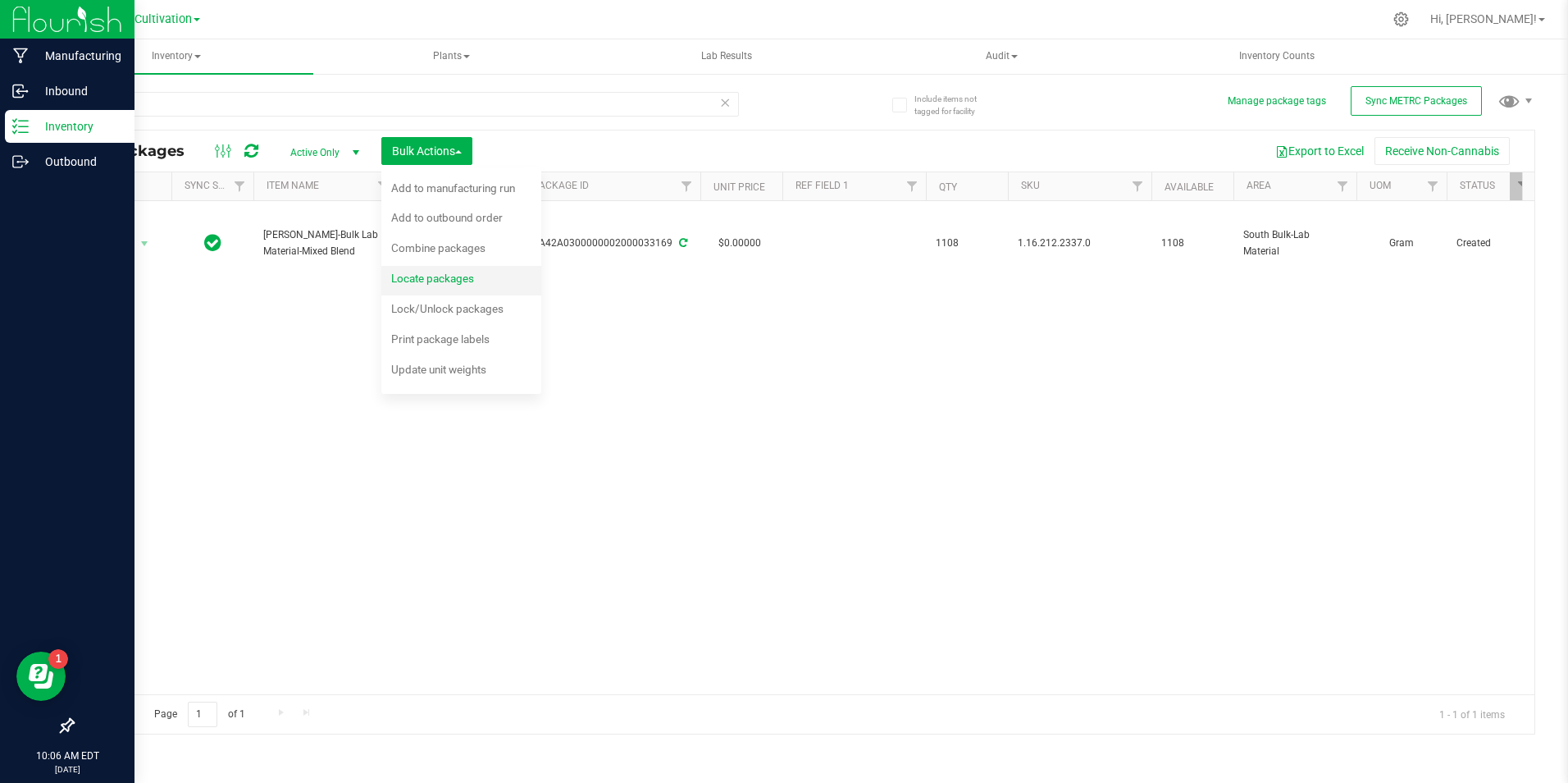
click at [445, 281] on span "Locate packages" at bounding box center [433, 278] width 83 height 14
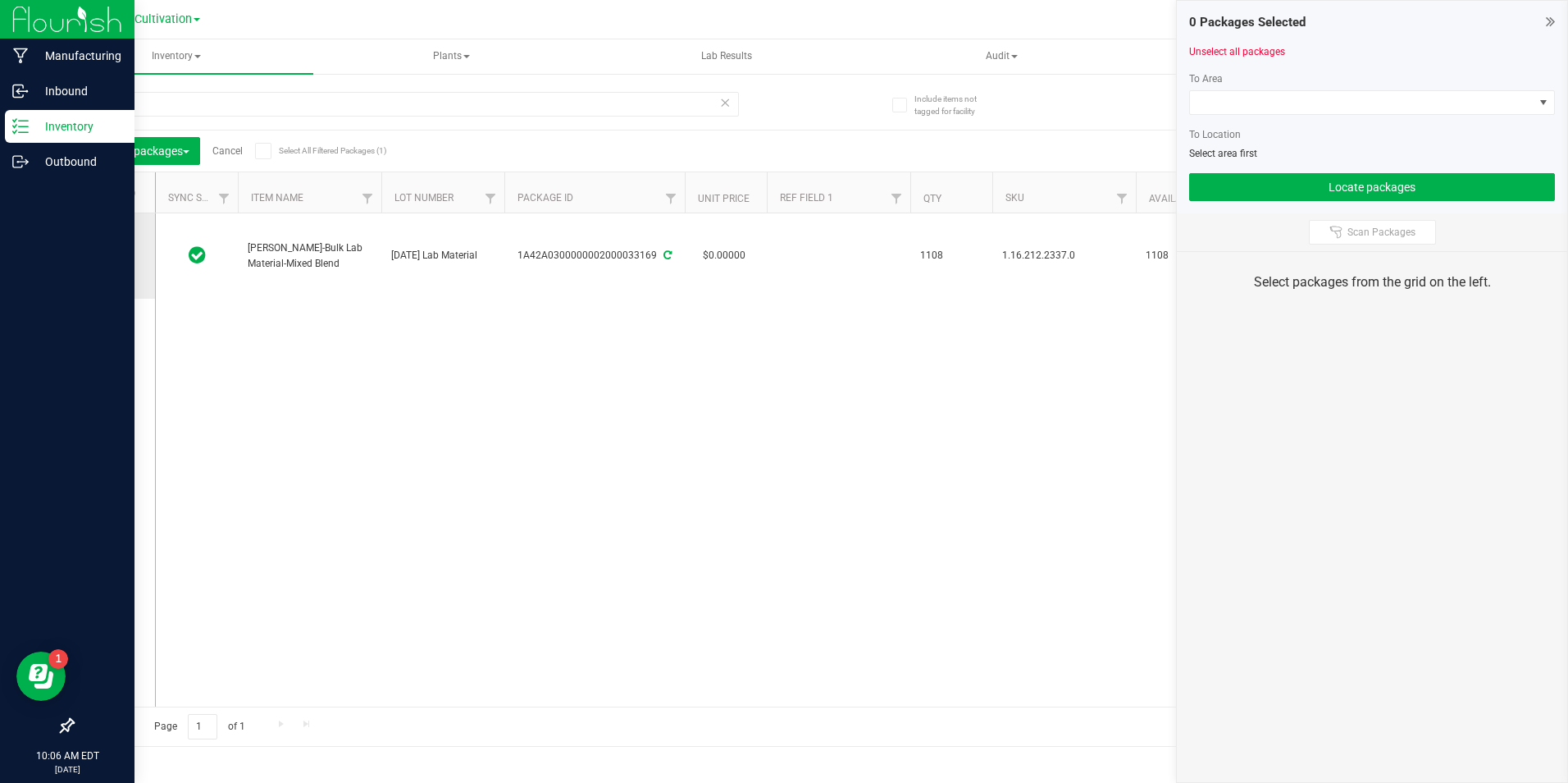
click at [108, 256] on icon at bounding box center [109, 256] width 11 height 0
click at [0, 0] on input "checkbox" at bounding box center [0, 0] width 0 height 0
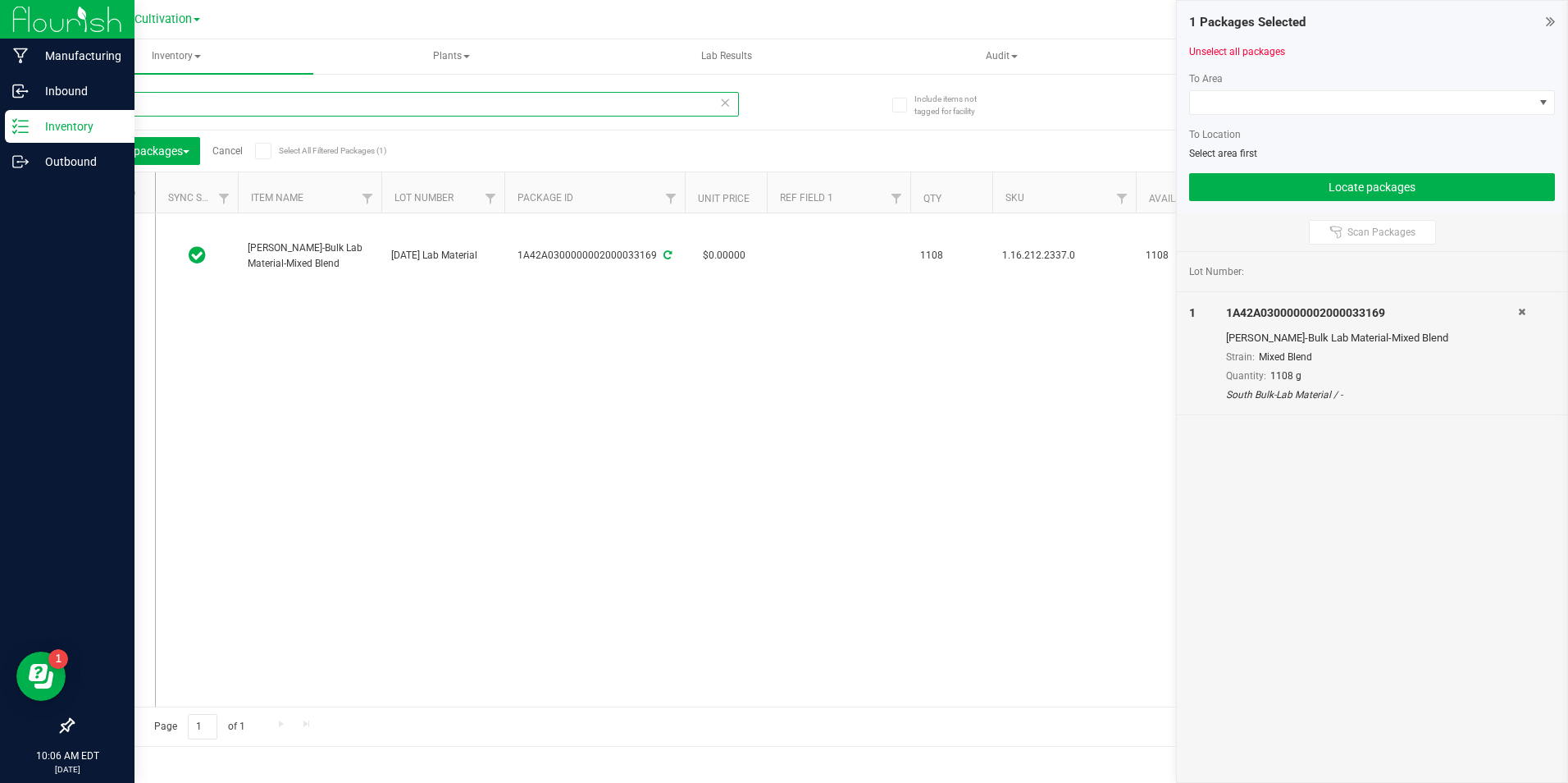
click at [172, 110] on input "33169" at bounding box center [406, 104] width 667 height 24
click at [119, 260] on label at bounding box center [114, 256] width 24 height 16
click at [0, 0] on input "checkbox" at bounding box center [0, 0] width 0 height 0
click at [136, 104] on input "33597" at bounding box center [406, 104] width 667 height 24
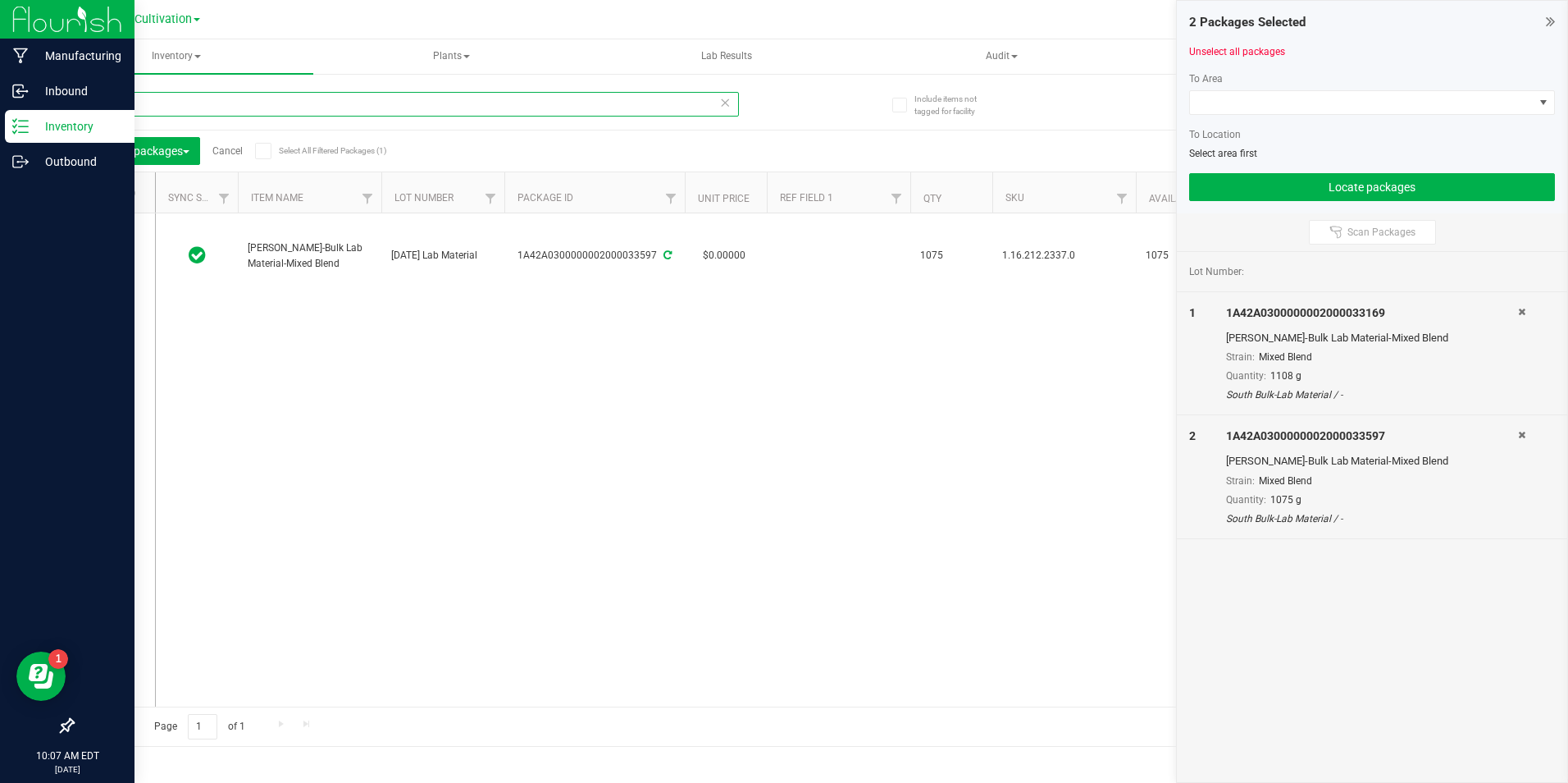
click at [136, 104] on input "33597" at bounding box center [406, 104] width 667 height 24
click at [110, 256] on icon at bounding box center [109, 256] width 11 height 0
click at [0, 0] on input "checkbox" at bounding box center [0, 0] width 0 height 0
click at [169, 101] on input "33756" at bounding box center [406, 104] width 667 height 24
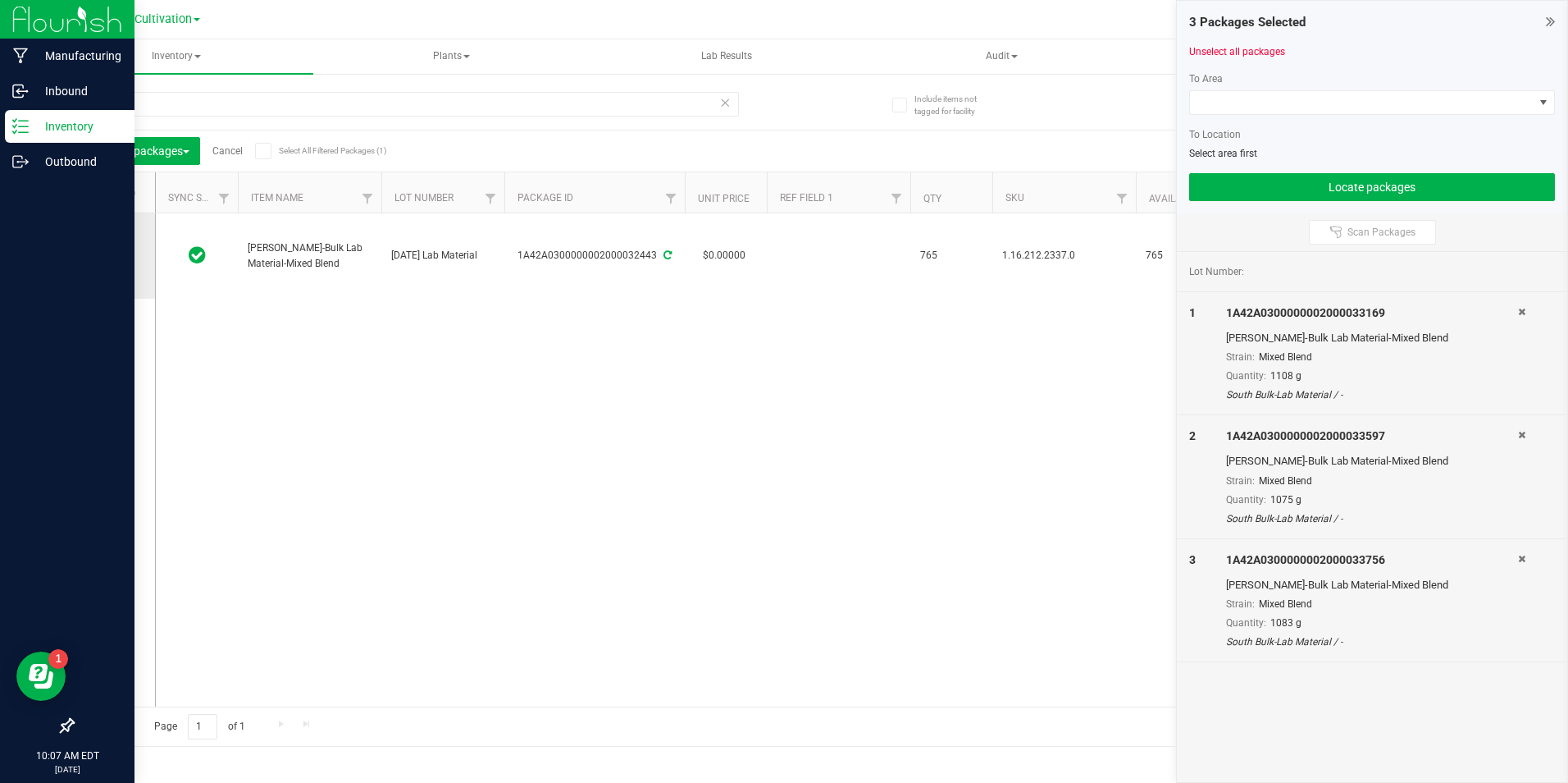
click at [112, 256] on icon at bounding box center [109, 256] width 11 height 0
click at [0, 0] on input "checkbox" at bounding box center [0, 0] width 0 height 0
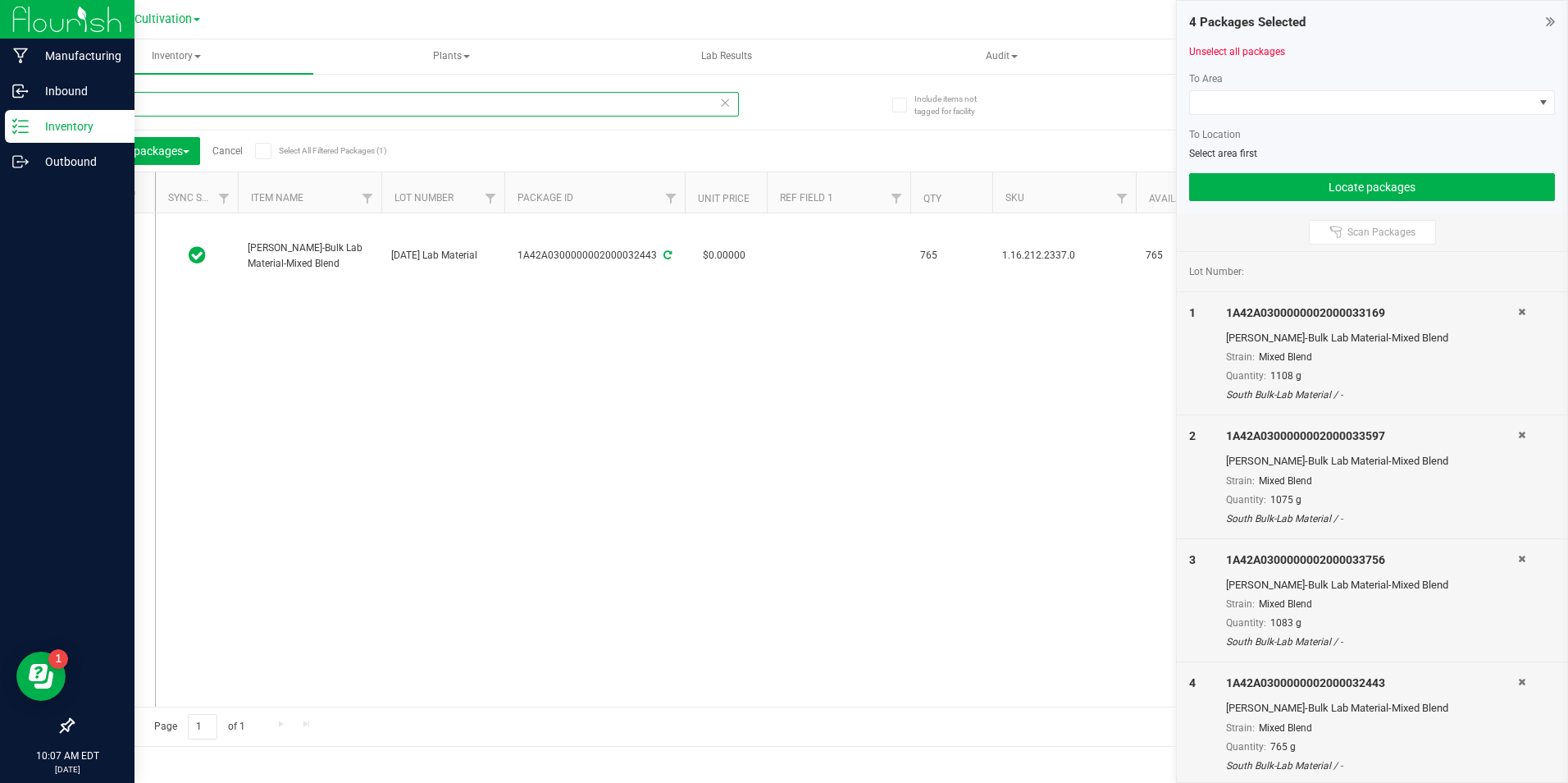
click at [212, 101] on input "32443" at bounding box center [406, 104] width 667 height 24
click at [212, 100] on input "32443" at bounding box center [406, 104] width 667 height 24
click at [109, 256] on icon at bounding box center [109, 256] width 11 height 0
click at [0, 0] on input "checkbox" at bounding box center [0, 0] width 0 height 0
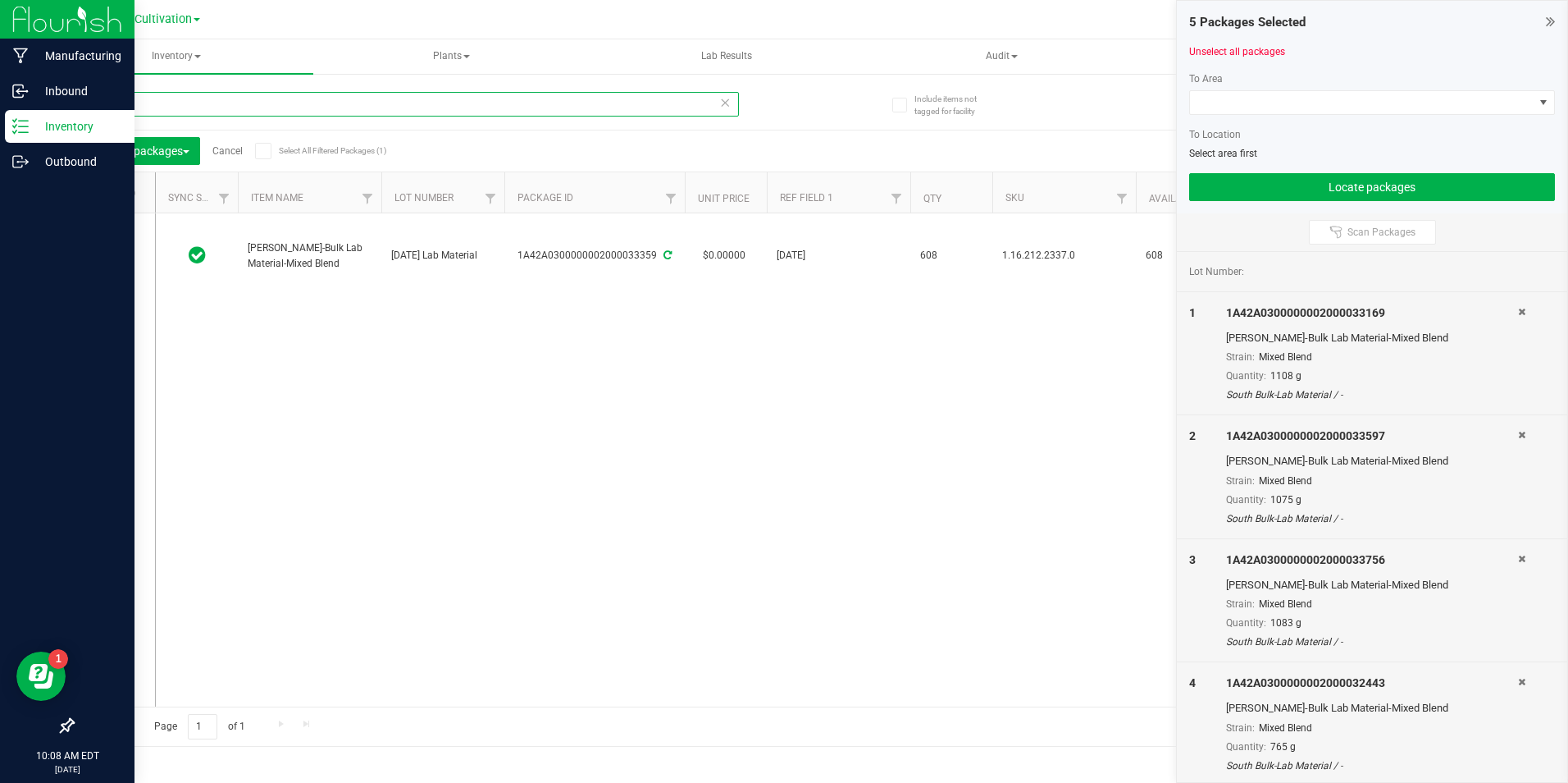
click at [192, 105] on input "33359" at bounding box center [406, 104] width 667 height 24
click at [111, 256] on icon at bounding box center [109, 256] width 11 height 0
click at [0, 0] on input "checkbox" at bounding box center [0, 0] width 0 height 0
click at [143, 94] on input "33132" at bounding box center [406, 104] width 667 height 24
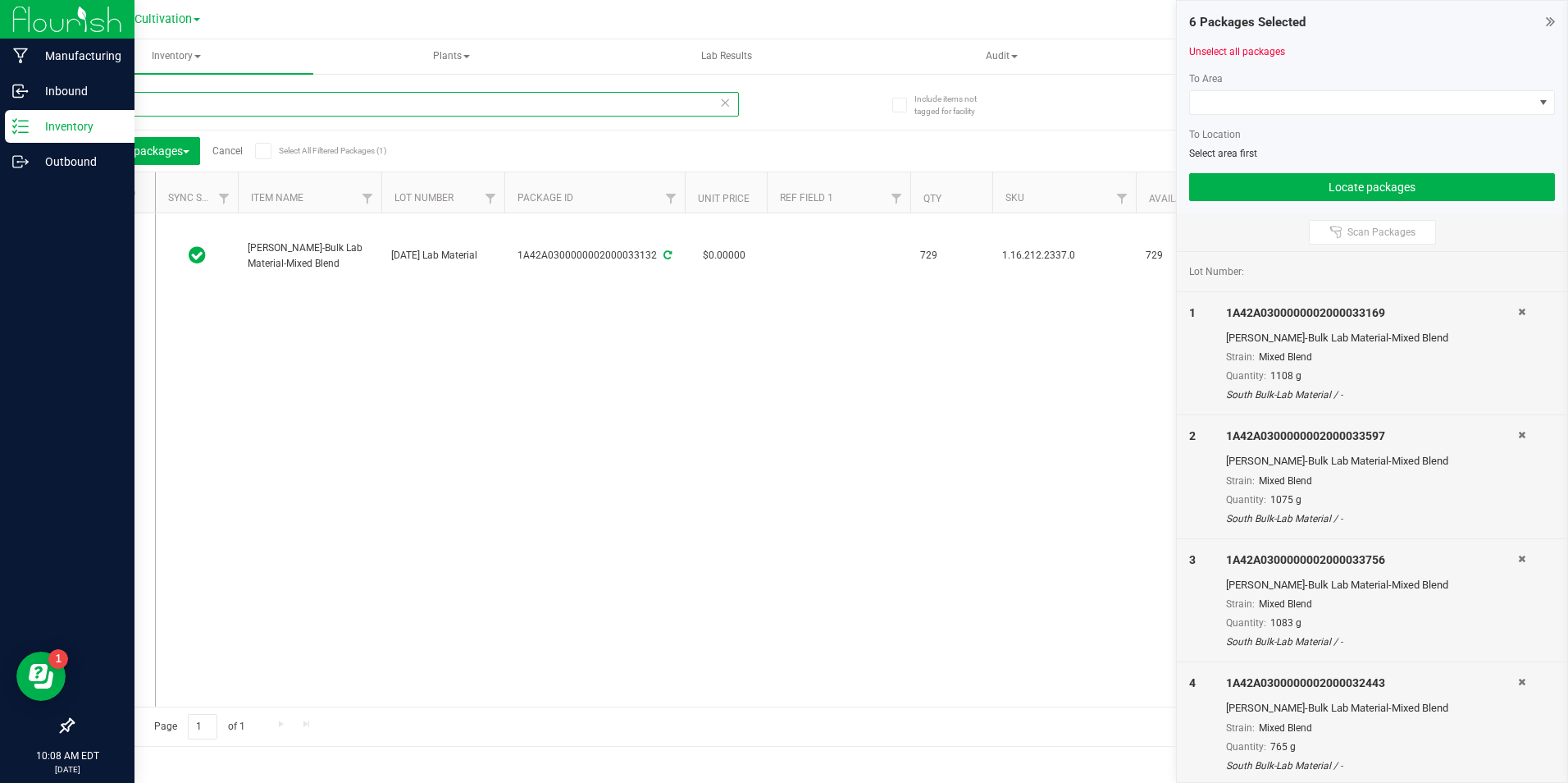
click at [143, 94] on input "33132" at bounding box center [406, 104] width 667 height 24
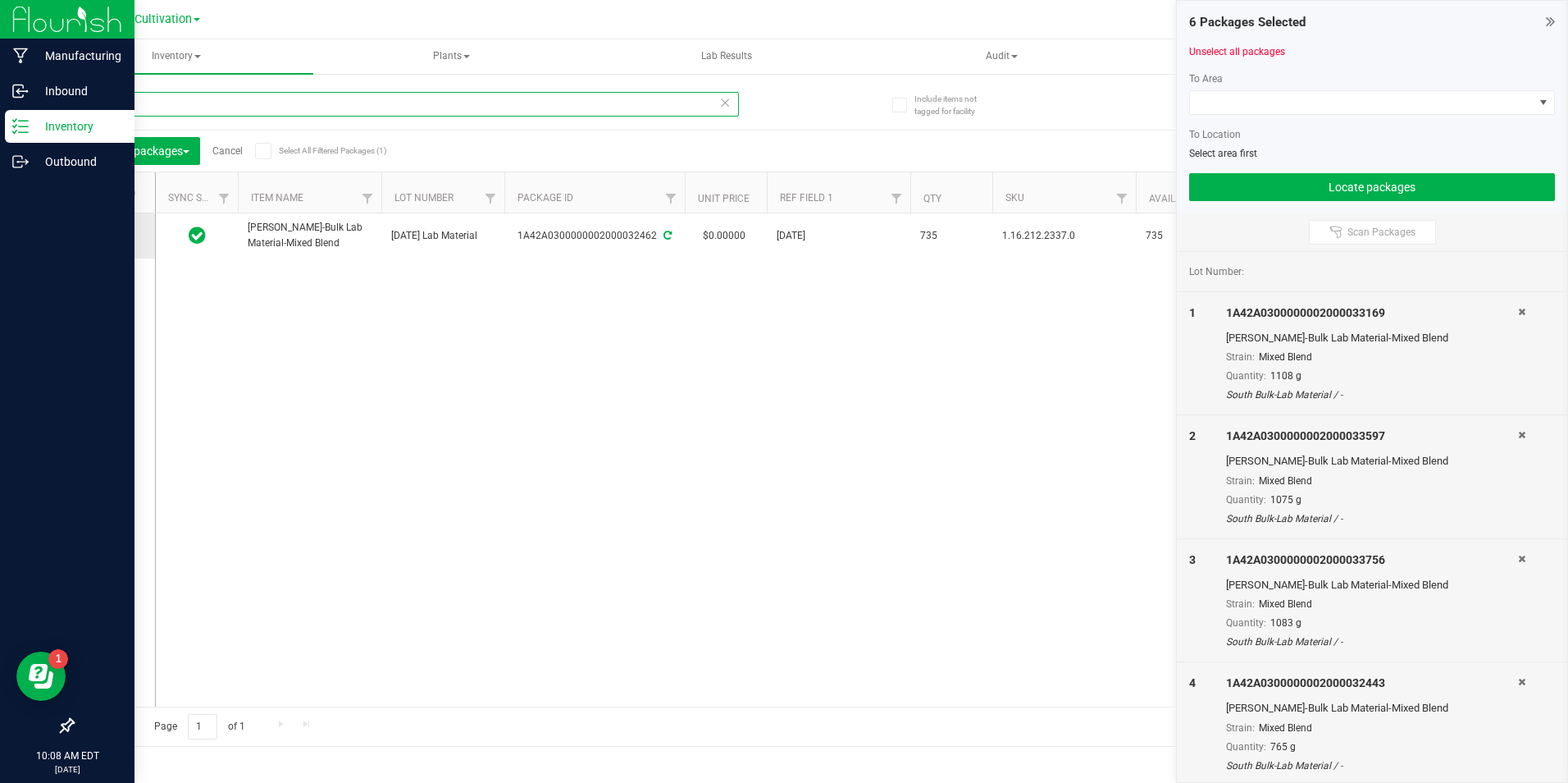
type input "32462"
click at [119, 237] on label at bounding box center [114, 235] width 24 height 16
click at [0, 0] on input "checkbox" at bounding box center [0, 0] width 0 height 0
click at [1411, 105] on span at bounding box center [1362, 103] width 344 height 23
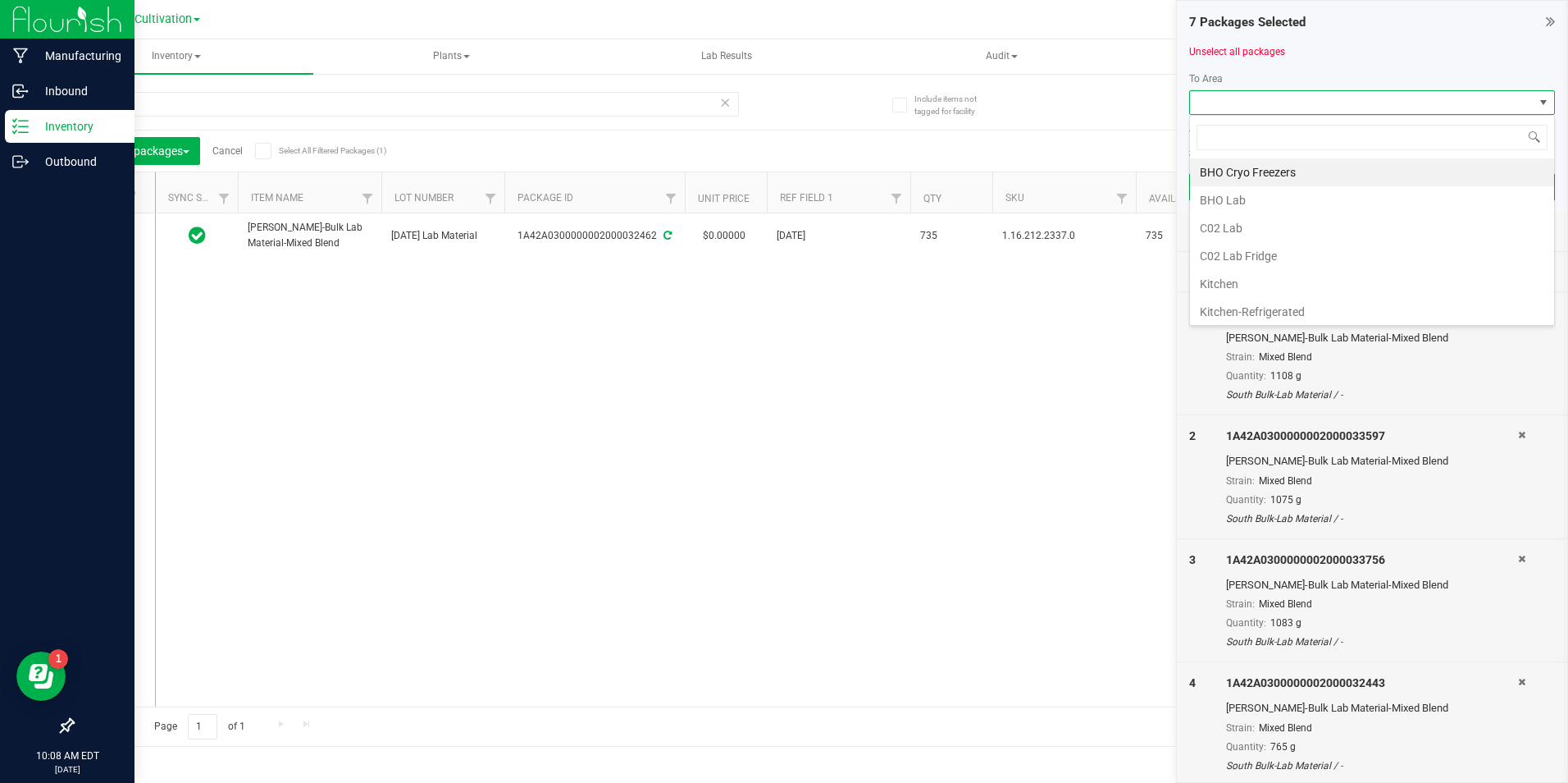
scroll to position [24, 366]
click at [1411, 53] on div "Unselect all packages" at bounding box center [1372, 51] width 366 height 15
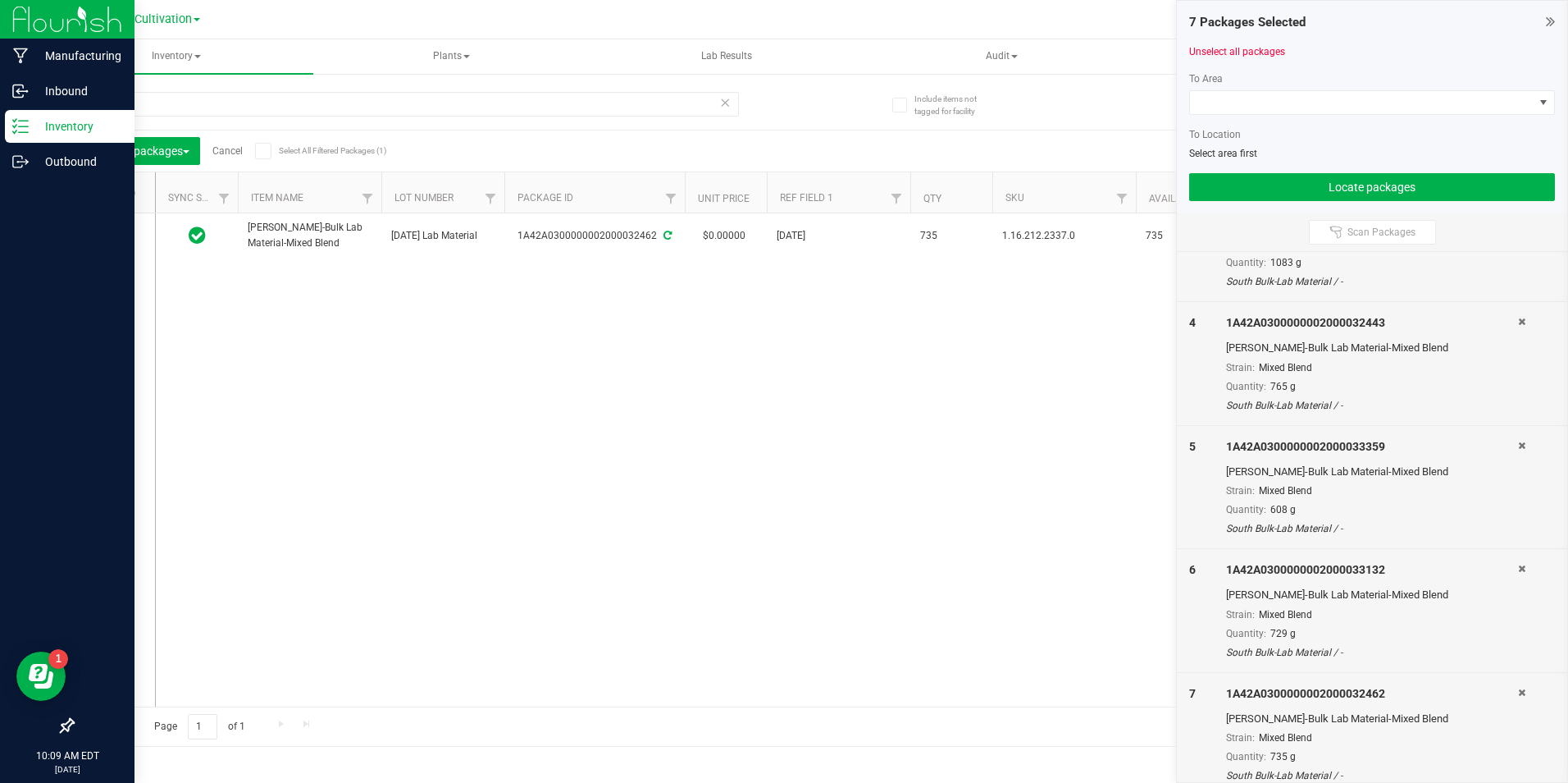
scroll to position [374, 0]
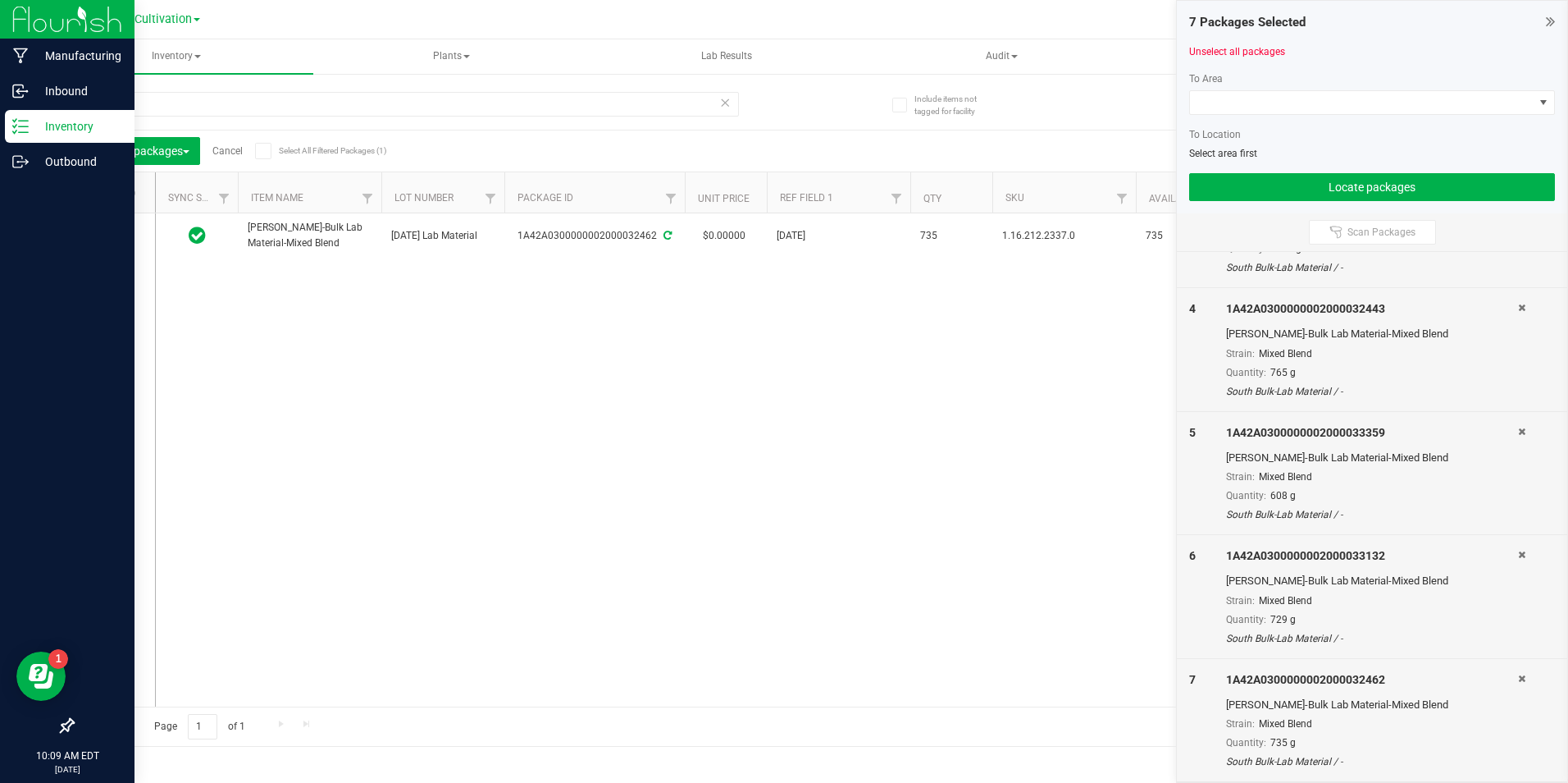
click at [1320, 117] on div at bounding box center [1372, 121] width 366 height 13
click at [1327, 91] on span at bounding box center [1362, 103] width 344 height 23
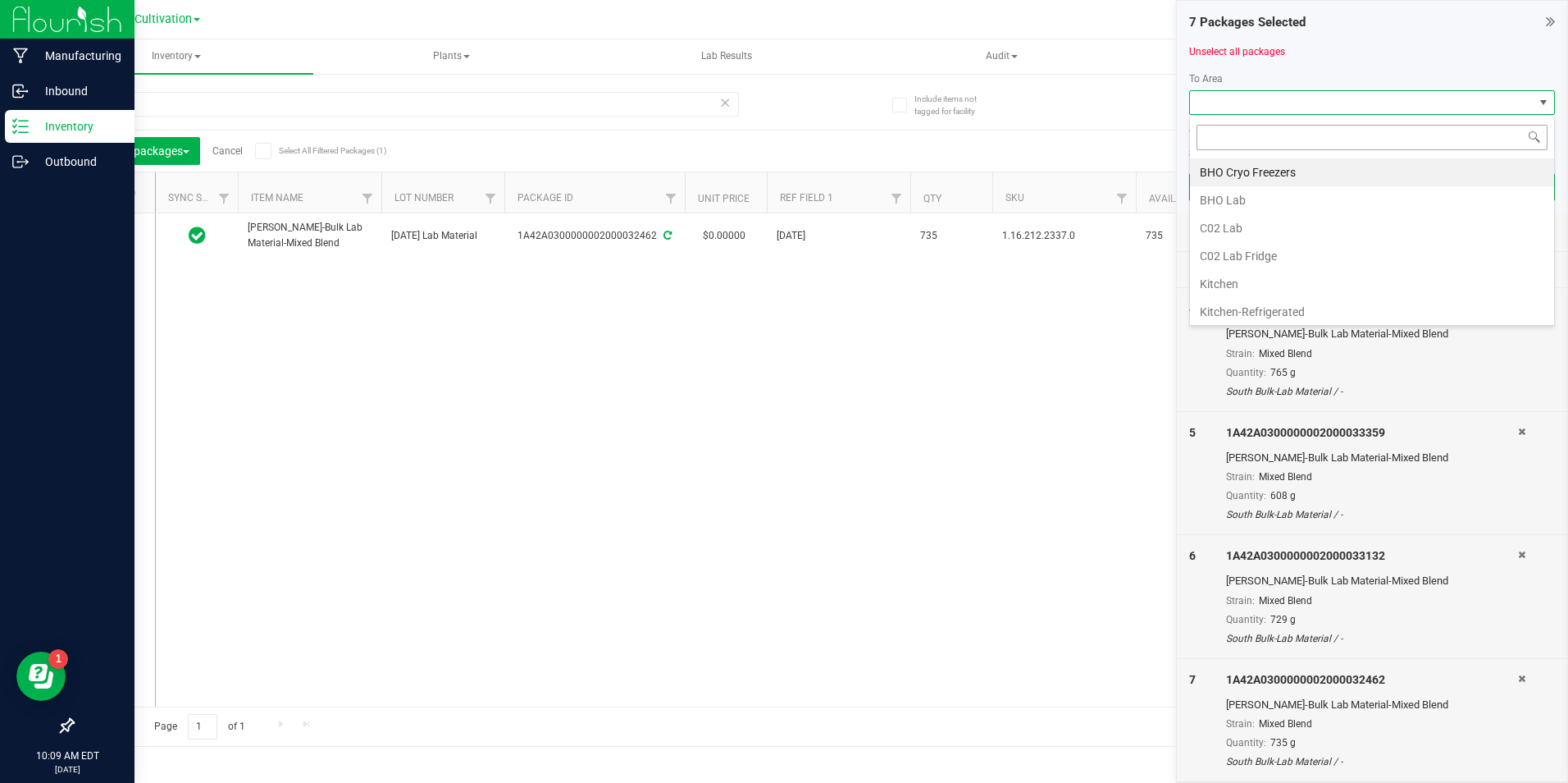
scroll to position [24, 366]
click at [1276, 232] on li "C02 Lab" at bounding box center [1372, 228] width 364 height 28
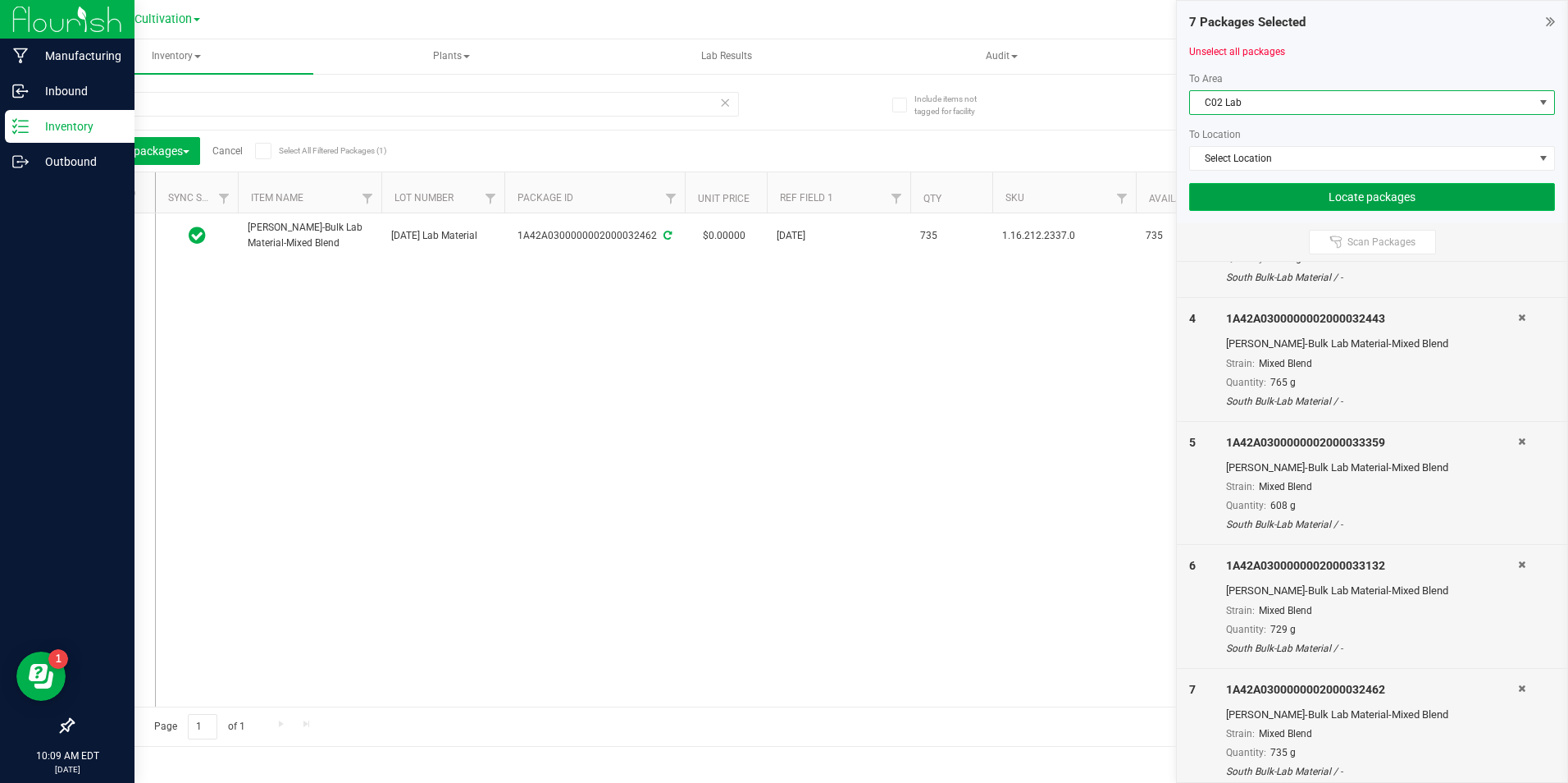
click at [1296, 204] on button "Locate packages" at bounding box center [1372, 197] width 366 height 28
